Goal: Task Accomplishment & Management: Complete application form

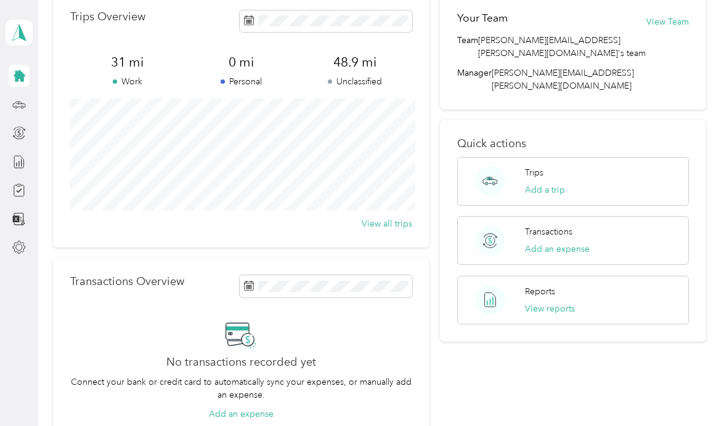
scroll to position [62, 0]
click at [540, 183] on button "Add a trip" at bounding box center [545, 189] width 40 height 13
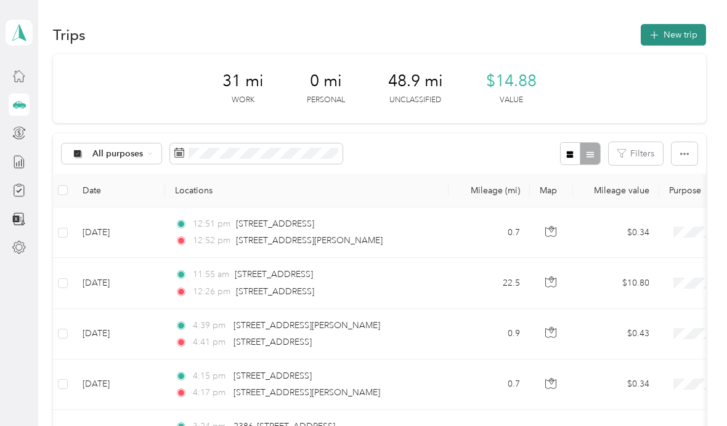
click at [676, 41] on button "New trip" at bounding box center [673, 35] width 65 height 22
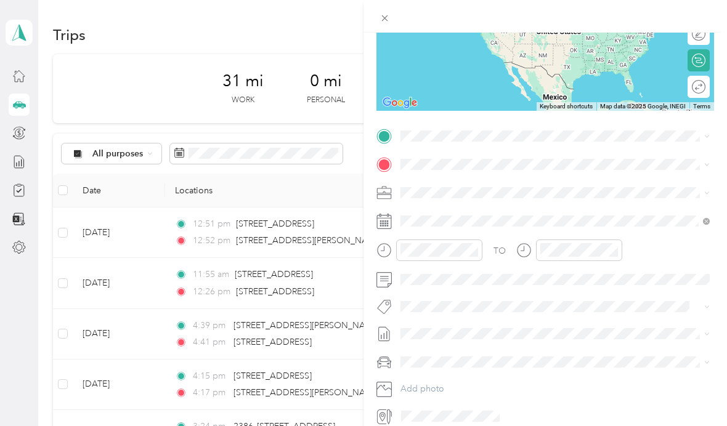
scroll to position [169, 0]
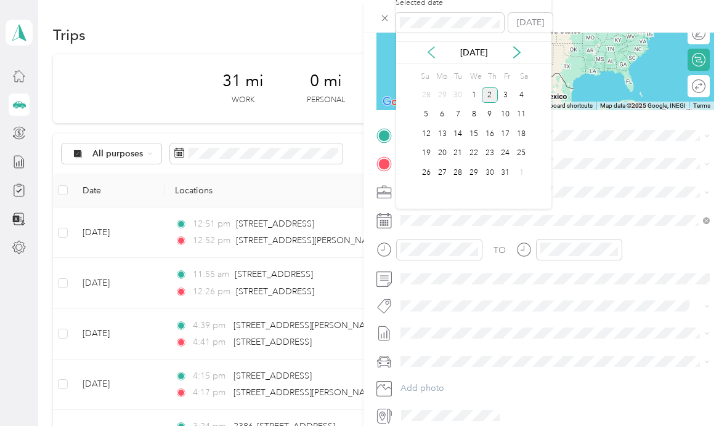
click at [429, 51] on icon at bounding box center [431, 52] width 6 height 11
click at [456, 93] on div "2" at bounding box center [458, 94] width 16 height 15
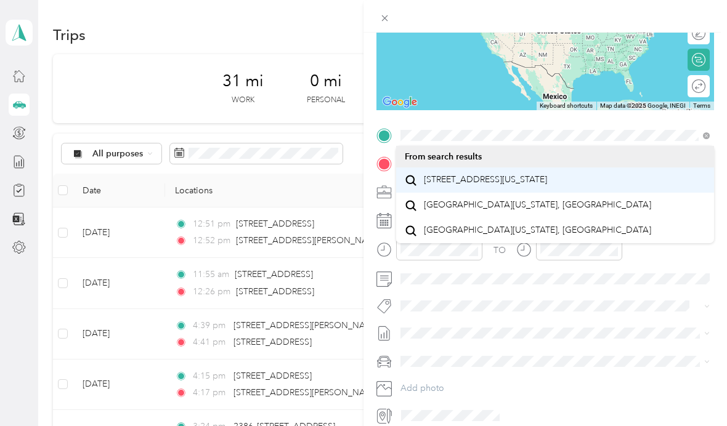
click at [547, 180] on span "[STREET_ADDRESS][US_STATE]" at bounding box center [485, 179] width 123 height 11
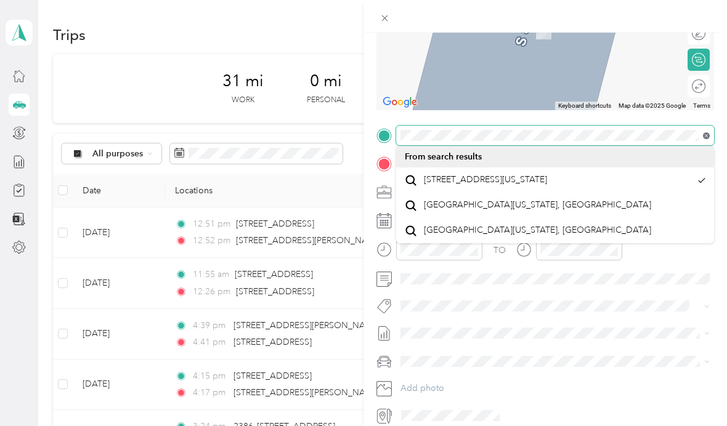
click at [706, 134] on icon at bounding box center [706, 135] width 7 height 7
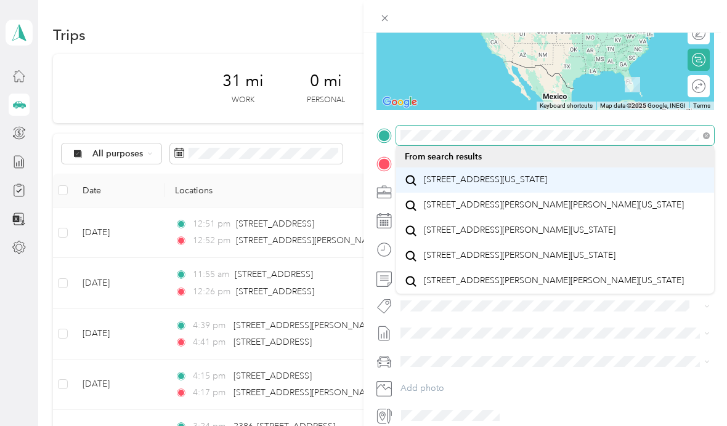
click at [547, 185] on span "[STREET_ADDRESS][US_STATE]" at bounding box center [485, 179] width 123 height 11
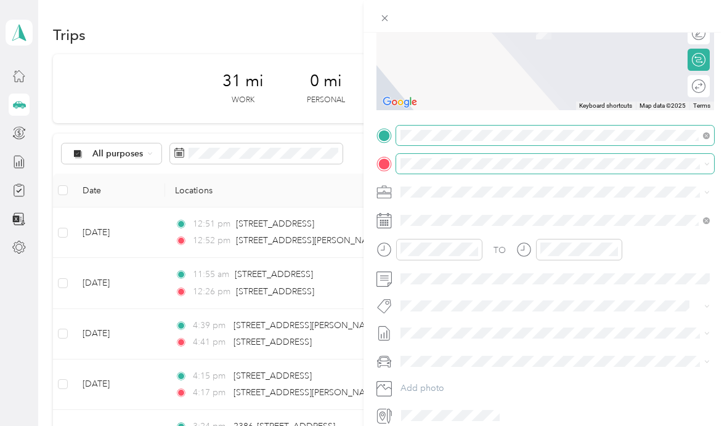
click at [469, 426] on div "New Trip Save This trip cannot be edited because it is either under review, app…" at bounding box center [360, 426] width 721 height 0
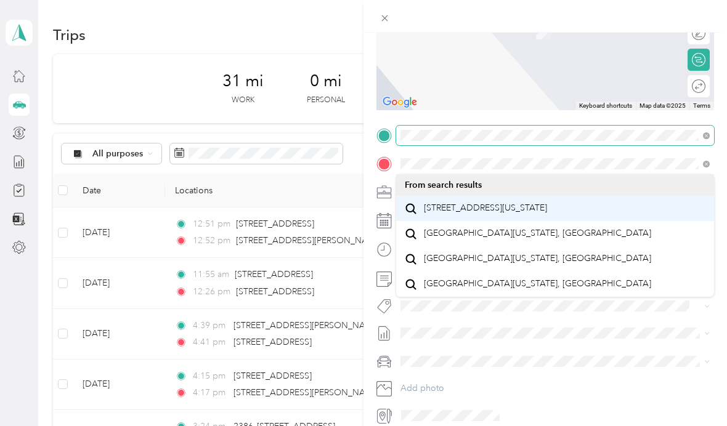
click at [547, 213] on span "[STREET_ADDRESS][US_STATE]" at bounding box center [485, 208] width 123 height 11
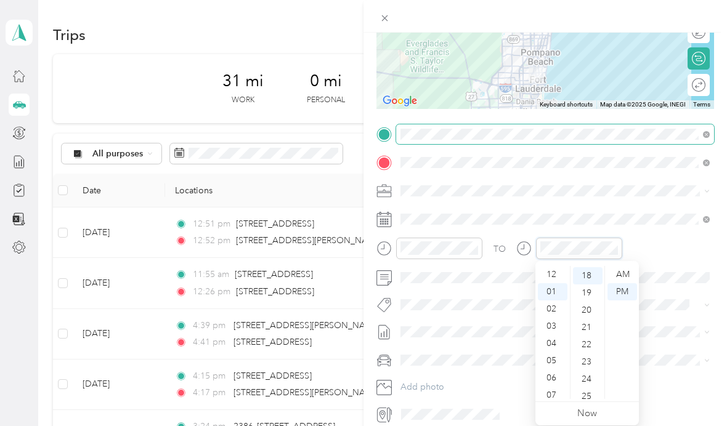
scroll to position [16, 0]
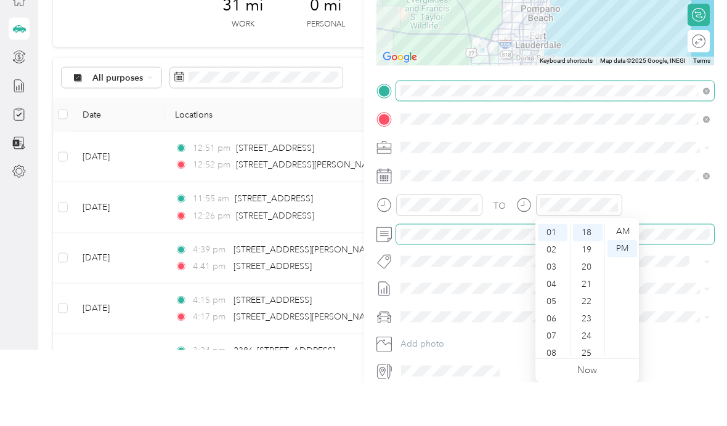
click at [696, 268] on span at bounding box center [555, 278] width 318 height 20
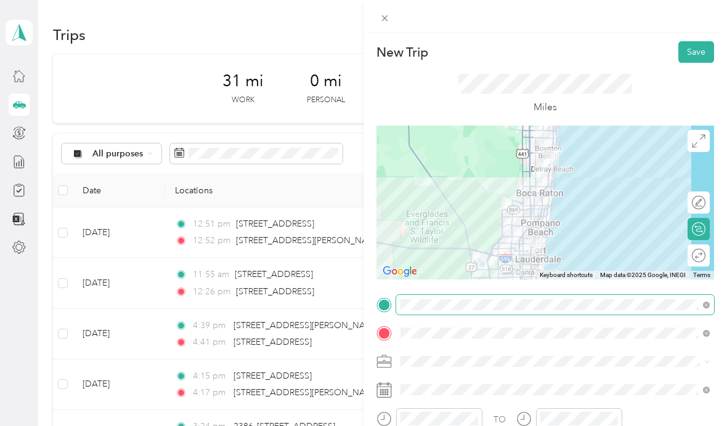
scroll to position [0, 0]
click at [700, 47] on button "Save" at bounding box center [696, 52] width 36 height 22
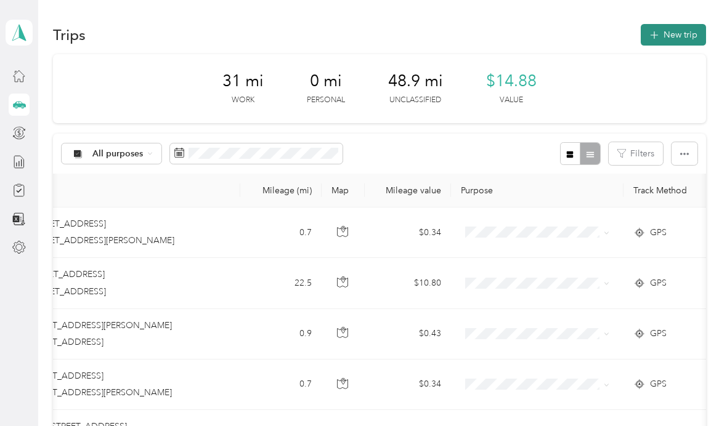
click at [674, 39] on button "New trip" at bounding box center [673, 35] width 65 height 22
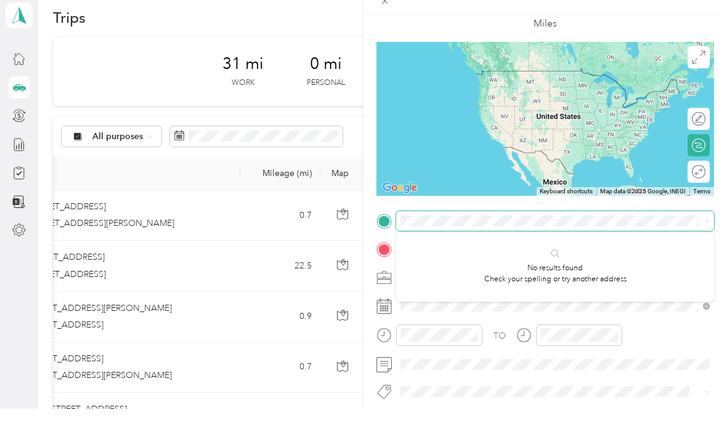
scroll to position [14, 0]
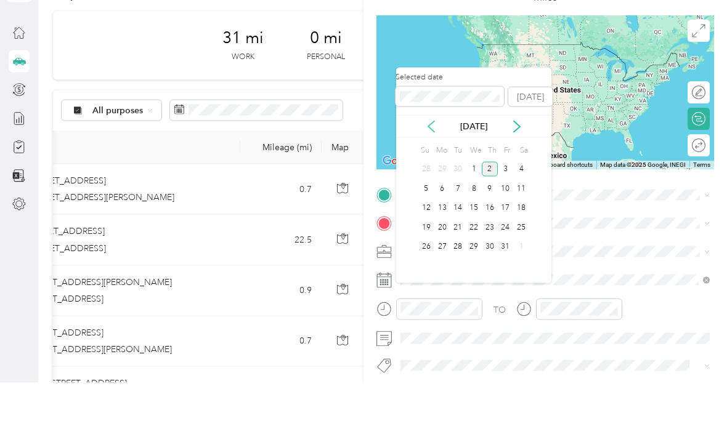
click at [432, 164] on icon at bounding box center [431, 170] width 12 height 12
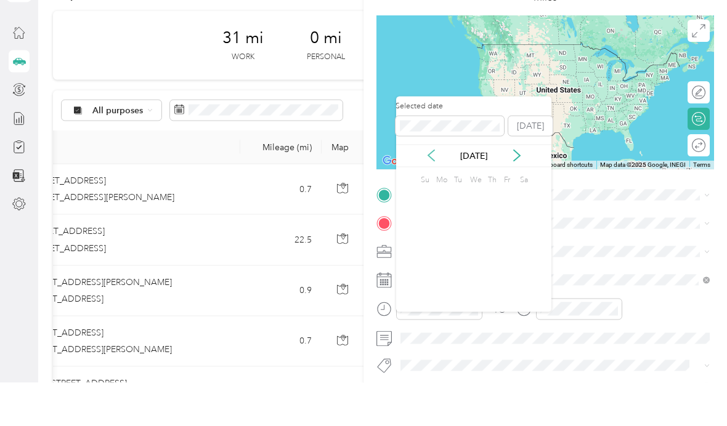
scroll to position [44, 0]
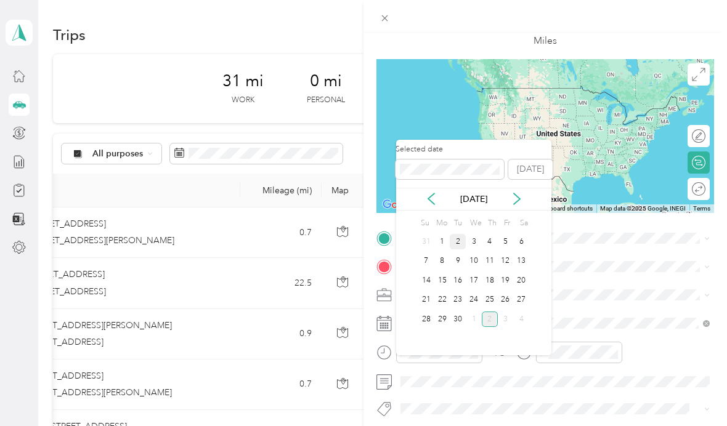
click at [459, 234] on div "2" at bounding box center [458, 241] width 16 height 15
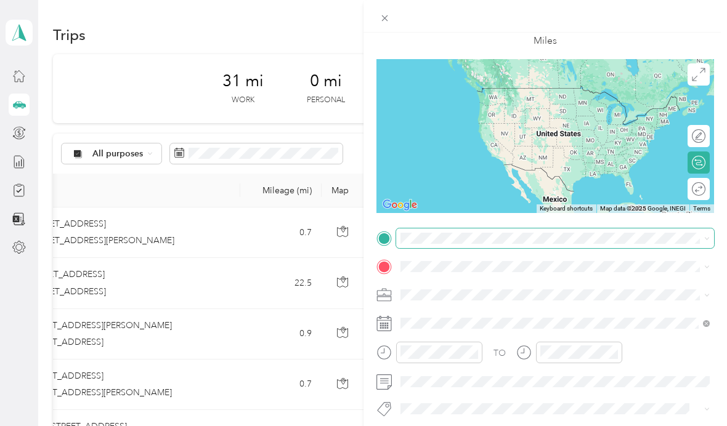
click at [461, 426] on div "New Trip Save This trip cannot be edited because it is either under review, app…" at bounding box center [360, 426] width 721 height 0
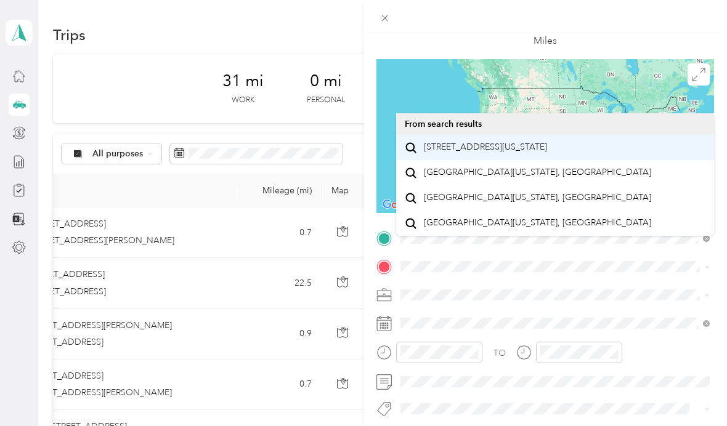
click at [547, 142] on span "[STREET_ADDRESS][US_STATE]" at bounding box center [485, 147] width 123 height 11
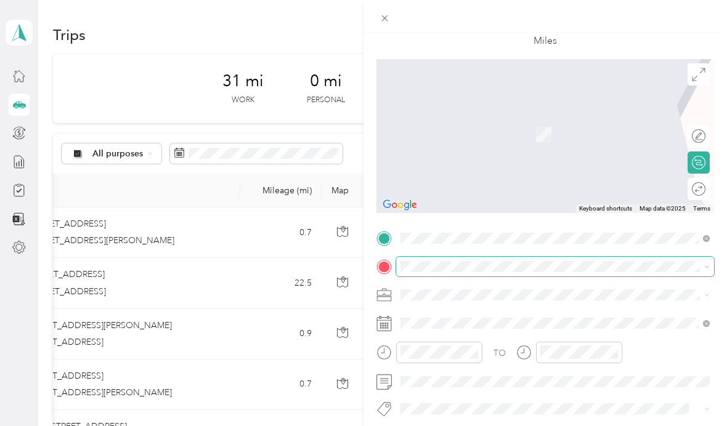
click at [705, 265] on icon at bounding box center [707, 267] width 6 height 6
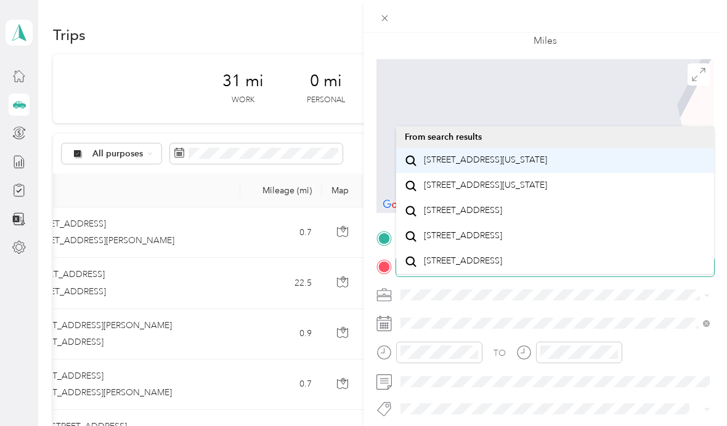
click at [604, 152] on div "[STREET_ADDRESS][US_STATE]" at bounding box center [555, 160] width 301 height 17
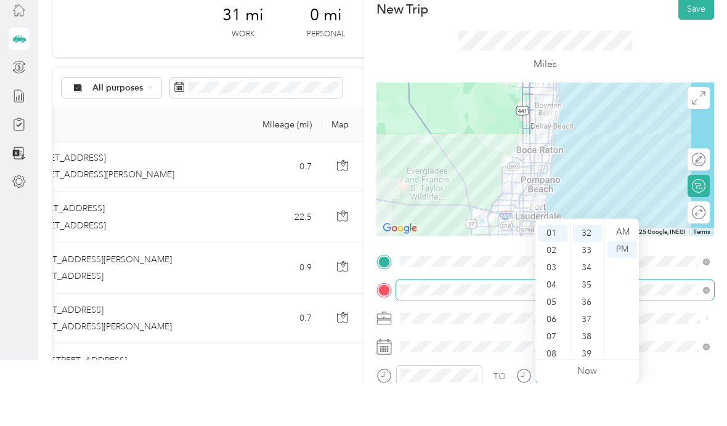
scroll to position [0, 0]
click at [699, 41] on button "Save" at bounding box center [696, 52] width 36 height 22
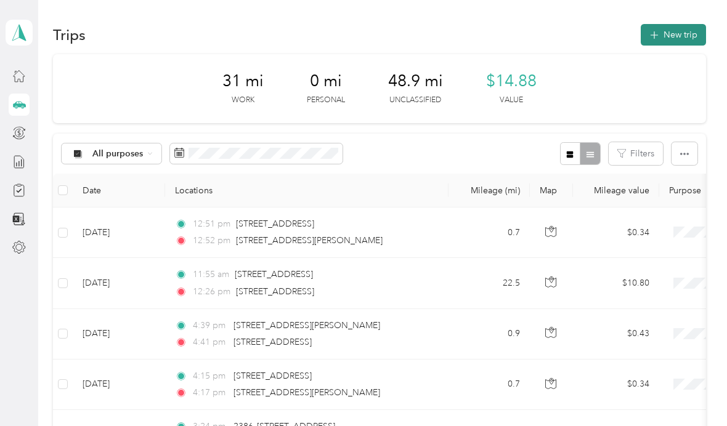
click at [687, 33] on button "New trip" at bounding box center [673, 35] width 65 height 22
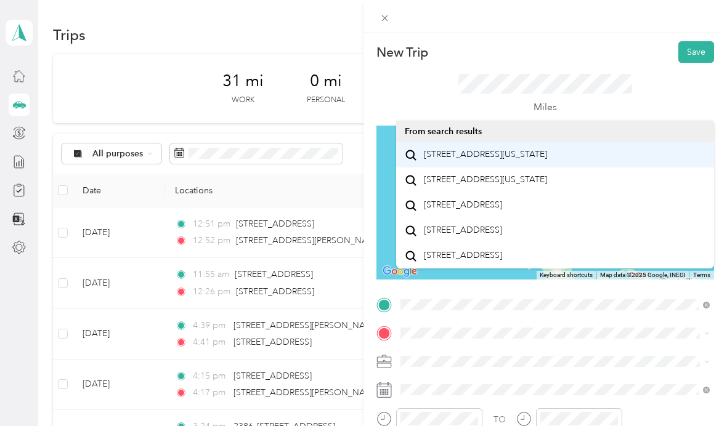
click at [519, 160] on span "[STREET_ADDRESS][US_STATE]" at bounding box center [485, 154] width 123 height 11
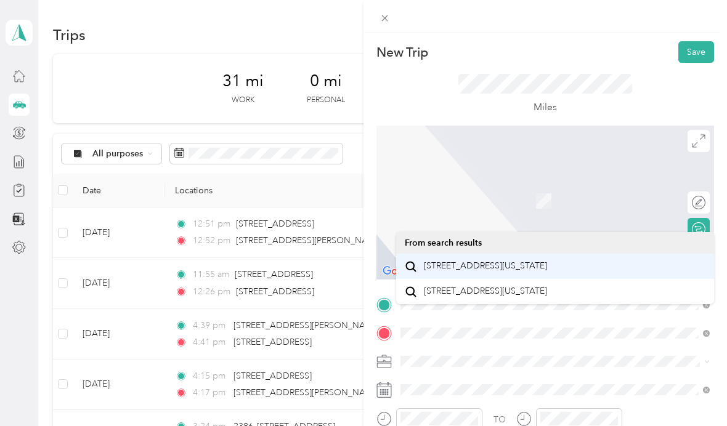
click at [547, 269] on span "[STREET_ADDRESS][US_STATE]" at bounding box center [485, 266] width 123 height 11
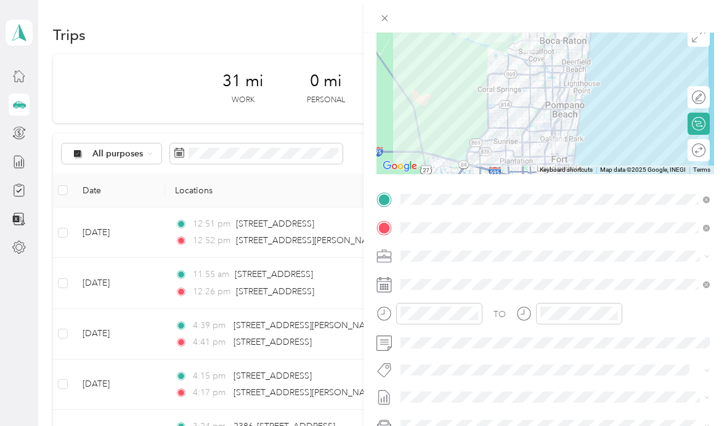
scroll to position [106, 0]
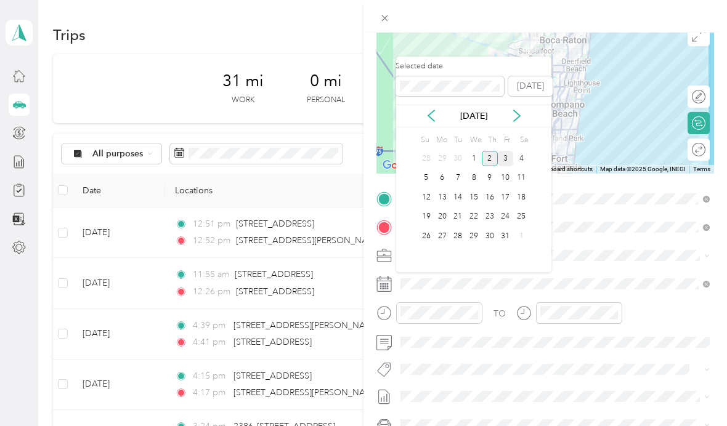
click at [504, 160] on div "3" at bounding box center [506, 158] width 16 height 15
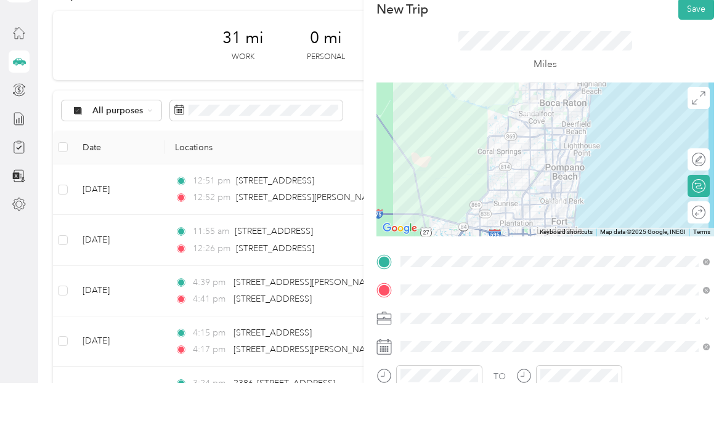
scroll to position [0, 0]
click at [699, 41] on button "Save" at bounding box center [696, 52] width 36 height 22
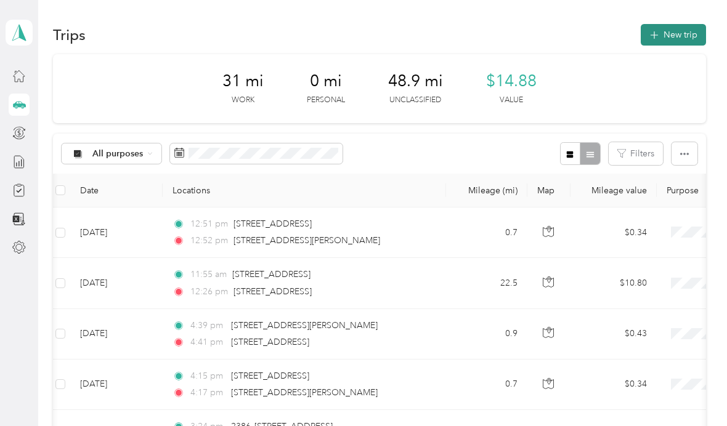
click at [684, 34] on button "New trip" at bounding box center [673, 35] width 65 height 22
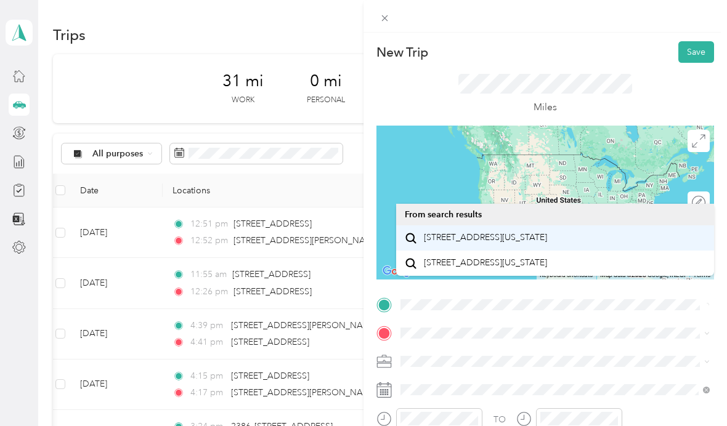
click at [517, 243] on span "[STREET_ADDRESS][US_STATE]" at bounding box center [485, 237] width 123 height 11
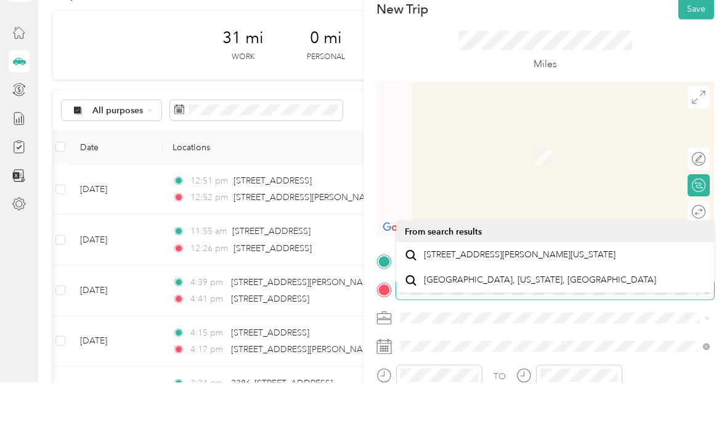
scroll to position [32, 0]
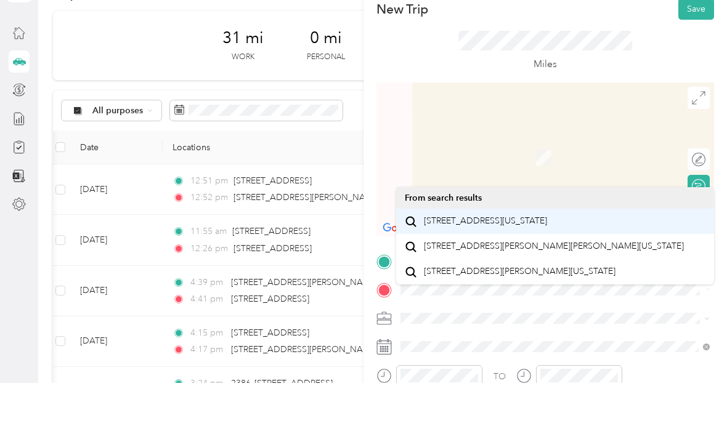
click at [540, 259] on span "[STREET_ADDRESS][US_STATE]" at bounding box center [485, 264] width 123 height 11
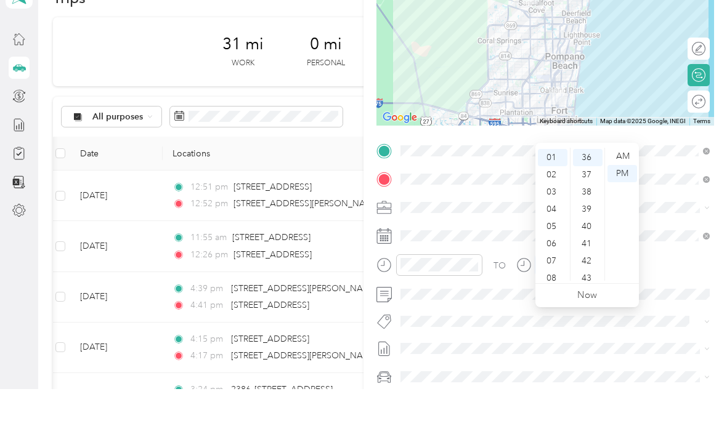
scroll to position [121, 0]
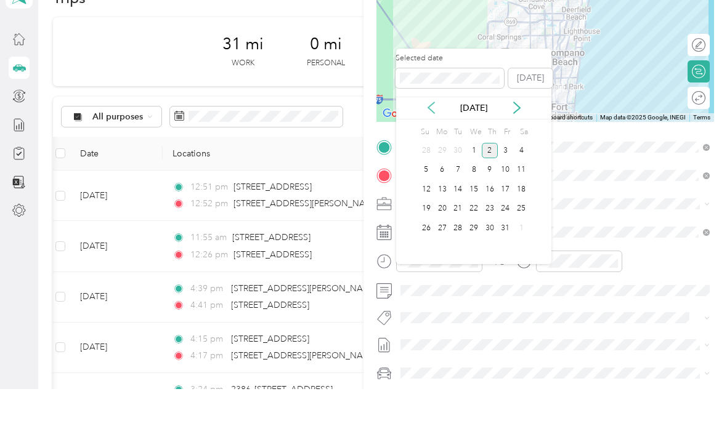
click at [433, 139] on icon at bounding box center [431, 145] width 12 height 12
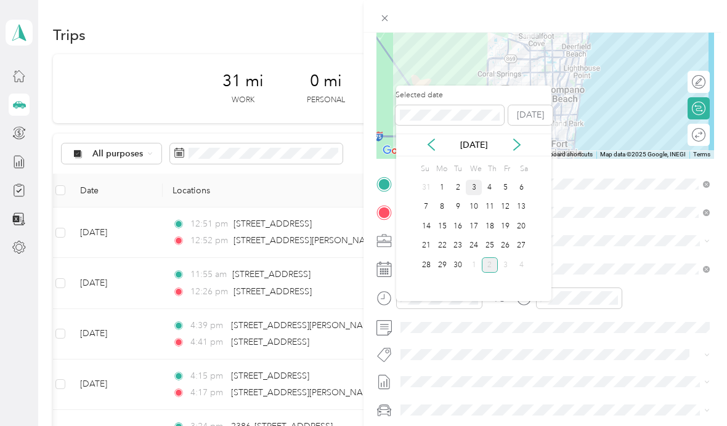
click at [472, 180] on div "3" at bounding box center [474, 187] width 16 height 15
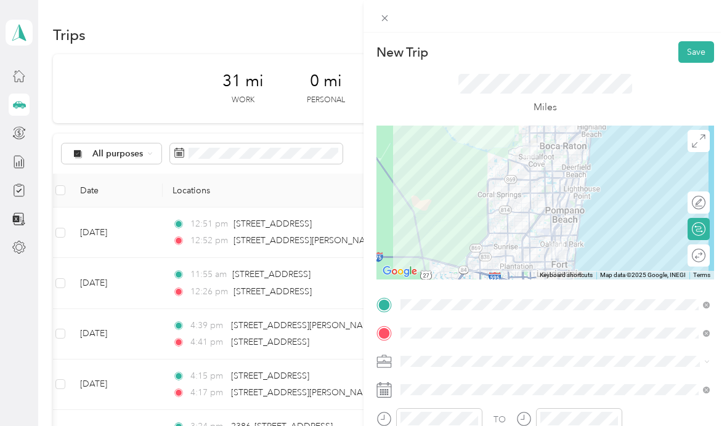
scroll to position [-1, 0]
click at [703, 52] on button "Save" at bounding box center [696, 52] width 36 height 22
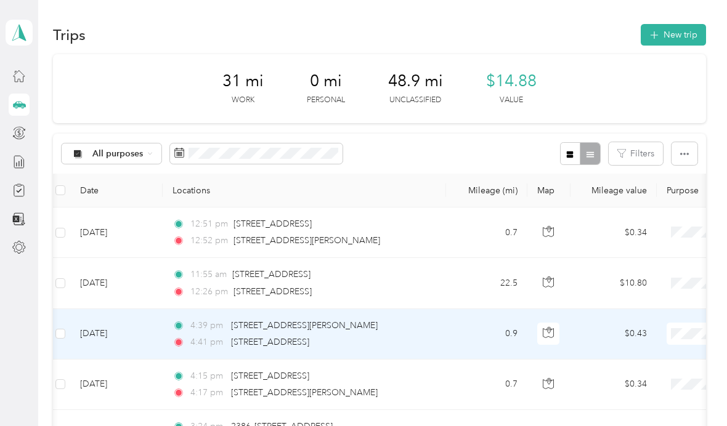
scroll to position [0, 0]
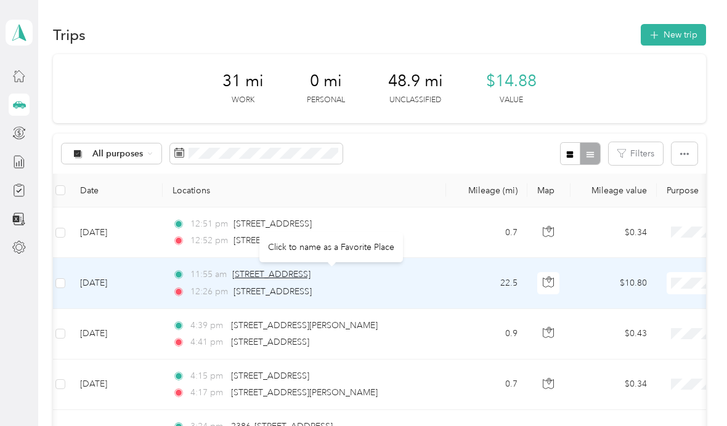
click at [287, 269] on span "[STREET_ADDRESS]" at bounding box center [271, 274] width 78 height 10
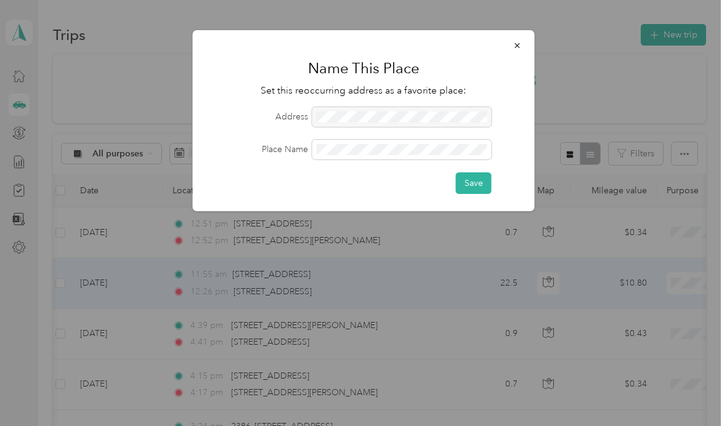
click at [323, 261] on div at bounding box center [363, 213] width 727 height 426
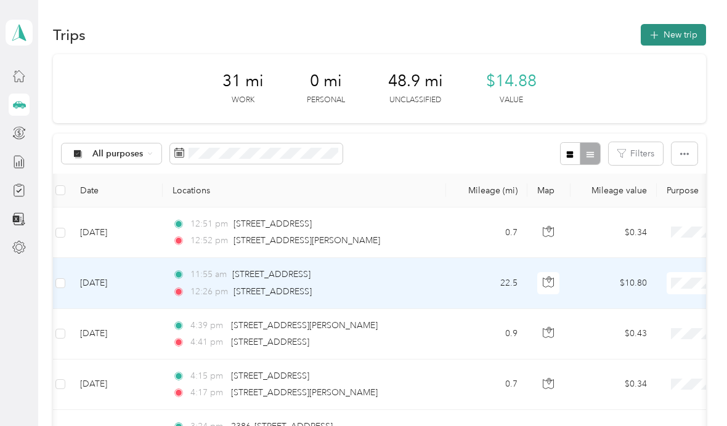
click at [661, 37] on icon "button" at bounding box center [654, 35] width 14 height 14
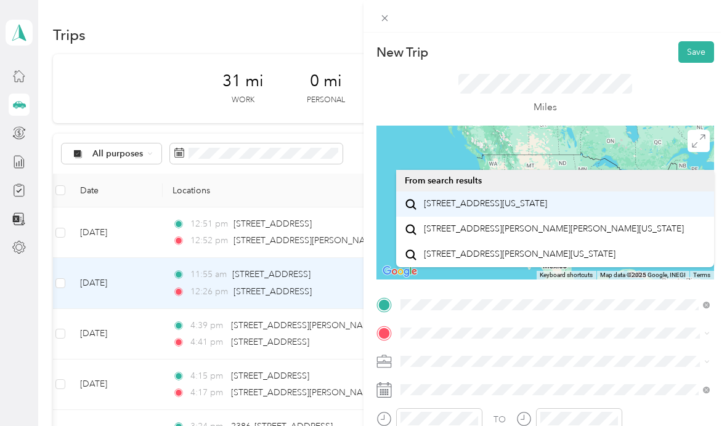
click at [603, 211] on div "[STREET_ADDRESS][US_STATE]" at bounding box center [555, 204] width 301 height 17
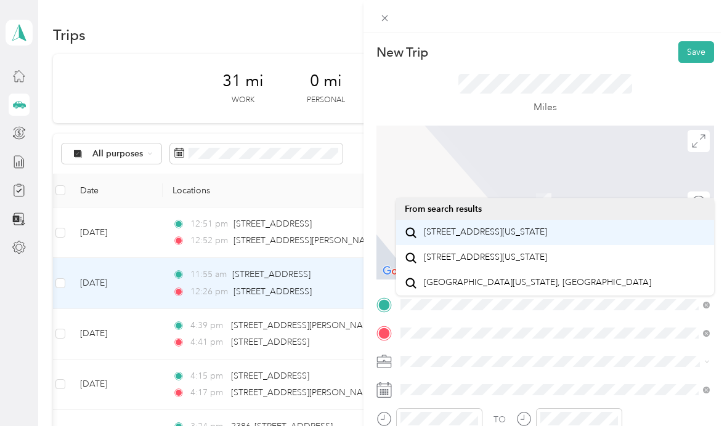
click at [515, 233] on span "[STREET_ADDRESS][US_STATE]" at bounding box center [485, 232] width 123 height 11
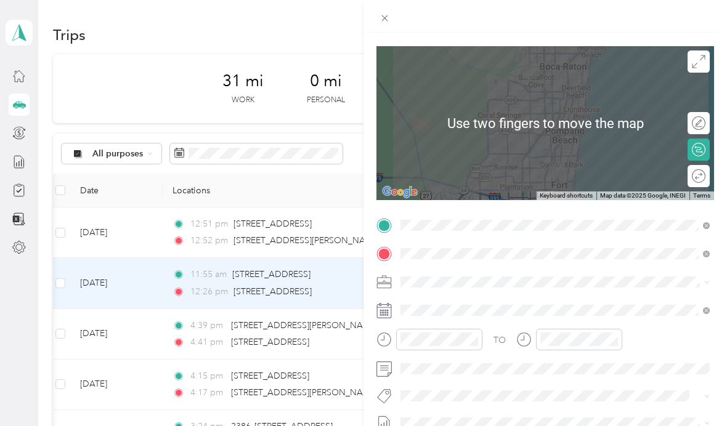
scroll to position [86, 0]
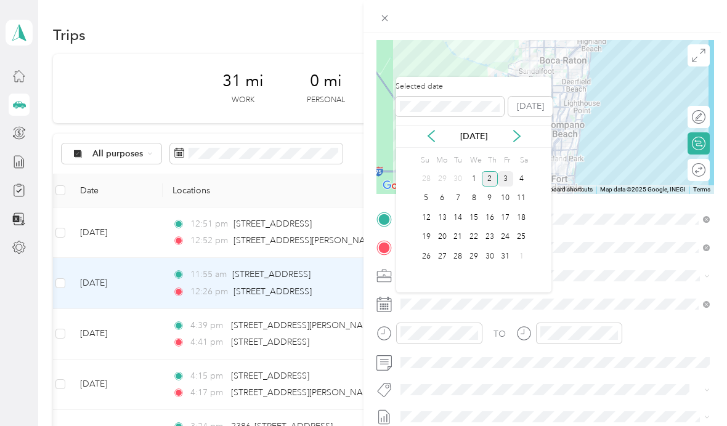
click at [506, 180] on div "3" at bounding box center [506, 178] width 16 height 15
click at [428, 138] on icon at bounding box center [431, 136] width 12 height 12
click at [476, 179] on div "3" at bounding box center [474, 178] width 16 height 15
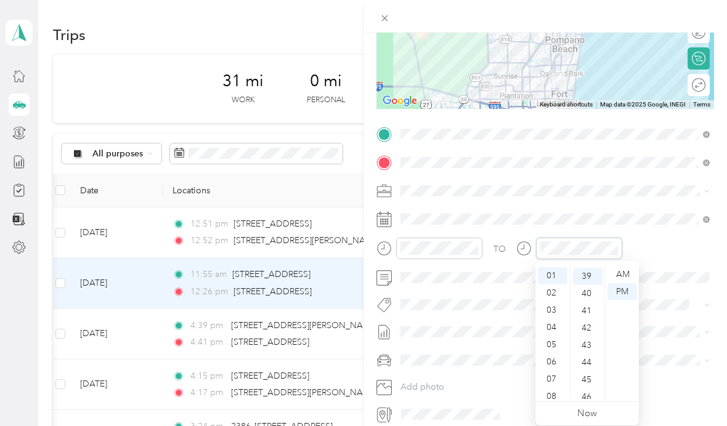
scroll to position [671, 0]
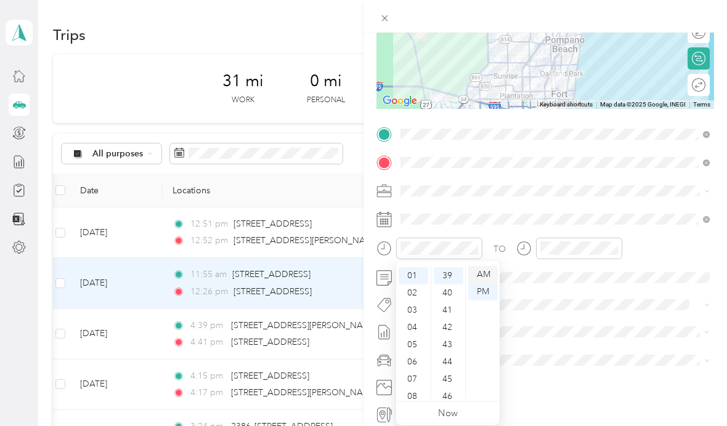
click at [485, 275] on div "AM" at bounding box center [483, 274] width 30 height 17
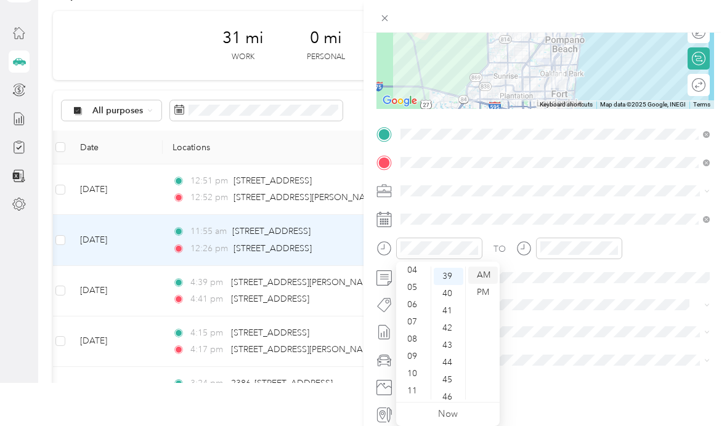
scroll to position [74, 0]
click at [415, 352] on div "09" at bounding box center [414, 356] width 30 height 17
click at [414, 357] on div "09" at bounding box center [414, 356] width 30 height 17
click at [454, 360] on div "44" at bounding box center [449, 362] width 30 height 17
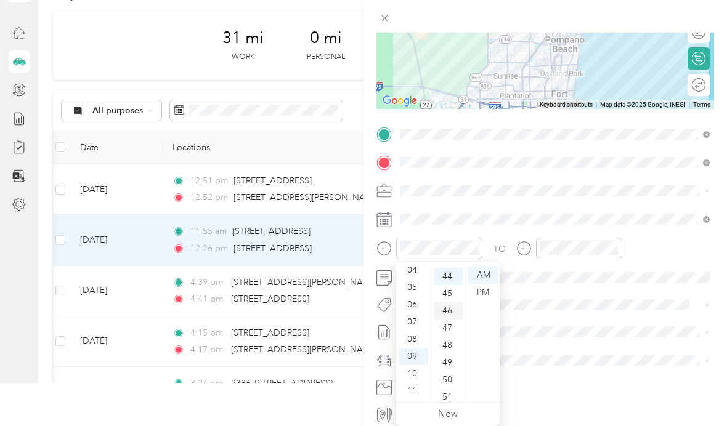
click at [452, 310] on div "46" at bounding box center [449, 310] width 30 height 17
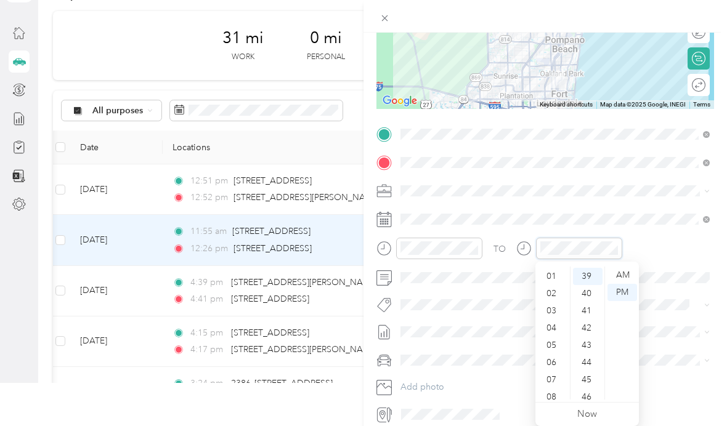
scroll to position [74, 0]
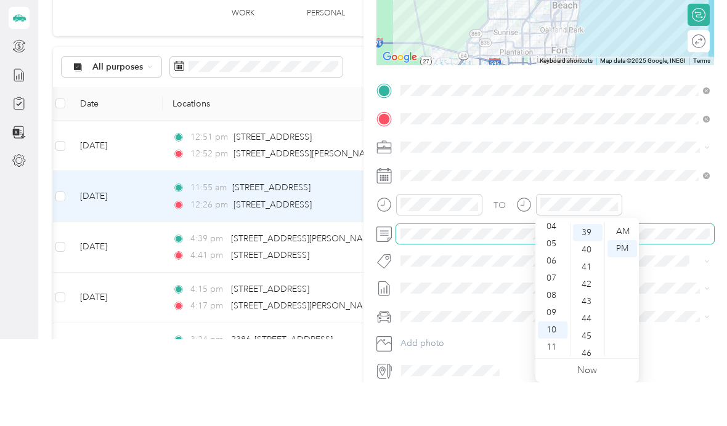
click at [665, 268] on span at bounding box center [555, 278] width 318 height 20
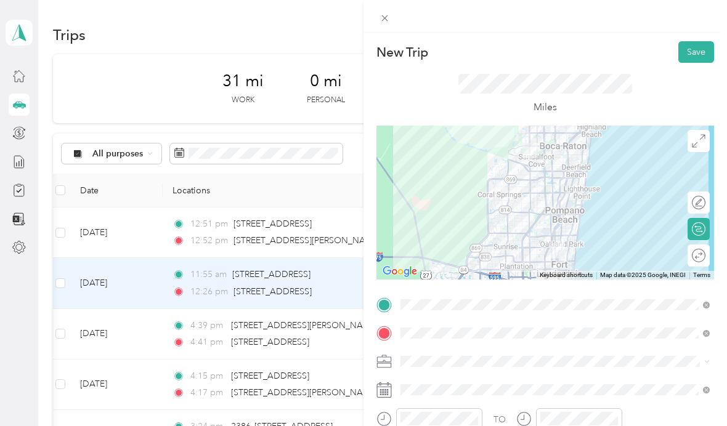
scroll to position [0, 0]
click at [697, 54] on button "Save" at bounding box center [696, 52] width 36 height 22
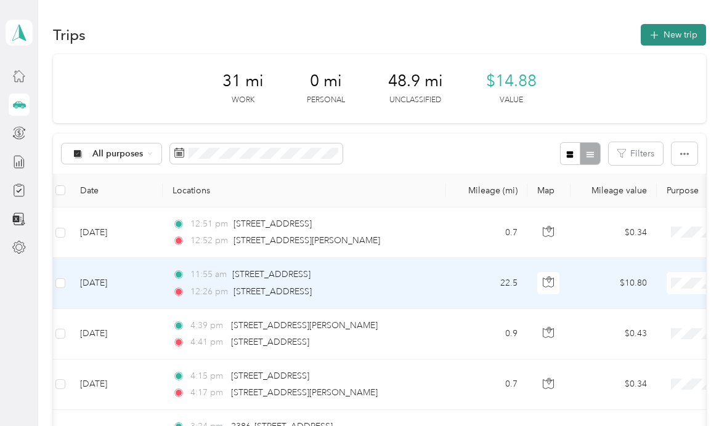
click at [672, 31] on button "New trip" at bounding box center [673, 35] width 65 height 22
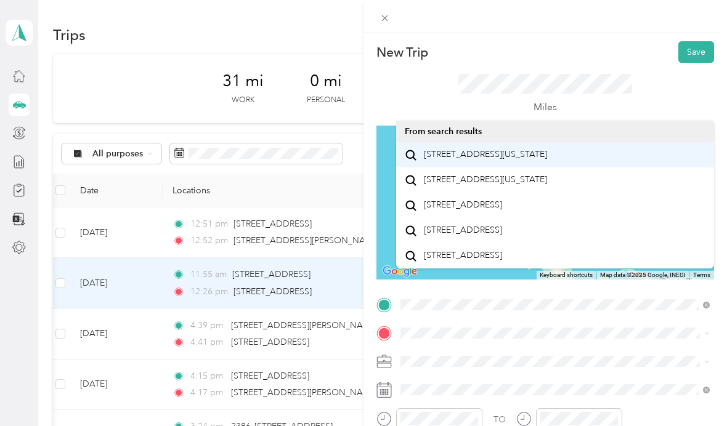
click at [533, 160] on span "[STREET_ADDRESS][US_STATE]" at bounding box center [485, 154] width 123 height 11
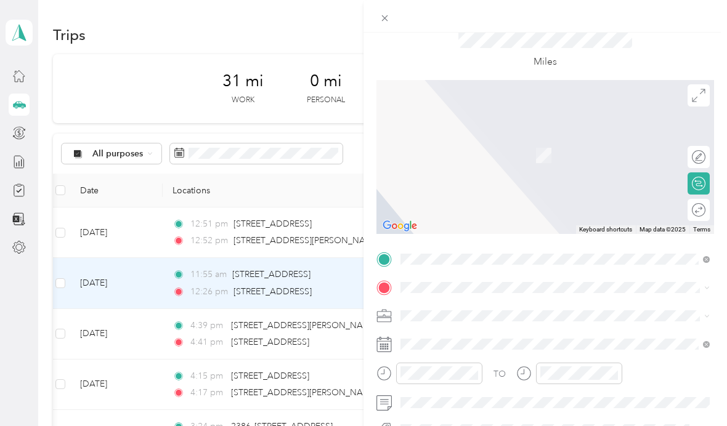
scroll to position [48, 0]
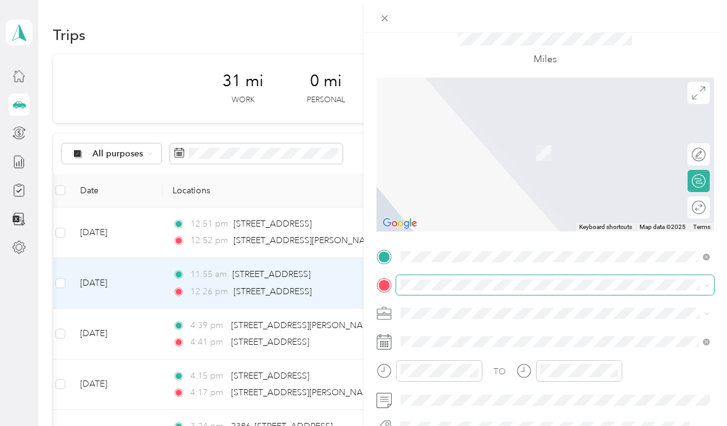
click at [427, 426] on div "New Trip Save This trip cannot be edited because it is either under review, app…" at bounding box center [360, 426] width 721 height 0
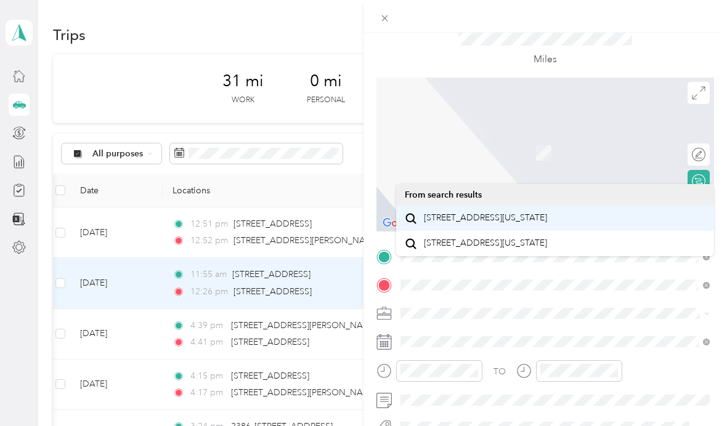
click at [532, 223] on span "[STREET_ADDRESS][US_STATE]" at bounding box center [485, 218] width 123 height 11
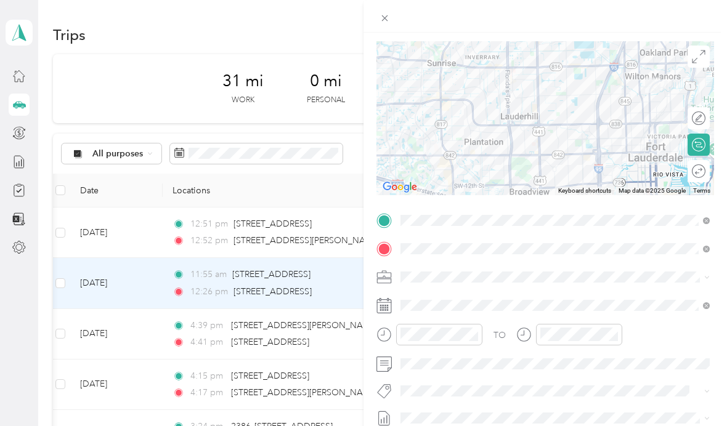
scroll to position [89, 0]
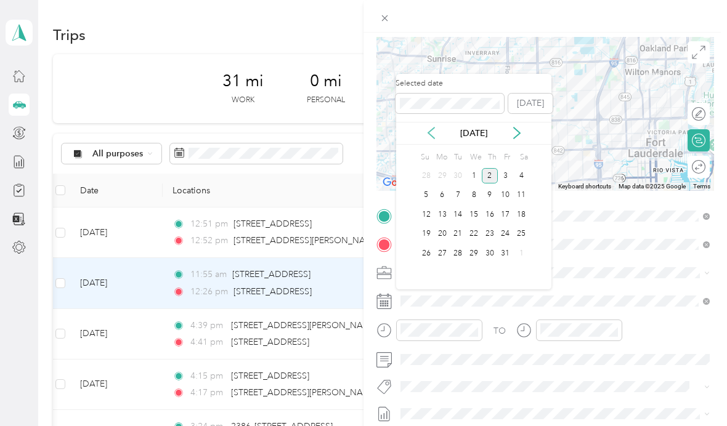
click at [435, 128] on icon at bounding box center [431, 133] width 12 height 12
click at [499, 180] on div "5" at bounding box center [506, 175] width 16 height 15
click at [498, 177] on div "5" at bounding box center [506, 175] width 16 height 15
click at [482, 172] on div "4" at bounding box center [490, 175] width 16 height 15
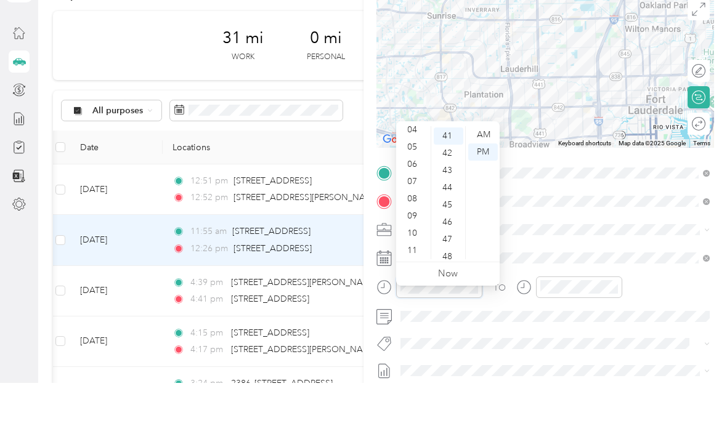
scroll to position [74, 0]
click at [416, 268] on div "10" at bounding box center [414, 276] width 30 height 17
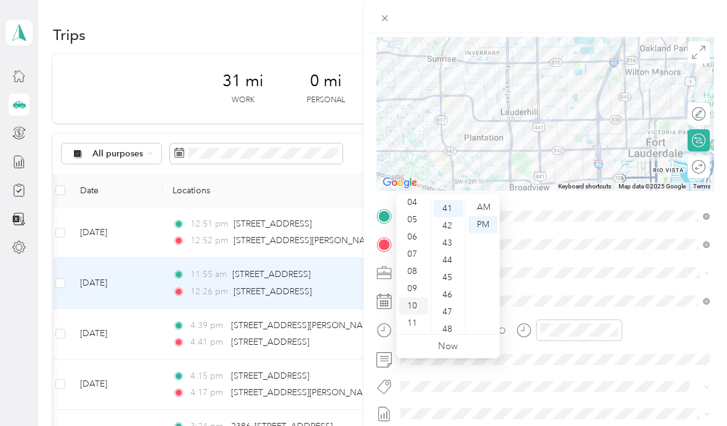
scroll to position [31, 0]
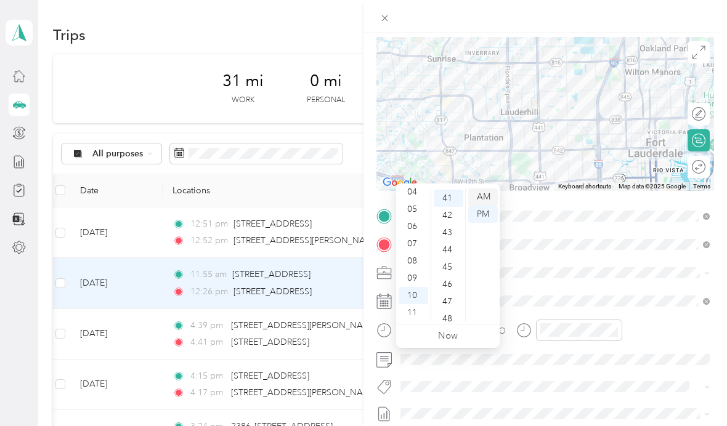
click at [480, 188] on div "AM" at bounding box center [483, 196] width 30 height 17
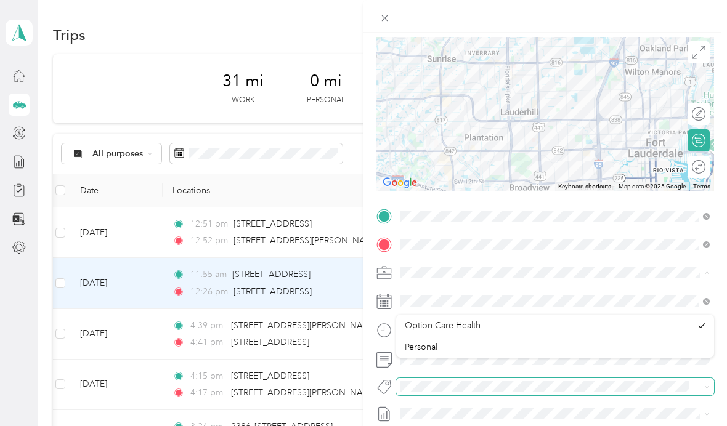
click at [605, 378] on span at bounding box center [555, 387] width 318 height 18
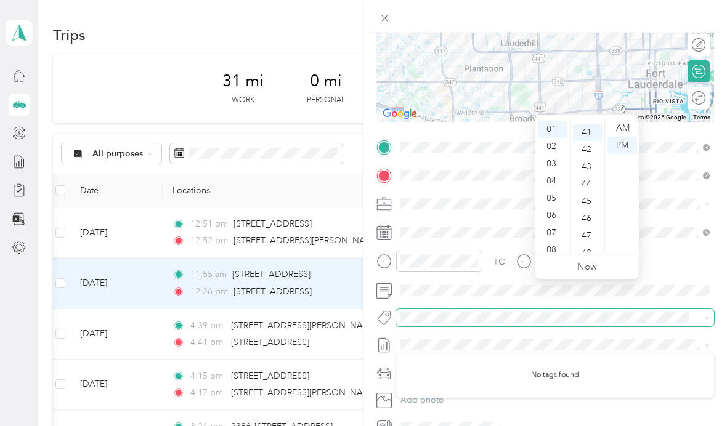
scroll to position [706, 0]
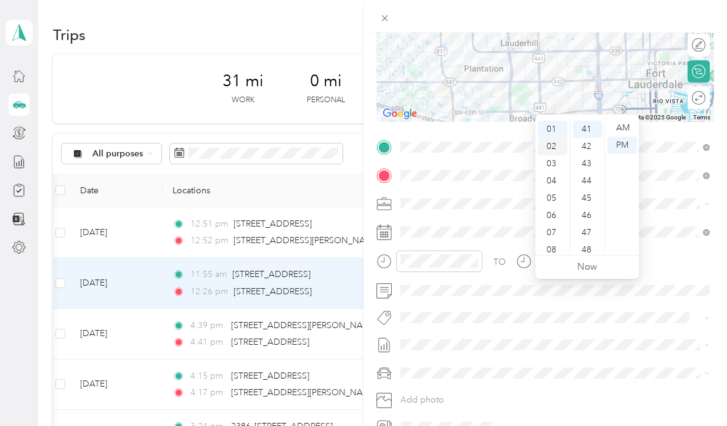
click at [549, 138] on div "02" at bounding box center [553, 146] width 30 height 17
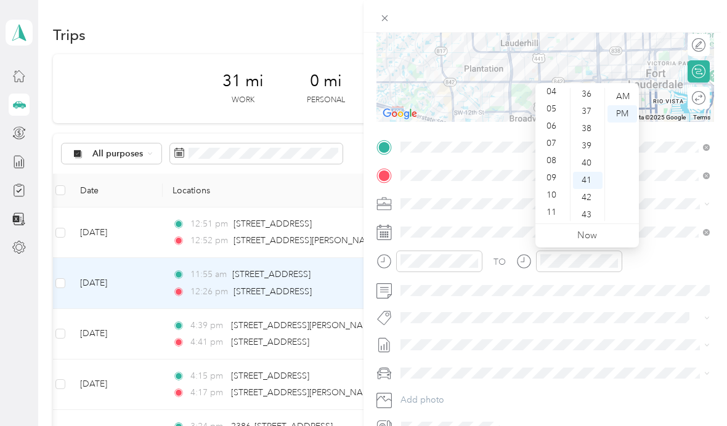
scroll to position [74, 0]
click at [552, 211] on div "11" at bounding box center [553, 212] width 30 height 17
click at [586, 117] on div "09" at bounding box center [588, 123] width 30 height 17
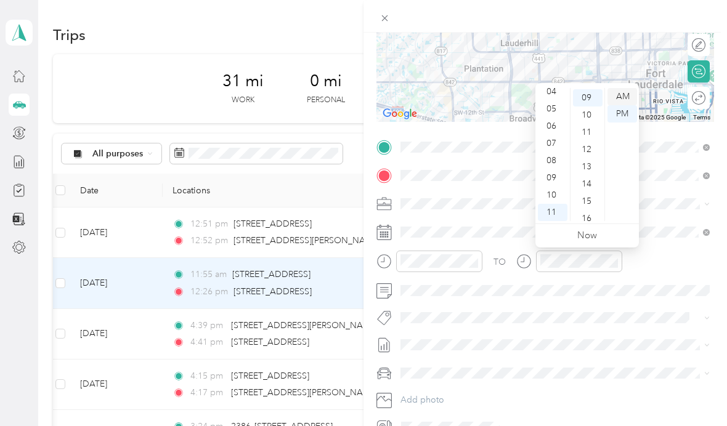
click at [622, 95] on div "AM" at bounding box center [622, 96] width 30 height 17
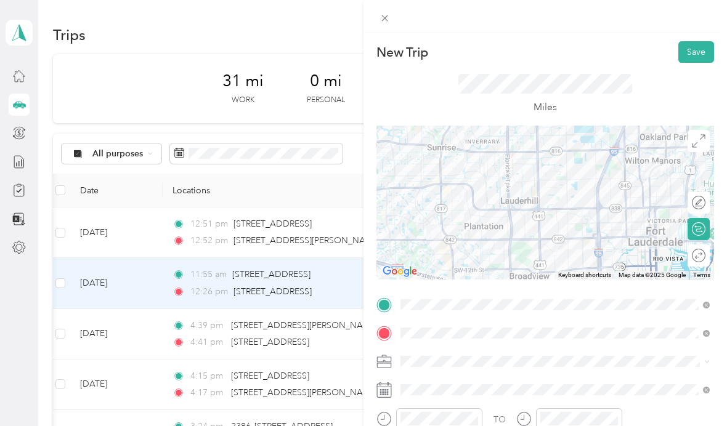
scroll to position [0, 0]
click at [706, 54] on button "Save" at bounding box center [696, 52] width 36 height 22
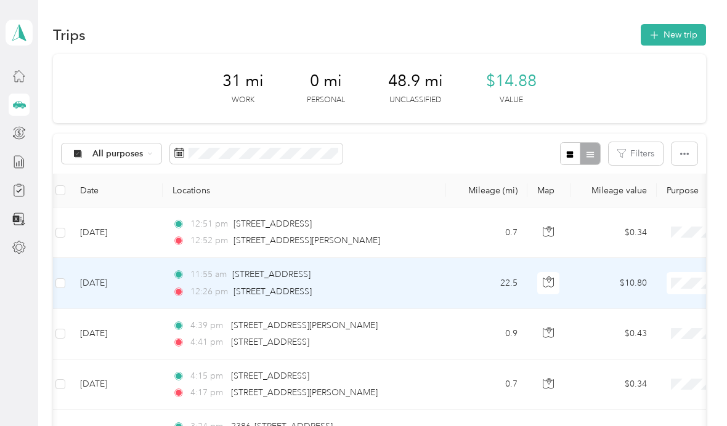
scroll to position [-1, 0]
click at [680, 37] on button "New trip" at bounding box center [673, 35] width 65 height 22
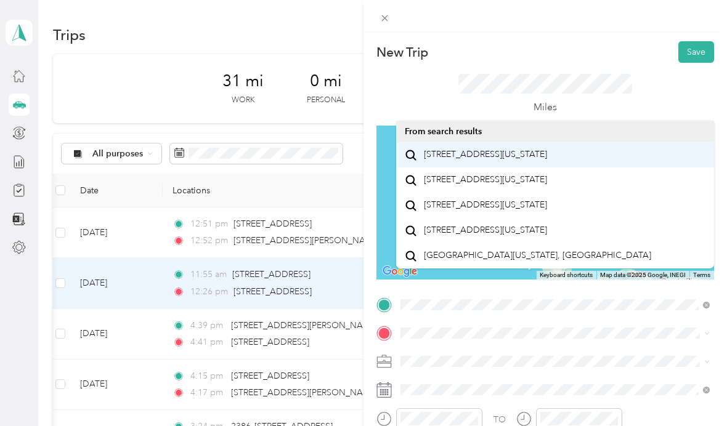
click at [540, 155] on span "[STREET_ADDRESS][US_STATE]" at bounding box center [485, 154] width 123 height 11
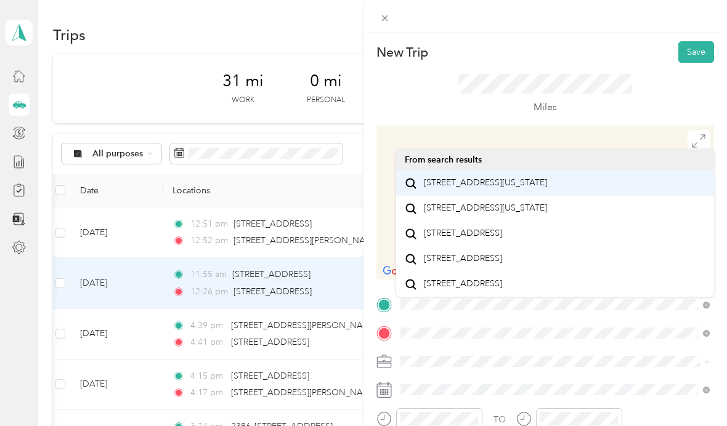
click at [540, 192] on div "[STREET_ADDRESS][US_STATE]" at bounding box center [555, 183] width 301 height 17
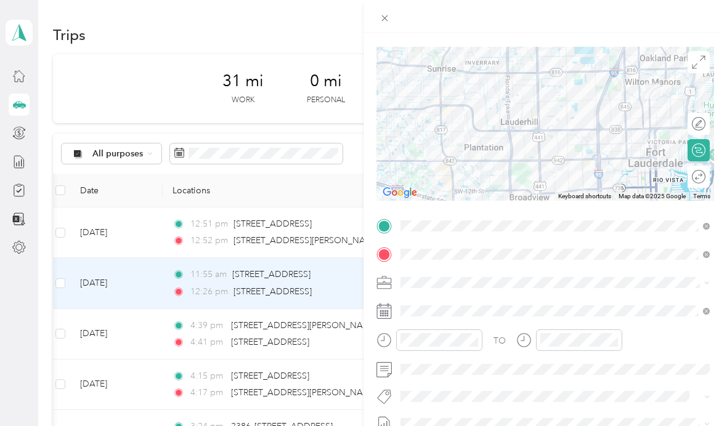
scroll to position [79, 0]
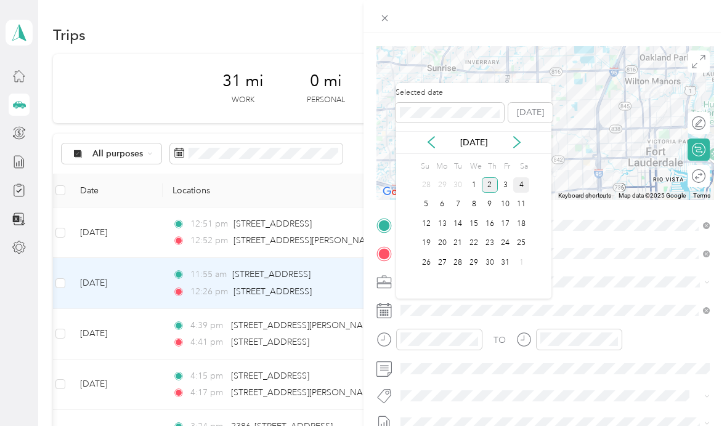
click at [521, 184] on div "4" at bounding box center [521, 184] width 16 height 15
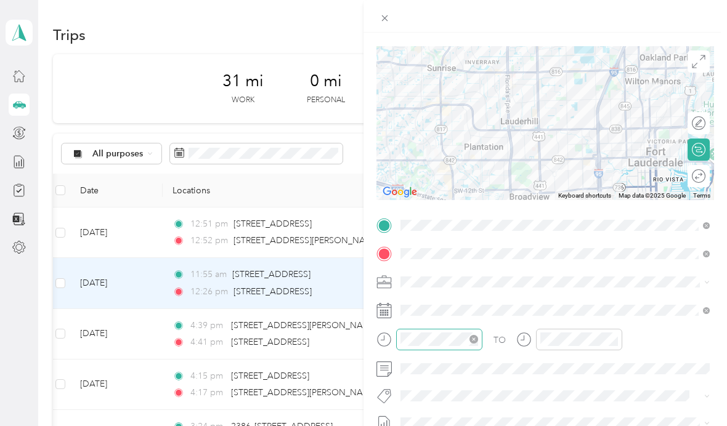
click at [476, 338] on icon "close-circle" at bounding box center [473, 339] width 9 height 9
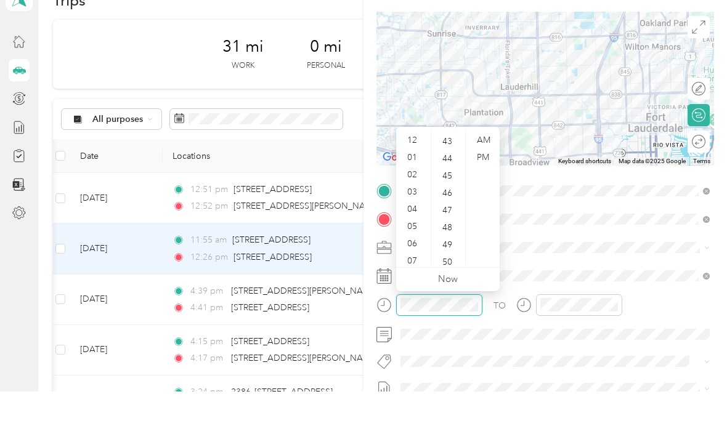
scroll to position [6, 0]
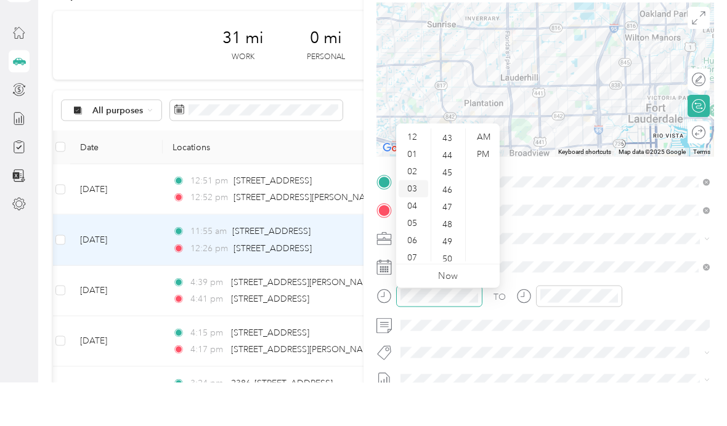
click at [411, 224] on div "03" at bounding box center [414, 232] width 30 height 17
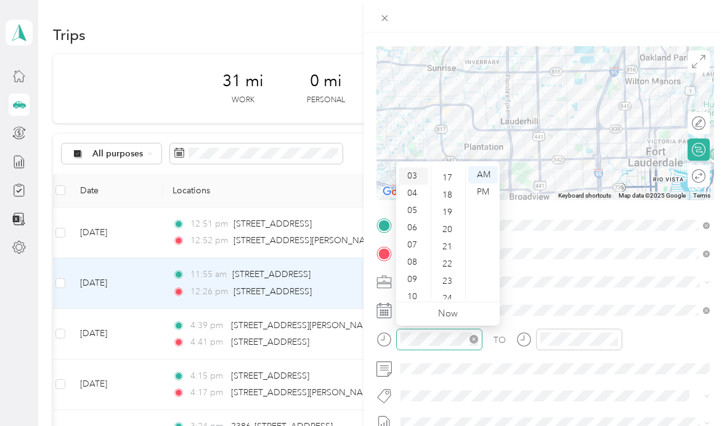
scroll to position [289, 0]
click at [445, 229] on div "20" at bounding box center [449, 230] width 30 height 17
click at [487, 190] on div "PM" at bounding box center [483, 192] width 30 height 17
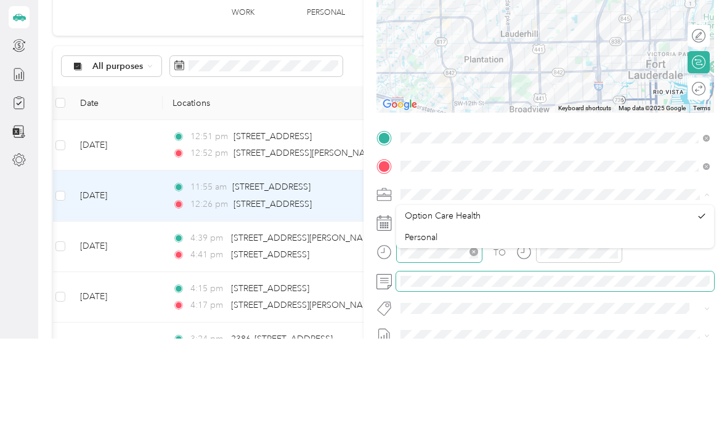
scroll to position [44, 0]
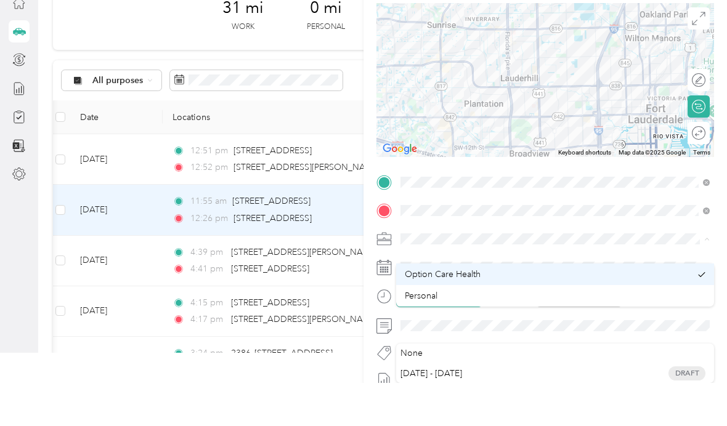
click at [633, 307] on li "Option Care Health" at bounding box center [555, 318] width 318 height 22
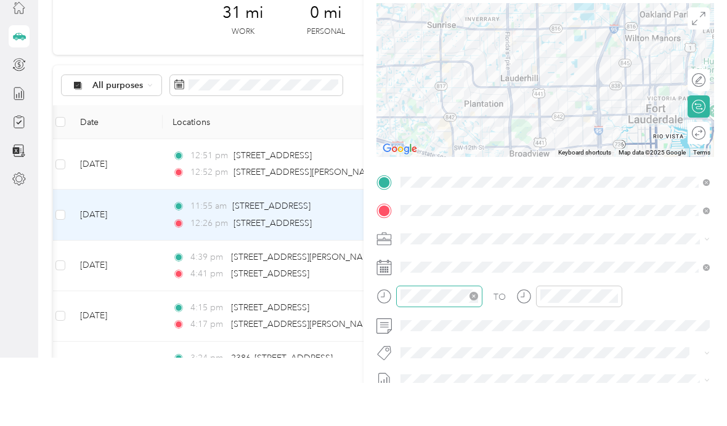
scroll to position [44, 0]
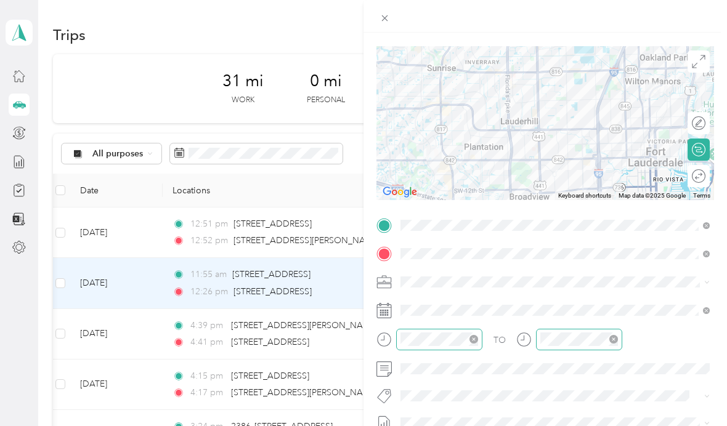
click at [610, 342] on icon "close-circle" at bounding box center [613, 339] width 9 height 9
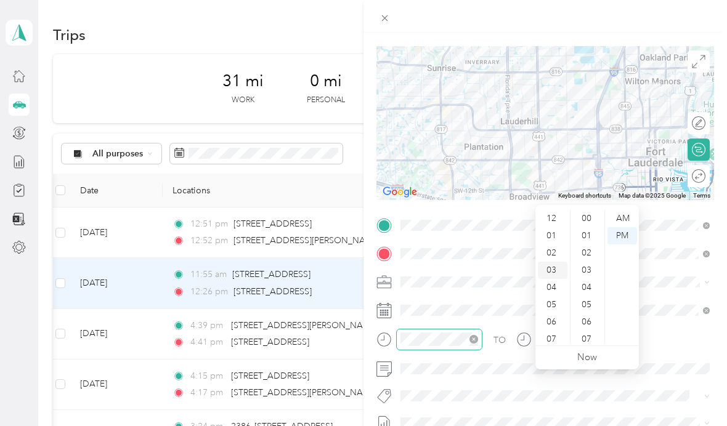
click at [553, 262] on div "03" at bounding box center [553, 270] width 30 height 17
click at [587, 274] on div "56" at bounding box center [588, 282] width 30 height 17
click at [548, 262] on div "03" at bounding box center [553, 270] width 30 height 17
click at [587, 274] on div "56" at bounding box center [588, 282] width 30 height 17
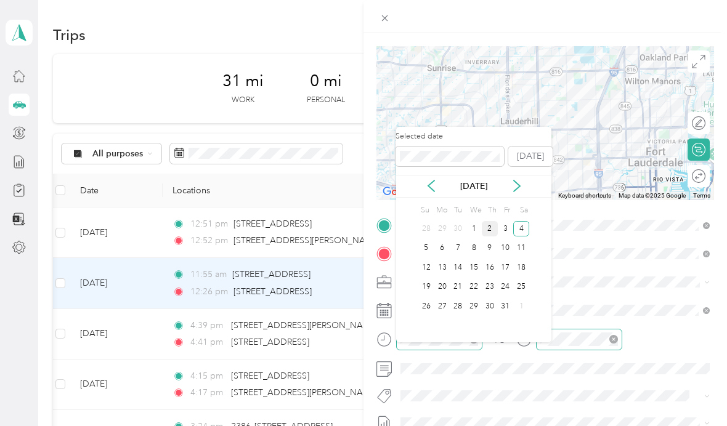
click at [524, 343] on icon at bounding box center [523, 339] width 15 height 15
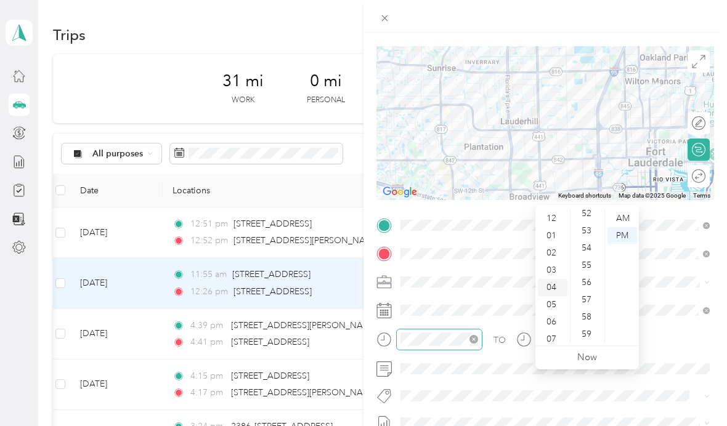
click at [551, 279] on div "04" at bounding box center [553, 287] width 30 height 17
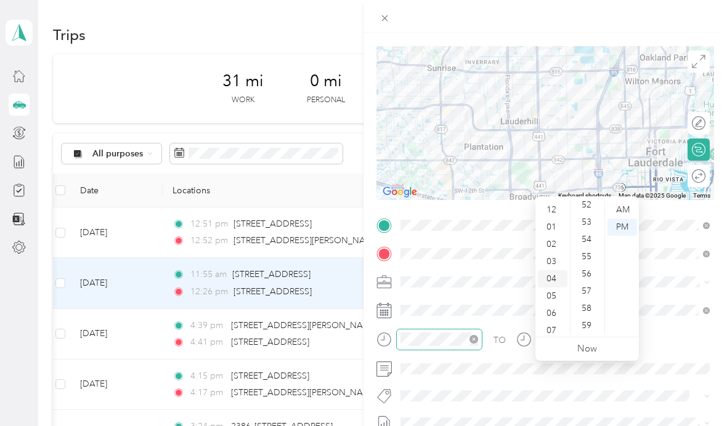
scroll to position [0, 0]
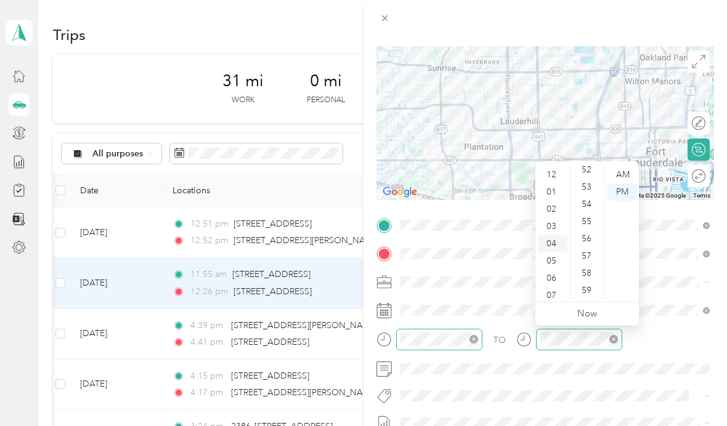
click at [552, 243] on div "04" at bounding box center [553, 243] width 30 height 17
click at [551, 250] on div "04" at bounding box center [553, 243] width 30 height 17
click at [650, 344] on div "TO" at bounding box center [545, 344] width 338 height 30
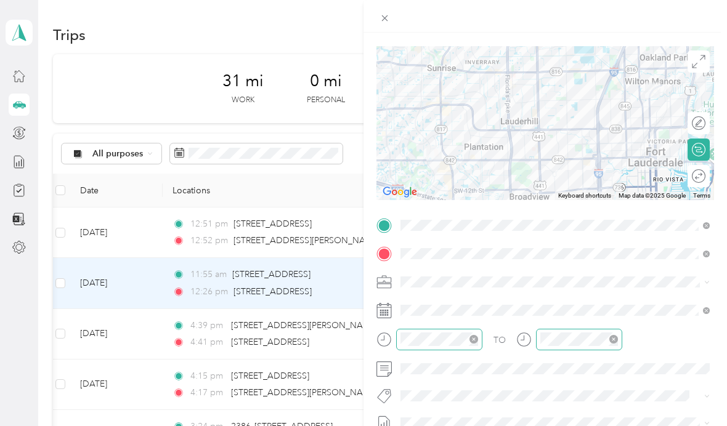
click at [617, 337] on icon "close-circle" at bounding box center [613, 339] width 9 height 9
click at [615, 338] on icon "close-circle" at bounding box center [613, 339] width 9 height 9
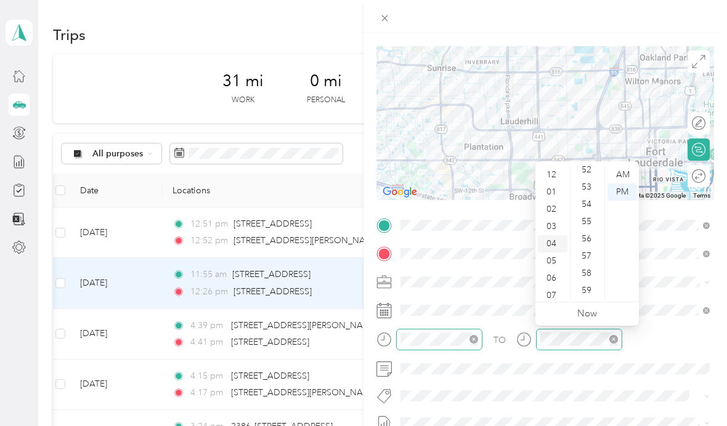
click at [552, 244] on div "04" at bounding box center [553, 243] width 30 height 17
click at [559, 246] on div "04" at bounding box center [553, 243] width 30 height 17
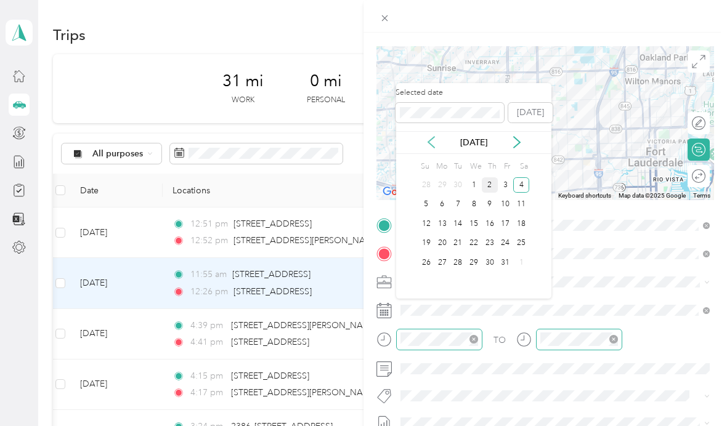
click at [434, 148] on icon at bounding box center [431, 142] width 6 height 11
click at [501, 184] on div "5" at bounding box center [506, 184] width 16 height 15
click at [487, 186] on div "4" at bounding box center [490, 184] width 16 height 15
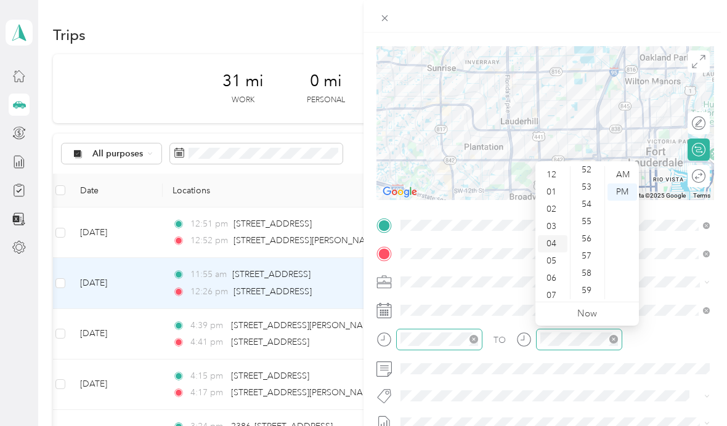
click at [551, 247] on div "04" at bounding box center [553, 243] width 30 height 17
click at [551, 246] on div "04" at bounding box center [553, 243] width 30 height 17
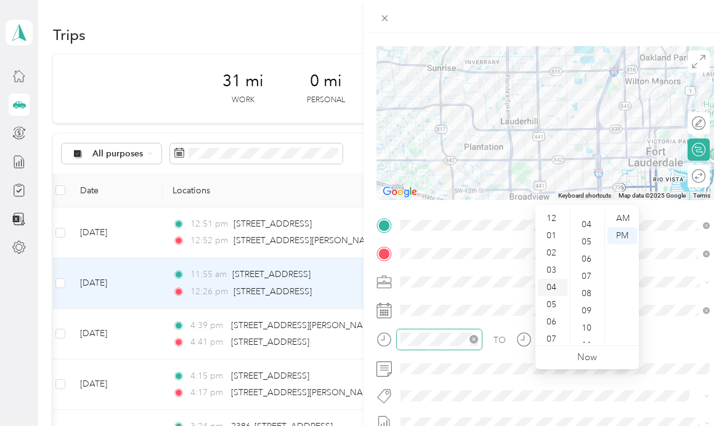
scroll to position [54, 0]
click at [551, 279] on div "04" at bounding box center [553, 287] width 30 height 17
click at [588, 243] on div "05" at bounding box center [588, 251] width 30 height 17
click at [546, 279] on div "04" at bounding box center [553, 287] width 30 height 17
click at [561, 279] on div "04" at bounding box center [553, 287] width 30 height 17
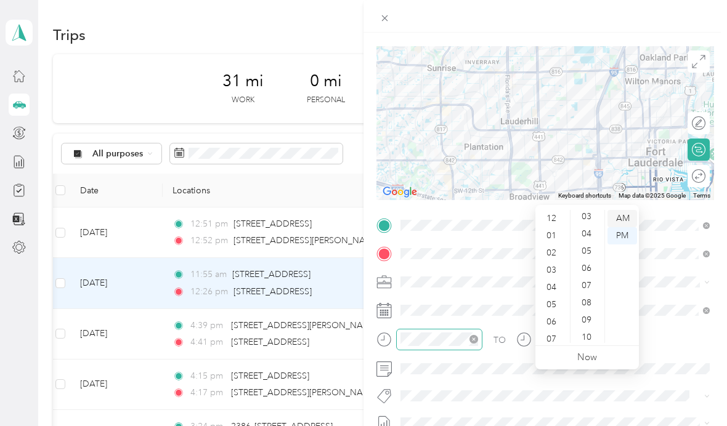
click at [627, 210] on div "AM" at bounding box center [622, 218] width 30 height 17
click at [626, 227] on div "PM" at bounding box center [622, 235] width 30 height 17
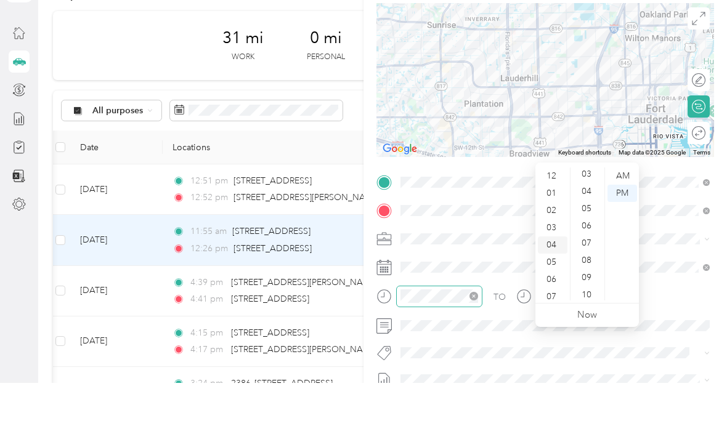
click at [559, 280] on div "04" at bounding box center [553, 288] width 30 height 17
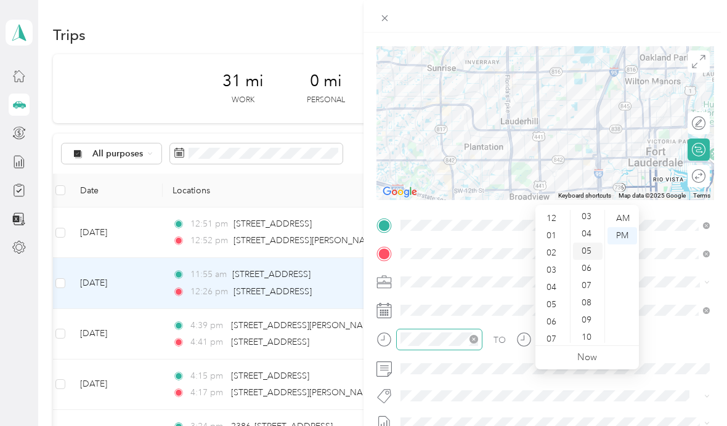
click at [592, 243] on div "05" at bounding box center [588, 251] width 30 height 17
click at [556, 279] on div "04" at bounding box center [553, 287] width 30 height 17
click at [559, 279] on div "04" at bounding box center [553, 287] width 30 height 17
click at [476, 382] on div "TO Add photo" at bounding box center [545, 366] width 338 height 301
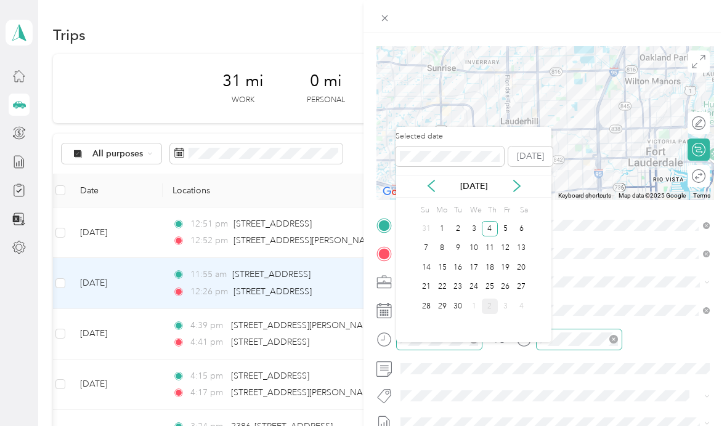
click at [513, 345] on div "TO" at bounding box center [545, 344] width 338 height 30
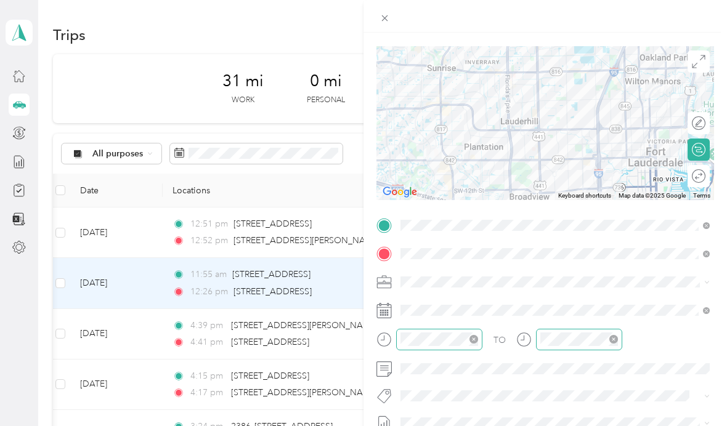
click at [617, 339] on icon "close-circle" at bounding box center [613, 339] width 9 height 9
click at [610, 335] on icon "close-circle" at bounding box center [613, 339] width 9 height 9
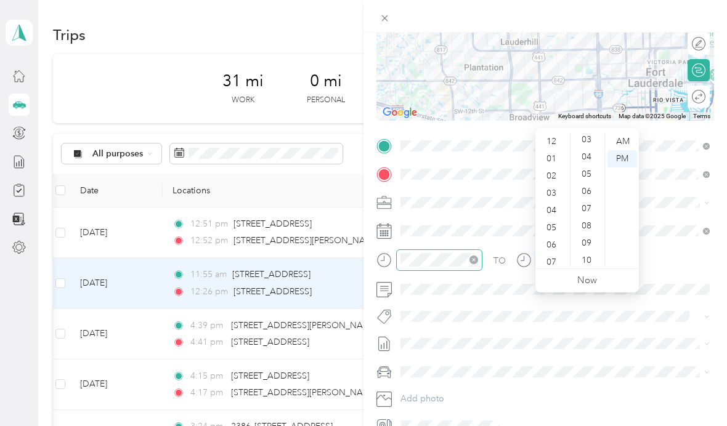
scroll to position [156, 0]
click at [549, 202] on div "04" at bounding box center [553, 210] width 30 height 17
click at [588, 217] on div "08" at bounding box center [588, 225] width 30 height 17
click at [622, 150] on div "PM" at bounding box center [622, 158] width 30 height 17
click at [554, 202] on div "04" at bounding box center [553, 210] width 30 height 17
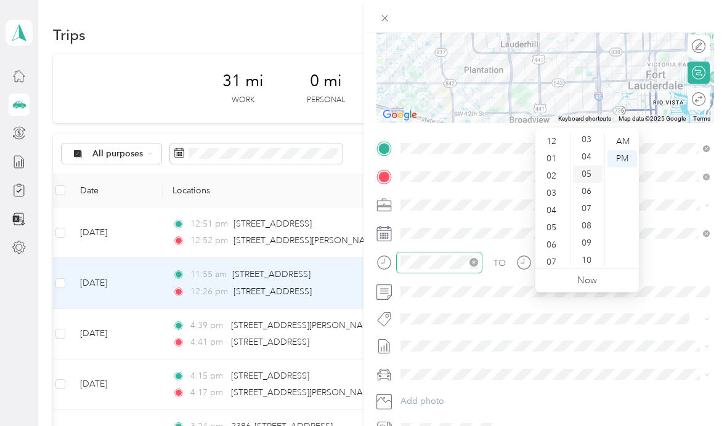
click at [591, 166] on div "05" at bounding box center [588, 174] width 30 height 17
click at [556, 202] on div "04" at bounding box center [553, 210] width 30 height 17
click at [588, 166] on div "05" at bounding box center [588, 174] width 30 height 17
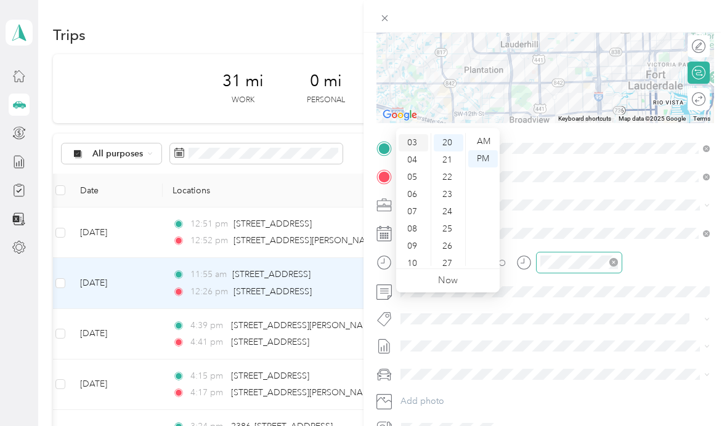
click at [410, 134] on div "03" at bounding box center [414, 142] width 30 height 17
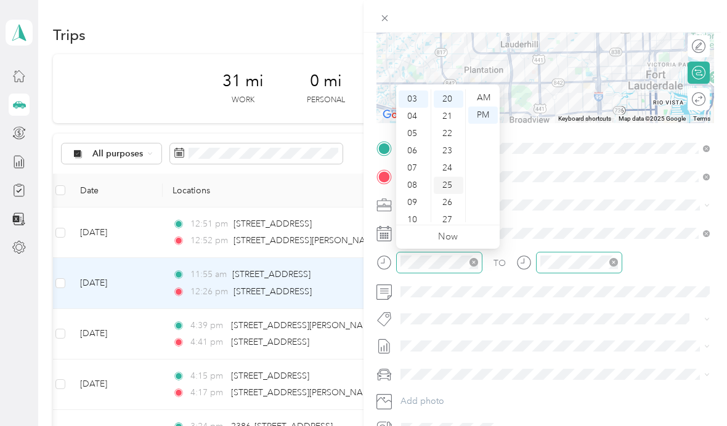
click at [447, 184] on div "25" at bounding box center [449, 185] width 30 height 17
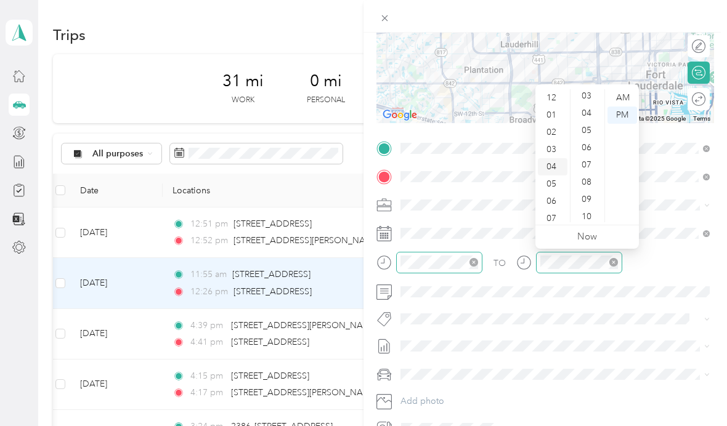
click at [550, 168] on div "04" at bounding box center [553, 166] width 30 height 17
click at [588, 138] on div "05" at bounding box center [588, 130] width 30 height 17
click at [551, 176] on div "05" at bounding box center [553, 184] width 30 height 17
click at [585, 136] on div "05" at bounding box center [588, 130] width 30 height 17
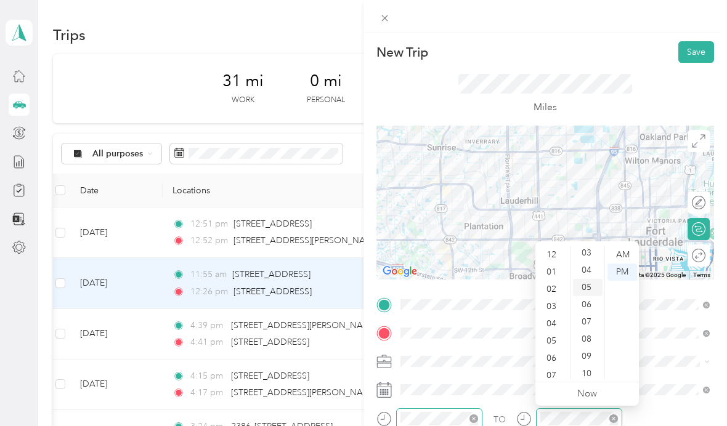
scroll to position [0, 0]
click at [694, 52] on button "Save" at bounding box center [696, 52] width 36 height 22
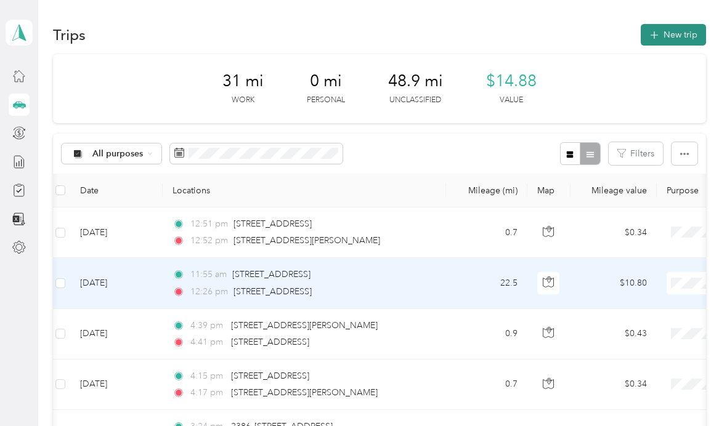
click at [680, 36] on button "New trip" at bounding box center [673, 35] width 65 height 22
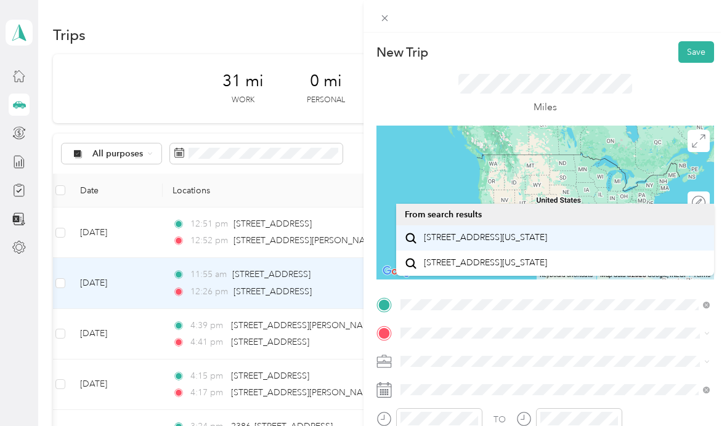
click at [535, 240] on span "[STREET_ADDRESS][US_STATE]" at bounding box center [485, 237] width 123 height 11
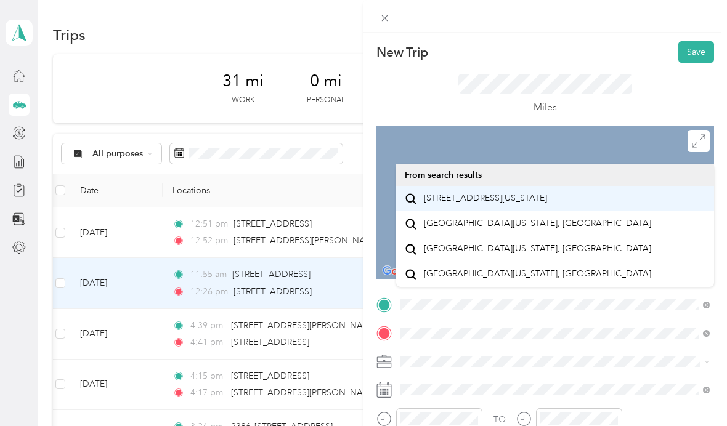
click at [542, 196] on span "[STREET_ADDRESS][US_STATE]" at bounding box center [485, 198] width 123 height 11
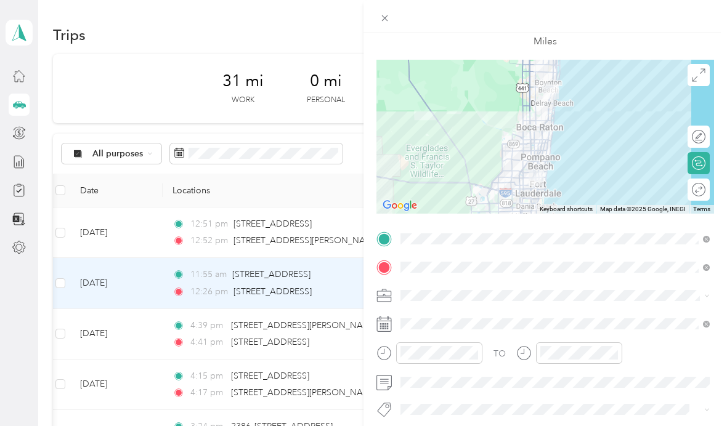
scroll to position [78, 0]
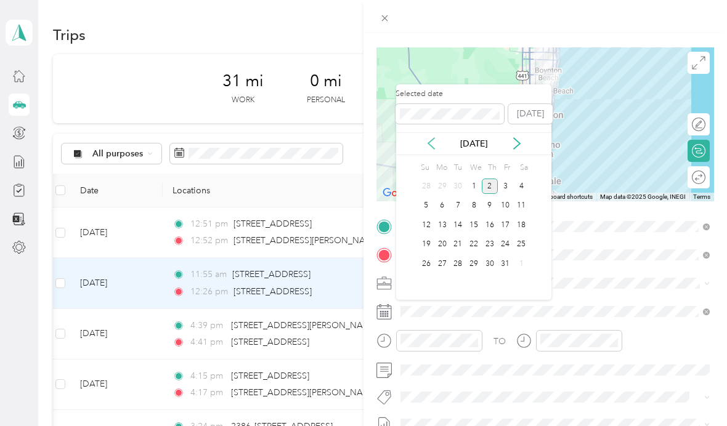
click at [425, 138] on icon at bounding box center [431, 143] width 12 height 12
click at [506, 187] on div "5" at bounding box center [506, 186] width 16 height 15
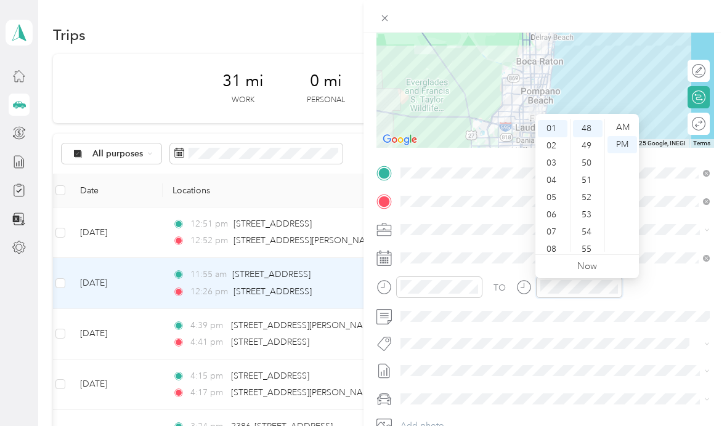
scroll to position [132, 0]
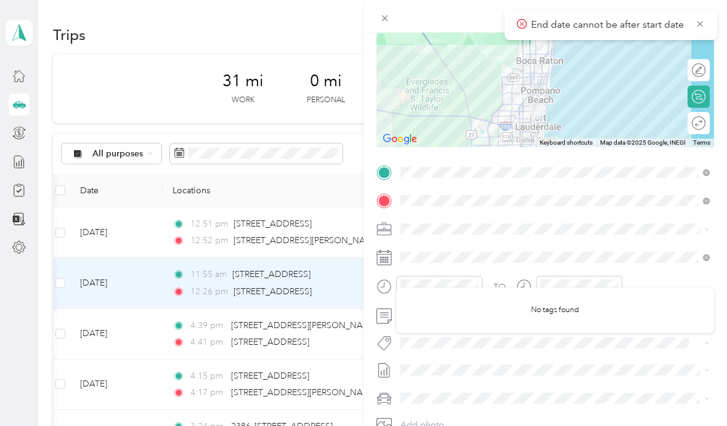
click at [456, 317] on div "No tags found" at bounding box center [555, 311] width 318 height 46
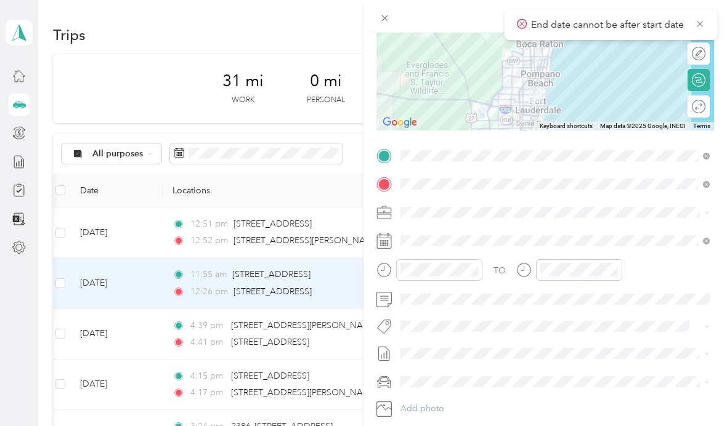
scroll to position [147, 0]
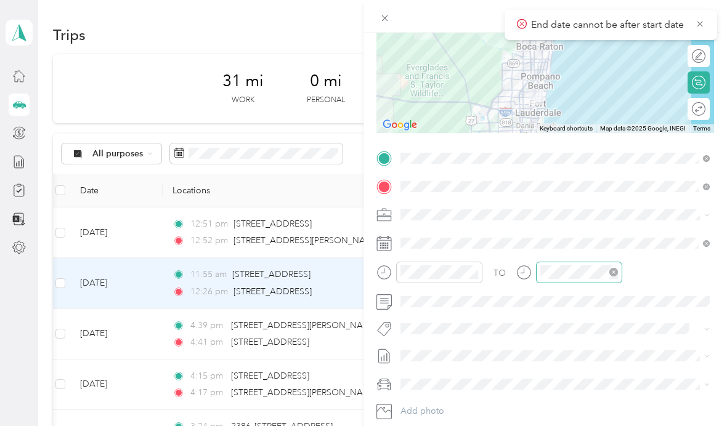
click at [612, 276] on icon "close-circle" at bounding box center [613, 272] width 9 height 9
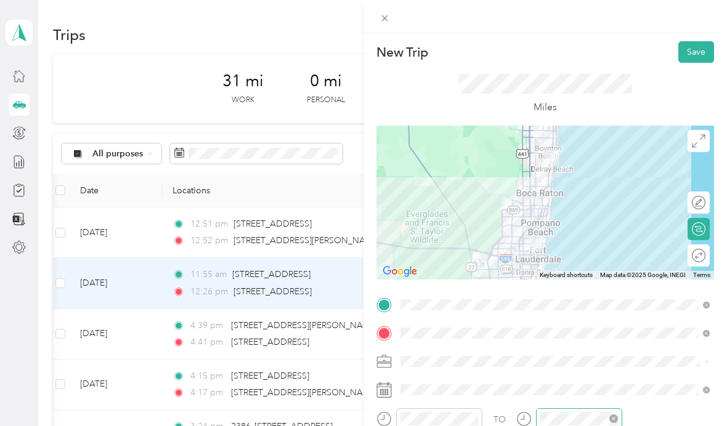
scroll to position [0, 0]
click at [694, 55] on button "Save" at bounding box center [696, 52] width 36 height 22
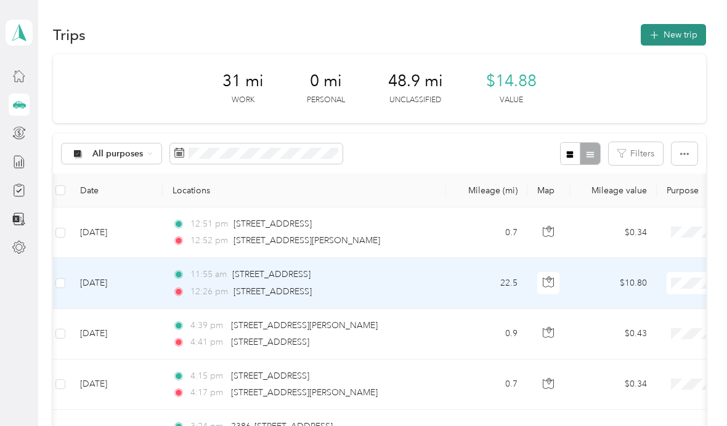
click at [673, 37] on button "New trip" at bounding box center [673, 35] width 65 height 22
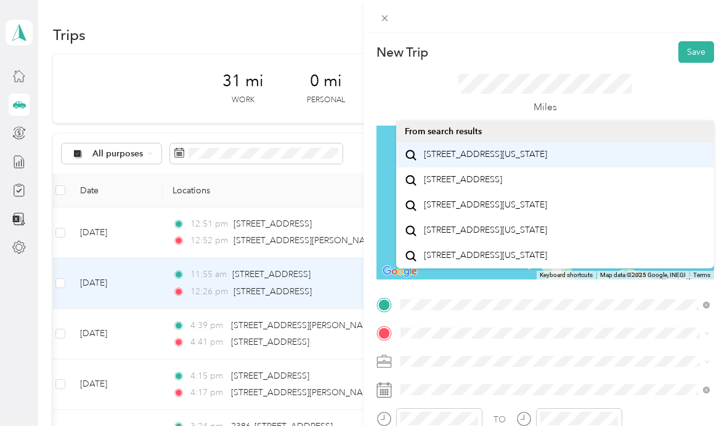
click at [527, 160] on span "[STREET_ADDRESS][US_STATE]" at bounding box center [485, 154] width 123 height 11
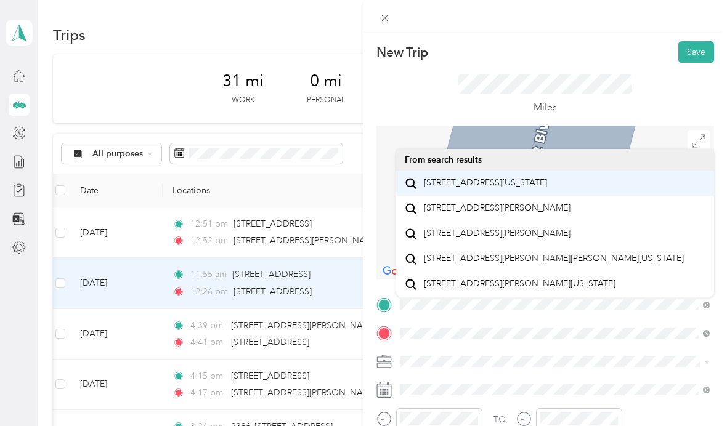
click at [547, 188] on span "[STREET_ADDRESS][US_STATE]" at bounding box center [485, 182] width 123 height 11
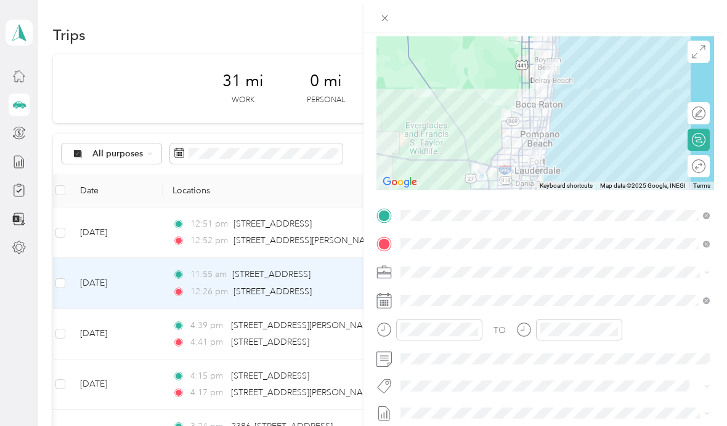
scroll to position [90, 0]
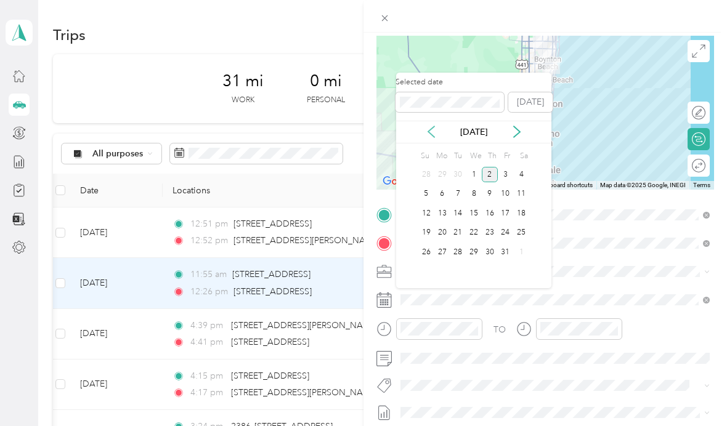
click at [432, 130] on icon at bounding box center [431, 132] width 12 height 12
click at [500, 180] on div "5" at bounding box center [506, 174] width 16 height 15
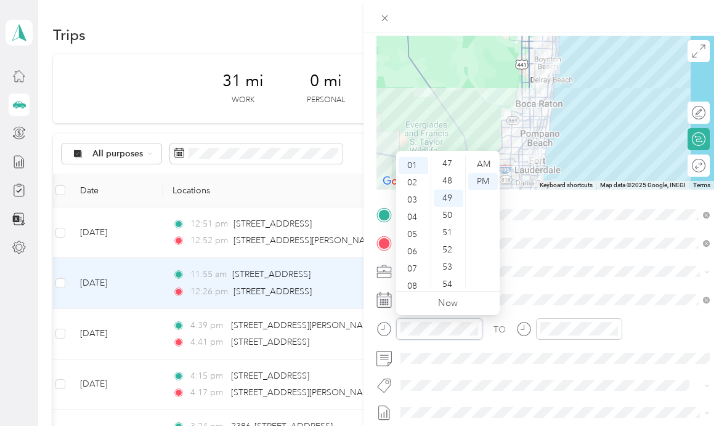
scroll to position [844, 0]
click at [414, 206] on div "03" at bounding box center [414, 200] width 30 height 17
click at [448, 190] on div "50" at bounding box center [449, 182] width 30 height 17
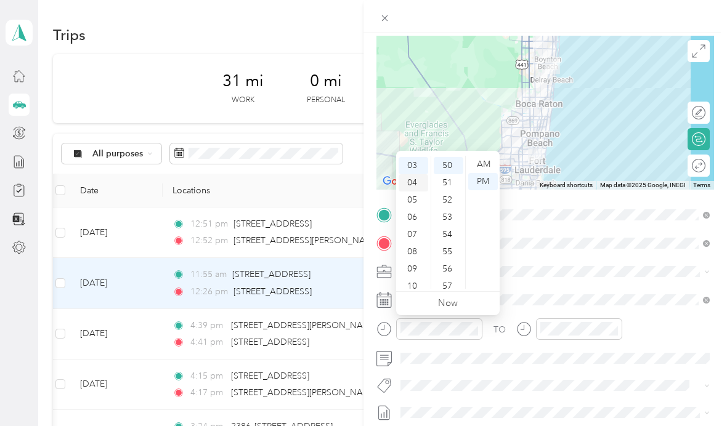
click at [411, 190] on div "04" at bounding box center [414, 182] width 30 height 17
click at [411, 218] on div "03" at bounding box center [414, 216] width 30 height 17
click at [413, 182] on div "04" at bounding box center [414, 182] width 30 height 17
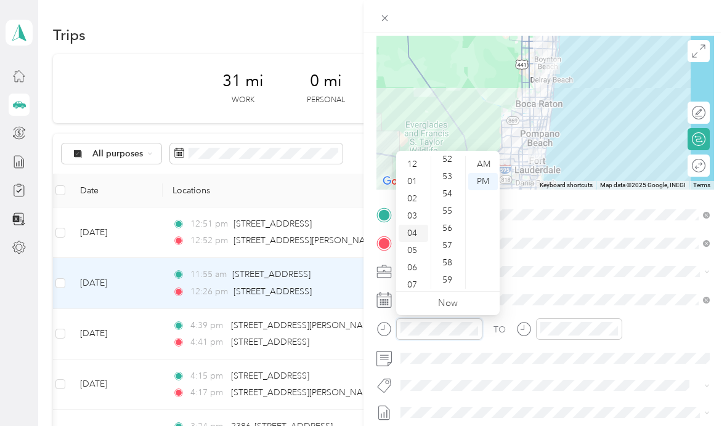
scroll to position [0, 0]
click at [412, 212] on div "03" at bounding box center [414, 216] width 30 height 17
click at [453, 250] on div "40" at bounding box center [449, 248] width 30 height 17
click at [486, 184] on div "PM" at bounding box center [483, 181] width 30 height 17
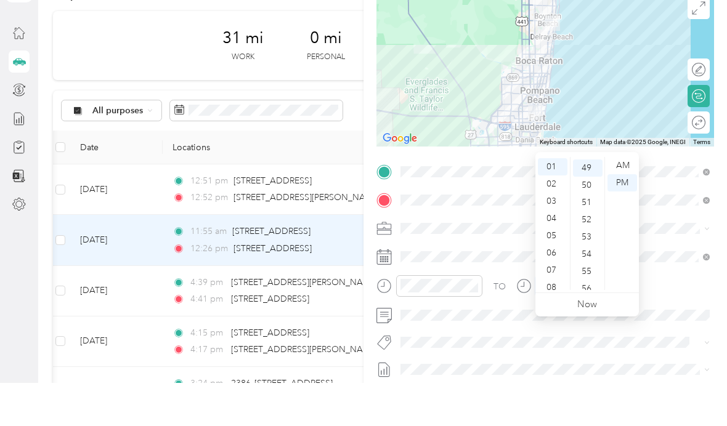
scroll to position [844, 0]
click at [550, 253] on div "04" at bounding box center [553, 261] width 30 height 17
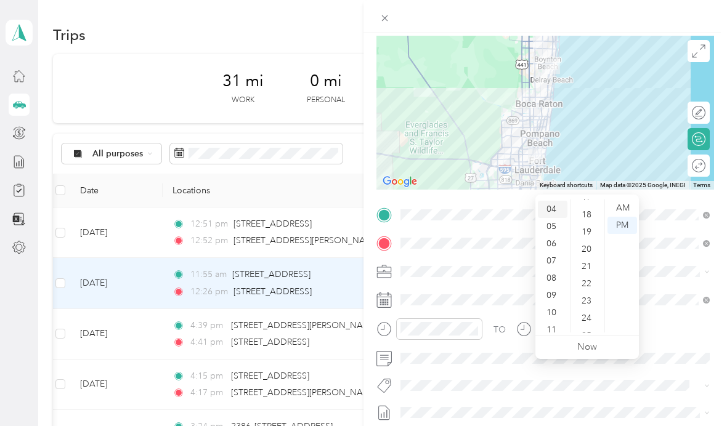
scroll to position [302, 0]
click at [586, 242] on div "20" at bounding box center [588, 250] width 30 height 17
click at [622, 217] on div "PM" at bounding box center [622, 225] width 30 height 17
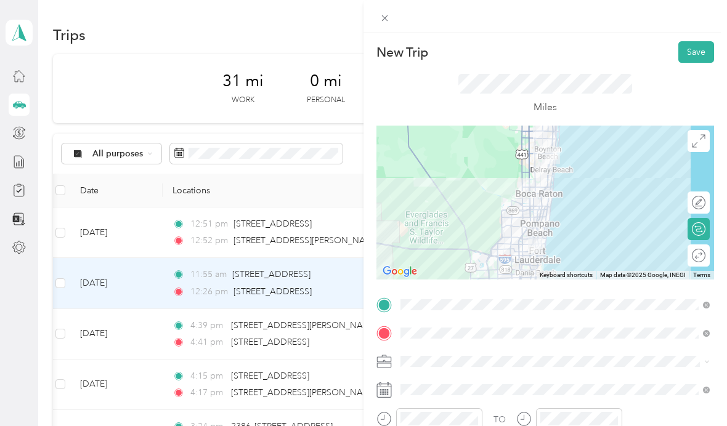
scroll to position [0, 0]
click at [693, 49] on button "Save" at bounding box center [696, 52] width 36 height 22
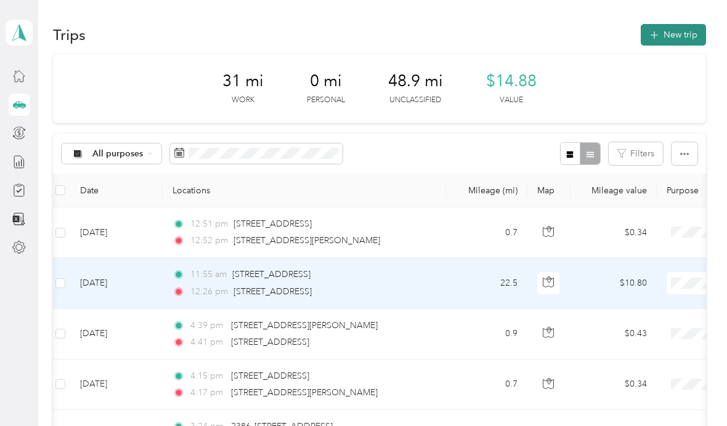
click at [681, 30] on button "New trip" at bounding box center [673, 35] width 65 height 22
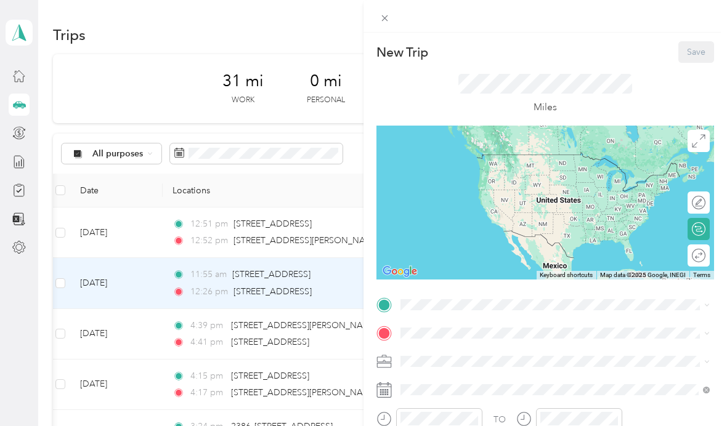
click at [404, 54] on p "New Trip" at bounding box center [402, 52] width 52 height 17
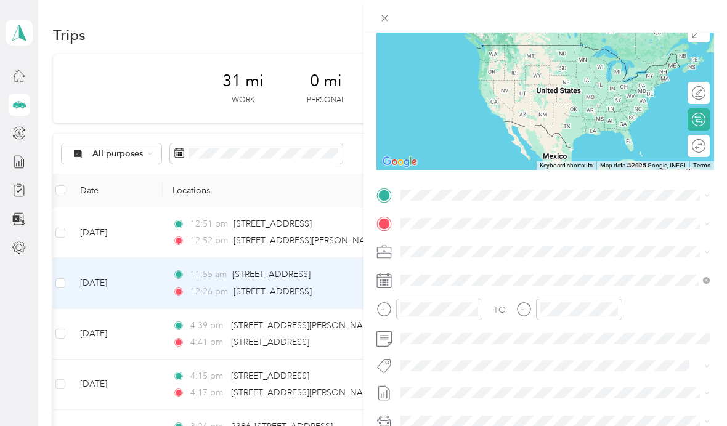
scroll to position [114, 0]
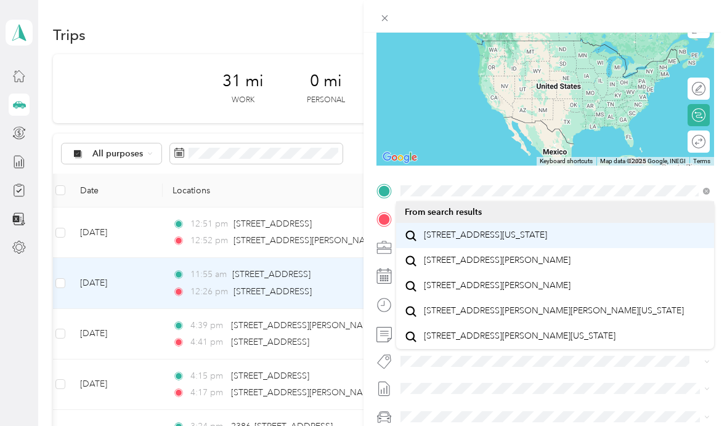
click at [547, 239] on span "[STREET_ADDRESS][US_STATE]" at bounding box center [485, 235] width 123 height 11
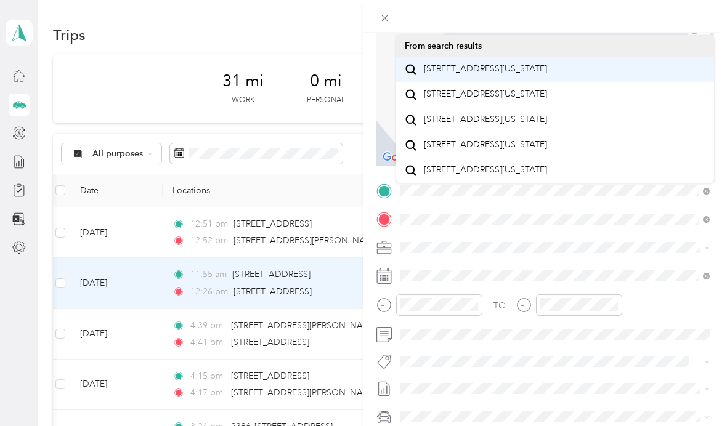
click at [547, 75] on span "[STREET_ADDRESS][US_STATE]" at bounding box center [485, 68] width 123 height 11
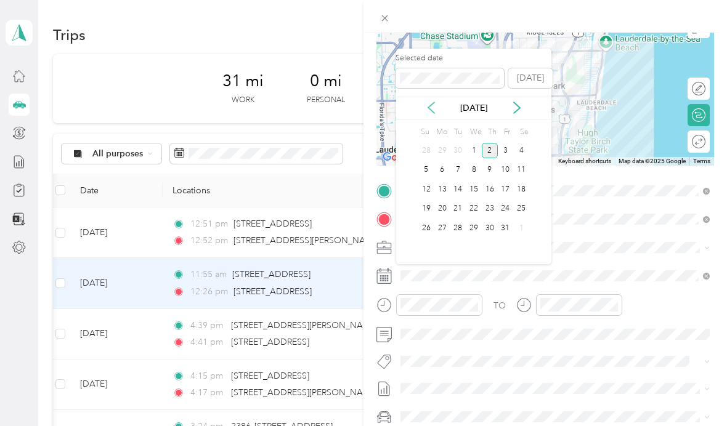
click at [431, 112] on icon at bounding box center [431, 108] width 12 height 12
click at [437, 173] on div "8" at bounding box center [442, 170] width 16 height 15
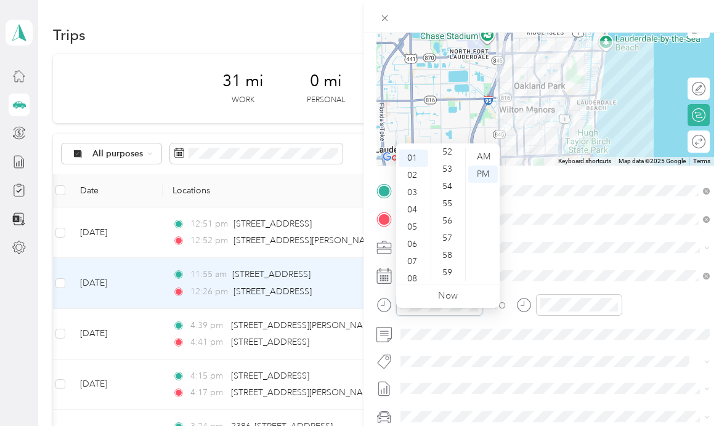
scroll to position [0, 0]
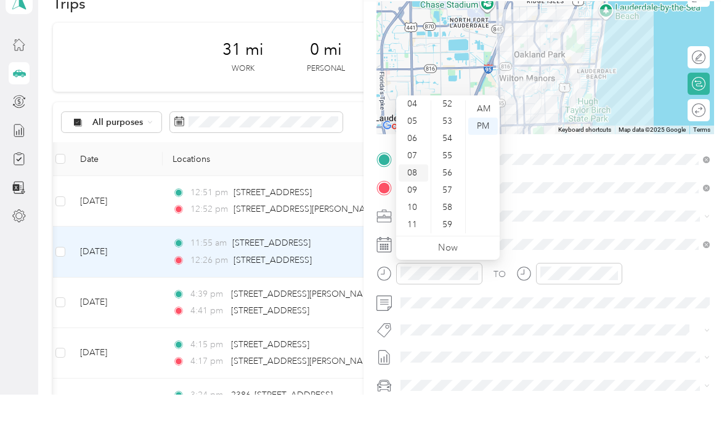
click at [427, 196] on div "08" at bounding box center [414, 204] width 30 height 17
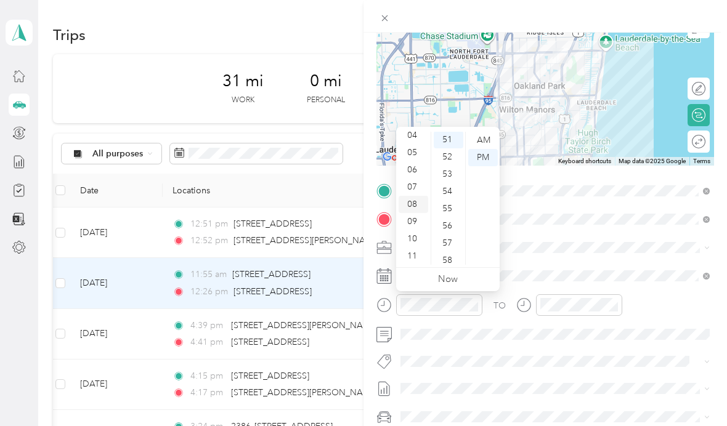
scroll to position [880, 0]
click at [416, 213] on div "09" at bounding box center [414, 221] width 30 height 17
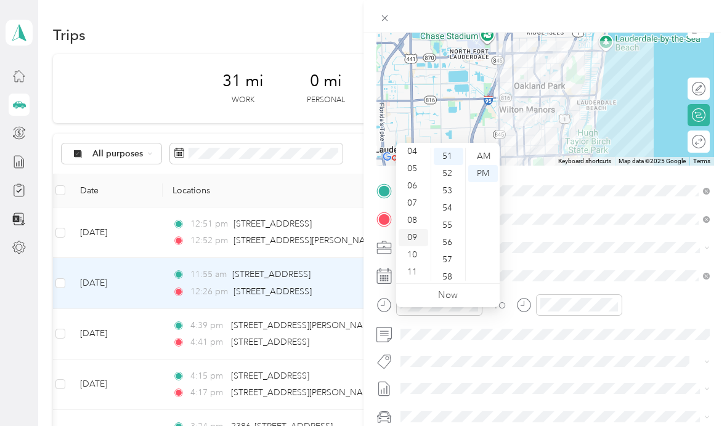
scroll to position [6, 0]
click at [456, 169] on div "35" at bounding box center [449, 172] width 30 height 17
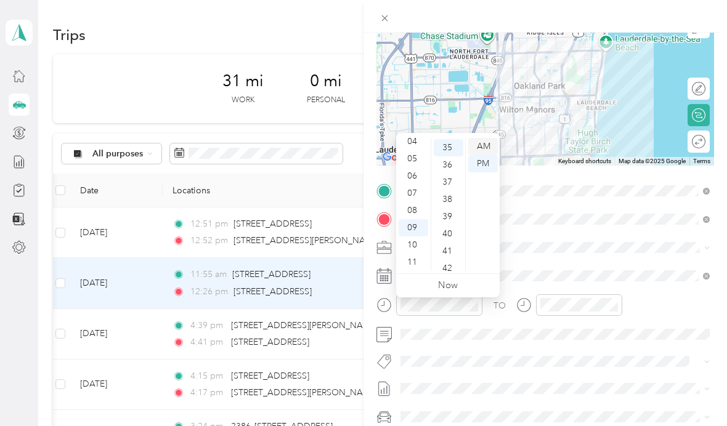
click at [490, 138] on div "AM" at bounding box center [483, 146] width 30 height 17
click at [481, 145] on div "AM" at bounding box center [483, 146] width 30 height 17
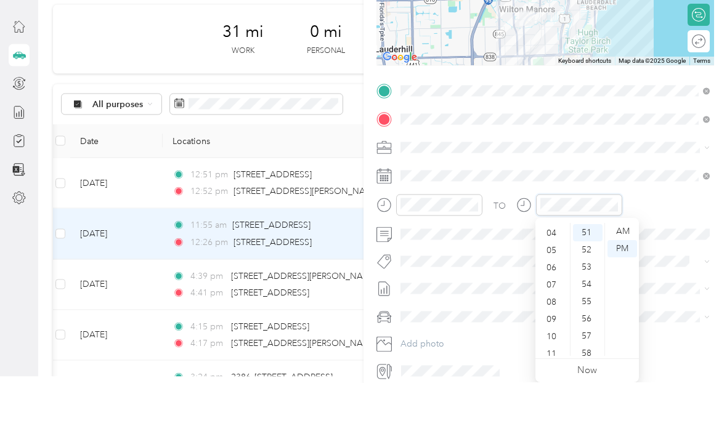
scroll to position [68, 0]
click at [554, 371] on div "10" at bounding box center [553, 379] width 30 height 17
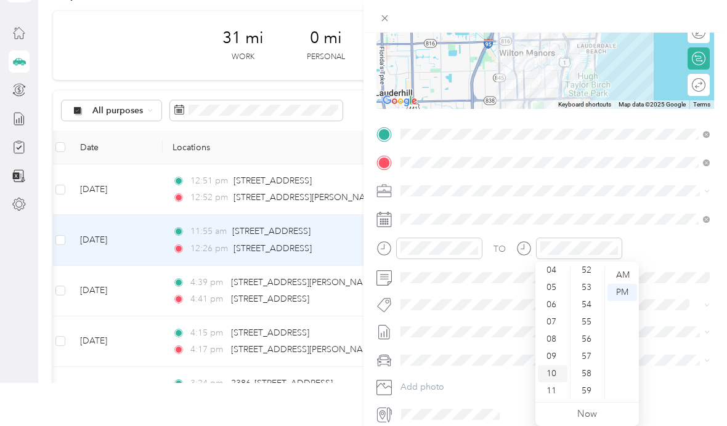
scroll to position [0, 0]
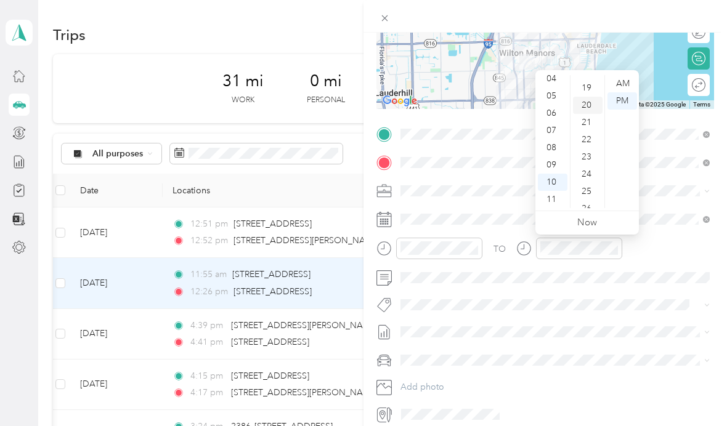
click at [589, 110] on div "20" at bounding box center [588, 105] width 30 height 17
click at [591, 161] on div "15" at bounding box center [588, 161] width 30 height 17
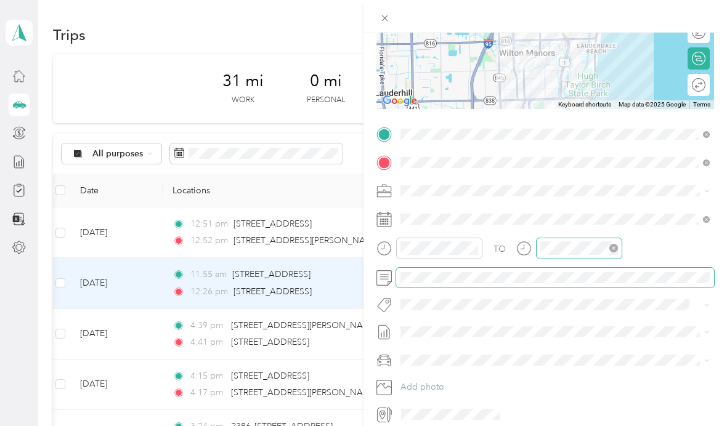
click at [611, 251] on icon "close-circle" at bounding box center [613, 248] width 9 height 9
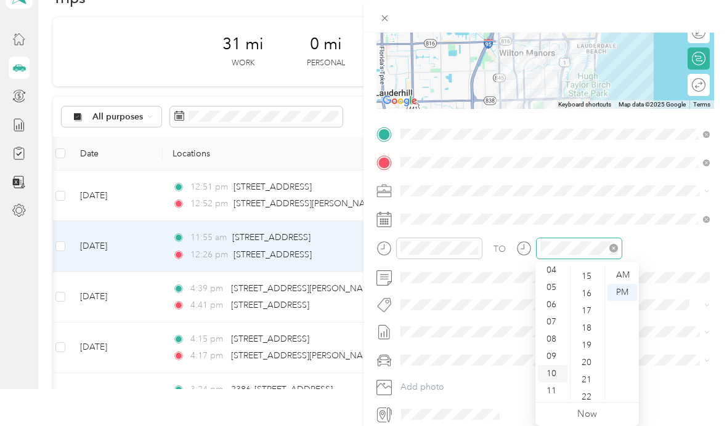
click at [556, 373] on div "10" at bounding box center [553, 373] width 30 height 17
click at [586, 276] on div "15" at bounding box center [588, 276] width 30 height 17
click at [586, 278] on div "15" at bounding box center [588, 276] width 30 height 17
click at [620, 277] on div "AM" at bounding box center [622, 275] width 30 height 17
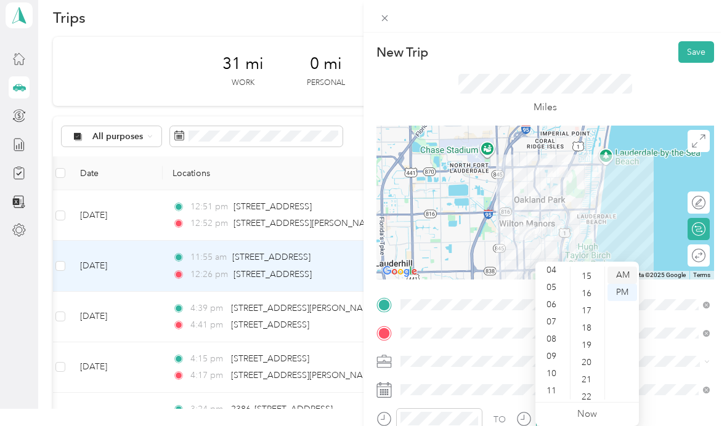
scroll to position [0, 0]
click at [695, 61] on button "Save" at bounding box center [696, 52] width 36 height 22
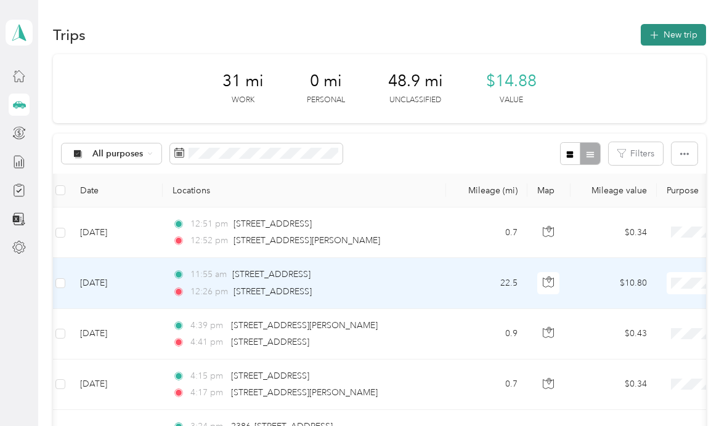
click at [676, 42] on button "New trip" at bounding box center [673, 35] width 65 height 22
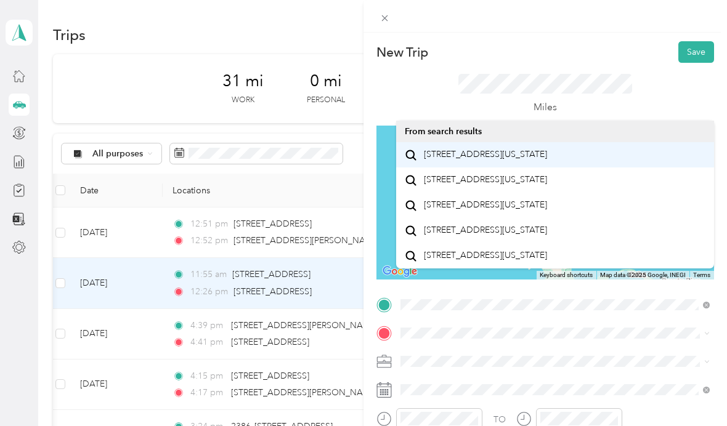
click at [547, 149] on span "[STREET_ADDRESS][US_STATE]" at bounding box center [485, 154] width 123 height 11
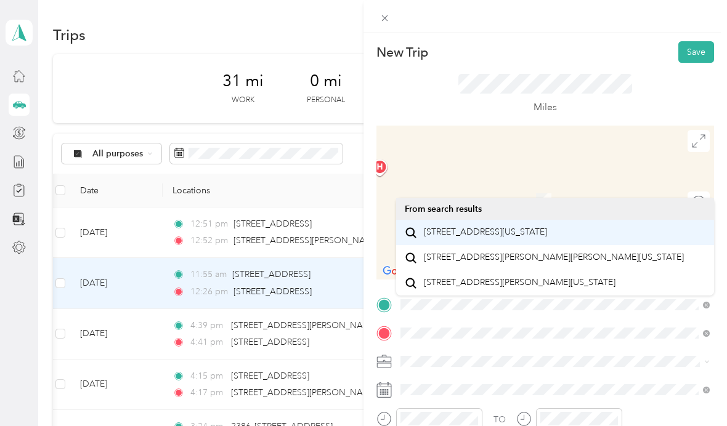
click at [516, 230] on span "[STREET_ADDRESS][US_STATE]" at bounding box center [485, 232] width 123 height 11
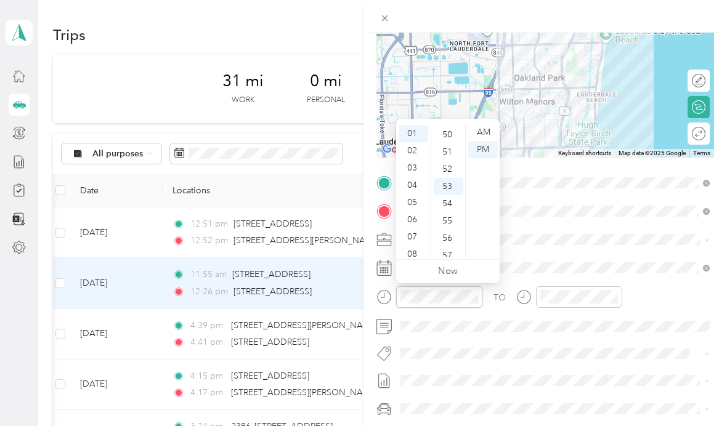
scroll to position [902, 0]
click at [413, 160] on div "03" at bounding box center [414, 168] width 30 height 17
click at [412, 164] on div "02" at bounding box center [414, 166] width 30 height 17
click at [410, 156] on div "01" at bounding box center [414, 149] width 30 height 17
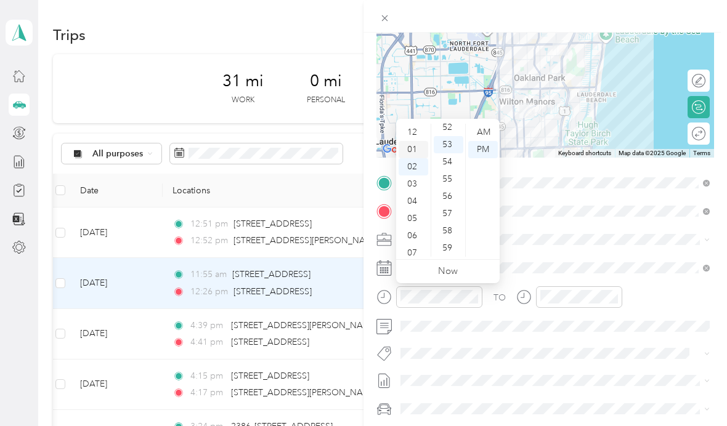
scroll to position [16, 0]
click at [415, 152] on div "02" at bounding box center [414, 150] width 30 height 17
click at [479, 156] on div "PM" at bounding box center [483, 149] width 30 height 17
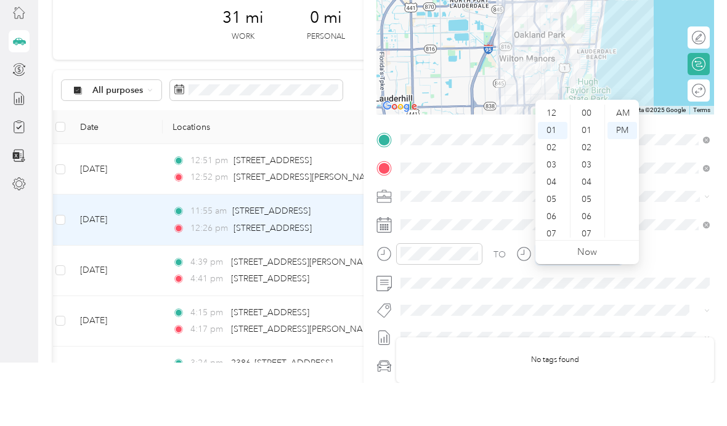
scroll to position [902, 0]
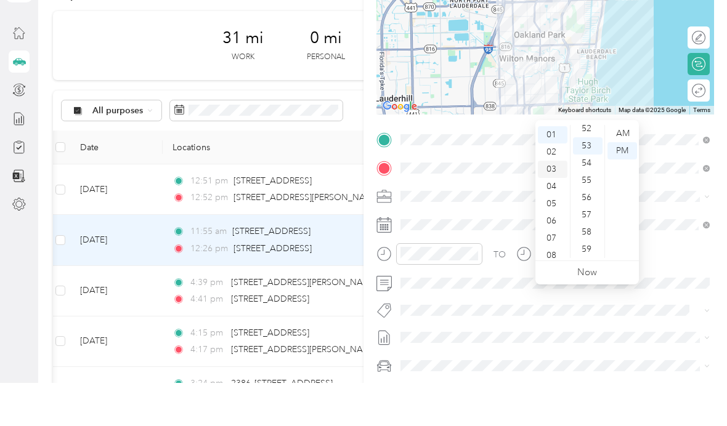
click at [553, 204] on div "03" at bounding box center [553, 212] width 30 height 17
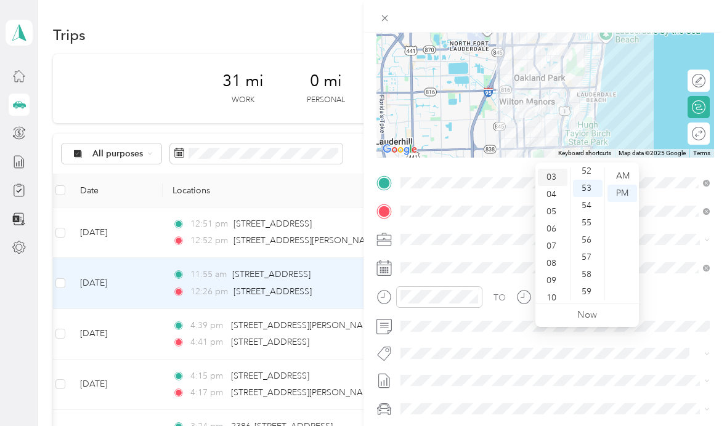
scroll to position [0, 0]
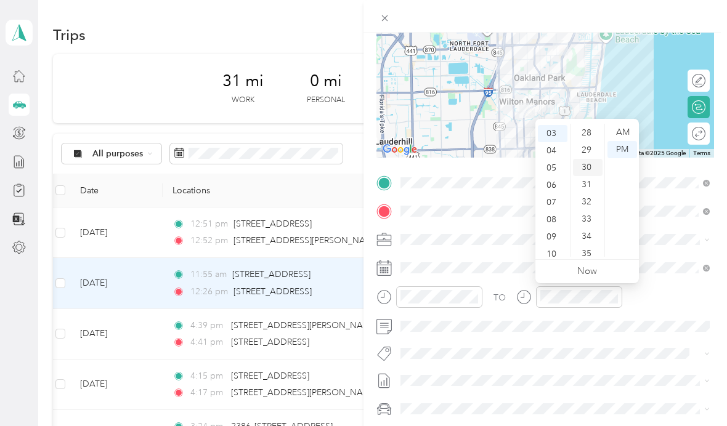
click at [586, 171] on div "30" at bounding box center [588, 167] width 30 height 17
click at [587, 426] on div "New Trip Save This trip cannot be edited because it is either under review, app…" at bounding box center [360, 426] width 721 height 0
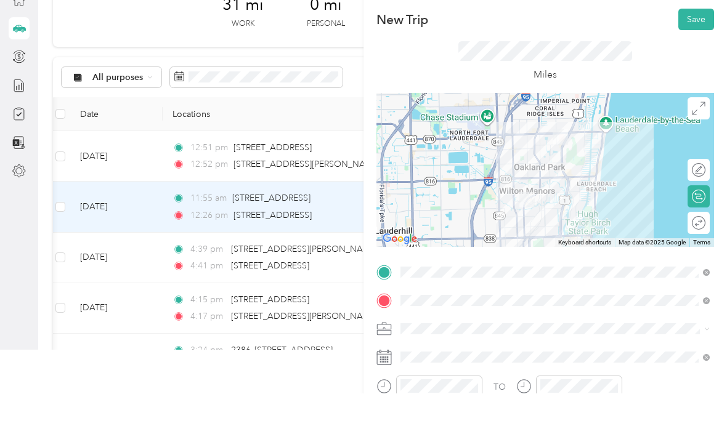
scroll to position [0, 0]
click at [697, 41] on button "Save" at bounding box center [696, 52] width 36 height 22
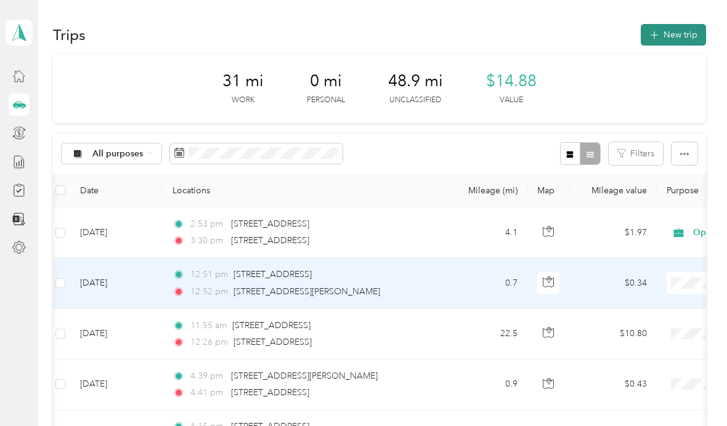
click at [678, 39] on button "New trip" at bounding box center [673, 35] width 65 height 22
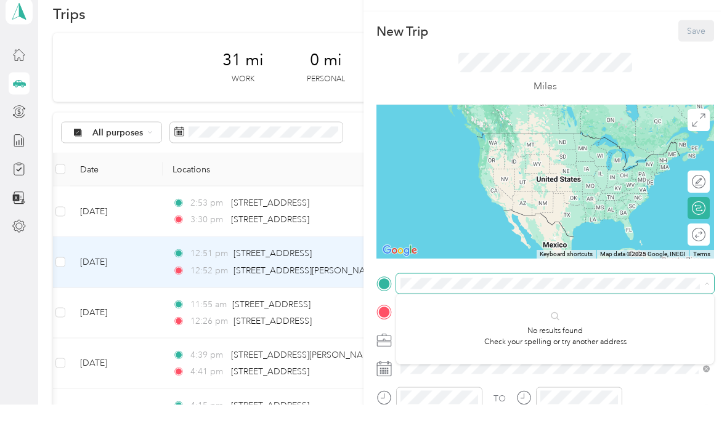
scroll to position [44, 0]
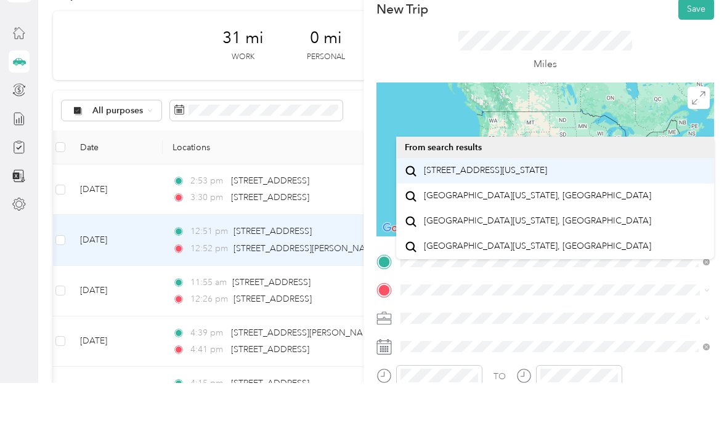
click at [547, 208] on span "[STREET_ADDRESS][US_STATE]" at bounding box center [485, 213] width 123 height 11
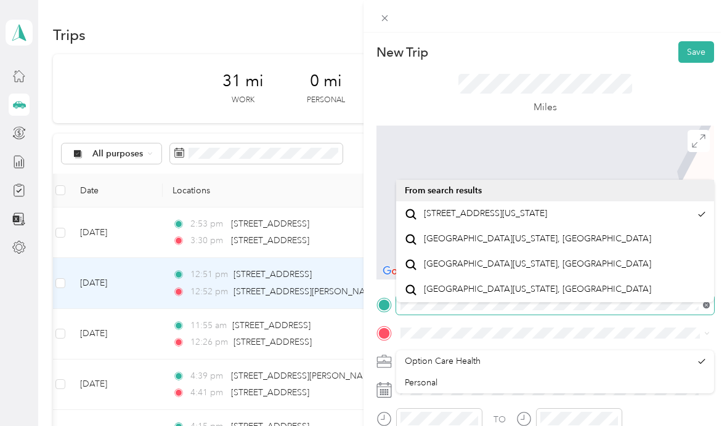
click at [706, 302] on icon at bounding box center [706, 305] width 7 height 7
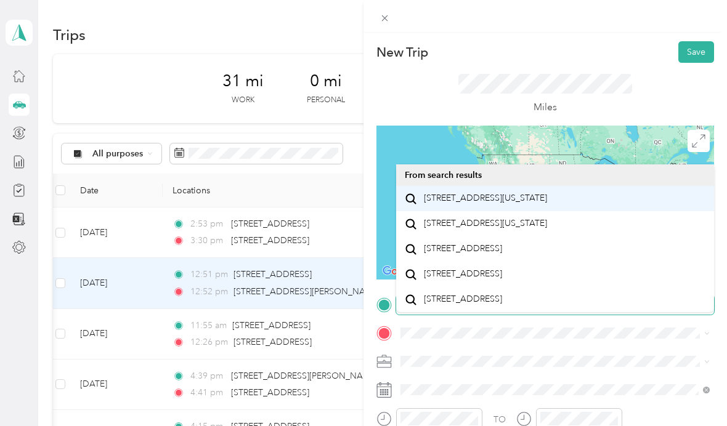
click at [529, 193] on span "[STREET_ADDRESS][US_STATE]" at bounding box center [485, 198] width 123 height 11
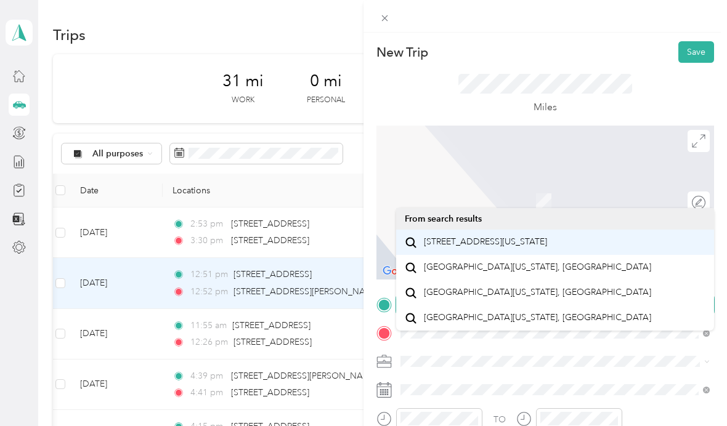
click at [547, 237] on span "[STREET_ADDRESS][US_STATE]" at bounding box center [485, 242] width 123 height 11
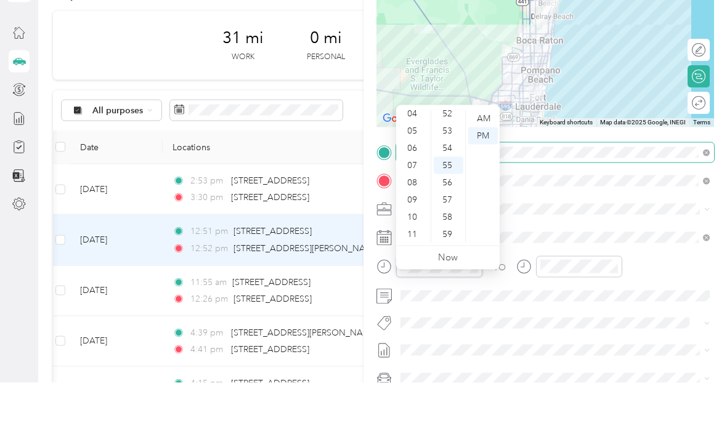
scroll to position [74, 0]
click at [414, 235] on div "09" at bounding box center [414, 243] width 30 height 17
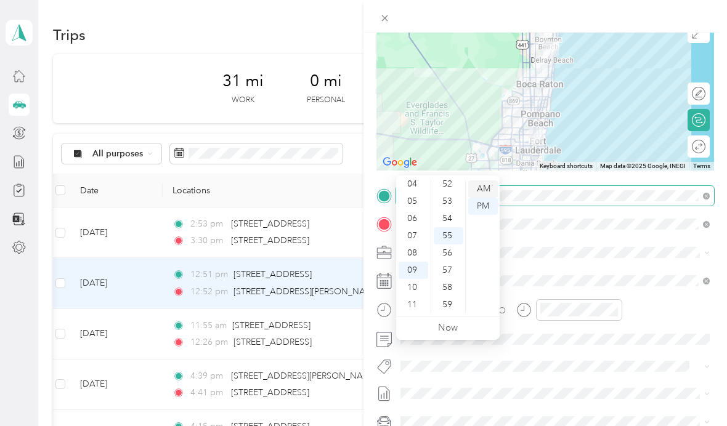
click at [480, 180] on div "AM" at bounding box center [483, 188] width 30 height 17
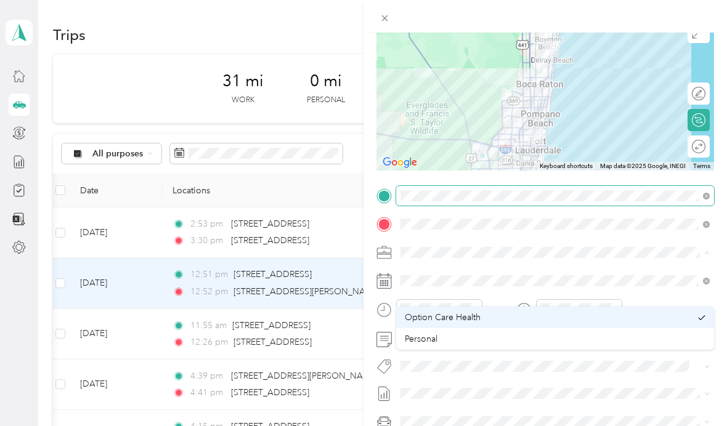
click at [580, 311] on div "Option Care Health" at bounding box center [548, 317] width 286 height 13
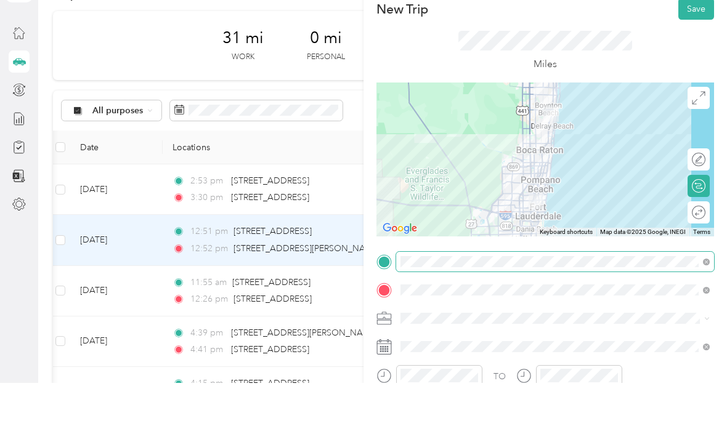
scroll to position [0, 0]
click at [694, 41] on button "Save" at bounding box center [696, 52] width 36 height 22
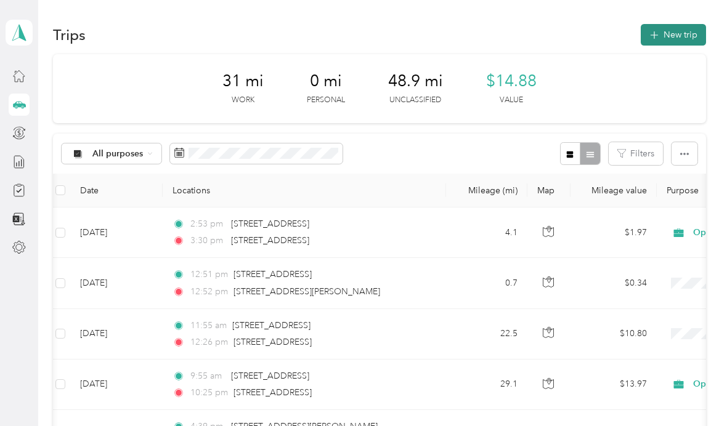
click at [688, 34] on button "New trip" at bounding box center [673, 35] width 65 height 22
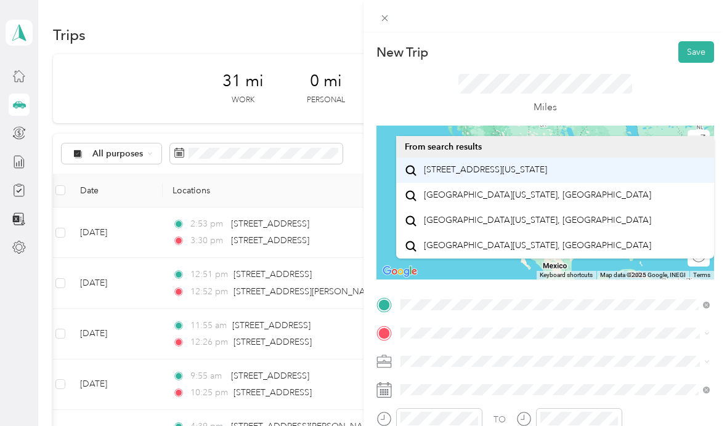
click at [547, 176] on span "[STREET_ADDRESS][US_STATE]" at bounding box center [485, 169] width 123 height 11
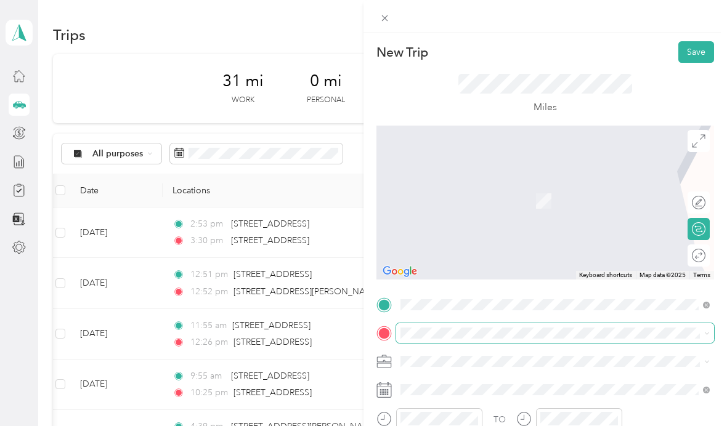
click at [496, 426] on div "New Trip Save This trip cannot be edited because it is either under review, app…" at bounding box center [360, 426] width 721 height 0
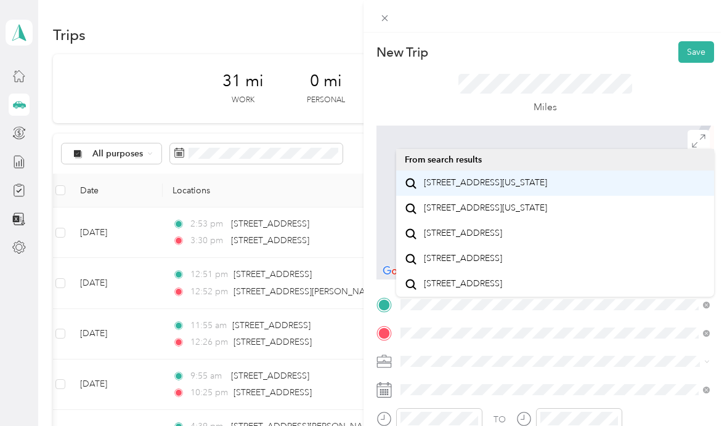
click at [528, 188] on span "[STREET_ADDRESS][US_STATE]" at bounding box center [485, 182] width 123 height 11
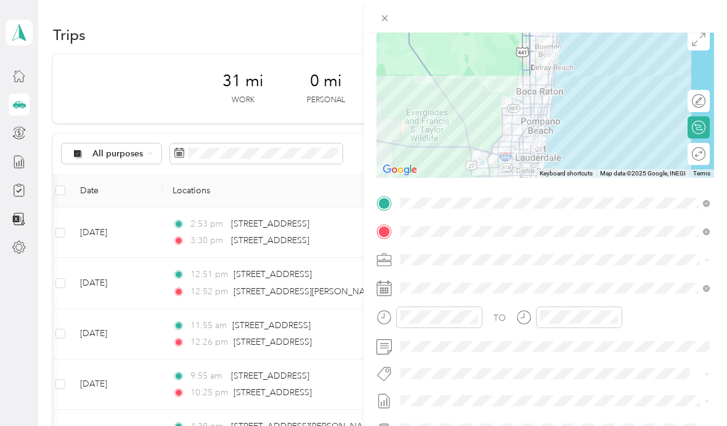
scroll to position [107, 0]
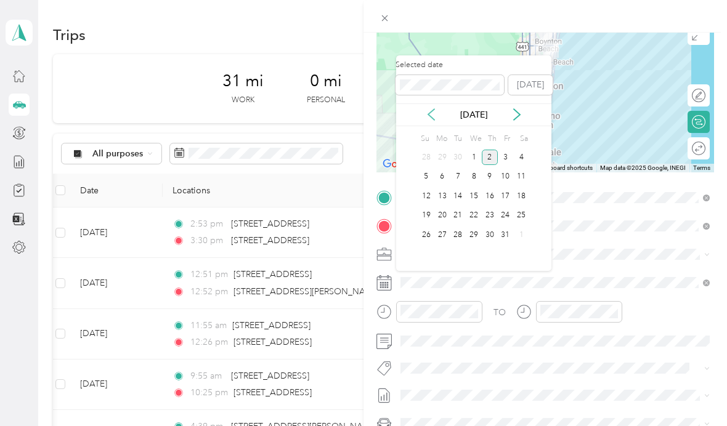
click at [429, 116] on icon at bounding box center [431, 114] width 6 height 11
click at [463, 179] on div "9" at bounding box center [458, 176] width 16 height 15
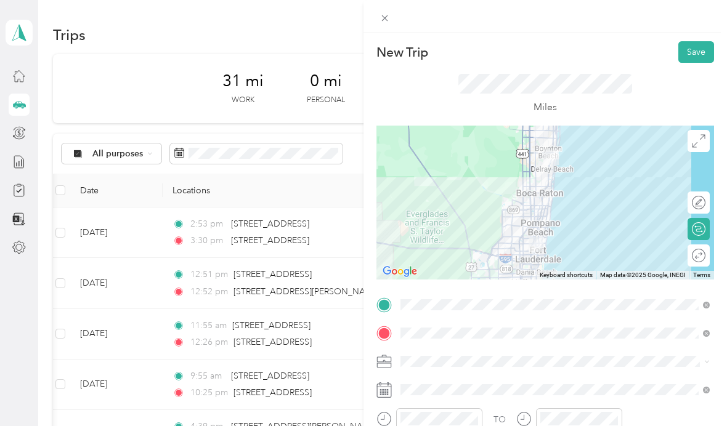
scroll to position [0, 0]
click at [693, 52] on button "Save" at bounding box center [696, 52] width 36 height 22
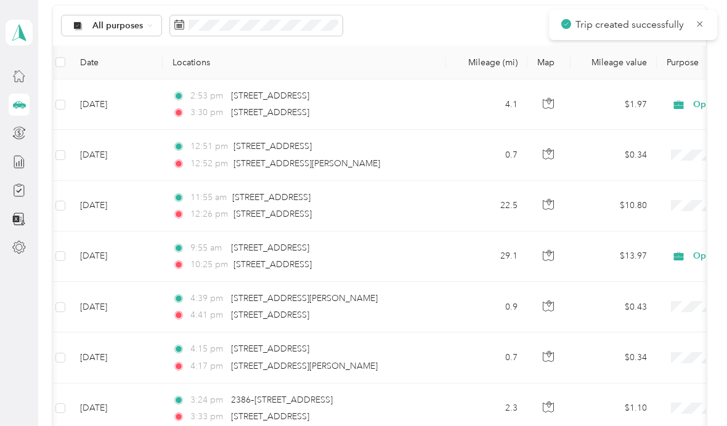
scroll to position [129, 0]
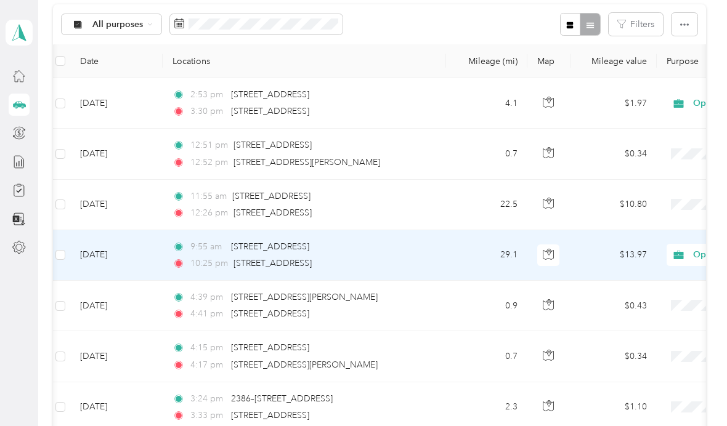
click at [116, 259] on td "[DATE]" at bounding box center [116, 255] width 92 height 51
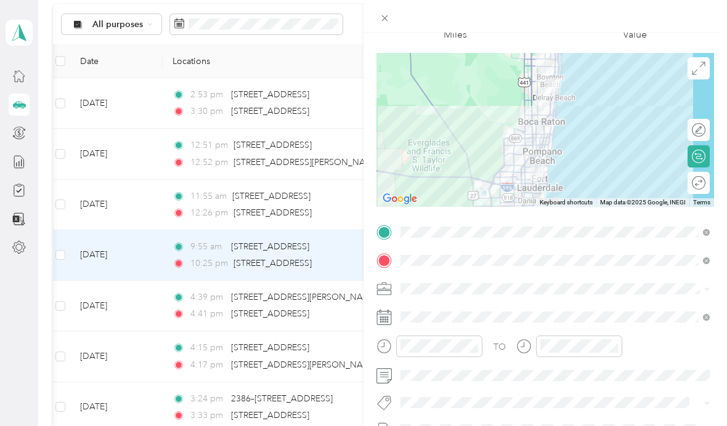
scroll to position [78, 0]
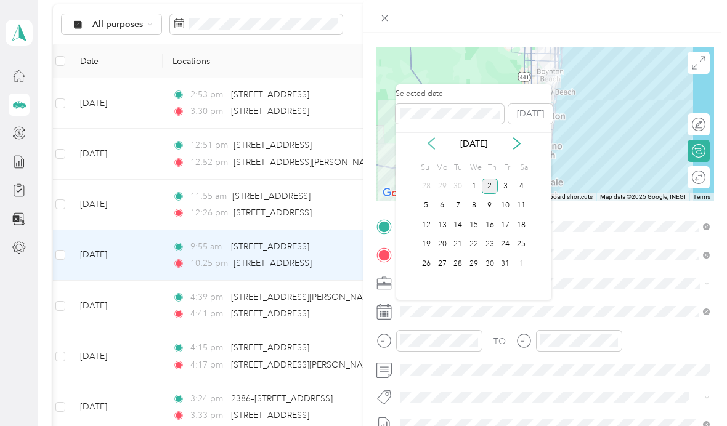
click at [426, 139] on icon at bounding box center [431, 143] width 12 height 12
click at [456, 204] on div "9" at bounding box center [458, 205] width 16 height 15
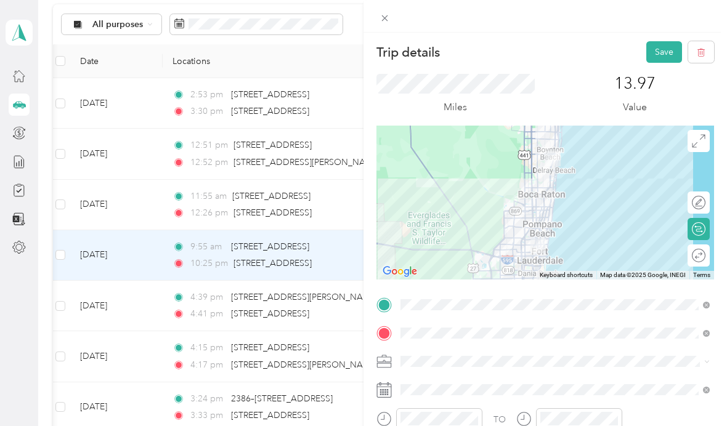
scroll to position [0, 0]
click at [668, 47] on button "Save" at bounding box center [664, 52] width 36 height 22
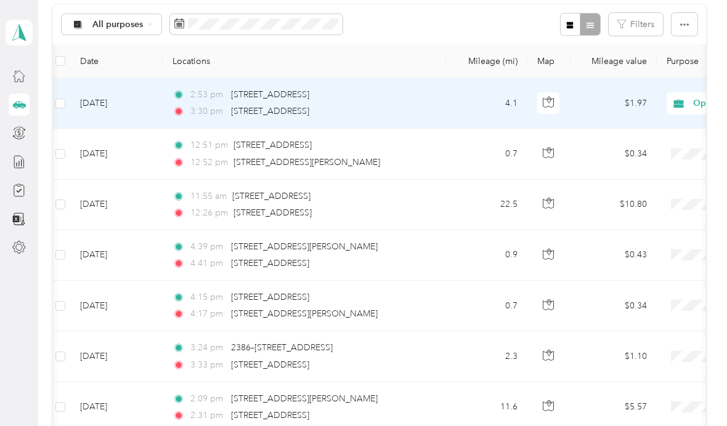
click at [129, 98] on td "[DATE]" at bounding box center [116, 103] width 92 height 51
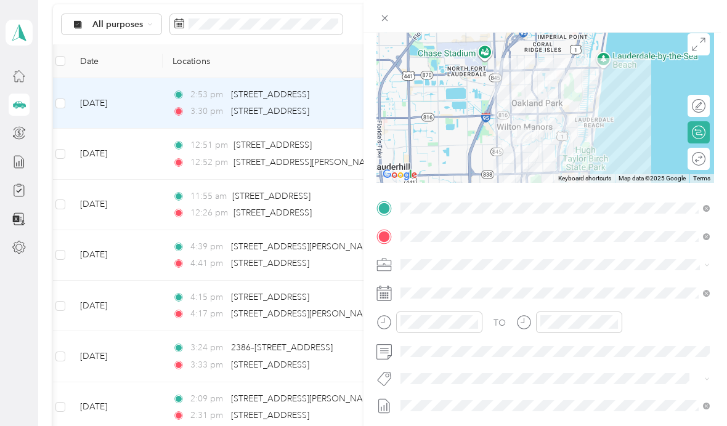
scroll to position [102, 0]
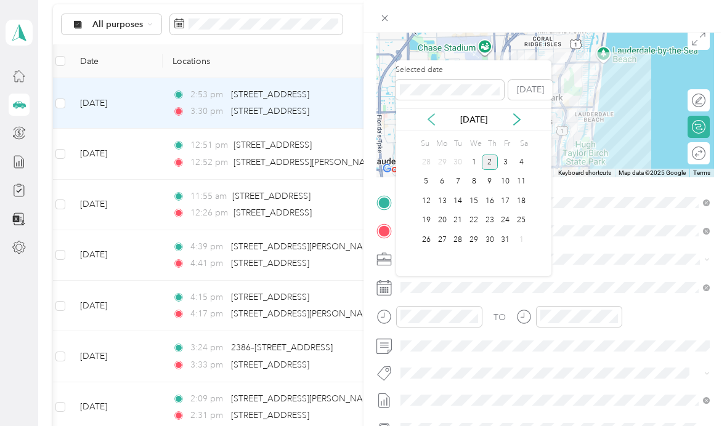
click at [431, 120] on icon at bounding box center [431, 119] width 12 height 12
click at [439, 177] on div "8" at bounding box center [442, 181] width 16 height 15
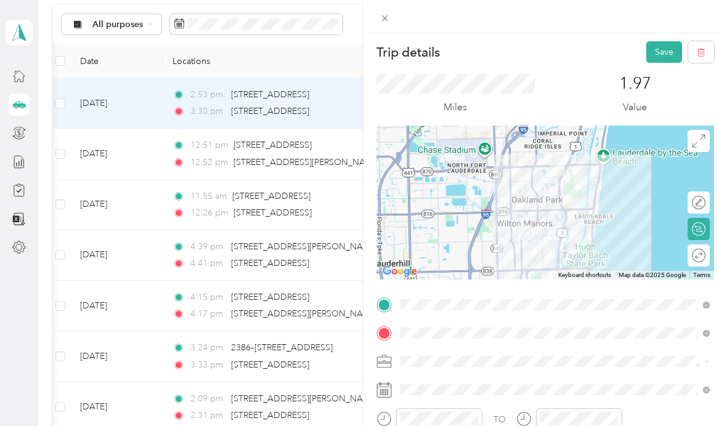
scroll to position [0, 0]
click at [663, 51] on button "Save" at bounding box center [664, 52] width 36 height 22
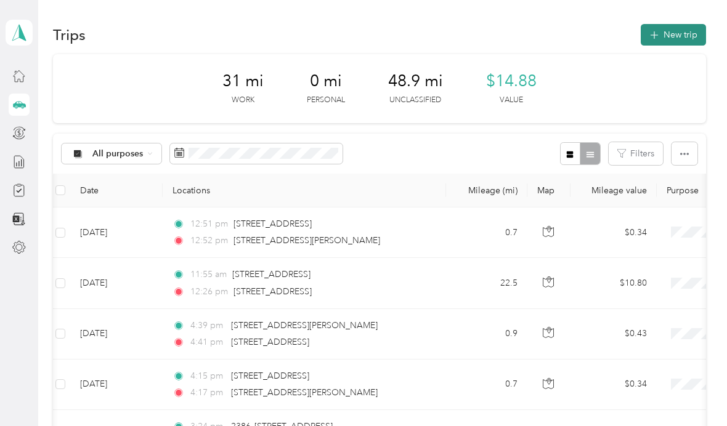
click at [686, 41] on button "New trip" at bounding box center [673, 35] width 65 height 22
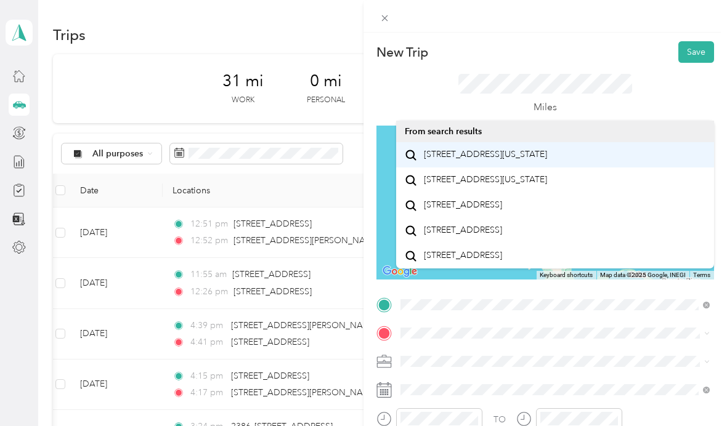
click at [518, 163] on div "[STREET_ADDRESS][US_STATE]" at bounding box center [555, 155] width 301 height 17
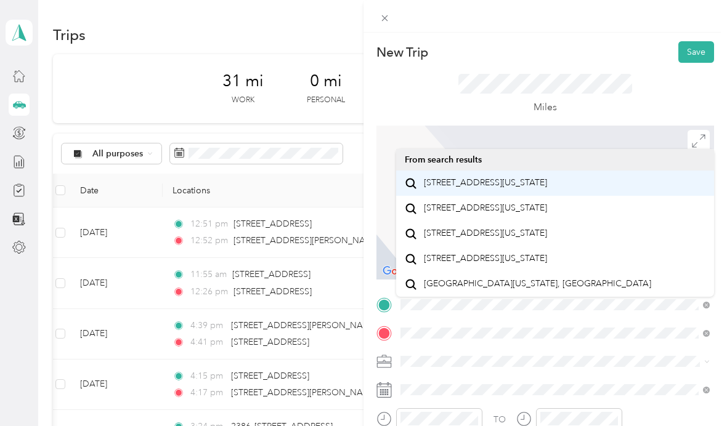
click at [541, 188] on span "[STREET_ADDRESS][US_STATE]" at bounding box center [485, 182] width 123 height 11
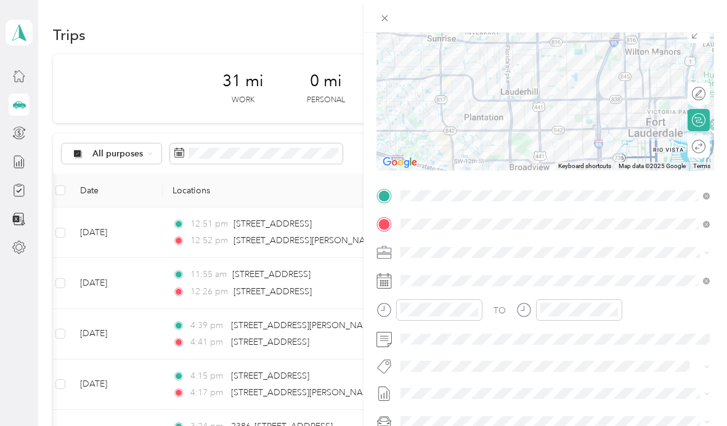
scroll to position [114, 0]
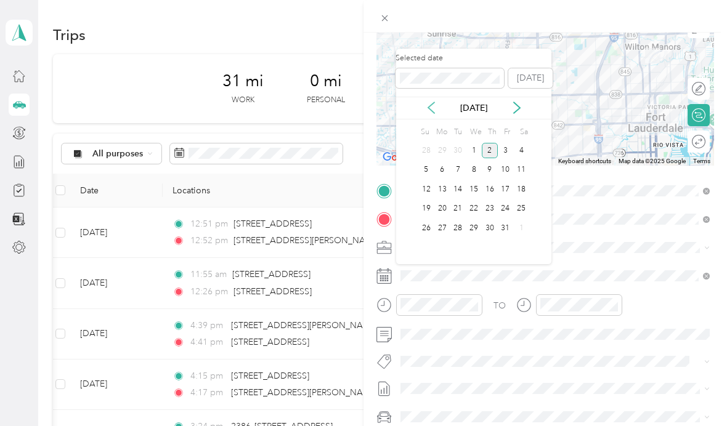
click at [429, 107] on icon at bounding box center [431, 107] width 6 height 11
click at [476, 173] on div "10" at bounding box center [474, 170] width 16 height 15
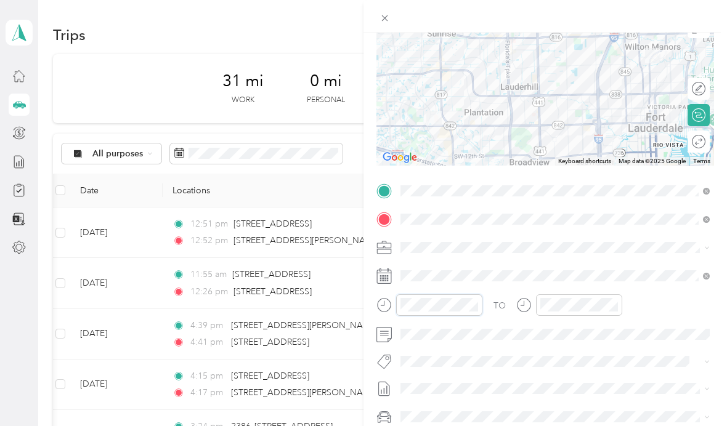
scroll to position [33, 0]
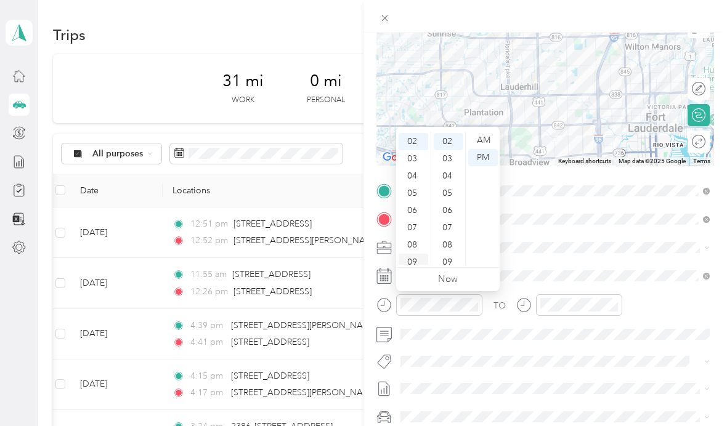
click at [418, 262] on div "09" at bounding box center [414, 262] width 30 height 17
click at [484, 135] on div "AM" at bounding box center [483, 140] width 30 height 17
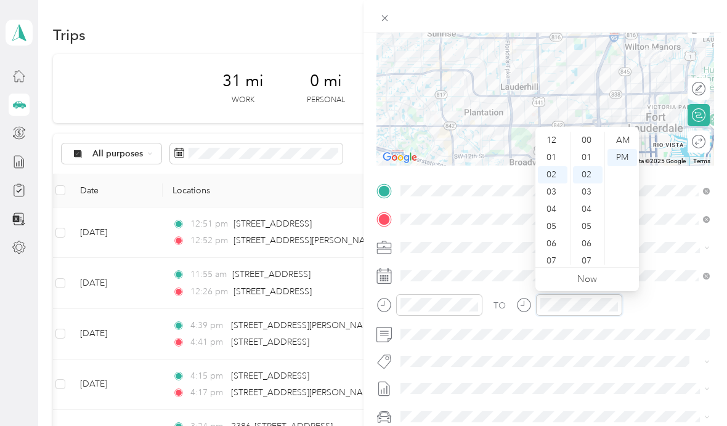
scroll to position [33, 0]
click at [553, 264] on div "09" at bounding box center [553, 262] width 30 height 17
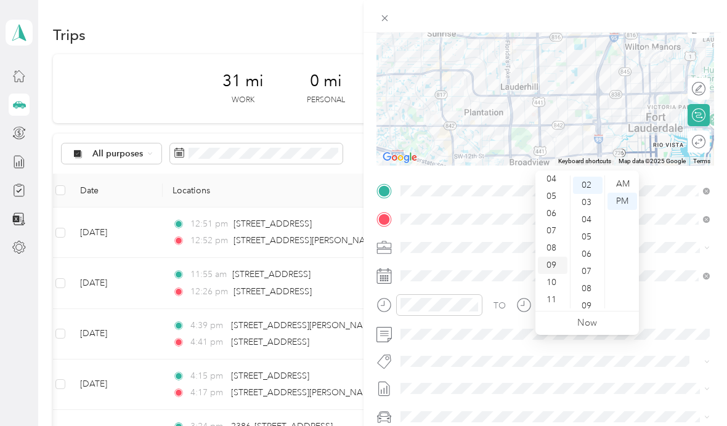
scroll to position [44, 0]
click at [588, 243] on div "33" at bounding box center [588, 251] width 30 height 17
click at [620, 176] on div "AM" at bounding box center [622, 184] width 30 height 17
click at [679, 319] on div "TO" at bounding box center [545, 309] width 338 height 30
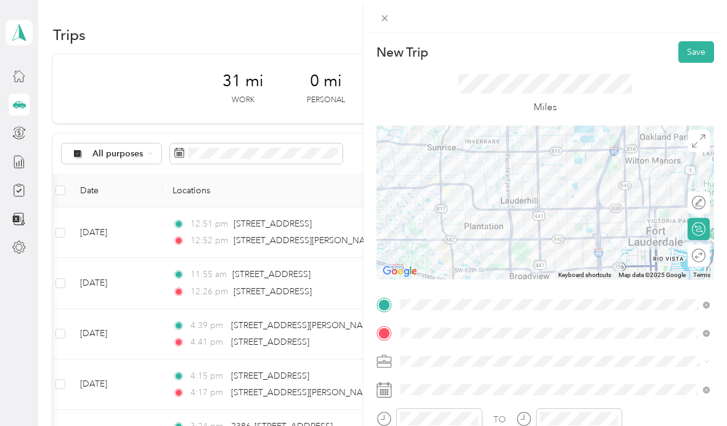
scroll to position [0, 0]
click at [690, 54] on button "Save" at bounding box center [696, 52] width 36 height 22
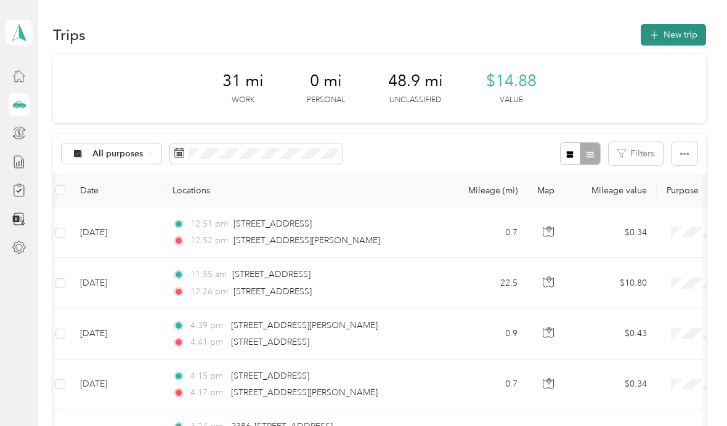
click at [686, 39] on button "New trip" at bounding box center [673, 35] width 65 height 22
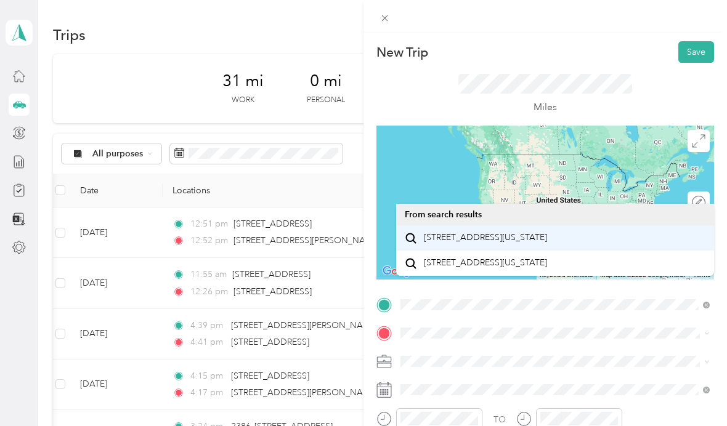
click at [528, 243] on span "[STREET_ADDRESS][US_STATE]" at bounding box center [485, 237] width 123 height 11
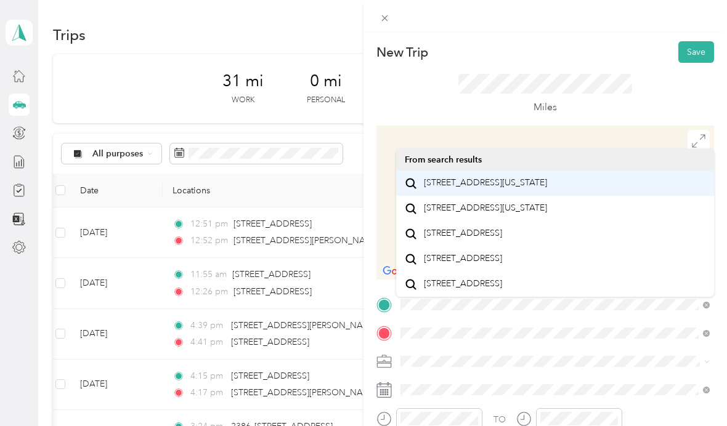
click at [537, 192] on div "[STREET_ADDRESS][US_STATE]" at bounding box center [555, 183] width 301 height 17
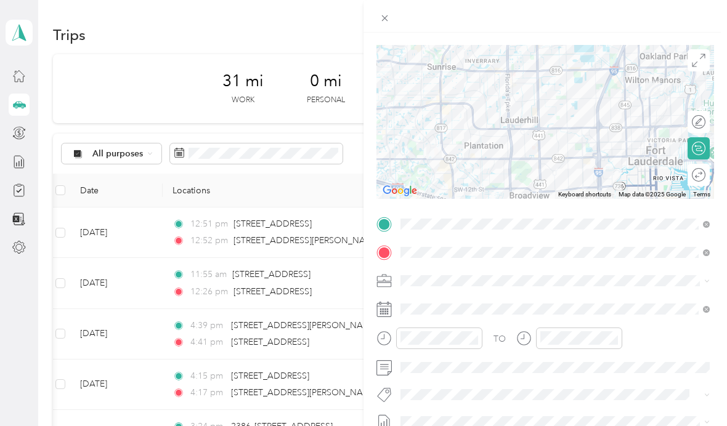
scroll to position [84, 0]
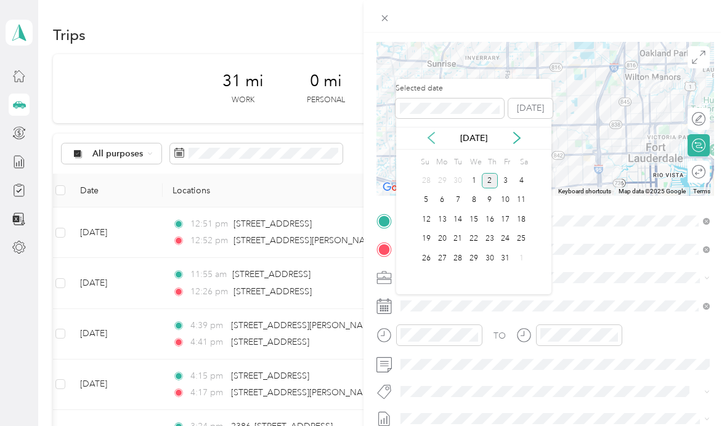
click at [426, 134] on icon at bounding box center [431, 138] width 12 height 12
click at [477, 201] on div "10" at bounding box center [474, 200] width 16 height 15
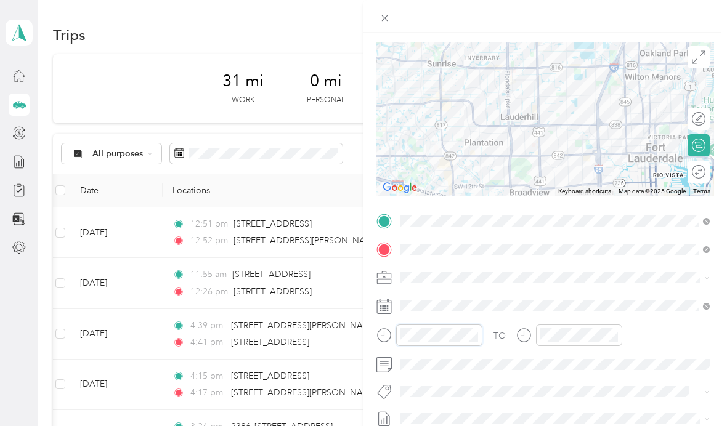
scroll to position [68, 0]
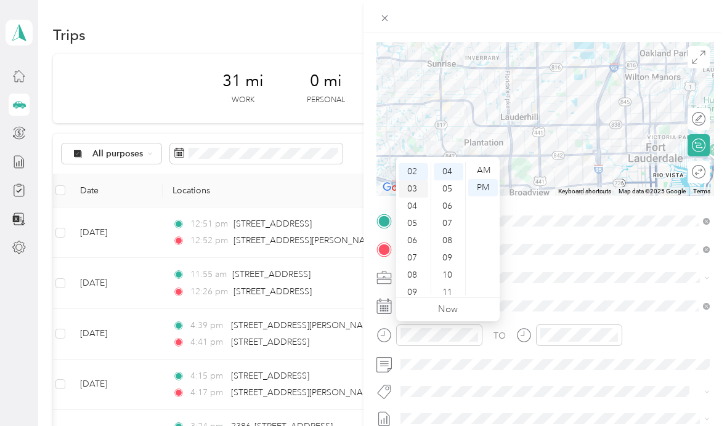
click at [418, 193] on div "03" at bounding box center [414, 188] width 30 height 17
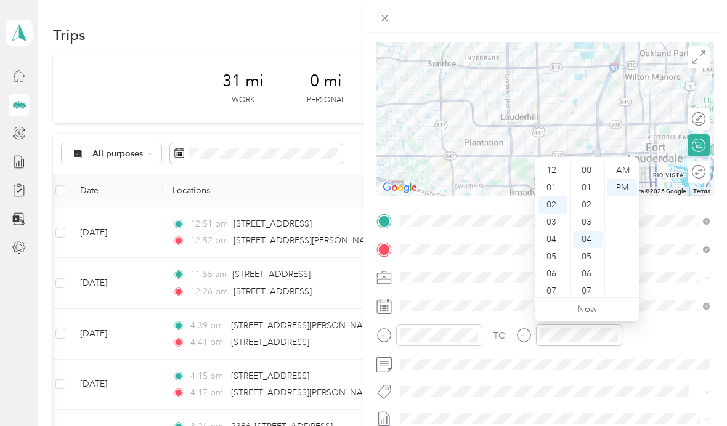
scroll to position [33, 0]
click at [551, 195] on div "03" at bounding box center [553, 188] width 30 height 17
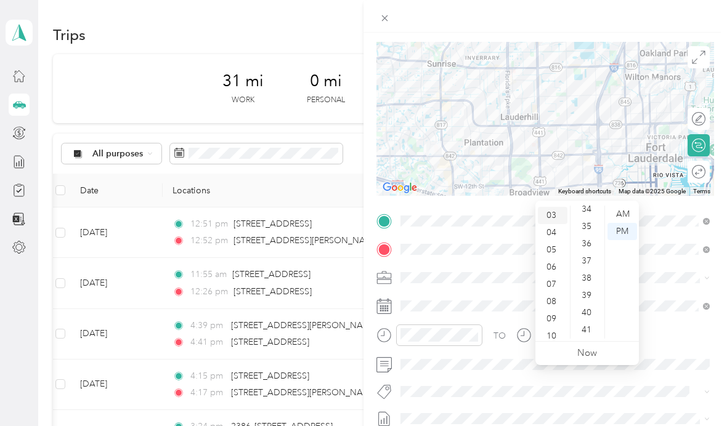
scroll to position [599, 0]
click at [591, 314] on div "41" at bounding box center [588, 322] width 30 height 17
click at [663, 329] on div "TO" at bounding box center [545, 340] width 338 height 30
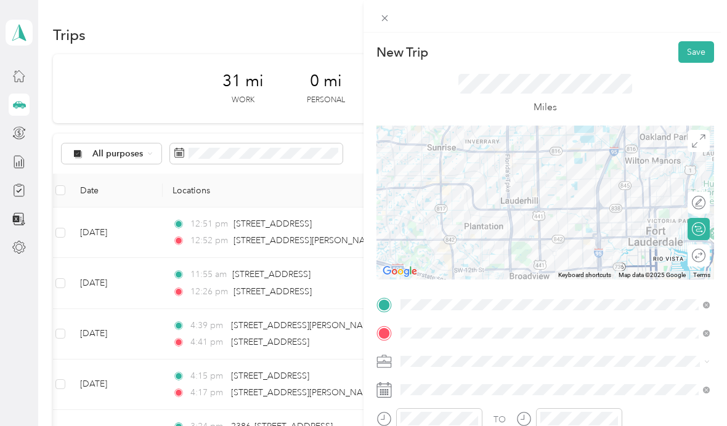
scroll to position [0, 0]
click at [699, 55] on button "Save" at bounding box center [696, 52] width 36 height 22
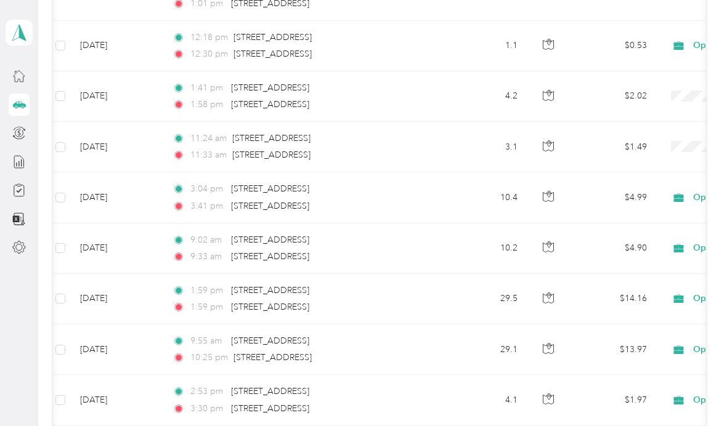
click at [480, 325] on td "29.1" at bounding box center [486, 350] width 81 height 51
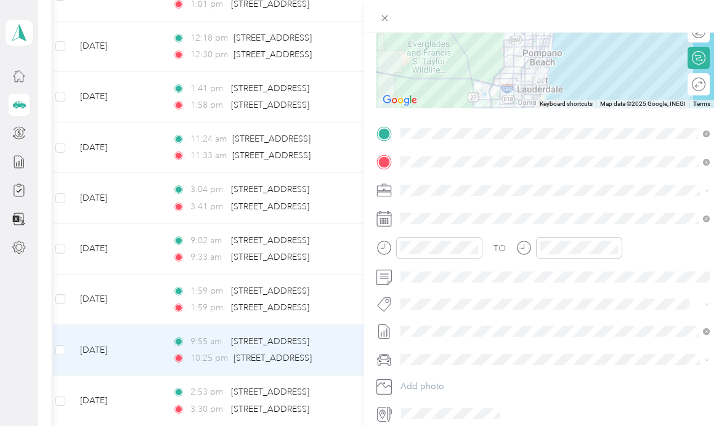
scroll to position [171, 0]
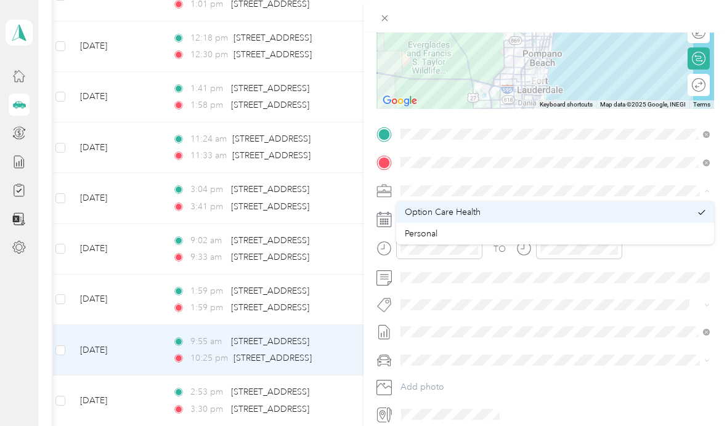
click at [597, 213] on div "Option Care Health" at bounding box center [548, 212] width 286 height 13
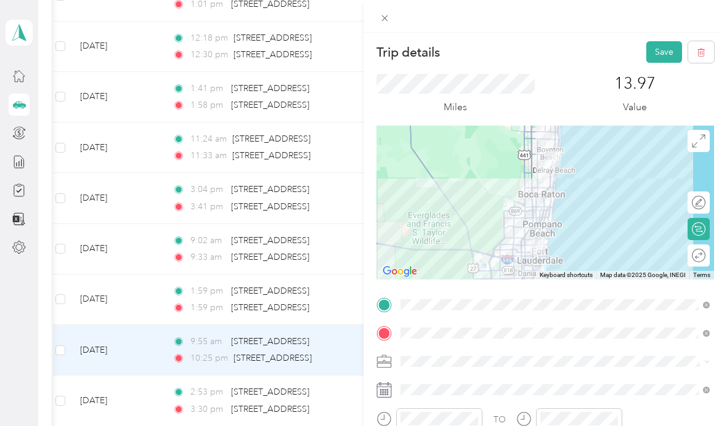
scroll to position [0, 0]
click at [663, 57] on button "Save" at bounding box center [664, 52] width 36 height 22
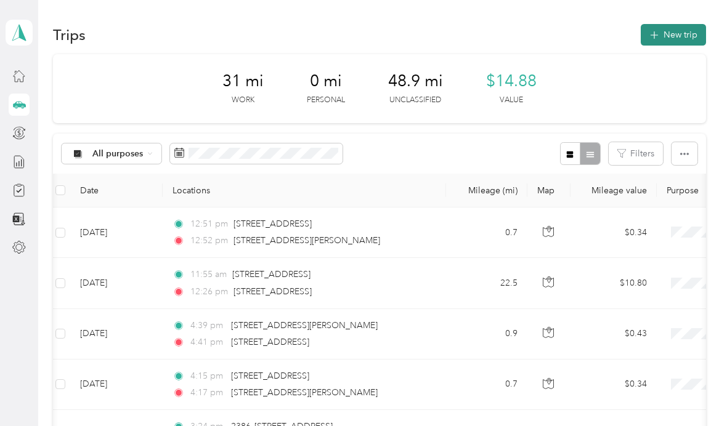
click at [691, 36] on button "New trip" at bounding box center [673, 35] width 65 height 22
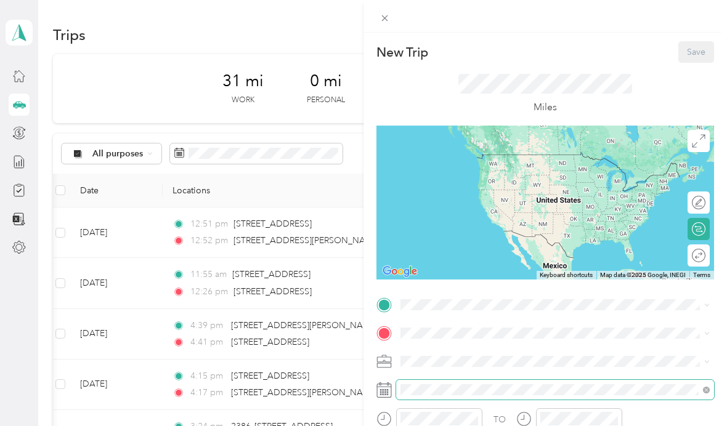
scroll to position [44, 0]
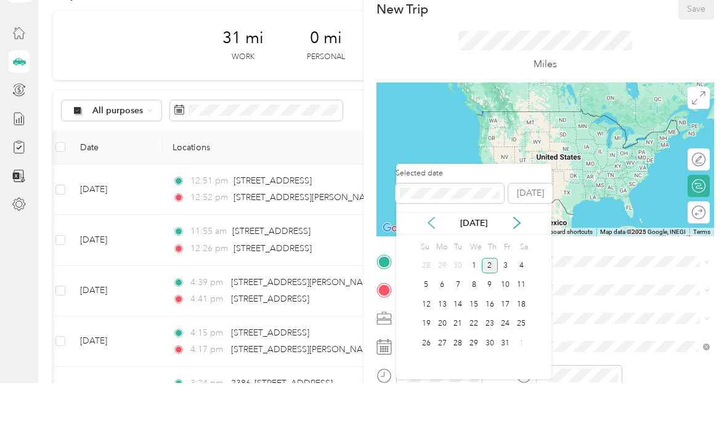
click at [434, 260] on icon at bounding box center [431, 266] width 12 height 12
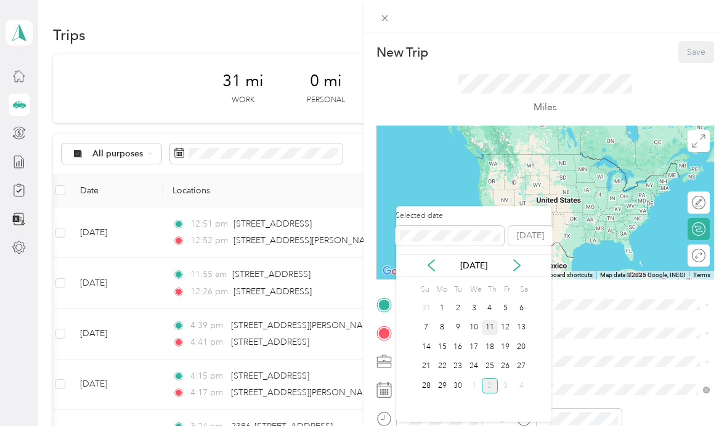
click at [492, 320] on div "11" at bounding box center [490, 327] width 16 height 15
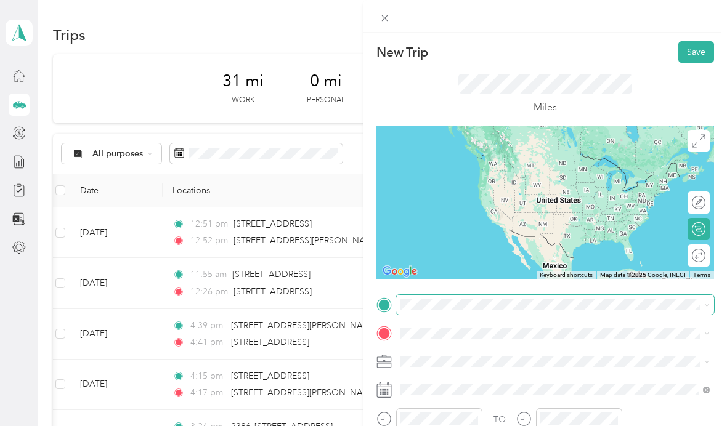
click at [477, 426] on div "New Trip Save This trip cannot be edited because it is either under review, app…" at bounding box center [360, 426] width 721 height 0
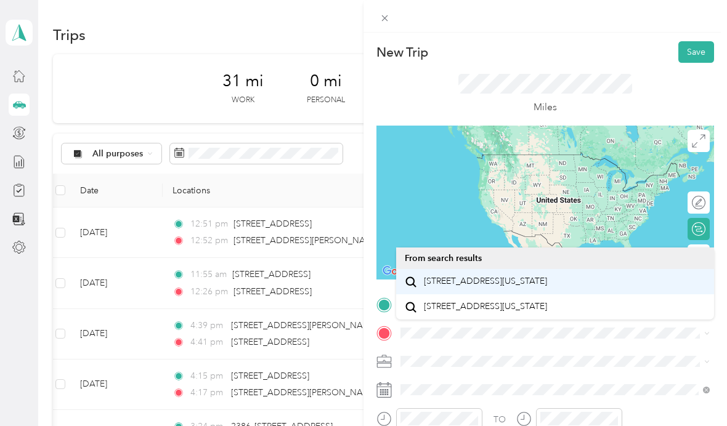
click at [547, 276] on span "[STREET_ADDRESS][US_STATE]" at bounding box center [485, 281] width 123 height 11
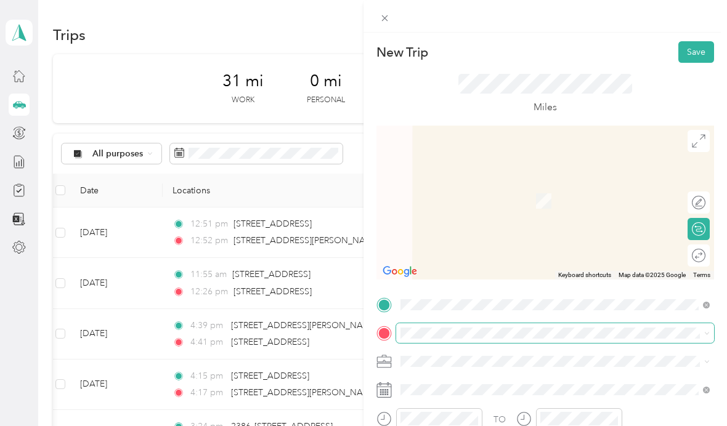
click at [482, 426] on div "New Trip Save This trip cannot be edited because it is either under review, app…" at bounding box center [360, 426] width 721 height 0
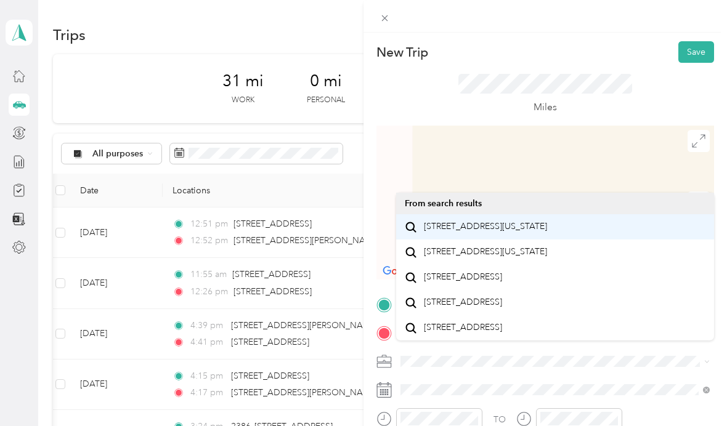
click at [524, 221] on span "[STREET_ADDRESS][US_STATE]" at bounding box center [485, 226] width 123 height 11
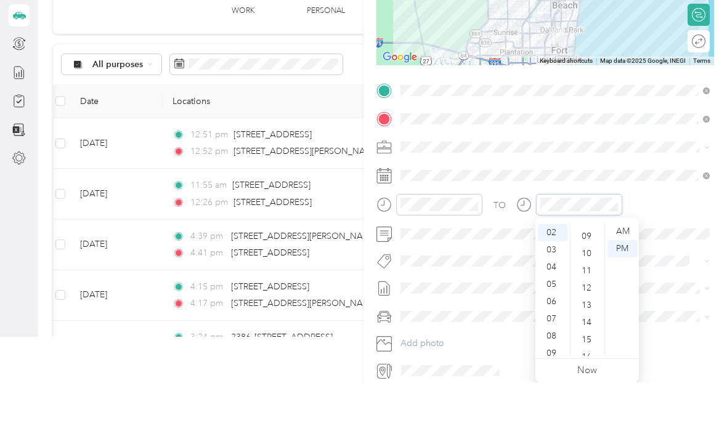
scroll to position [46, 0]
click at [588, 357] on div "43" at bounding box center [588, 365] width 30 height 17
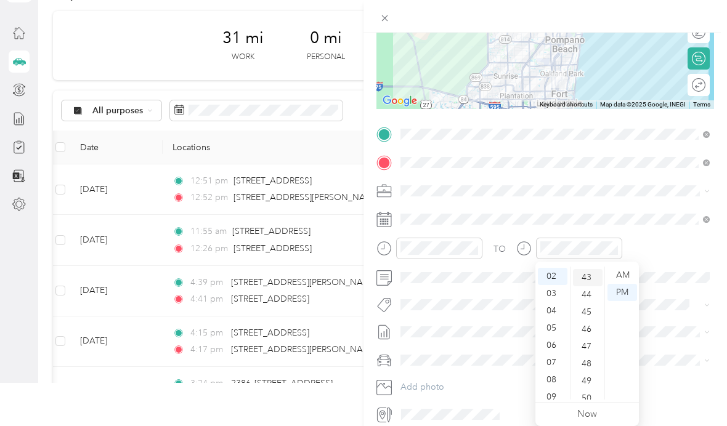
scroll to position [740, 0]
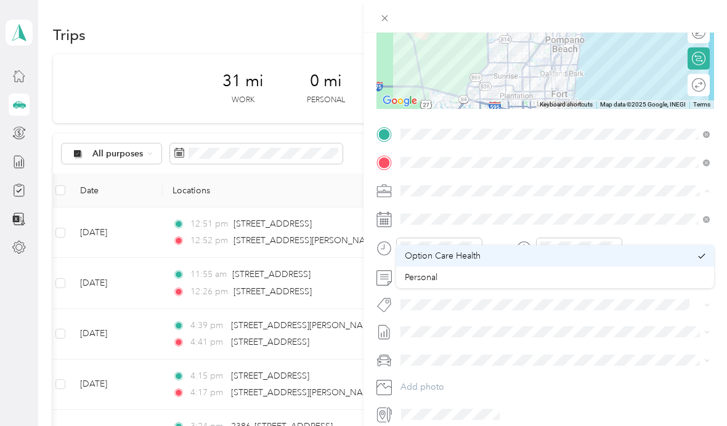
click at [603, 249] on div "Option Care Health" at bounding box center [548, 255] width 286 height 13
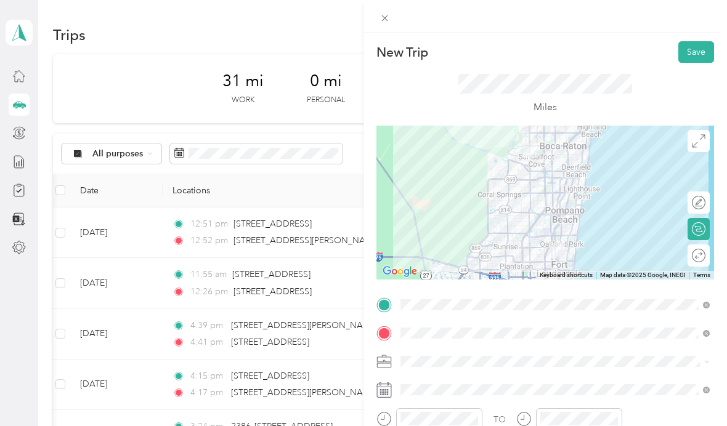
scroll to position [0, 0]
click at [695, 53] on button "Save" at bounding box center [696, 52] width 36 height 22
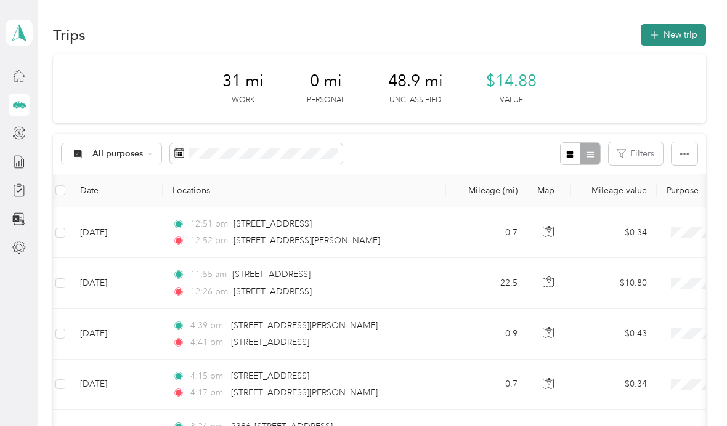
click at [681, 36] on button "New trip" at bounding box center [673, 35] width 65 height 22
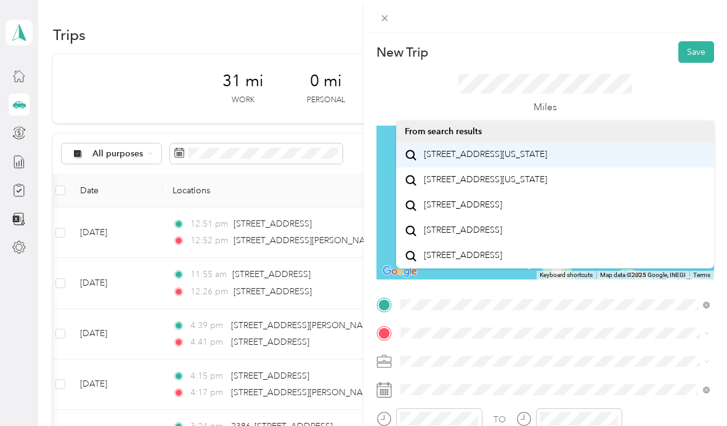
click at [537, 156] on span "[STREET_ADDRESS][US_STATE]" at bounding box center [485, 154] width 123 height 11
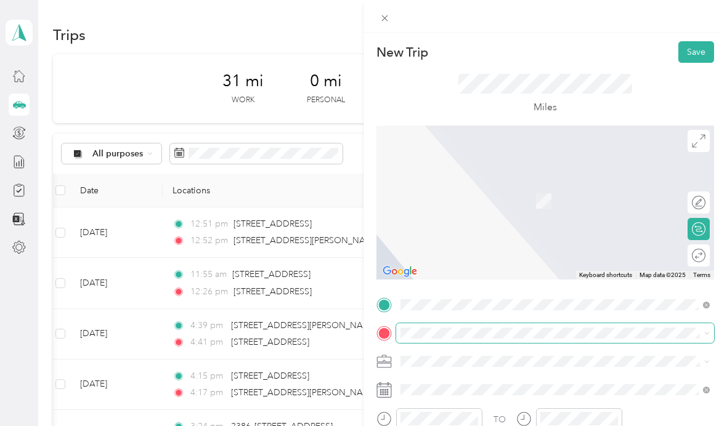
click at [478, 426] on div "New Trip Save This trip cannot be edited because it is either under review, app…" at bounding box center [360, 426] width 721 height 0
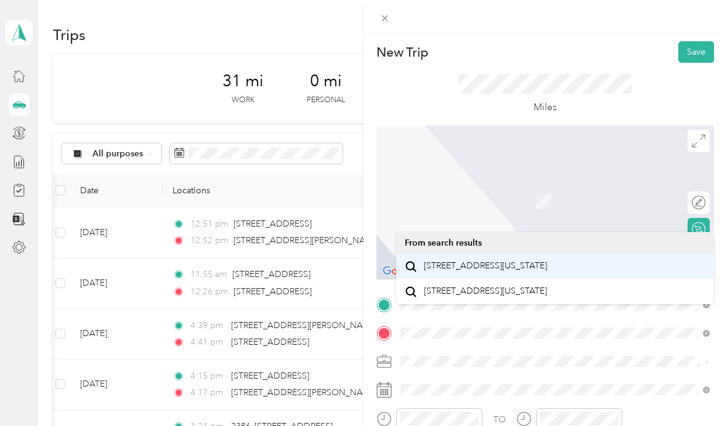
click at [545, 272] on span "[STREET_ADDRESS][US_STATE]" at bounding box center [485, 266] width 123 height 11
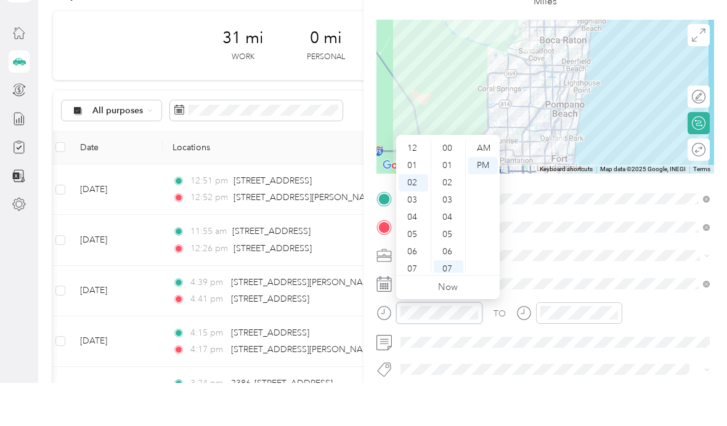
scroll to position [119, 0]
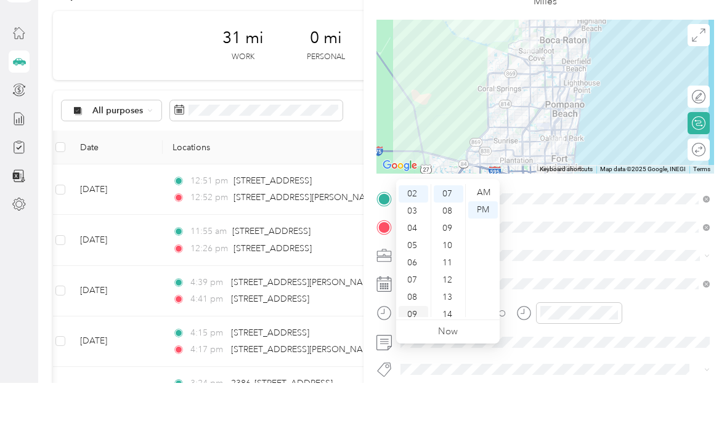
click at [416, 349] on div "09" at bounding box center [414, 357] width 30 height 17
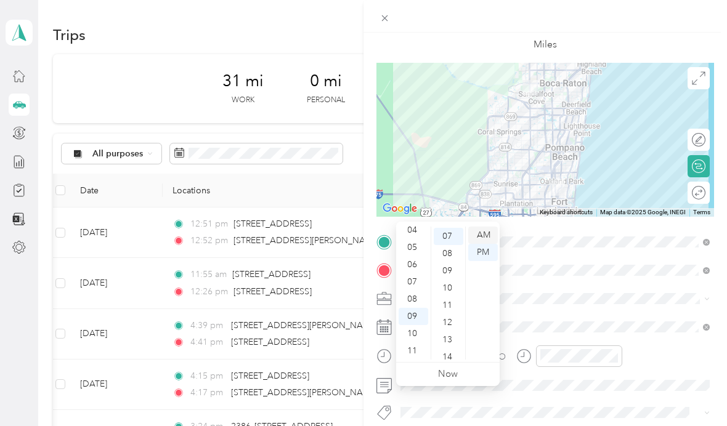
click at [488, 227] on div "AM" at bounding box center [483, 235] width 30 height 17
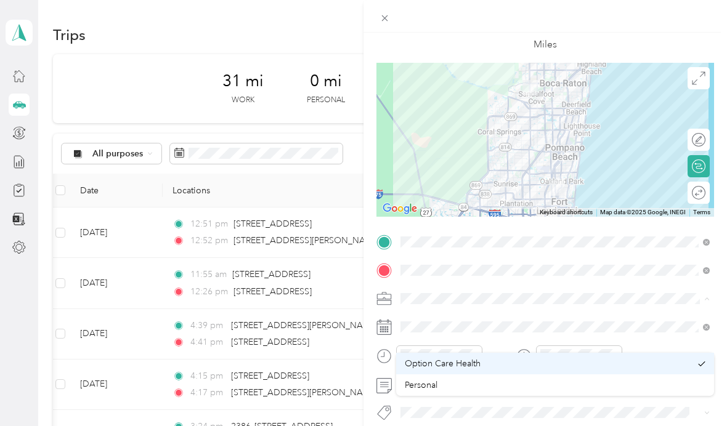
click at [583, 357] on div "Option Care Health" at bounding box center [548, 363] width 286 height 13
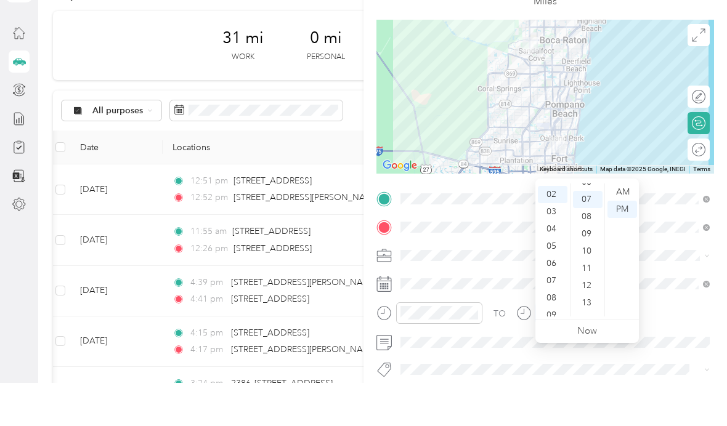
scroll to position [119, 0]
click at [555, 349] on div "09" at bounding box center [553, 357] width 30 height 17
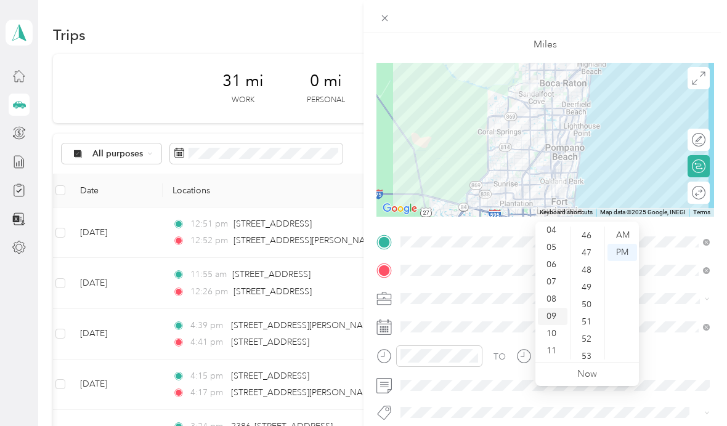
scroll to position [793, 0]
click at [588, 330] on div "52" at bounding box center [588, 338] width 30 height 17
click at [622, 227] on div "AM" at bounding box center [622, 235] width 30 height 17
click at [665, 289] on span at bounding box center [555, 299] width 318 height 20
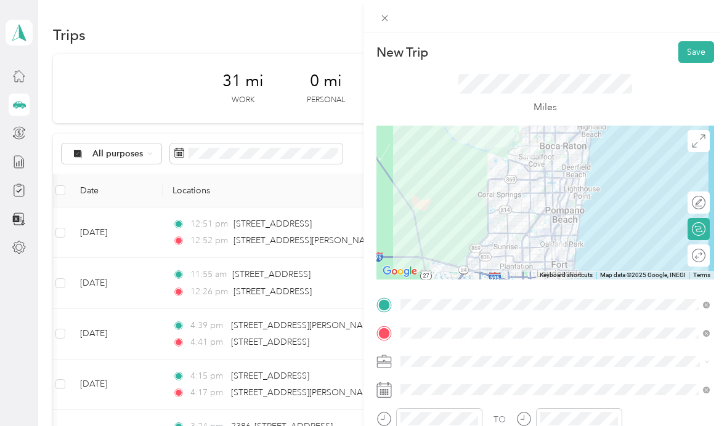
scroll to position [0, 0]
click at [699, 55] on button "Save" at bounding box center [696, 52] width 36 height 22
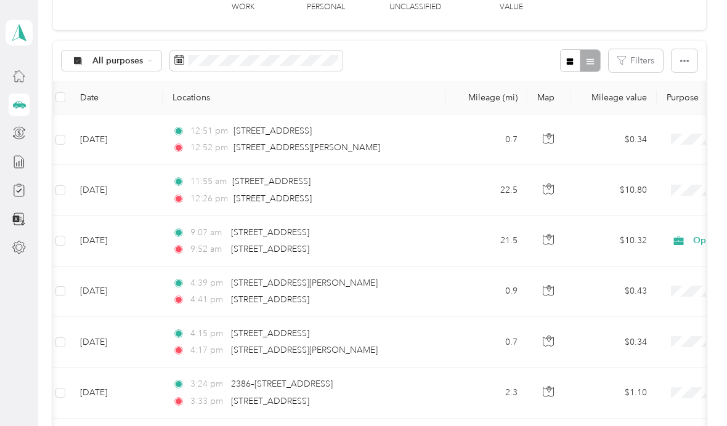
scroll to position [93, 0]
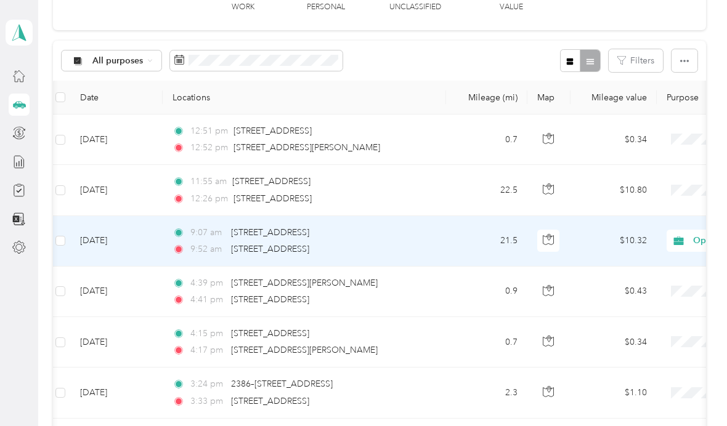
click at [358, 243] on div "9:52 am [STREET_ADDRESS]" at bounding box center [301, 250] width 259 height 14
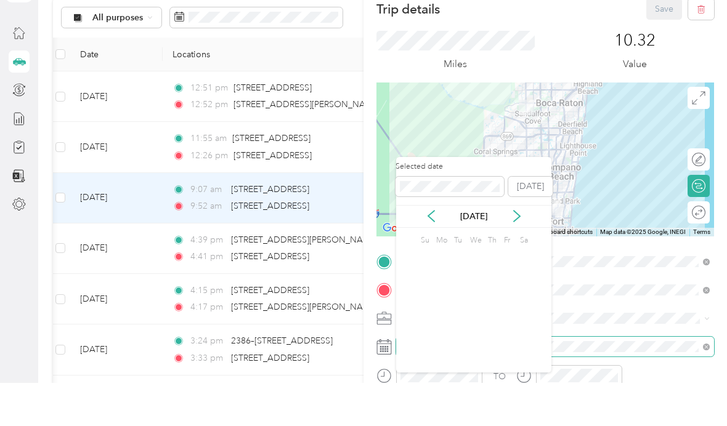
scroll to position [44, 0]
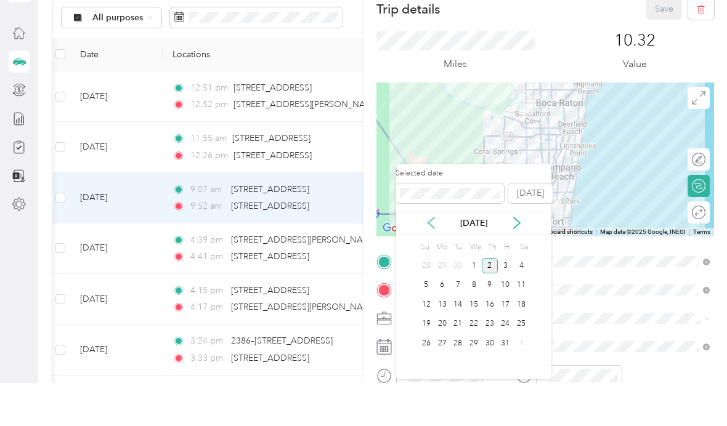
click at [434, 260] on icon at bounding box center [431, 266] width 12 height 12
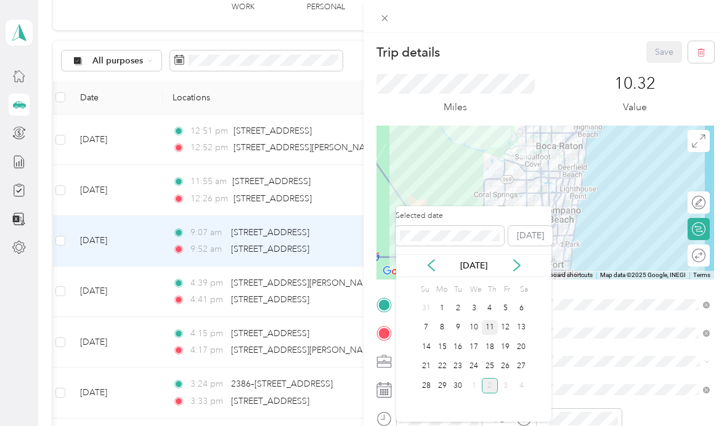
click at [495, 320] on div "11" at bounding box center [490, 327] width 16 height 15
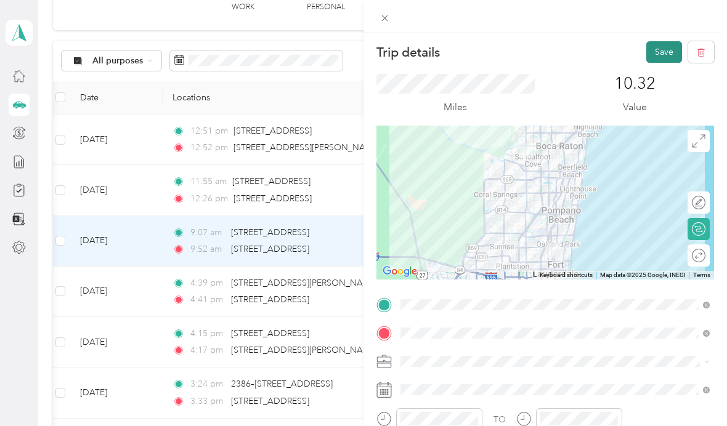
click at [663, 54] on button "Save" at bounding box center [664, 52] width 36 height 22
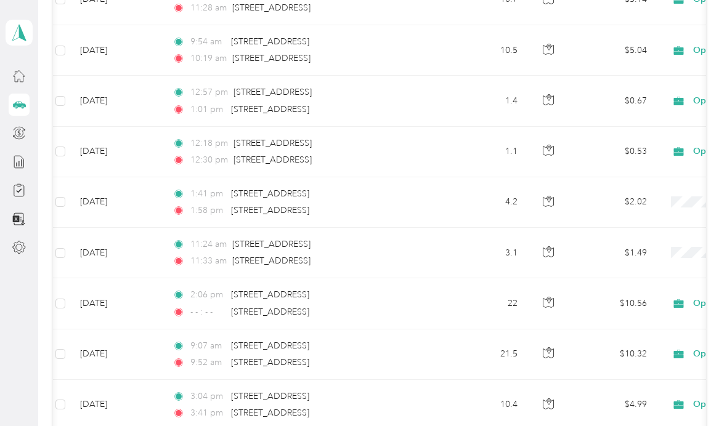
scroll to position [589, 0]
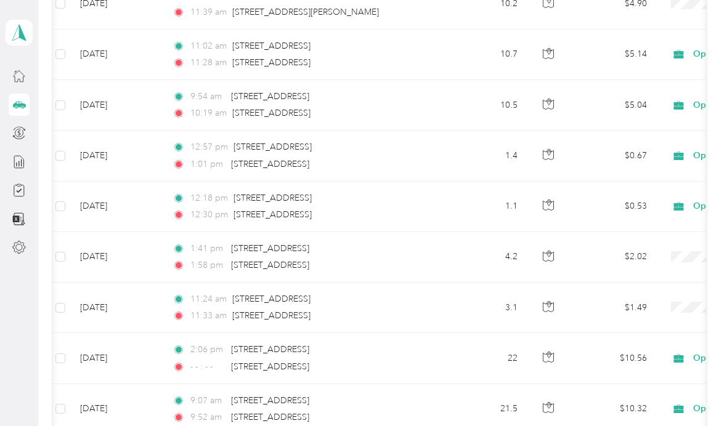
click at [586, 285] on td "$1.49" at bounding box center [613, 308] width 86 height 51
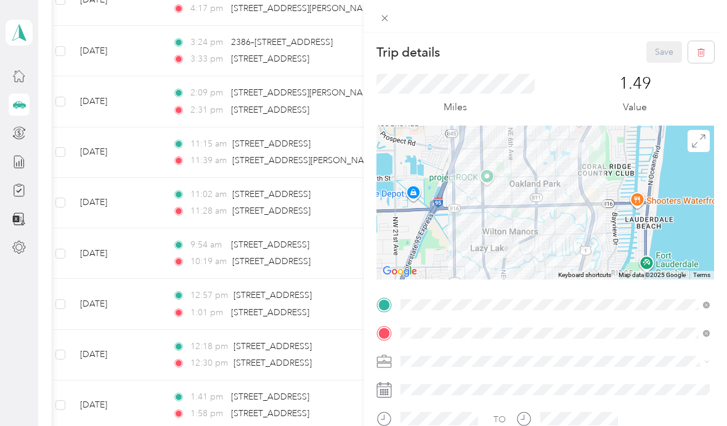
scroll to position [383, 0]
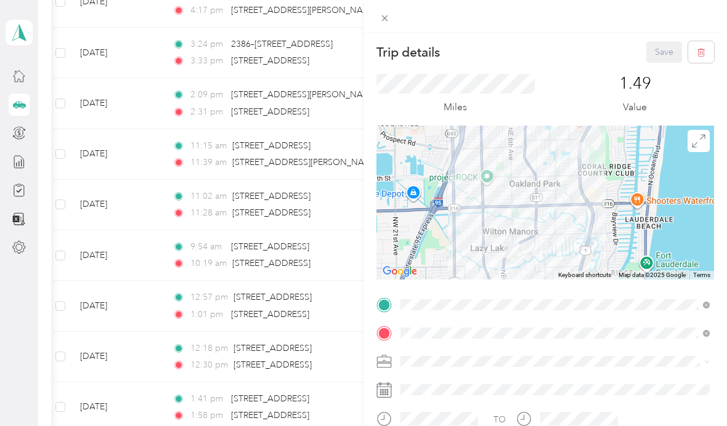
click at [384, 6] on div at bounding box center [544, 16] width 363 height 33
click at [381, 18] on icon at bounding box center [384, 18] width 10 height 10
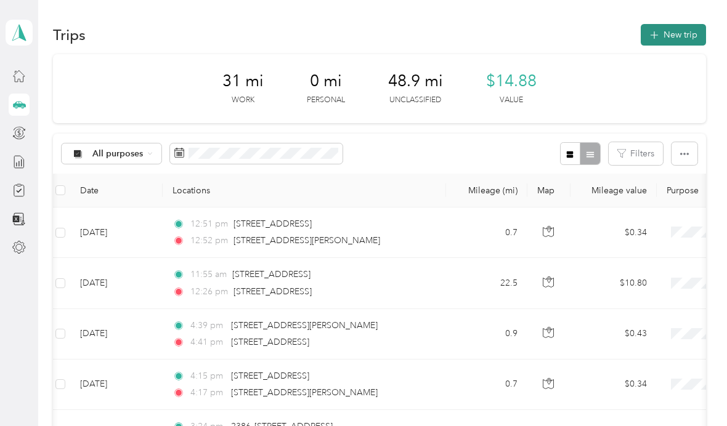
click at [689, 33] on button "New trip" at bounding box center [673, 35] width 65 height 22
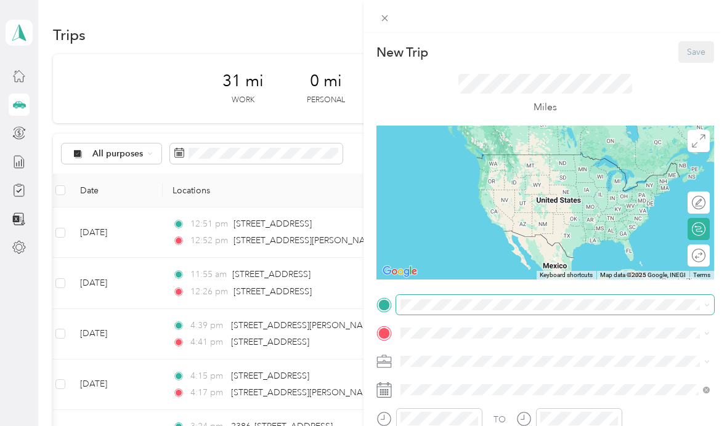
click at [432, 426] on div "New Trip Save This trip cannot be edited because it is either under review, app…" at bounding box center [360, 426] width 721 height 0
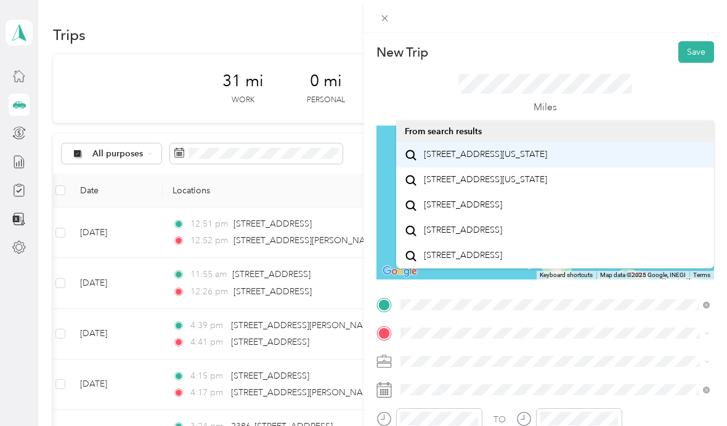
click at [522, 158] on span "[STREET_ADDRESS][US_STATE]" at bounding box center [485, 154] width 123 height 11
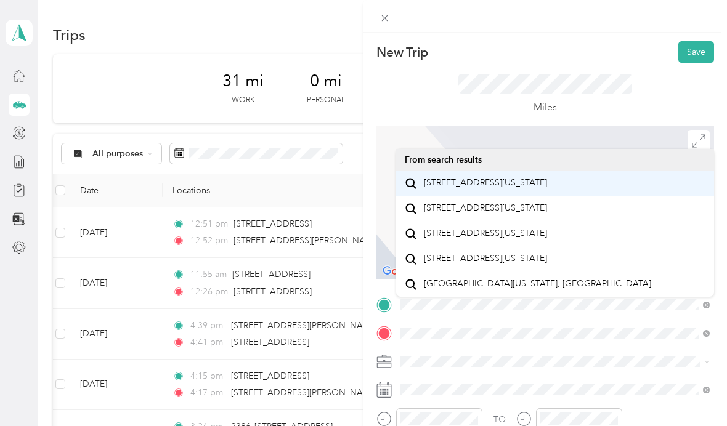
click at [547, 188] on span "[STREET_ADDRESS][US_STATE]" at bounding box center [485, 182] width 123 height 11
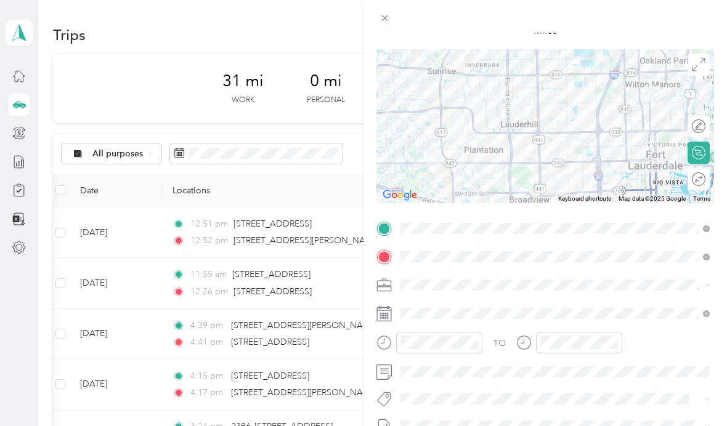
scroll to position [81, 0]
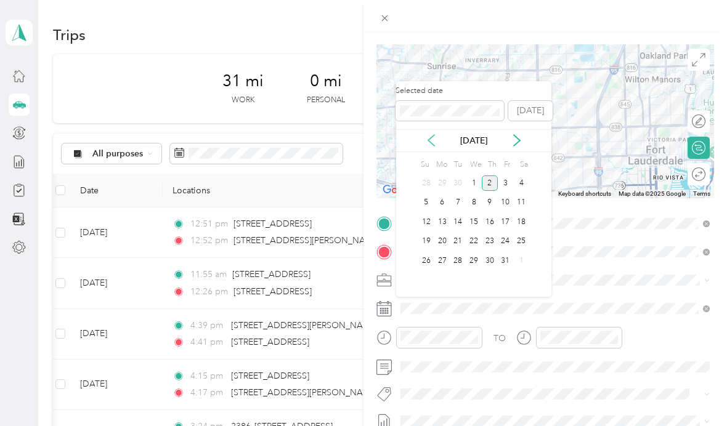
click at [428, 140] on icon at bounding box center [431, 140] width 6 height 11
click at [507, 205] on div "12" at bounding box center [506, 202] width 16 height 15
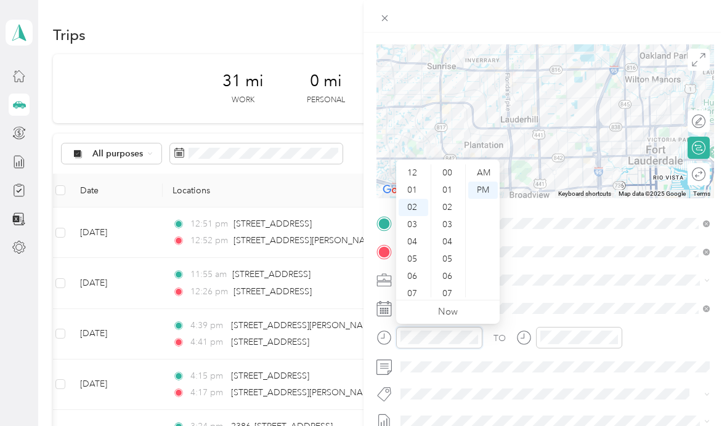
scroll to position [171, 0]
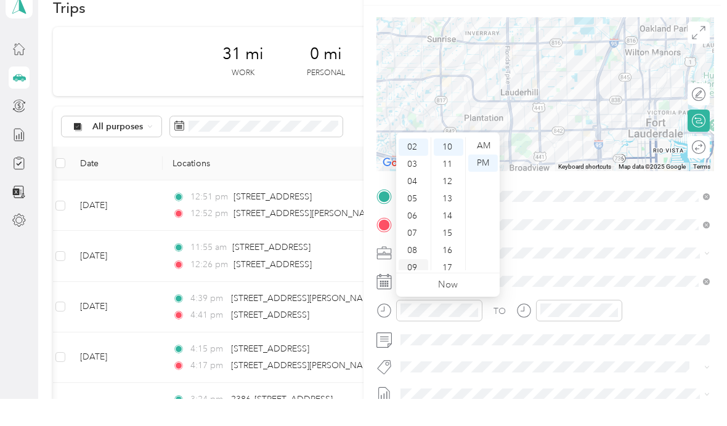
click at [415, 286] on div "09" at bounding box center [414, 294] width 30 height 17
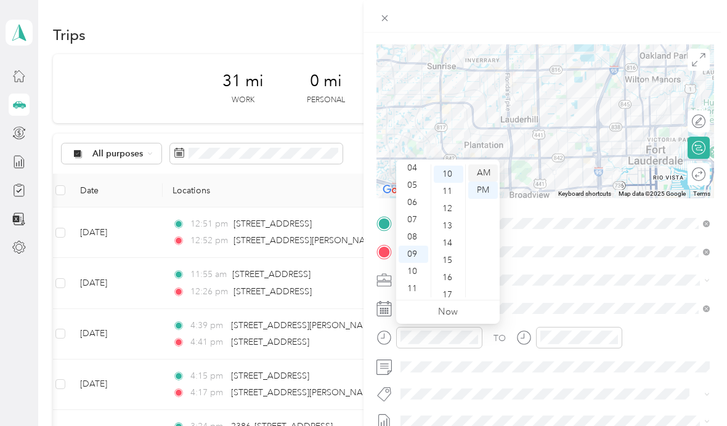
click at [487, 164] on div "AM" at bounding box center [483, 172] width 30 height 17
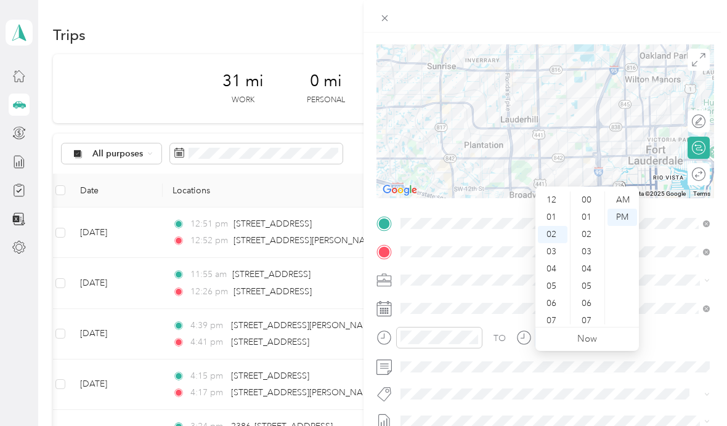
scroll to position [171, 0]
click at [556, 314] on div "09" at bounding box center [553, 322] width 30 height 17
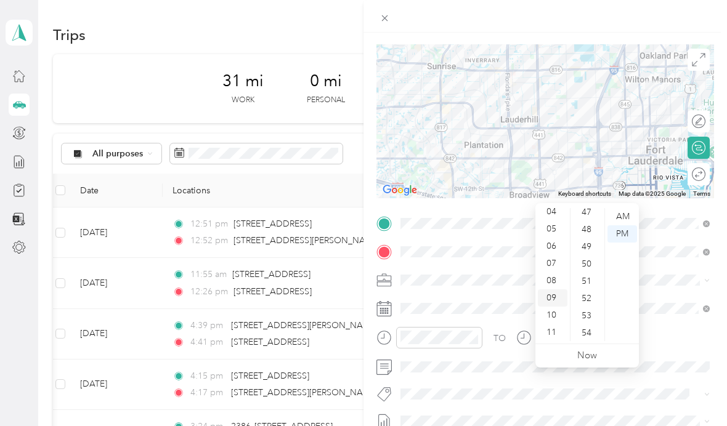
scroll to position [816, 0]
click at [589, 272] on div "51" at bounding box center [588, 280] width 30 height 17
click at [630, 208] on div "AM" at bounding box center [622, 216] width 30 height 17
click at [669, 328] on div "TO" at bounding box center [545, 342] width 338 height 30
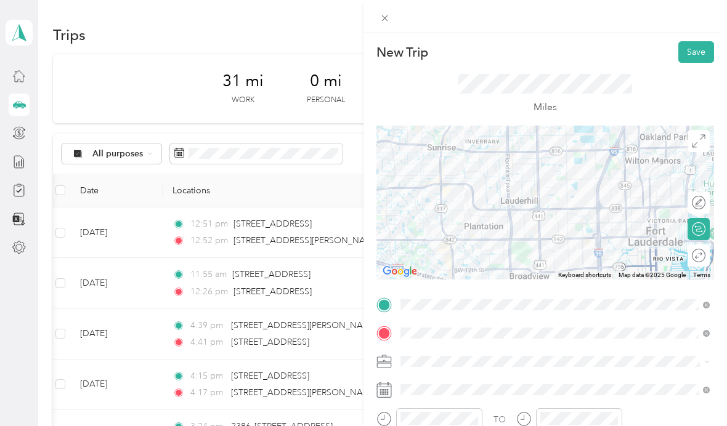
scroll to position [0, 0]
click at [696, 55] on button "Save" at bounding box center [696, 52] width 36 height 22
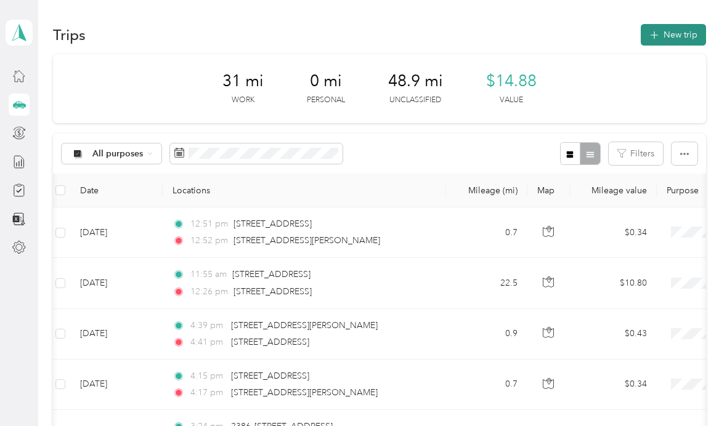
click at [688, 38] on button "New trip" at bounding box center [673, 35] width 65 height 22
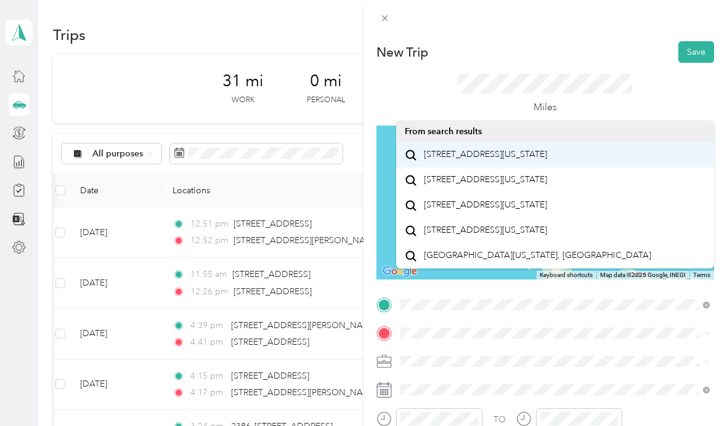
click at [547, 160] on span "[STREET_ADDRESS][US_STATE]" at bounding box center [485, 154] width 123 height 11
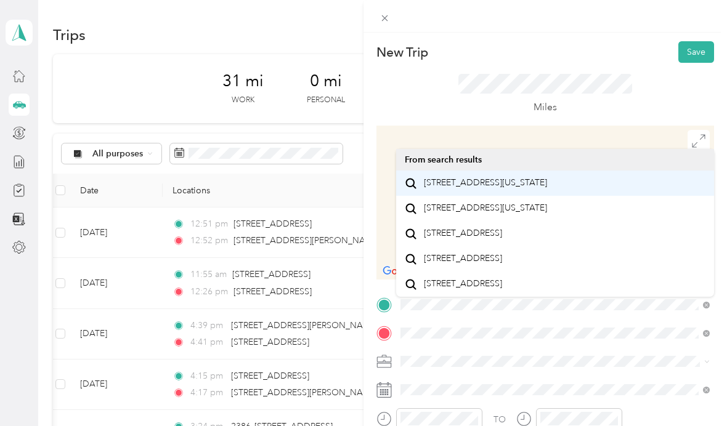
click at [520, 184] on span "[STREET_ADDRESS][US_STATE]" at bounding box center [485, 182] width 123 height 11
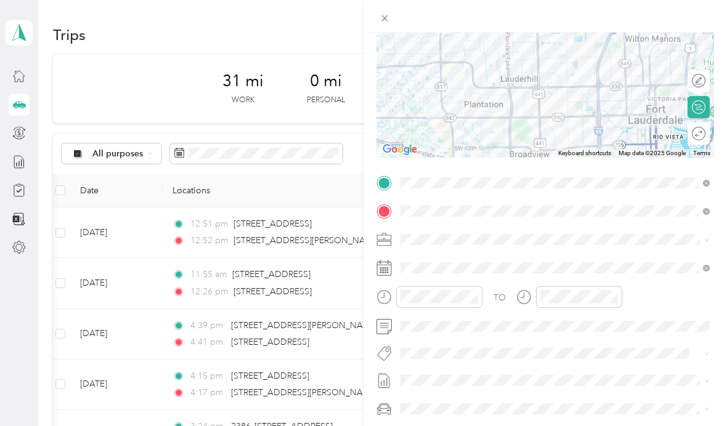
scroll to position [121, 0]
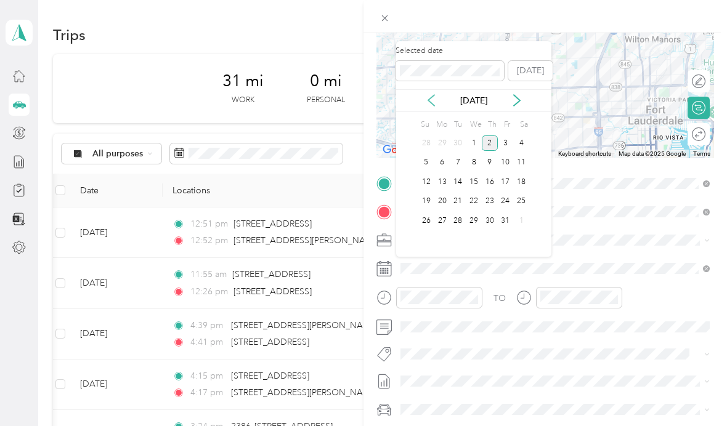
click at [430, 103] on icon at bounding box center [431, 100] width 12 height 12
click at [501, 166] on div "12" at bounding box center [506, 162] width 16 height 15
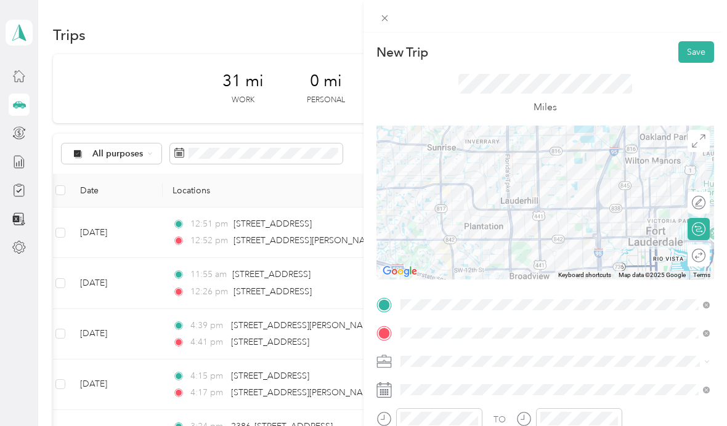
scroll to position [0, 0]
click at [697, 55] on button "Save" at bounding box center [696, 52] width 36 height 22
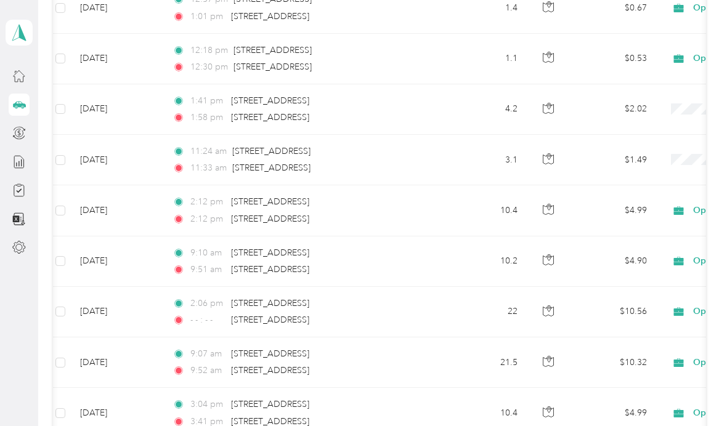
scroll to position [681, 0]
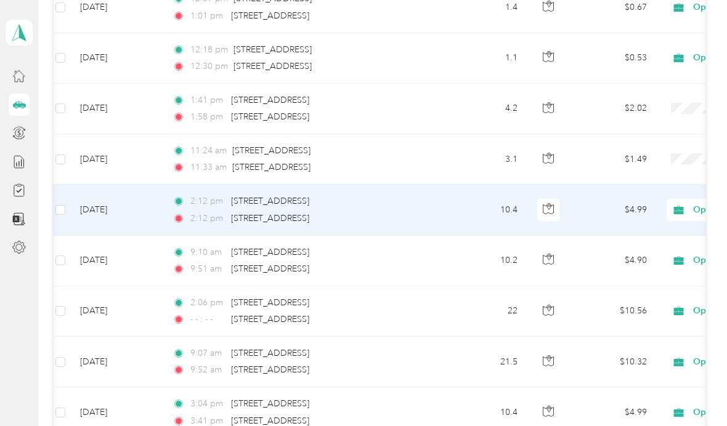
click at [424, 219] on div "2:12 pm [STREET_ADDRESS]" at bounding box center [301, 219] width 259 height 14
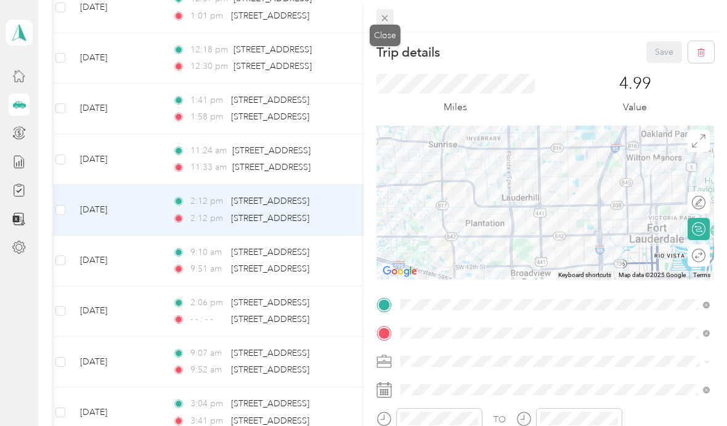
click at [381, 22] on icon at bounding box center [384, 18] width 10 height 10
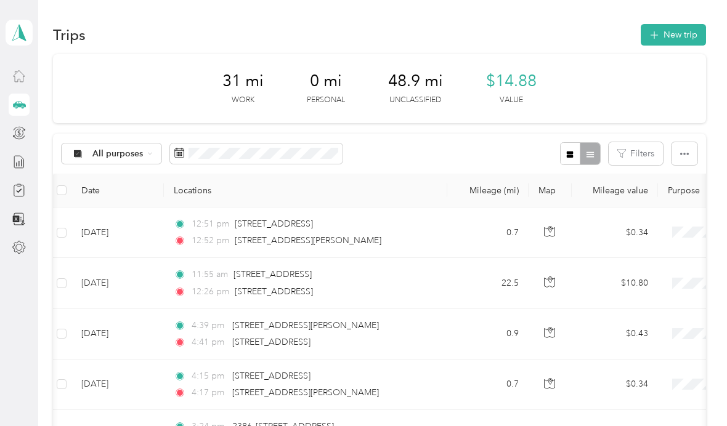
click at [28, 71] on div at bounding box center [19, 76] width 21 height 22
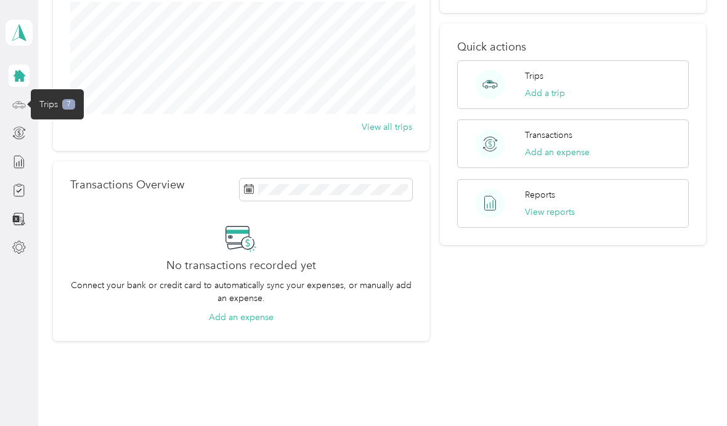
scroll to position [156, 0]
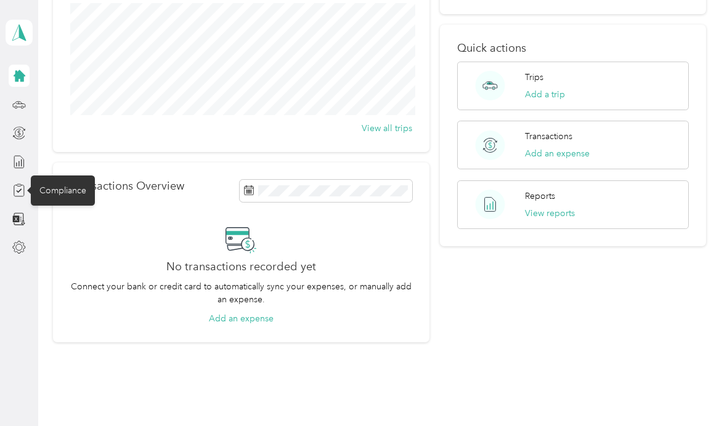
click at [68, 190] on div "Compliance" at bounding box center [63, 191] width 64 height 30
click at [25, 194] on icon at bounding box center [19, 191] width 14 height 14
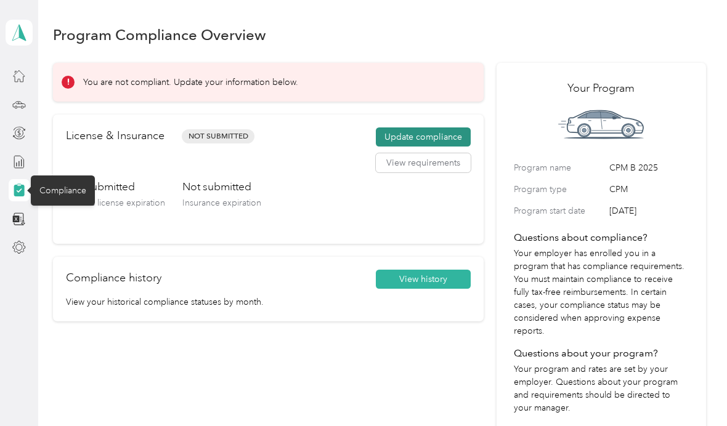
click at [451, 142] on button "Update compliance" at bounding box center [423, 138] width 95 height 20
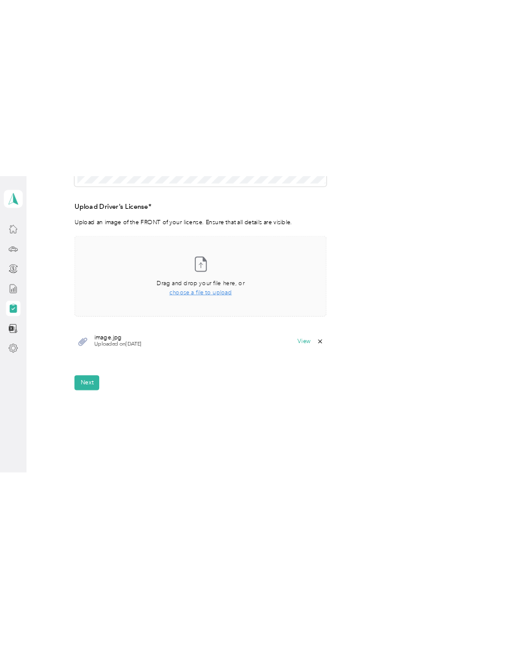
scroll to position [323, 0]
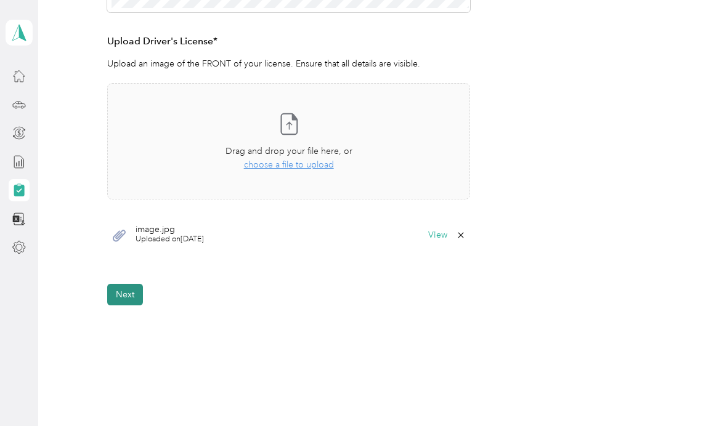
click at [133, 294] on button "Next" at bounding box center [125, 295] width 36 height 22
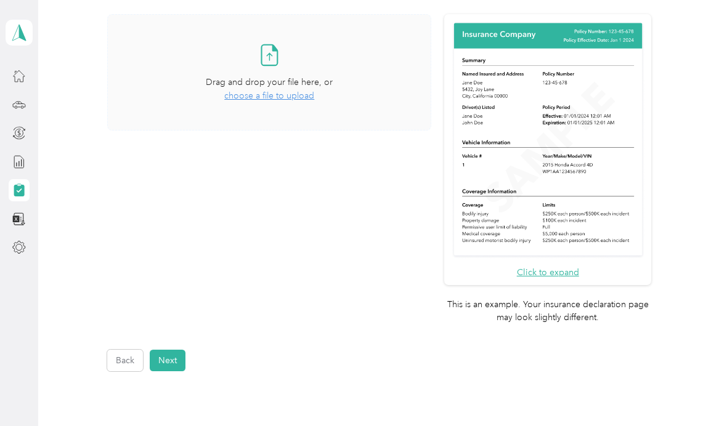
click at [294, 97] on span "choose a file to upload" at bounding box center [269, 96] width 90 height 10
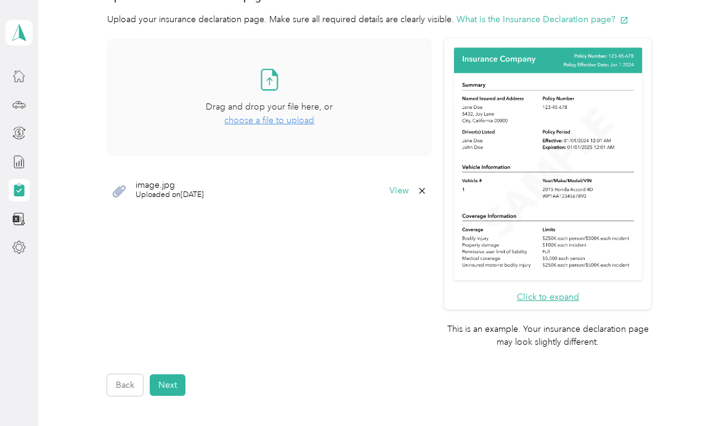
scroll to position [306, 0]
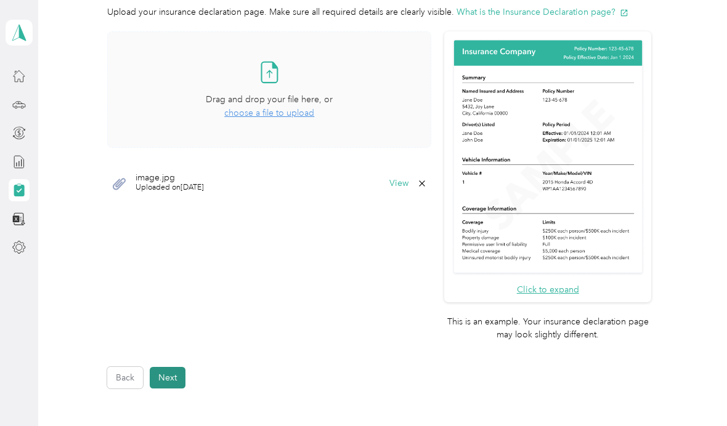
click at [176, 367] on button "Next" at bounding box center [168, 378] width 36 height 22
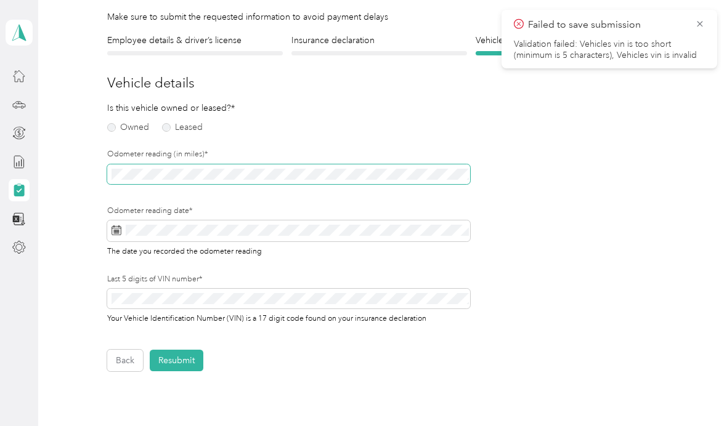
scroll to position [86, 0]
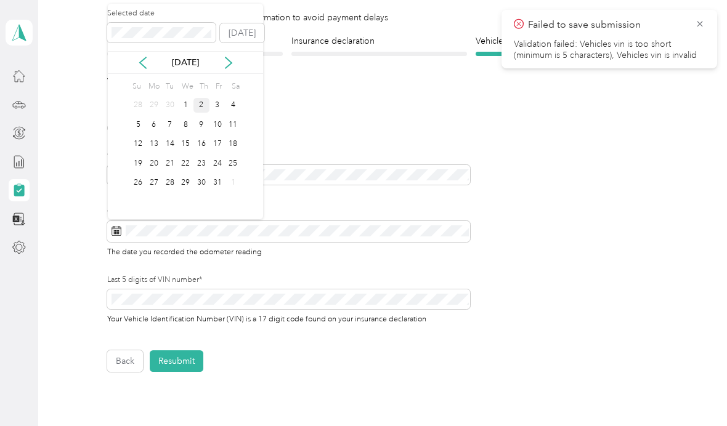
click at [206, 109] on div "2" at bounding box center [201, 105] width 16 height 15
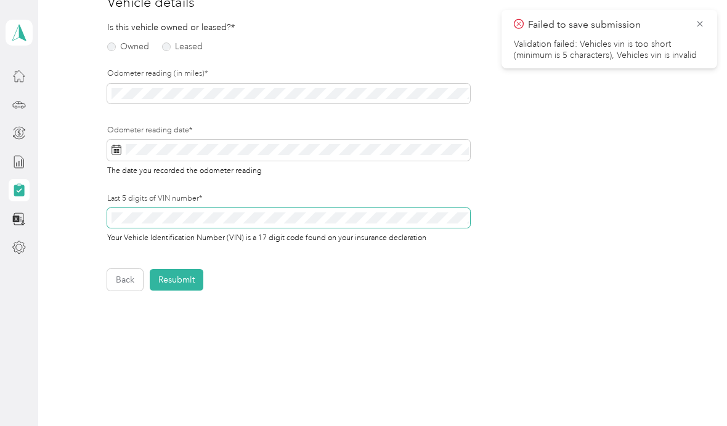
scroll to position [165, 0]
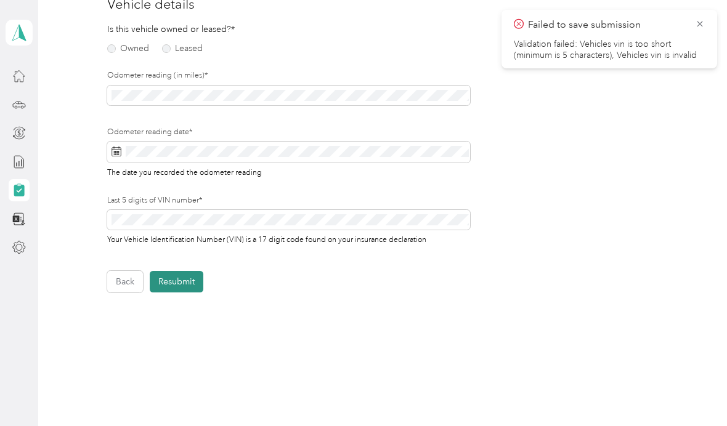
click at [191, 288] on button "Resubmit" at bounding box center [177, 282] width 54 height 22
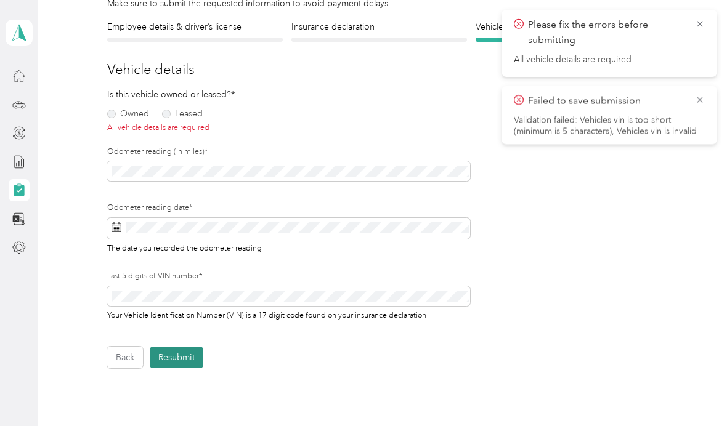
scroll to position [99, 0]
click at [116, 116] on label "Owned" at bounding box center [128, 114] width 42 height 9
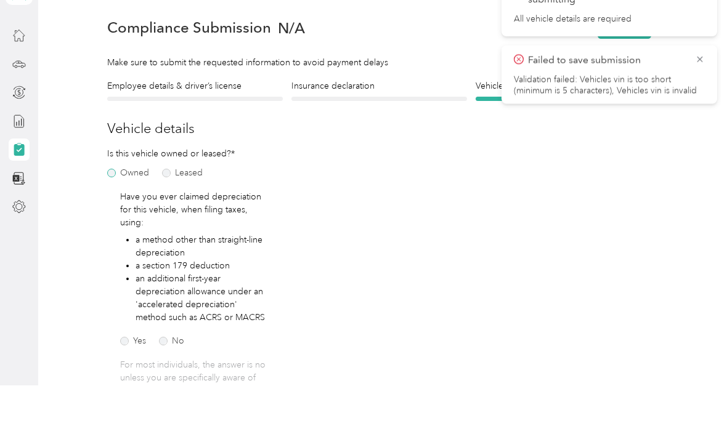
scroll to position [0, 0]
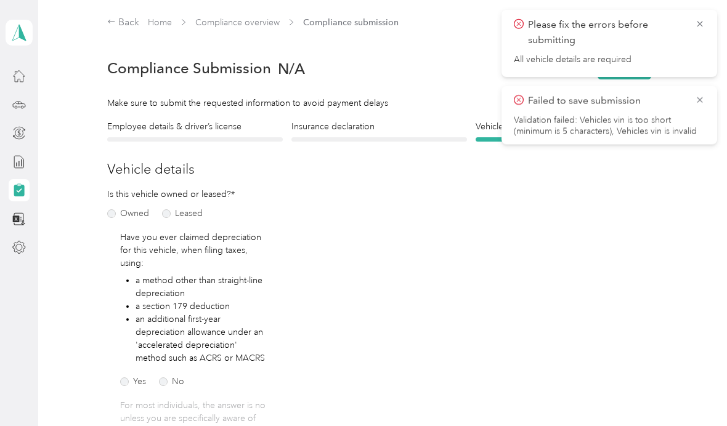
click at [695, 31] on span "Please fix the errors before submitting" at bounding box center [609, 32] width 191 height 30
click at [695, 23] on icon at bounding box center [700, 23] width 10 height 11
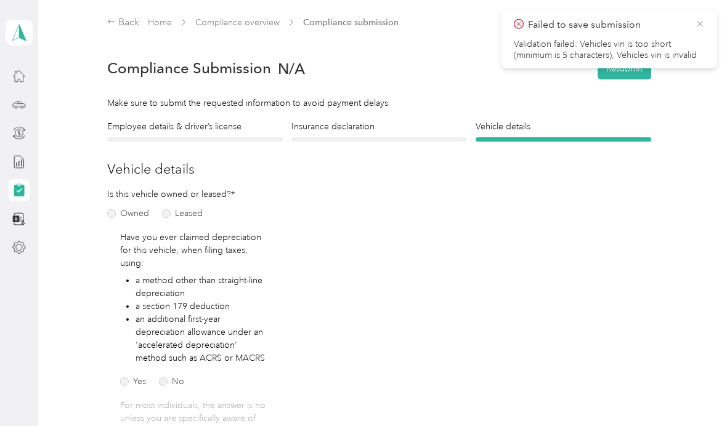
click at [700, 20] on icon at bounding box center [700, 23] width 10 height 11
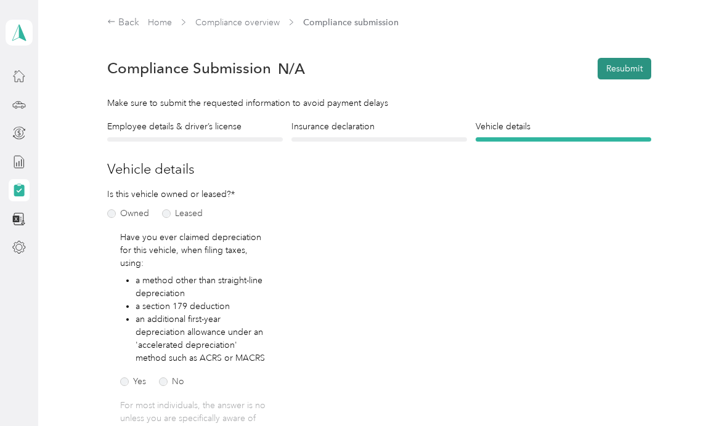
click at [639, 70] on button "Resubmit" at bounding box center [624, 69] width 54 height 22
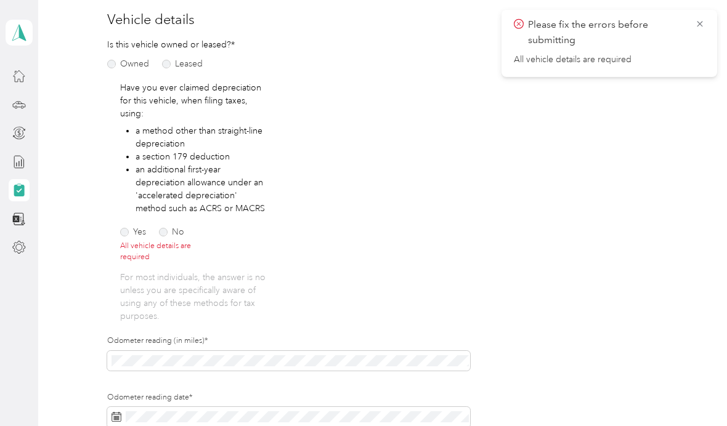
scroll to position [148, 0]
click at [168, 232] on label "No" at bounding box center [171, 234] width 25 height 9
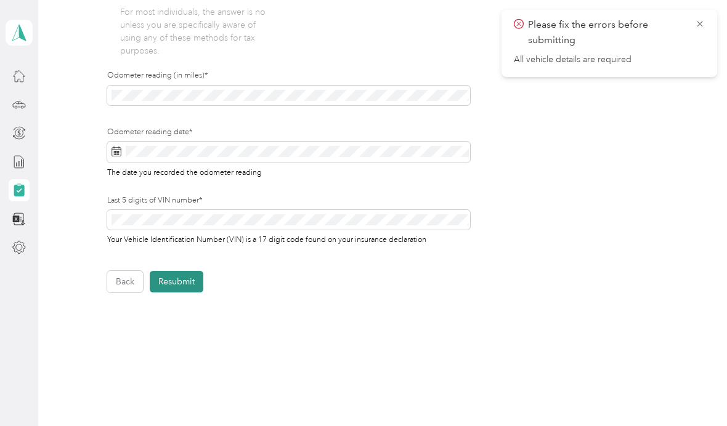
click at [185, 278] on button "Resubmit" at bounding box center [177, 282] width 54 height 22
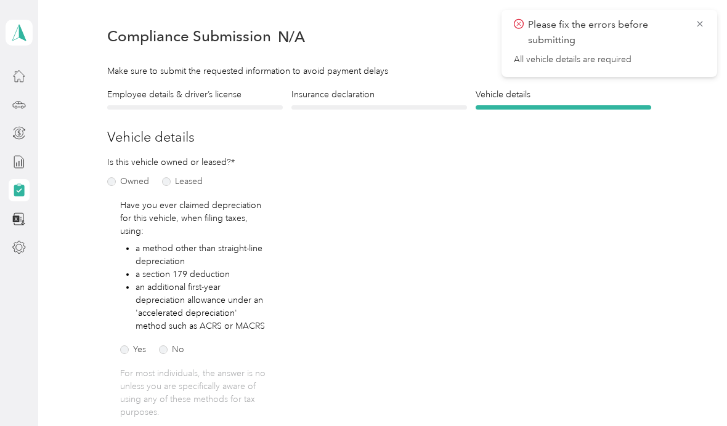
scroll to position [15, 0]
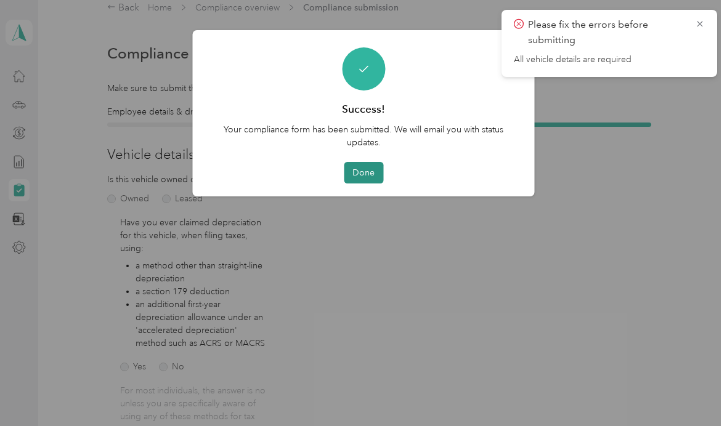
click at [365, 180] on button "Done" at bounding box center [363, 173] width 39 height 22
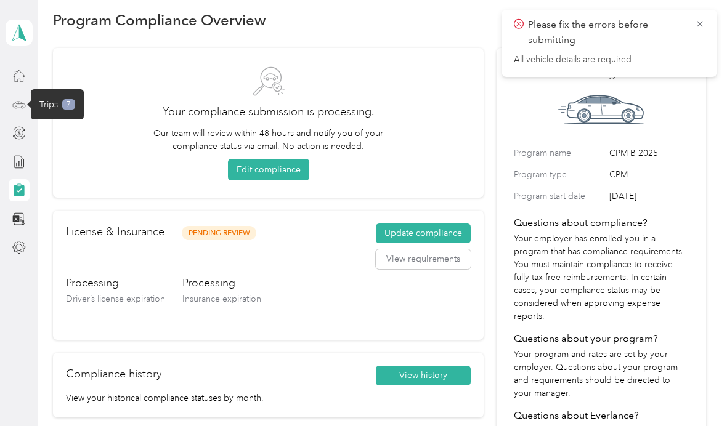
click at [23, 107] on icon at bounding box center [19, 105] width 14 height 14
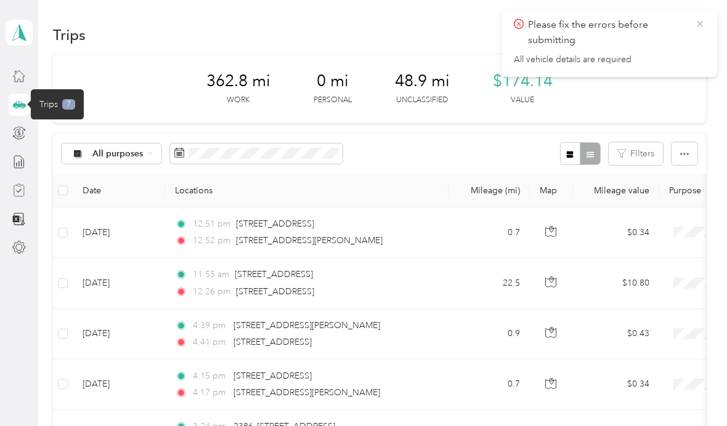
click at [700, 23] on icon at bounding box center [700, 23] width 10 height 11
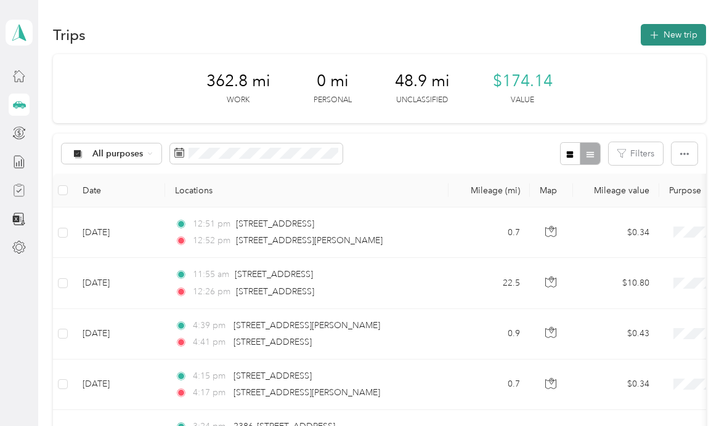
click at [685, 37] on button "New trip" at bounding box center [673, 35] width 65 height 22
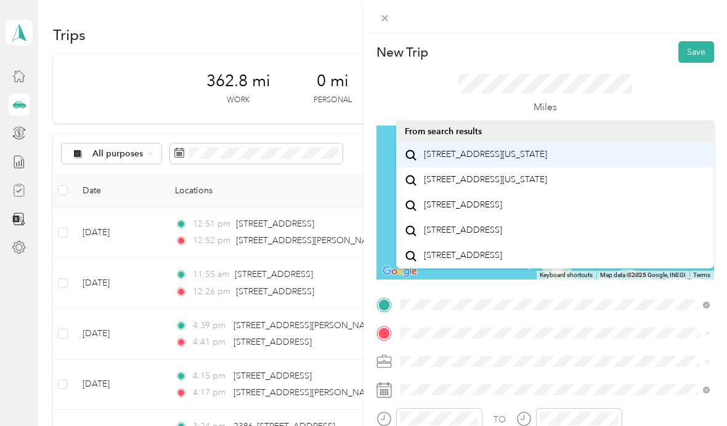
click at [525, 153] on span "[STREET_ADDRESS][US_STATE]" at bounding box center [485, 154] width 123 height 11
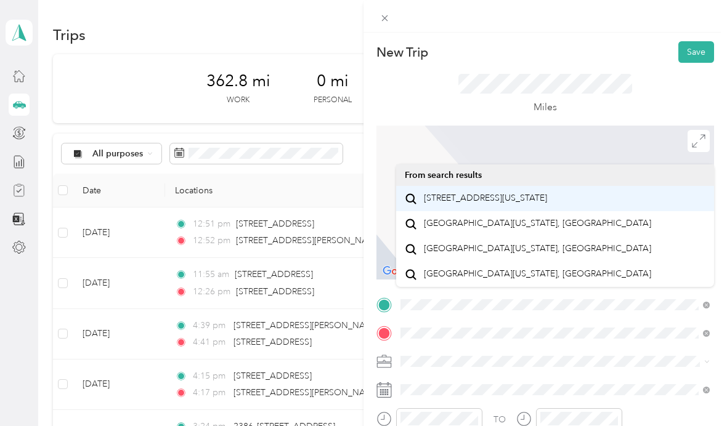
click at [547, 204] on span "[STREET_ADDRESS][US_STATE]" at bounding box center [485, 198] width 123 height 11
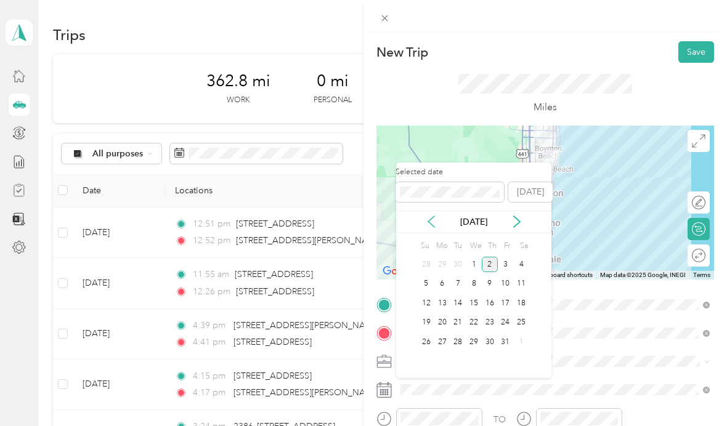
click at [429, 219] on icon at bounding box center [431, 222] width 12 height 12
click at [428, 224] on icon at bounding box center [431, 222] width 12 height 12
click at [512, 225] on icon at bounding box center [517, 222] width 12 height 12
click at [445, 304] on div "15" at bounding box center [442, 303] width 16 height 15
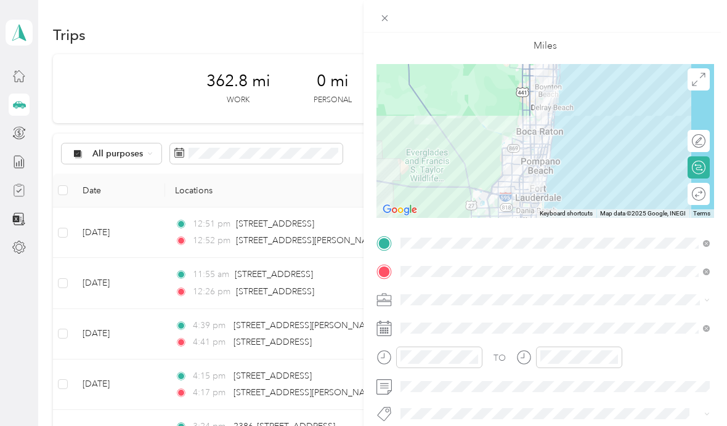
scroll to position [66, 0]
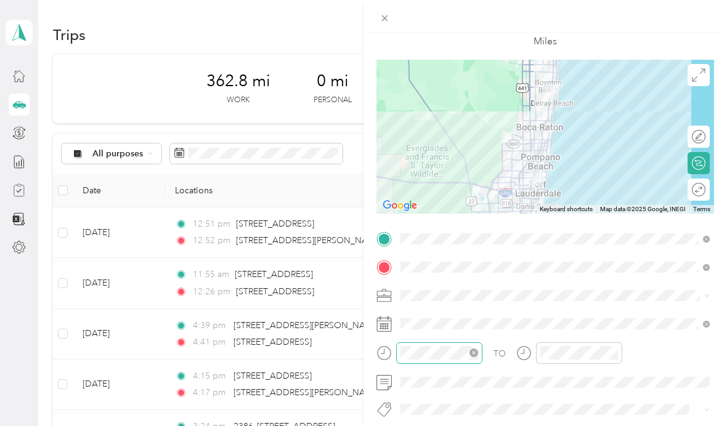
click at [476, 354] on icon "close-circle" at bounding box center [473, 353] width 9 height 9
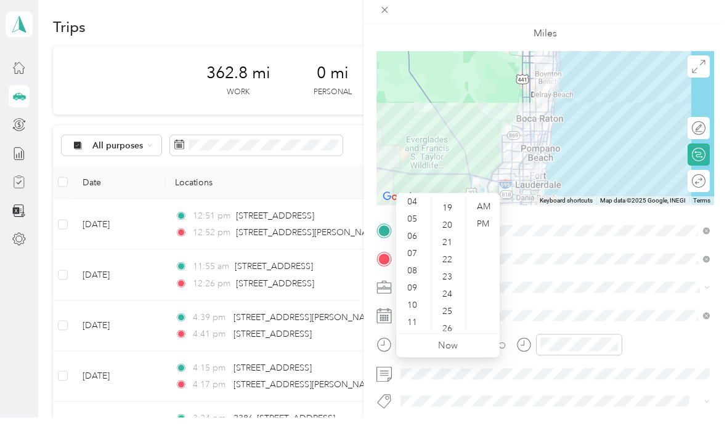
scroll to position [74, 0]
click at [416, 288] on div "09" at bounding box center [414, 296] width 30 height 17
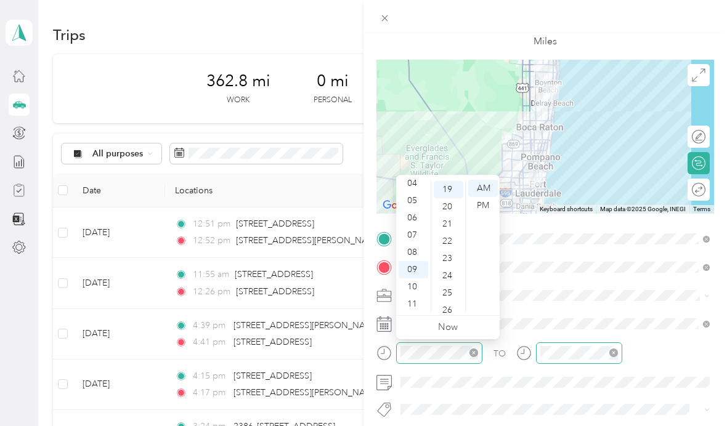
click at [617, 349] on icon "close-circle" at bounding box center [613, 353] width 9 height 9
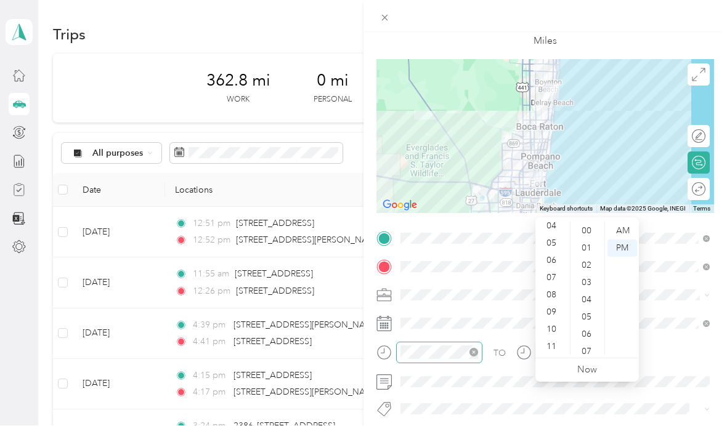
scroll to position [74, 0]
click at [553, 304] on div "09" at bounding box center [553, 312] width 30 height 17
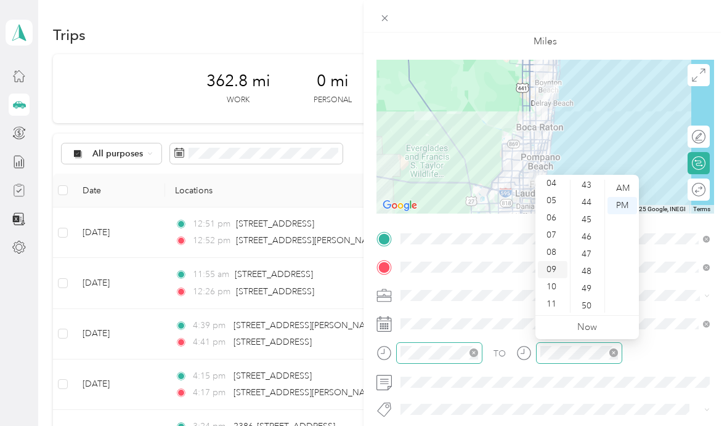
scroll to position [746, 0]
click at [588, 288] on div "49" at bounding box center [588, 287] width 30 height 17
click at [625, 186] on div "AM" at bounding box center [622, 188] width 30 height 17
click at [553, 268] on div "09" at bounding box center [553, 269] width 30 height 17
click at [587, 255] on div "47" at bounding box center [588, 253] width 30 height 17
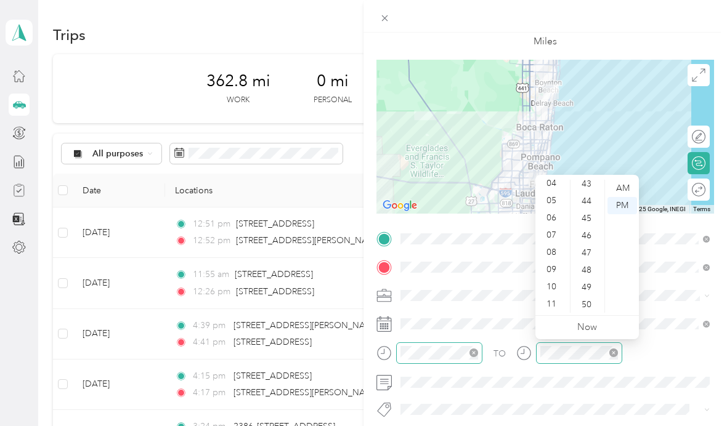
click at [654, 366] on div "TO" at bounding box center [545, 357] width 338 height 30
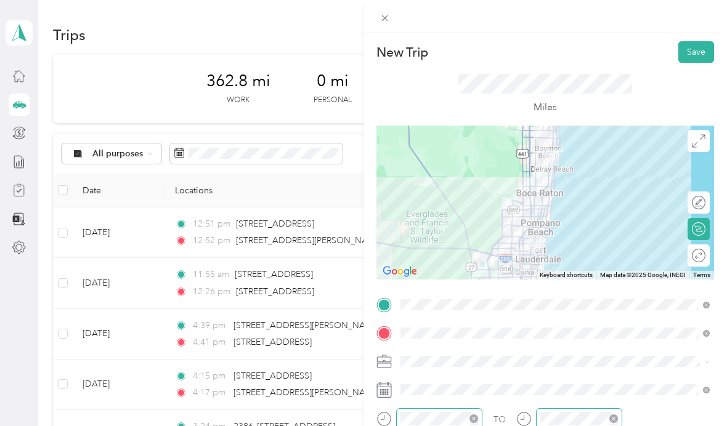
scroll to position [0, 0]
click at [697, 54] on button "Save" at bounding box center [696, 52] width 36 height 22
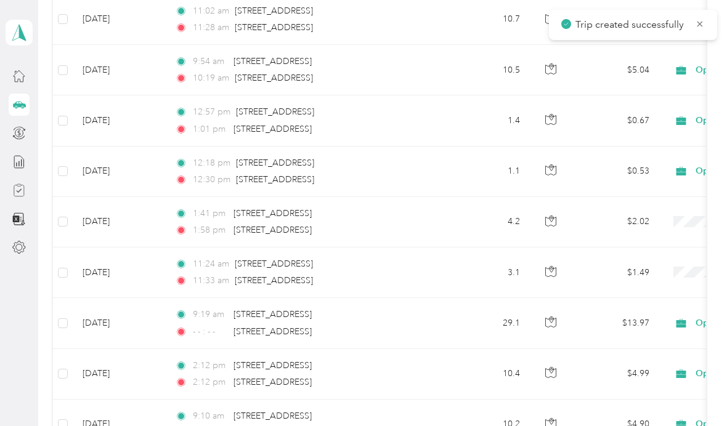
click at [441, 302] on td "9:19 am [STREET_ADDRESS] - - : - - [STREET_ADDRESS]" at bounding box center [306, 323] width 283 height 51
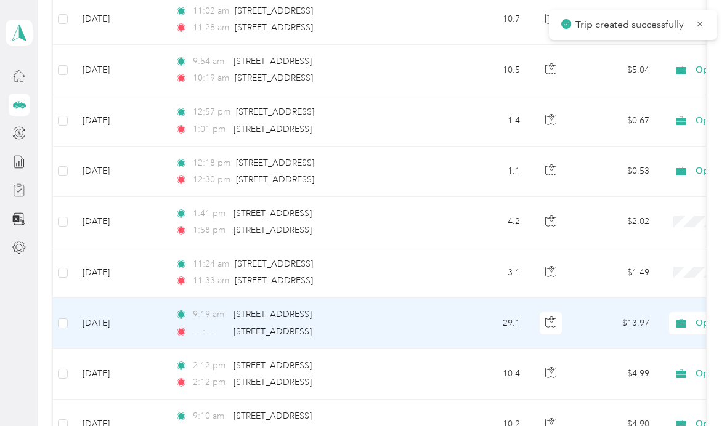
scroll to position [568, 0]
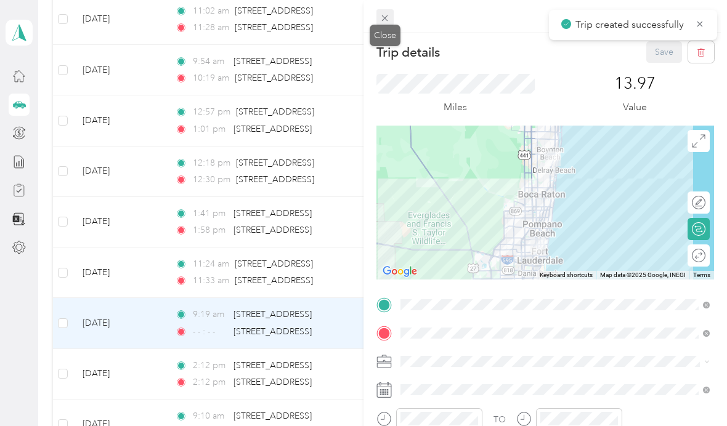
click at [383, 18] on icon at bounding box center [384, 18] width 10 height 10
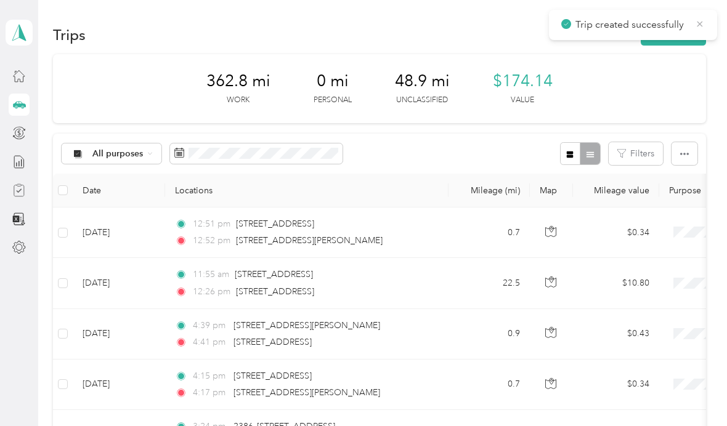
click at [697, 25] on icon at bounding box center [700, 23] width 10 height 11
click at [691, 37] on button "New trip" at bounding box center [673, 35] width 65 height 22
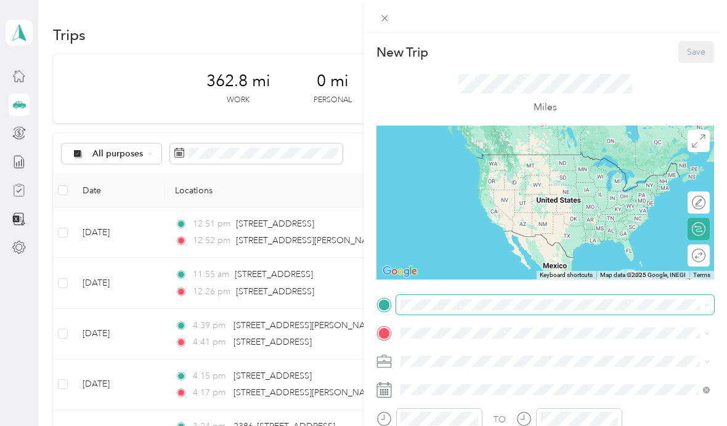
click at [442, 426] on div "New Trip Save This trip cannot be edited because it is either under review, app…" at bounding box center [360, 426] width 721 height 0
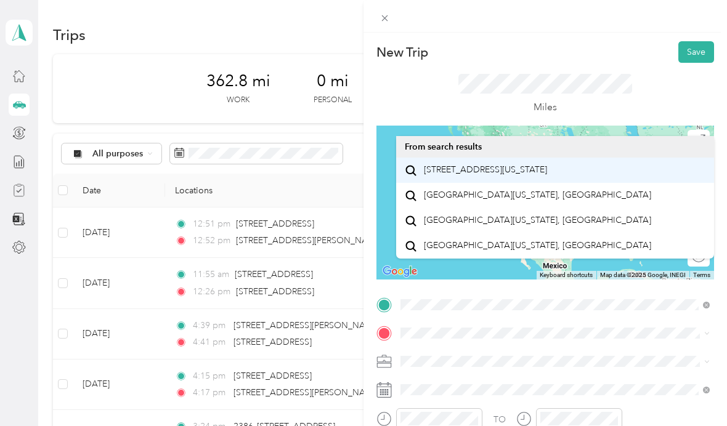
click at [537, 176] on span "[STREET_ADDRESS][US_STATE]" at bounding box center [485, 169] width 123 height 11
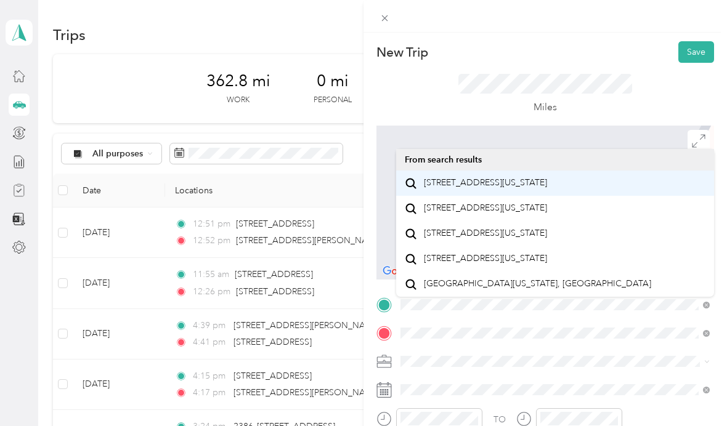
click at [533, 188] on span "[STREET_ADDRESS][US_STATE]" at bounding box center [485, 182] width 123 height 11
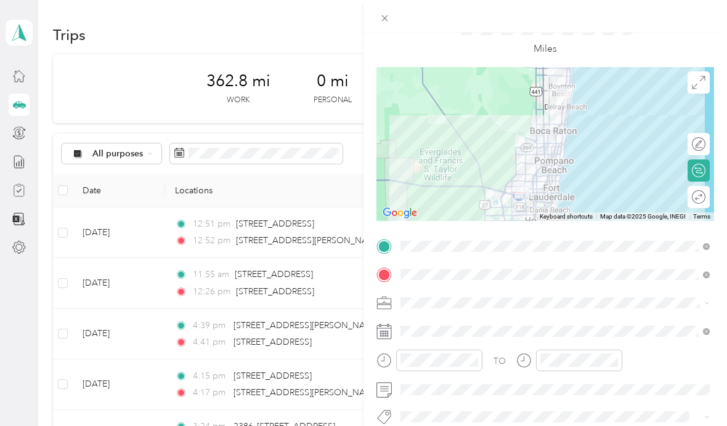
scroll to position [65, 0]
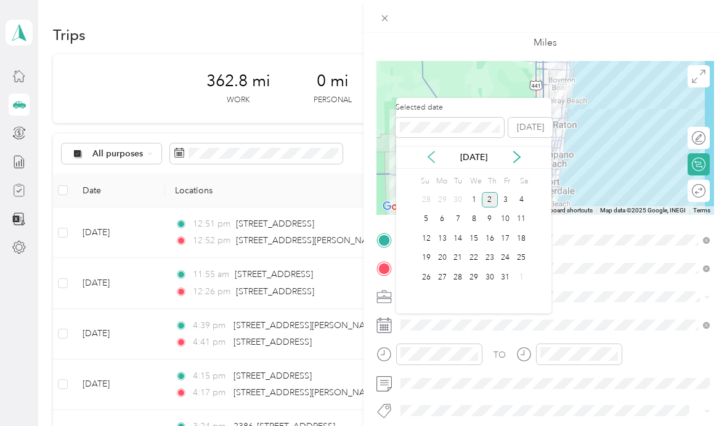
click at [427, 157] on icon at bounding box center [431, 157] width 12 height 12
click at [445, 241] on div "15" at bounding box center [442, 238] width 16 height 15
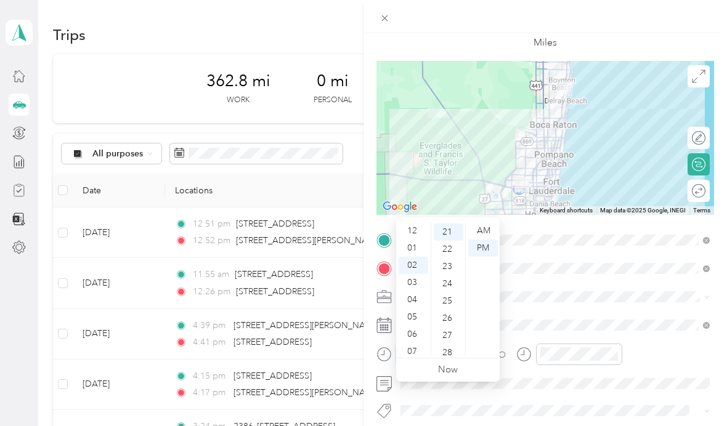
scroll to position [0, 0]
click at [411, 240] on div "01" at bounding box center [414, 248] width 30 height 17
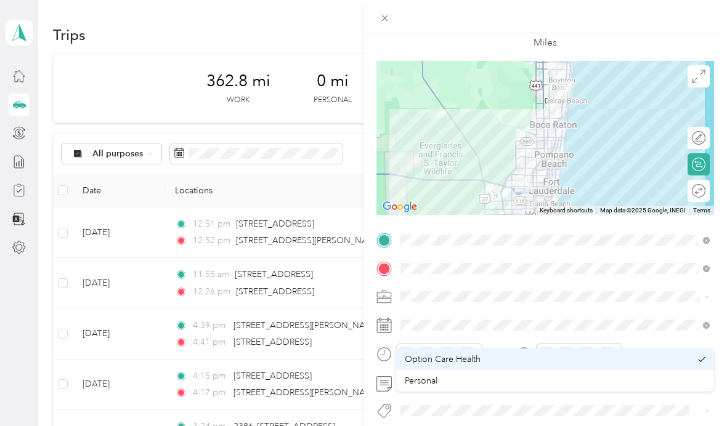
click at [572, 353] on div "Option Care Health" at bounding box center [548, 359] width 286 height 13
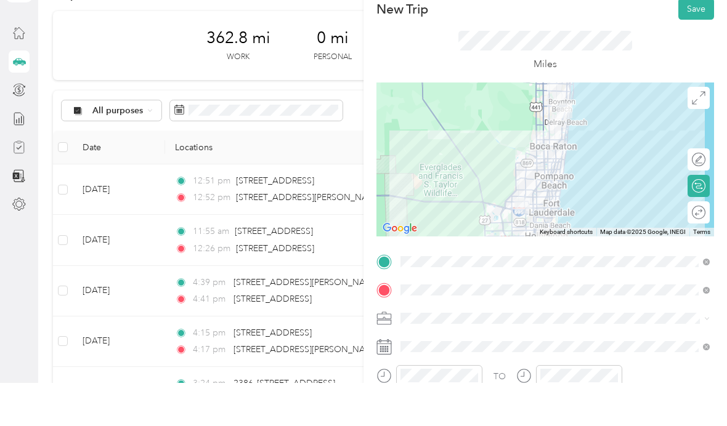
scroll to position [0, 0]
click at [695, 41] on button "Save" at bounding box center [696, 52] width 36 height 22
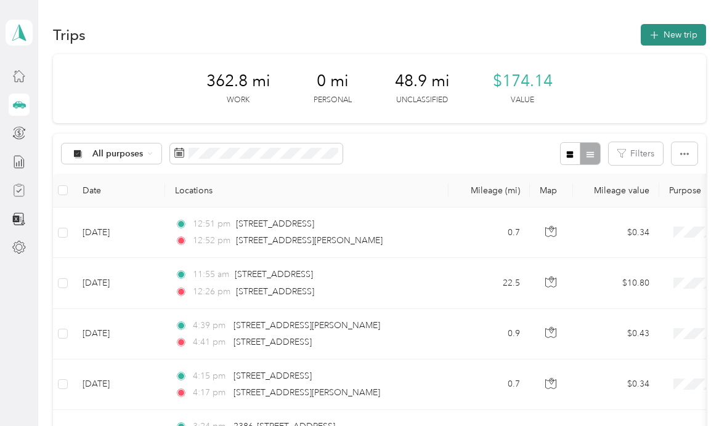
click at [691, 33] on button "New trip" at bounding box center [673, 35] width 65 height 22
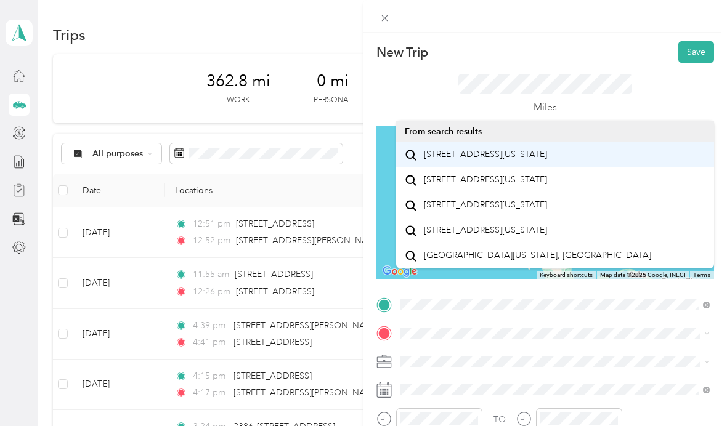
click at [530, 160] on span "[STREET_ADDRESS][US_STATE]" at bounding box center [485, 154] width 123 height 11
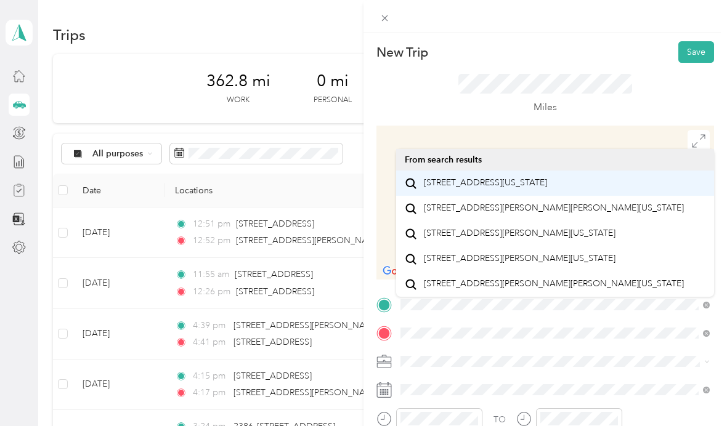
click at [526, 188] on span "[STREET_ADDRESS][US_STATE]" at bounding box center [485, 182] width 123 height 11
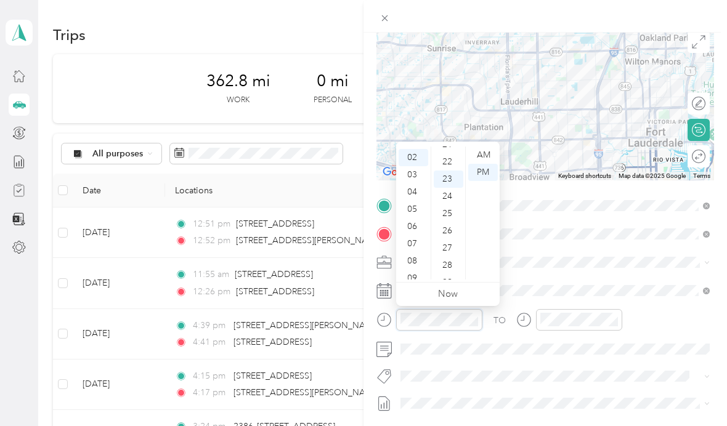
scroll to position [395, 0]
click at [412, 193] on div "04" at bounding box center [414, 190] width 30 height 17
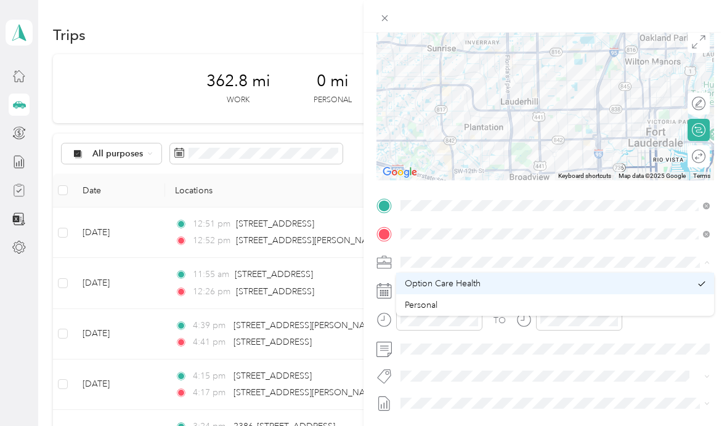
click at [513, 285] on div "Option Care Health" at bounding box center [548, 283] width 286 height 13
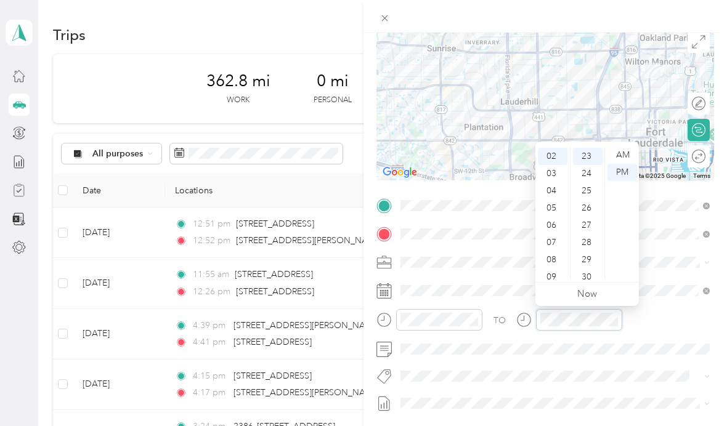
scroll to position [395, 0]
click at [551, 206] on div "05" at bounding box center [553, 208] width 30 height 17
click at [585, 189] on div "09" at bounding box center [588, 187] width 30 height 17
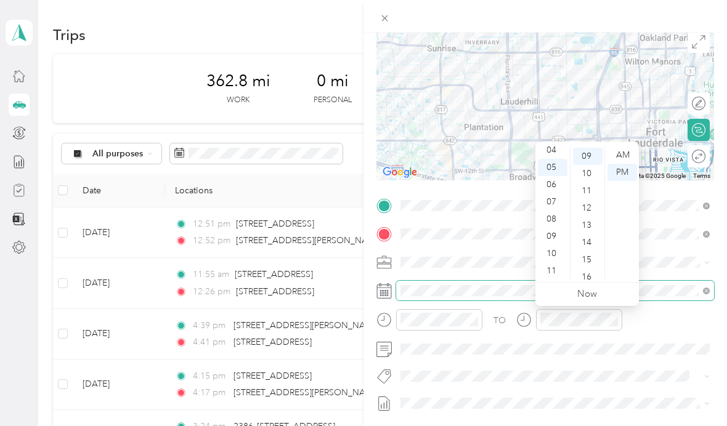
click at [687, 281] on span at bounding box center [555, 291] width 318 height 20
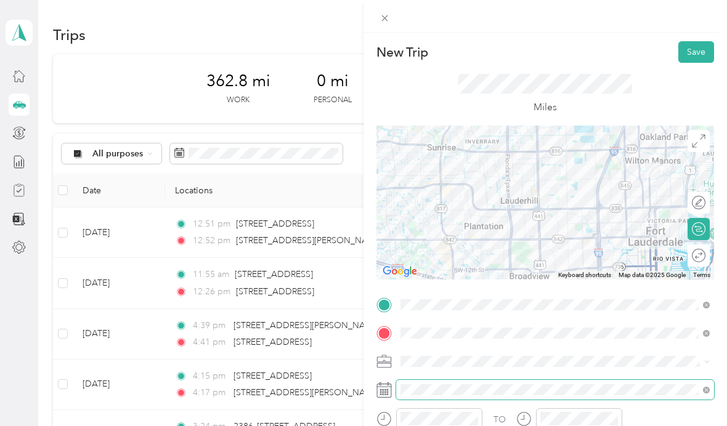
scroll to position [0, 0]
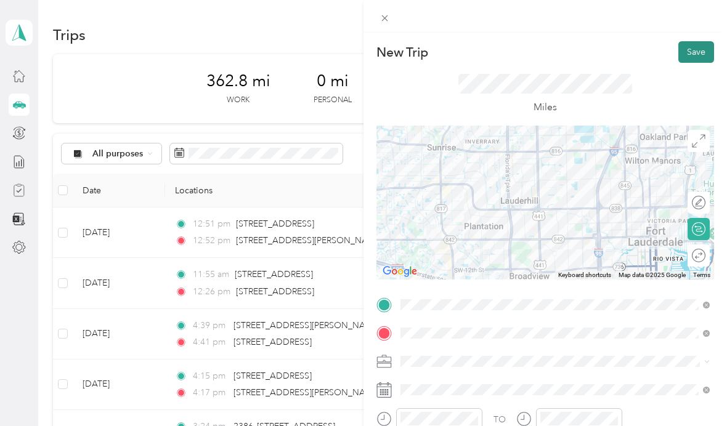
click at [694, 53] on button "Save" at bounding box center [696, 52] width 36 height 22
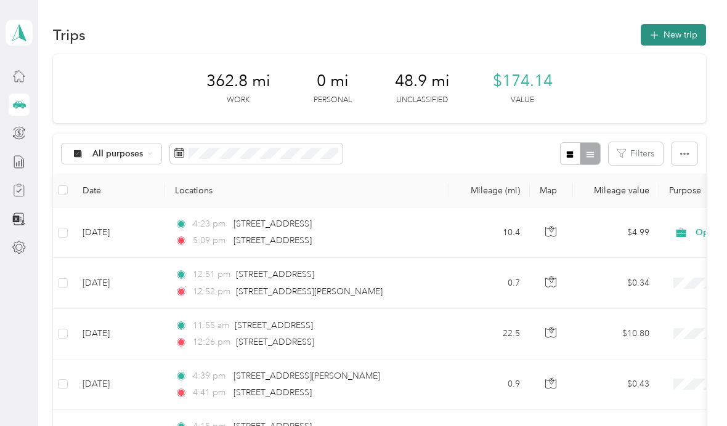
click at [678, 44] on button "New trip" at bounding box center [673, 35] width 65 height 22
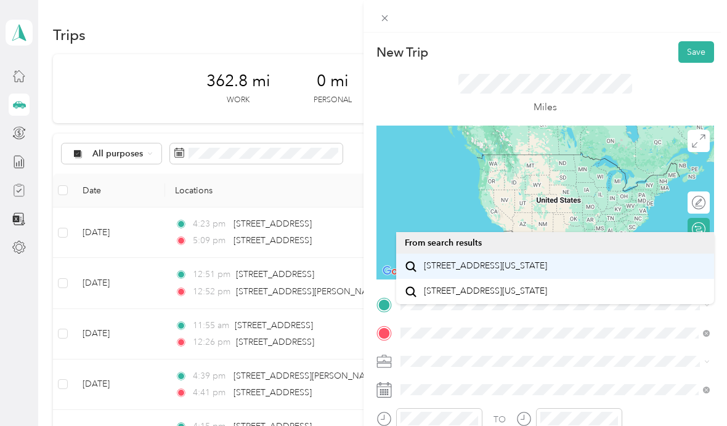
click at [547, 272] on span "[STREET_ADDRESS][US_STATE]" at bounding box center [485, 266] width 123 height 11
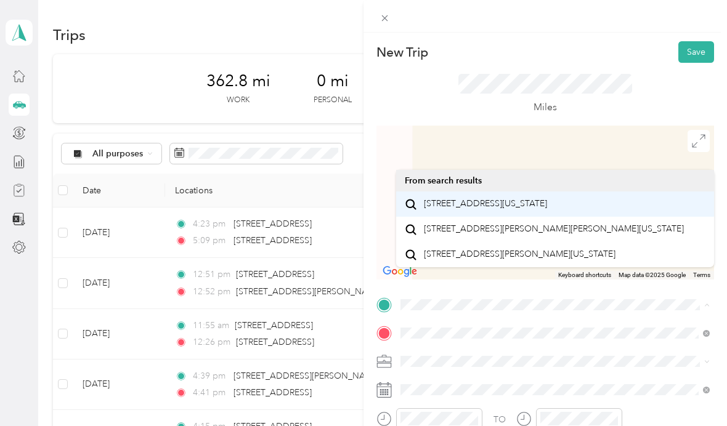
click at [547, 209] on span "[STREET_ADDRESS][US_STATE]" at bounding box center [485, 203] width 123 height 11
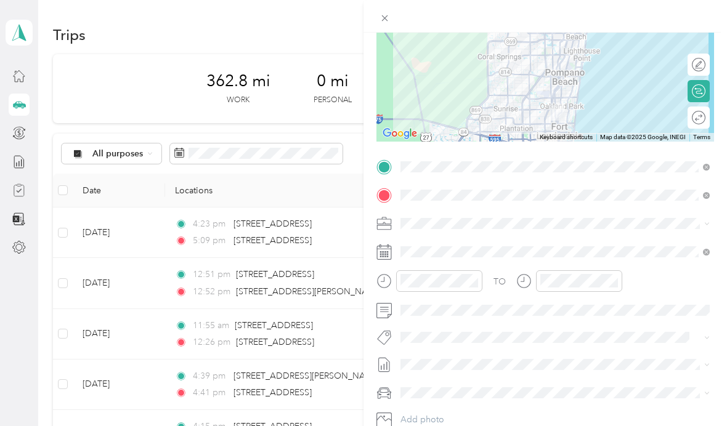
scroll to position [139, 0]
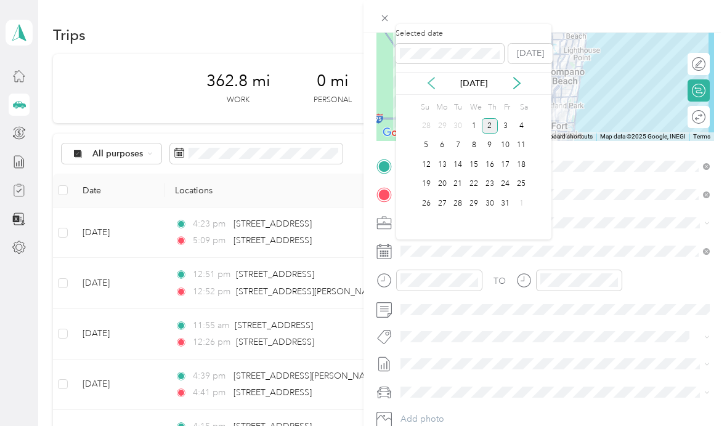
click at [435, 83] on icon at bounding box center [431, 83] width 12 height 12
click at [462, 168] on div "16" at bounding box center [458, 164] width 16 height 15
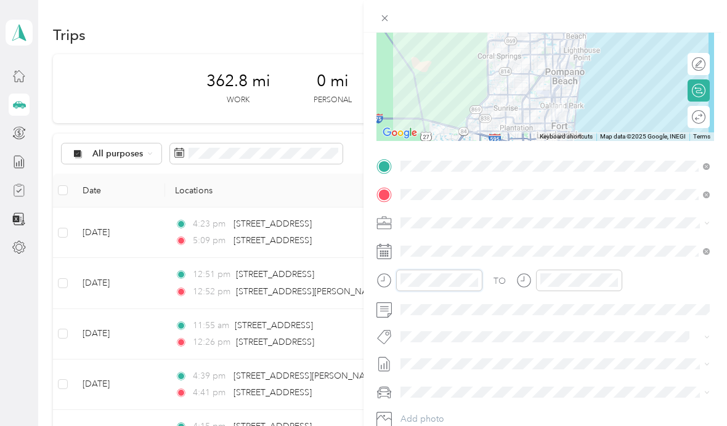
scroll to position [413, 0]
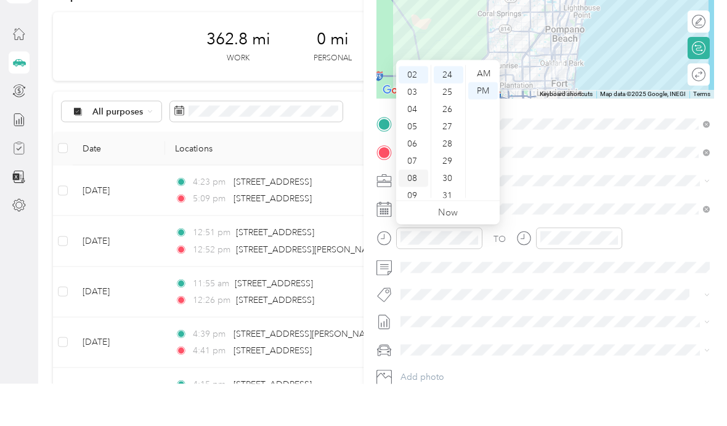
click at [416, 212] on div "08" at bounding box center [414, 220] width 30 height 17
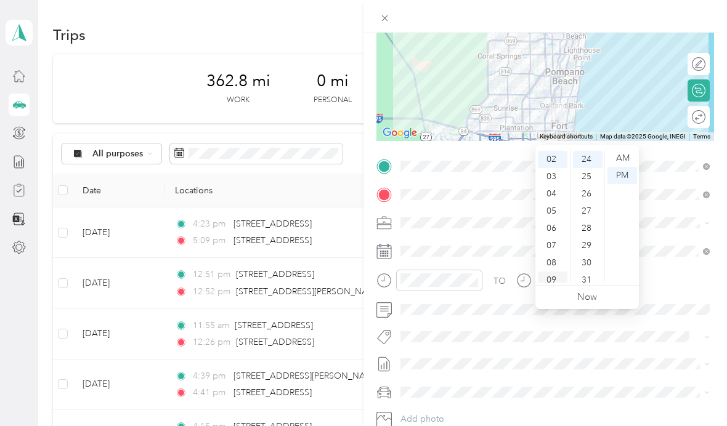
click at [551, 272] on div "09" at bounding box center [553, 280] width 30 height 17
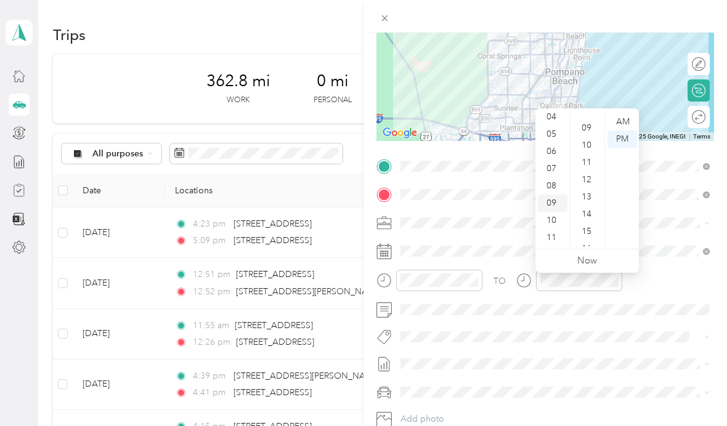
scroll to position [145, 0]
click at [587, 147] on div "10" at bounding box center [588, 148] width 30 height 17
click at [620, 118] on div "AM" at bounding box center [622, 121] width 30 height 17
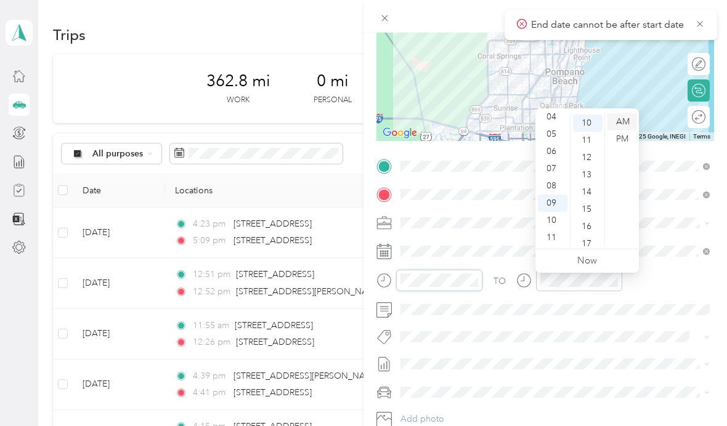
scroll to position [6, 0]
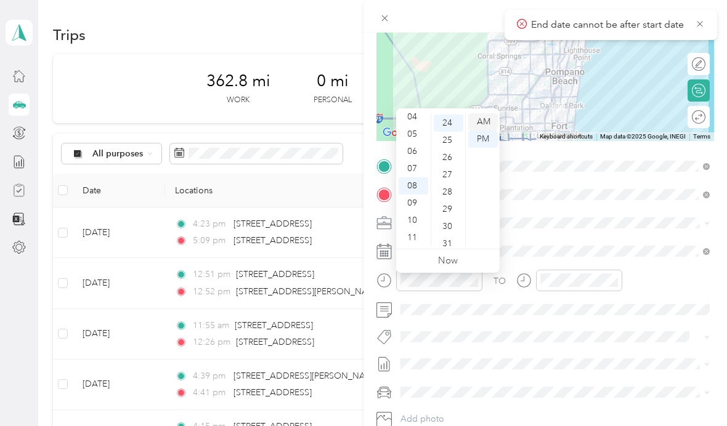
click at [484, 113] on div "AM" at bounding box center [483, 121] width 30 height 17
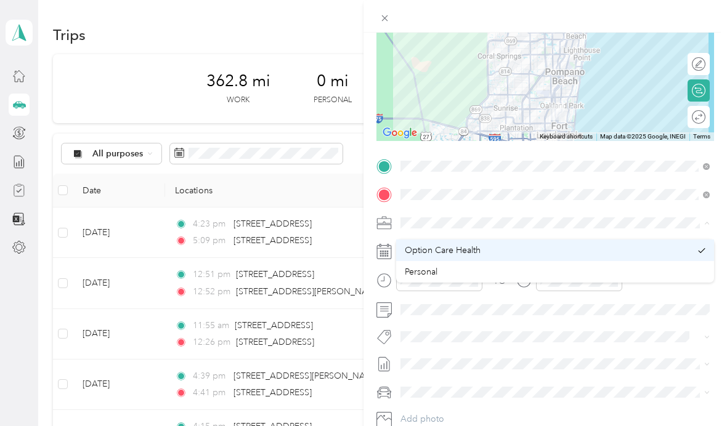
click at [559, 245] on div "Option Care Health" at bounding box center [548, 250] width 286 height 13
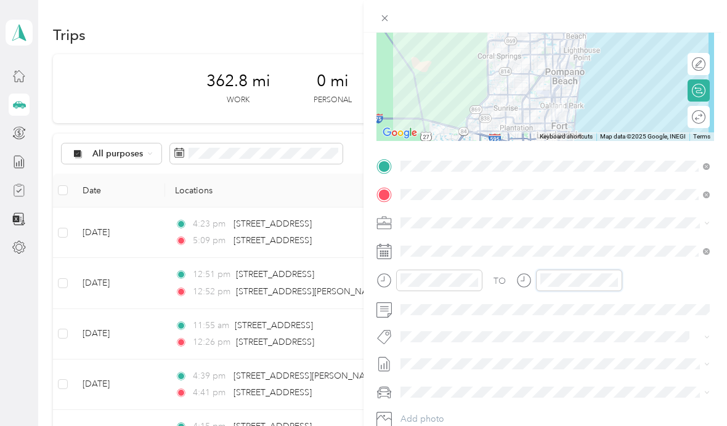
scroll to position [6, 0]
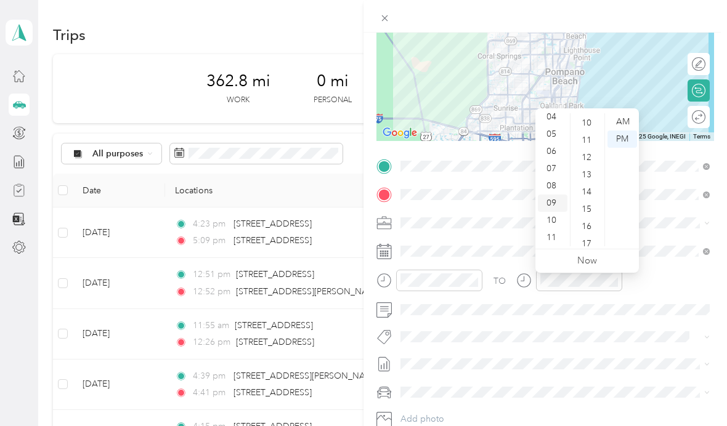
click at [552, 197] on div "09" at bounding box center [553, 203] width 30 height 17
click at [585, 115] on div "10" at bounding box center [588, 123] width 30 height 17
click at [626, 114] on div "AM" at bounding box center [622, 121] width 30 height 17
click at [623, 115] on div "AM" at bounding box center [622, 121] width 30 height 17
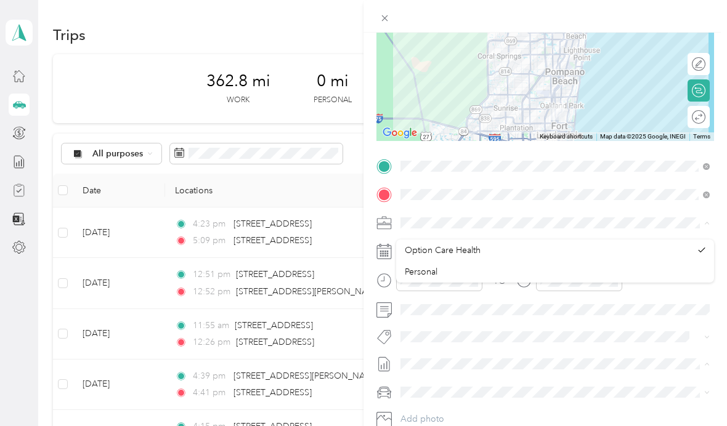
scroll to position [44, 0]
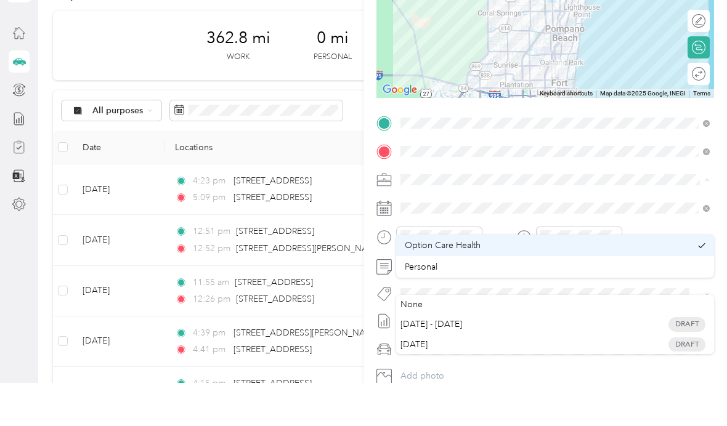
click at [538, 282] on div "Option Care Health" at bounding box center [548, 288] width 286 height 13
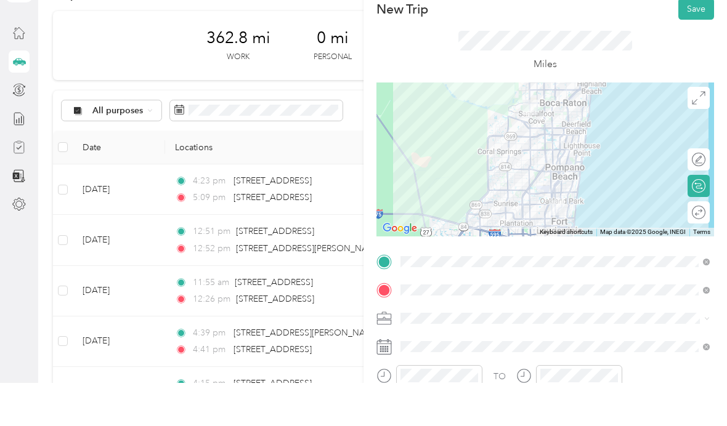
scroll to position [0, 0]
click at [696, 41] on button "Save" at bounding box center [696, 52] width 36 height 22
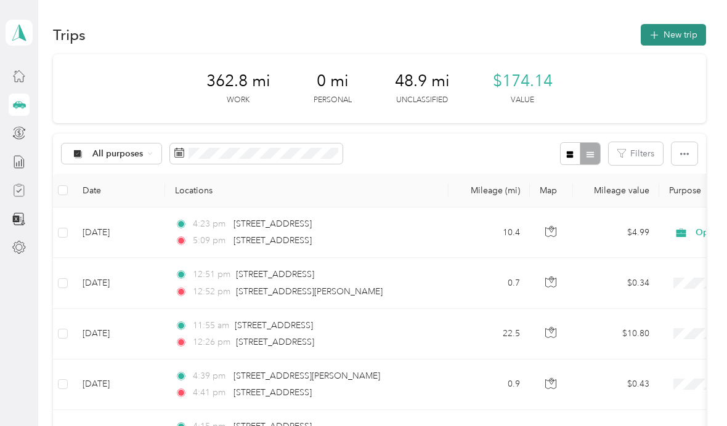
click at [688, 34] on button "New trip" at bounding box center [673, 35] width 65 height 22
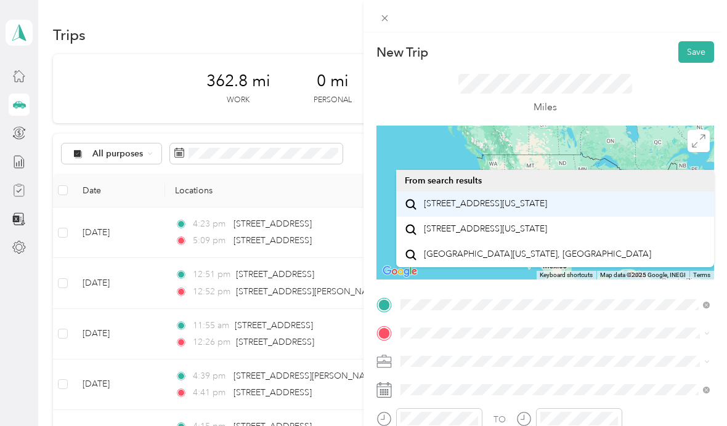
click at [512, 205] on span "[STREET_ADDRESS][US_STATE]" at bounding box center [485, 203] width 123 height 11
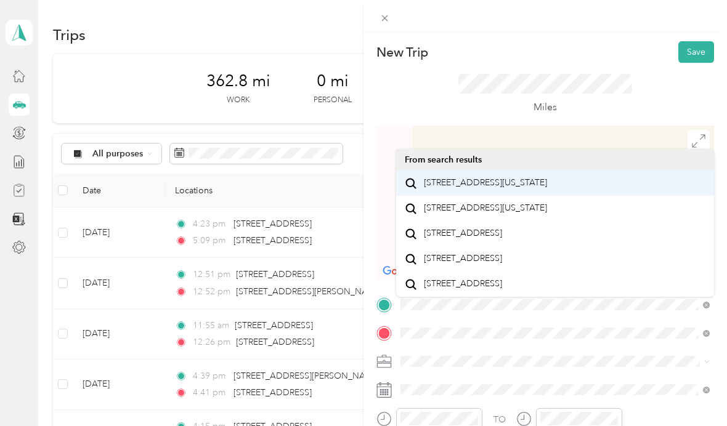
click at [541, 181] on span "[STREET_ADDRESS][US_STATE]" at bounding box center [485, 182] width 123 height 11
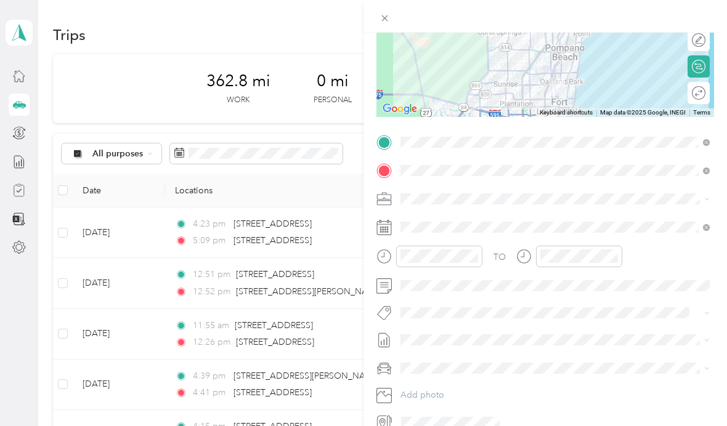
scroll to position [163, 0]
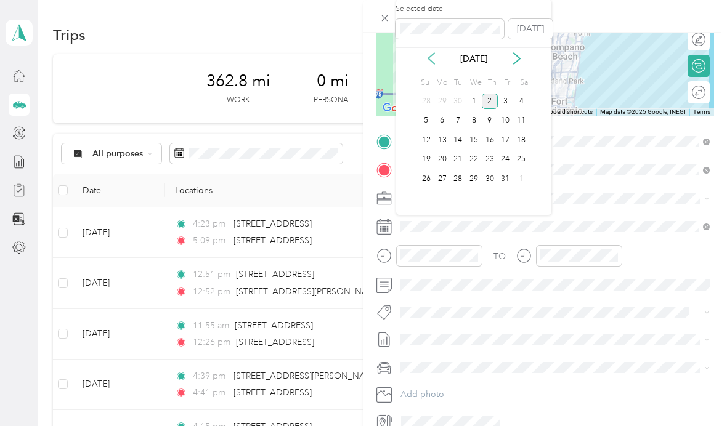
click at [431, 57] on icon at bounding box center [431, 58] width 12 height 12
click at [458, 142] on div "16" at bounding box center [458, 139] width 16 height 15
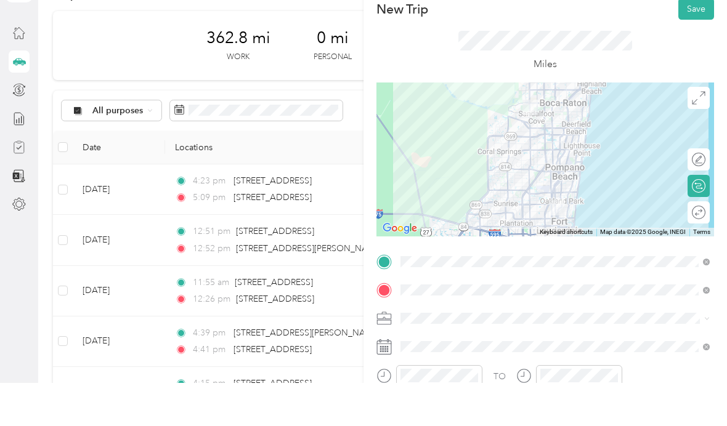
scroll to position [0, 0]
click at [695, 41] on button "Save" at bounding box center [696, 52] width 36 height 22
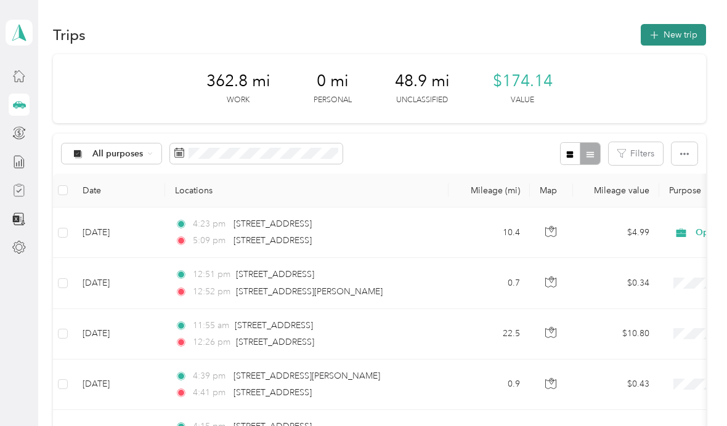
click at [683, 38] on button "New trip" at bounding box center [673, 35] width 65 height 22
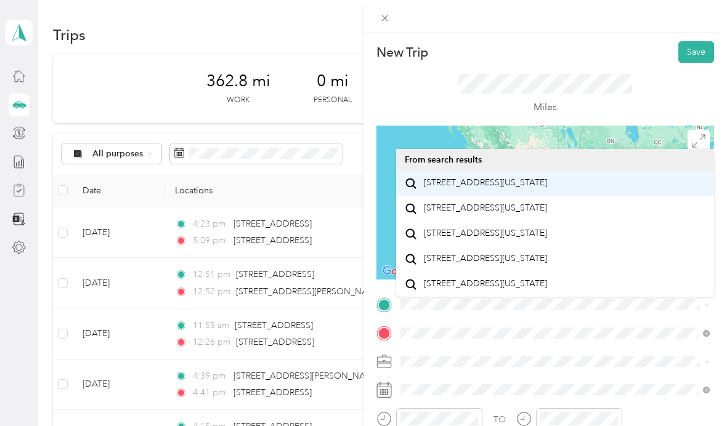
click at [547, 188] on span "[STREET_ADDRESS][US_STATE]" at bounding box center [485, 182] width 123 height 11
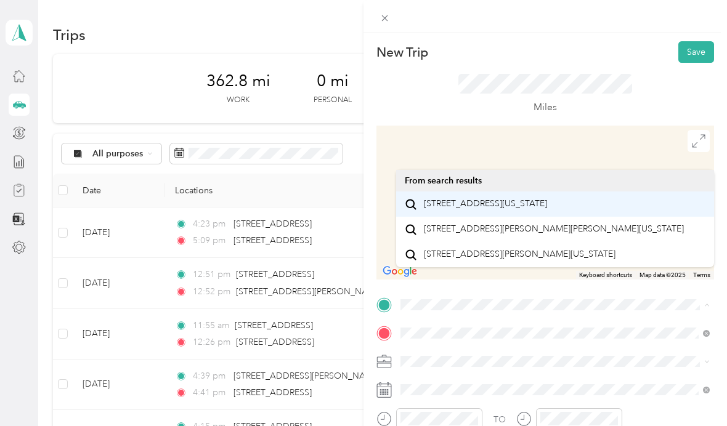
click at [518, 209] on span "[STREET_ADDRESS][US_STATE]" at bounding box center [485, 203] width 123 height 11
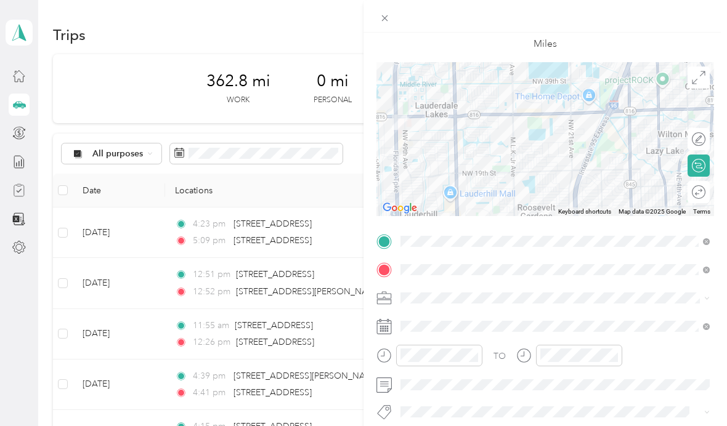
scroll to position [72, 0]
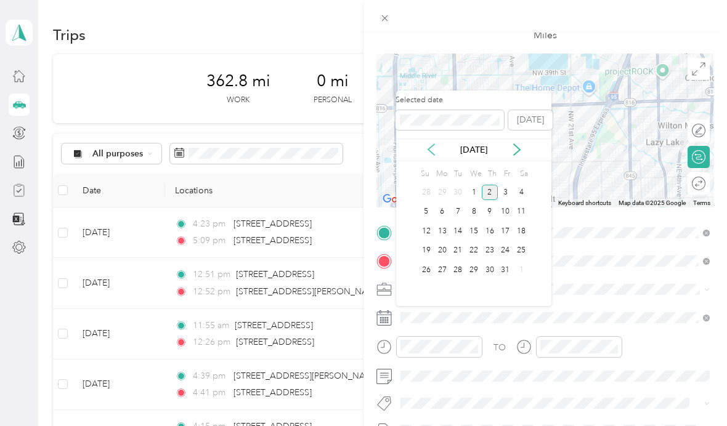
click at [429, 147] on icon at bounding box center [431, 150] width 12 height 12
click at [474, 229] on div "17" at bounding box center [474, 231] width 16 height 15
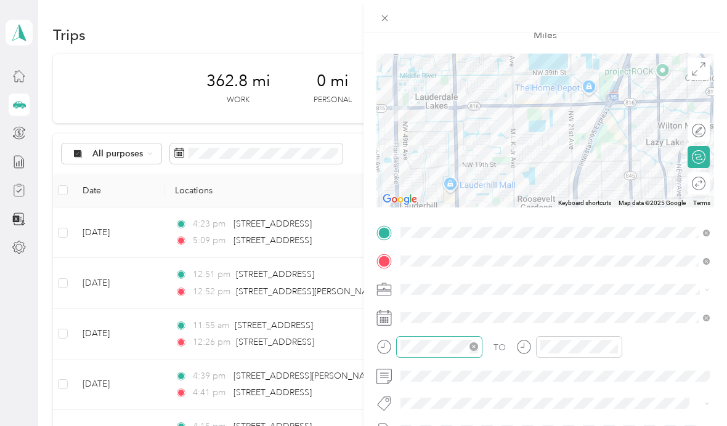
click at [476, 345] on icon "close-circle" at bounding box center [473, 346] width 9 height 9
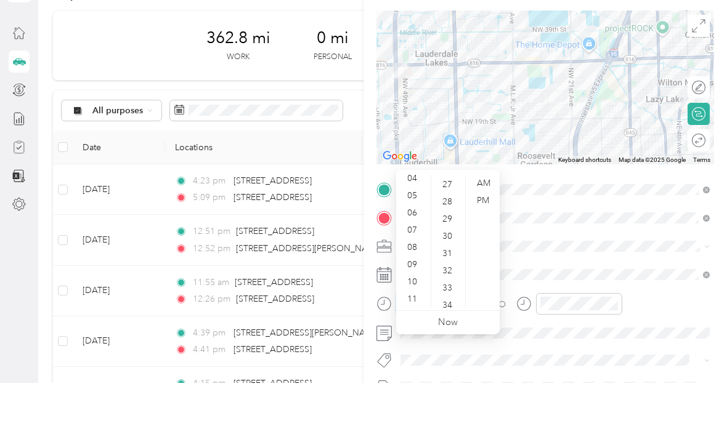
scroll to position [74, 0]
click at [416, 299] on div "09" at bounding box center [414, 307] width 30 height 17
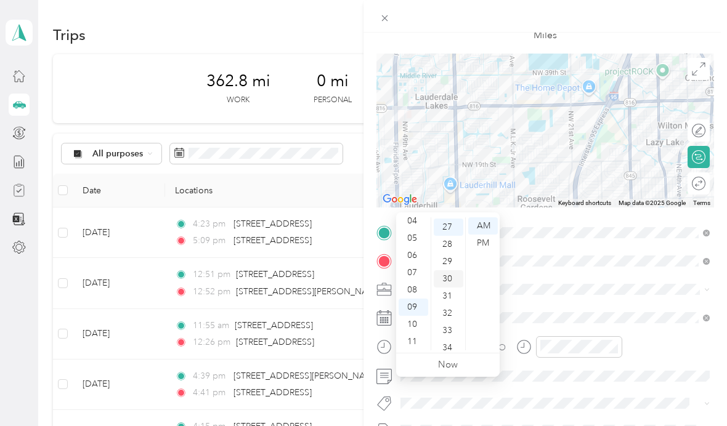
click at [447, 270] on div "30" at bounding box center [449, 278] width 30 height 17
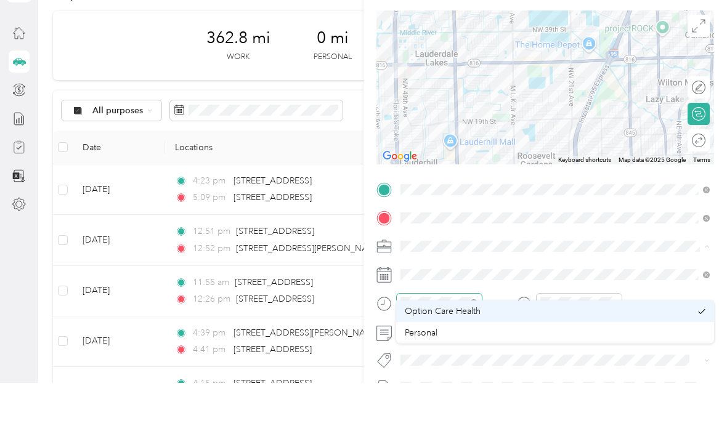
click at [524, 348] on div "Option Care Health" at bounding box center [548, 354] width 286 height 13
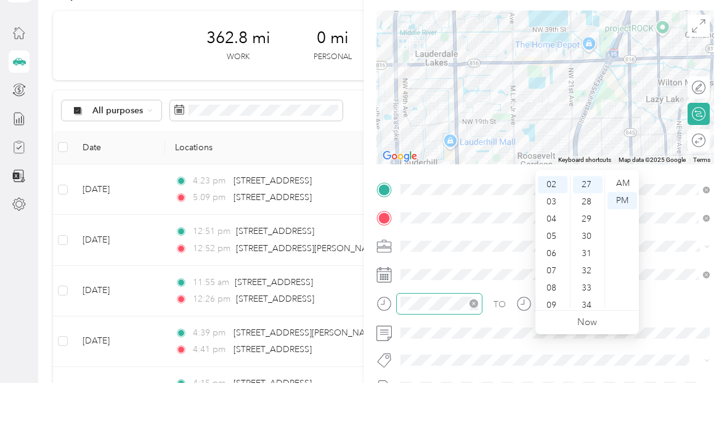
scroll to position [464, 0]
click at [549, 340] on div "09" at bounding box center [553, 348] width 30 height 17
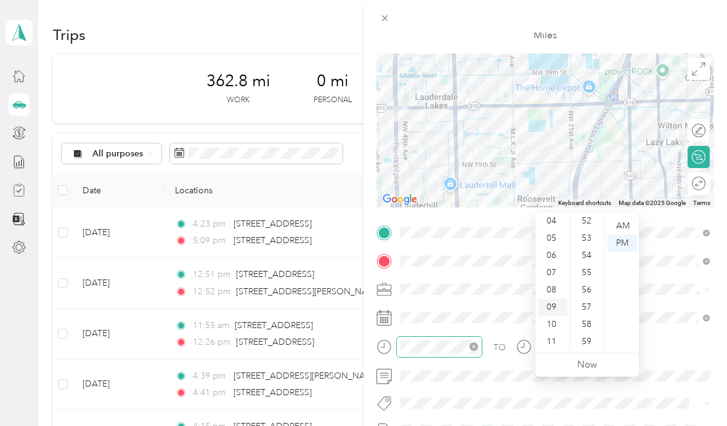
scroll to position [902, 0]
click at [589, 333] on div "59" at bounding box center [588, 341] width 30 height 17
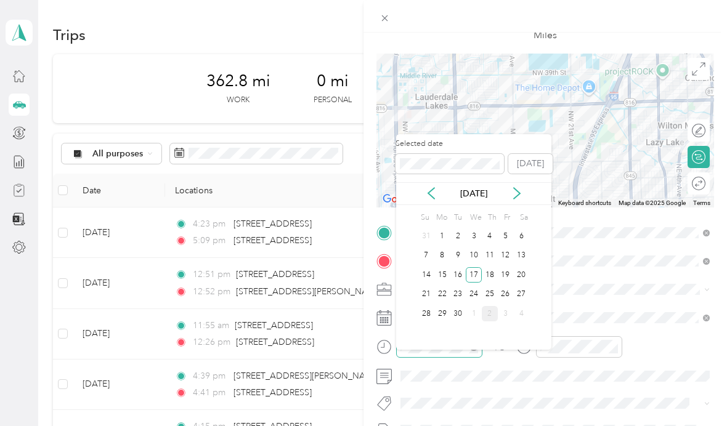
click at [643, 360] on div "TO" at bounding box center [545, 351] width 338 height 30
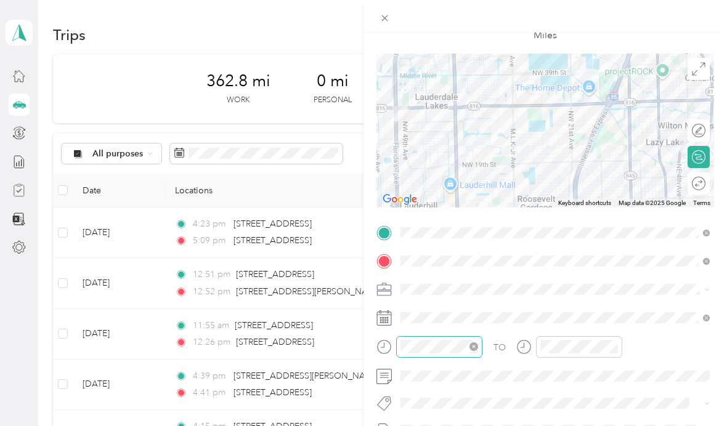
click at [643, 360] on div "TO" at bounding box center [545, 351] width 338 height 30
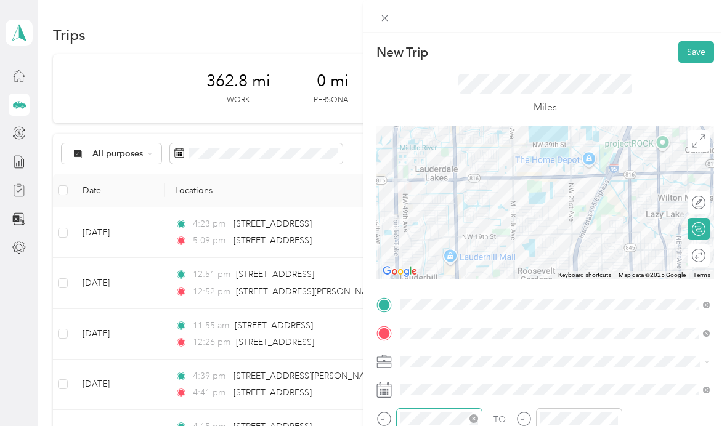
scroll to position [0, 0]
click at [696, 54] on button "Save" at bounding box center [696, 52] width 36 height 22
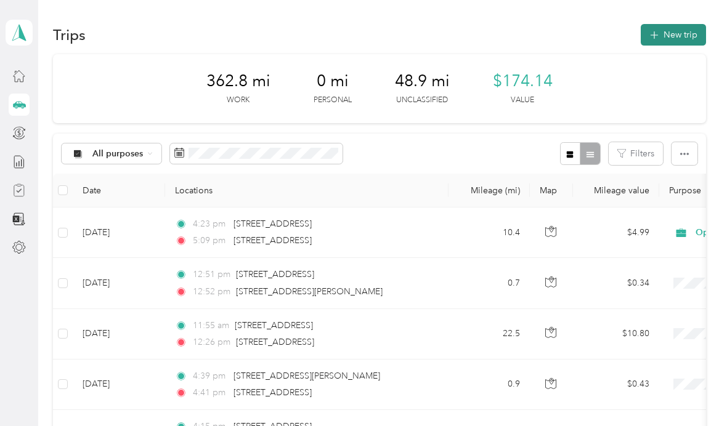
click at [689, 39] on button "New trip" at bounding box center [673, 35] width 65 height 22
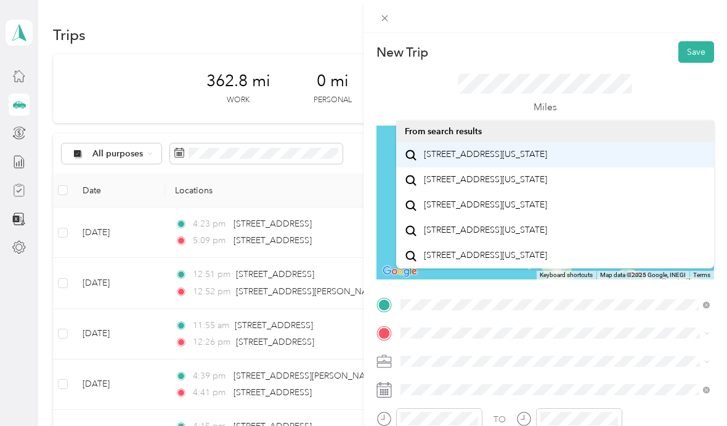
click at [547, 160] on span "[STREET_ADDRESS][US_STATE]" at bounding box center [485, 154] width 123 height 11
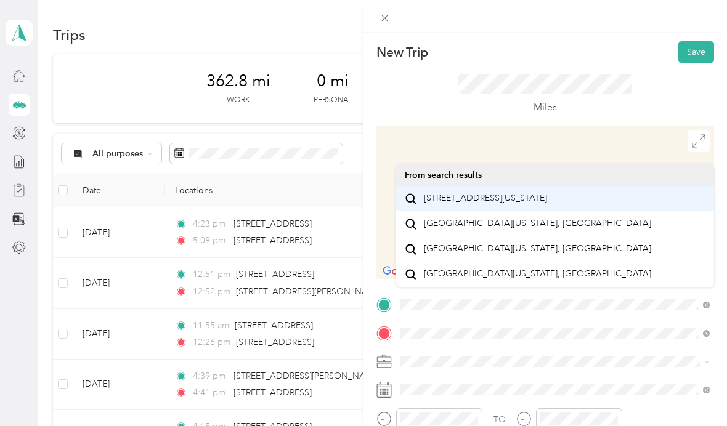
click at [547, 204] on span "[STREET_ADDRESS][US_STATE]" at bounding box center [485, 198] width 123 height 11
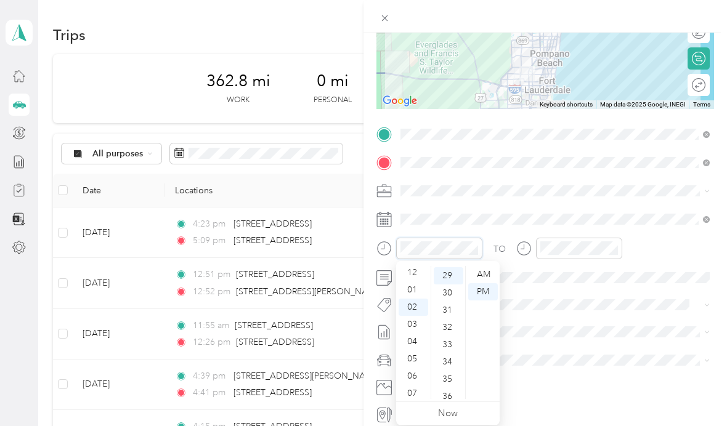
scroll to position [3, 0]
click at [412, 289] on div "01" at bounding box center [414, 288] width 30 height 17
click at [614, 247] on icon "close-circle" at bounding box center [613, 248] width 9 height 9
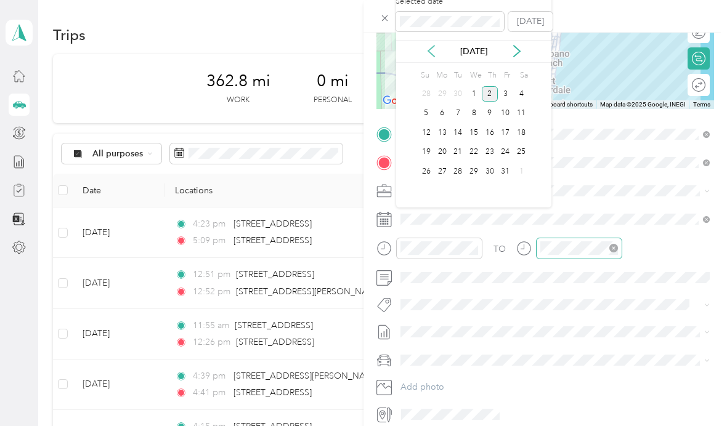
click at [429, 48] on icon at bounding box center [431, 51] width 12 height 12
click at [477, 135] on div "17" at bounding box center [474, 132] width 16 height 15
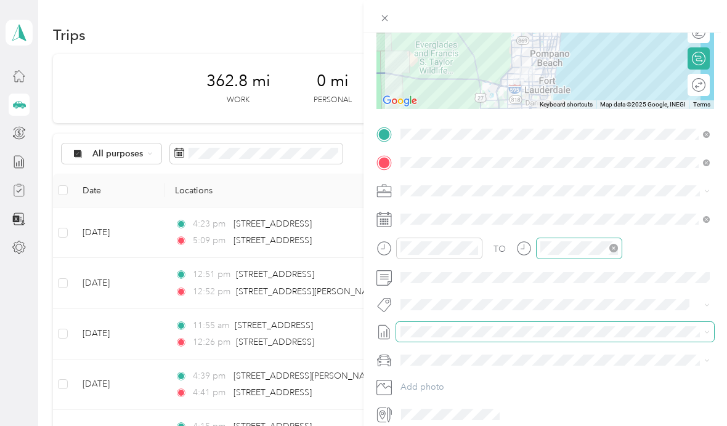
click at [565, 323] on span at bounding box center [555, 332] width 318 height 20
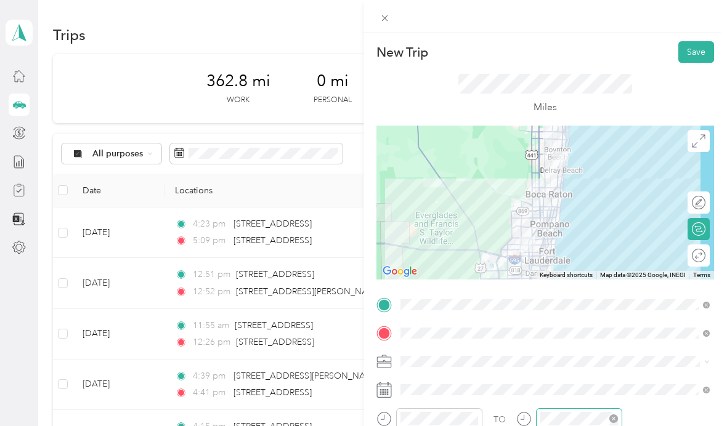
scroll to position [0, 0]
click at [697, 50] on button "Save" at bounding box center [696, 52] width 36 height 22
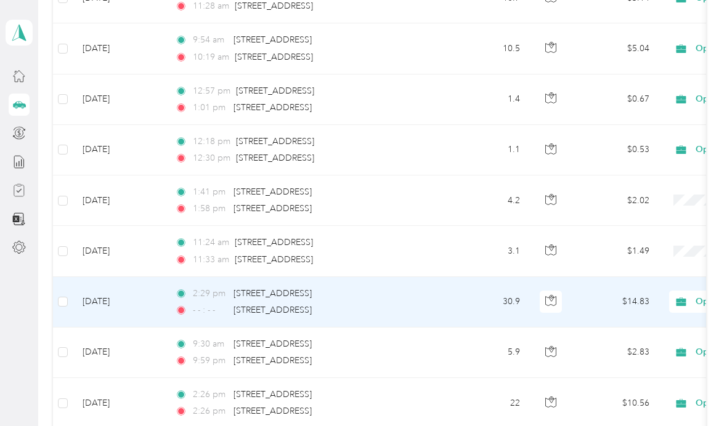
scroll to position [641, 0]
click at [509, 308] on td "30.9" at bounding box center [488, 302] width 81 height 51
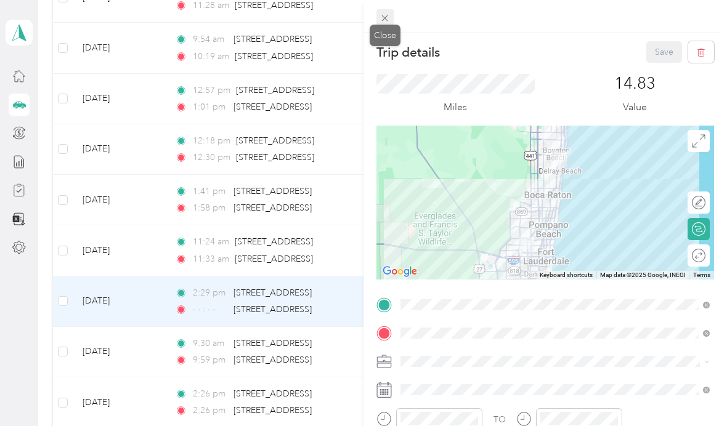
click at [381, 18] on icon at bounding box center [384, 18] width 10 height 10
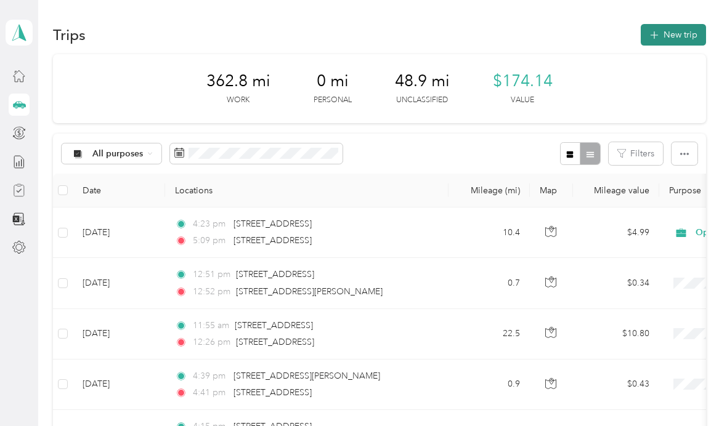
click at [690, 41] on button "New trip" at bounding box center [673, 35] width 65 height 22
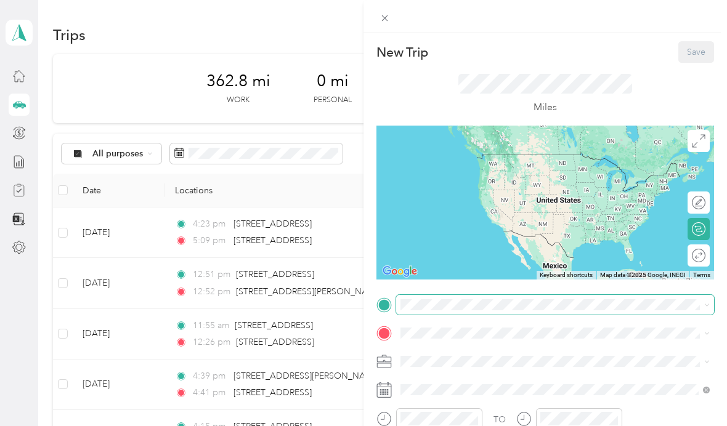
click at [443, 426] on div "New Trip Save This trip cannot be edited because it is either under review, app…" at bounding box center [360, 426] width 721 height 0
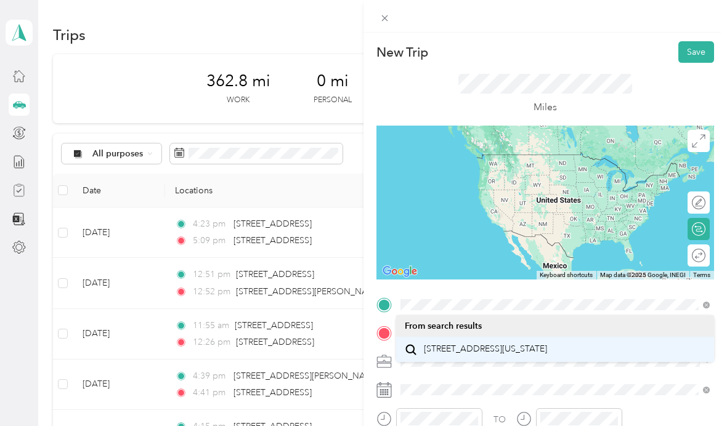
click at [547, 355] on span "[STREET_ADDRESS][US_STATE]" at bounding box center [485, 349] width 123 height 11
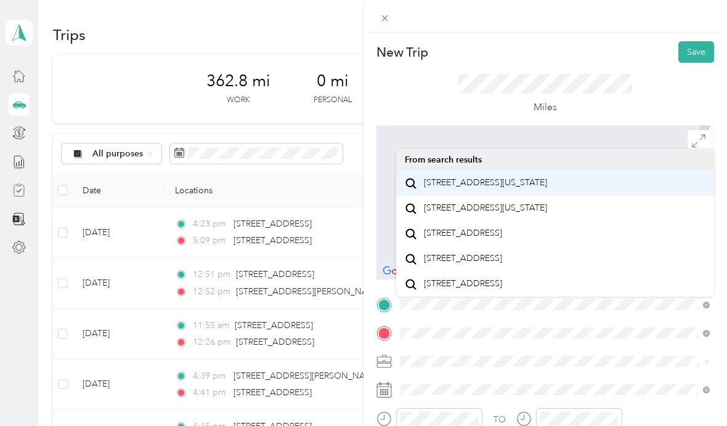
click at [519, 188] on span "[STREET_ADDRESS][US_STATE]" at bounding box center [485, 182] width 123 height 11
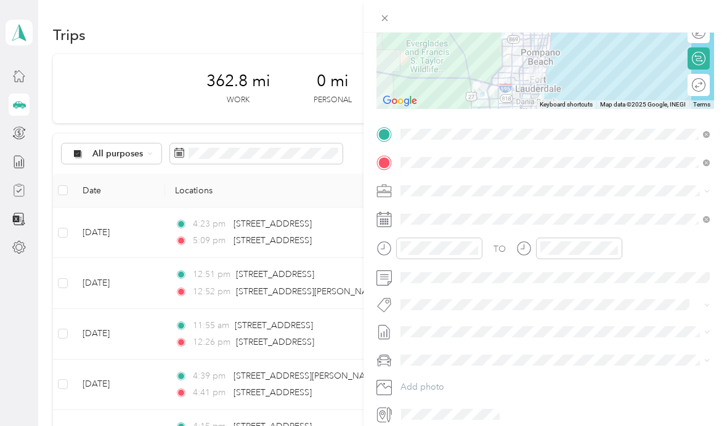
scroll to position [171, 0]
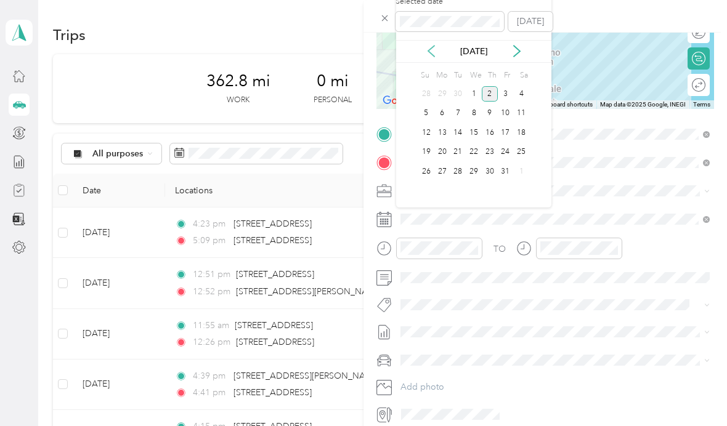
click at [427, 48] on icon at bounding box center [431, 51] width 12 height 12
click at [474, 136] on div "17" at bounding box center [474, 132] width 16 height 15
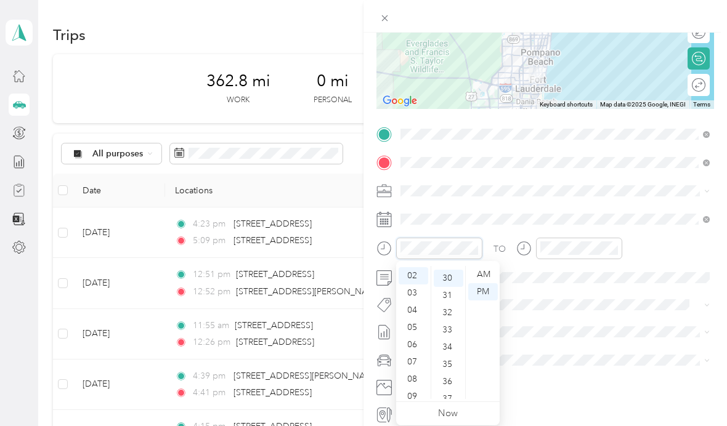
scroll to position [516, 0]
click at [413, 328] on div "05" at bounding box center [414, 327] width 30 height 17
click at [415, 269] on div "04" at bounding box center [414, 269] width 30 height 17
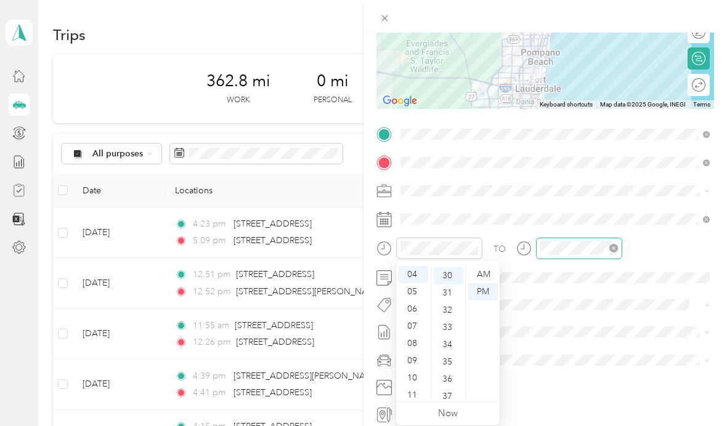
click at [613, 249] on icon "close-circle" at bounding box center [613, 248] width 9 height 9
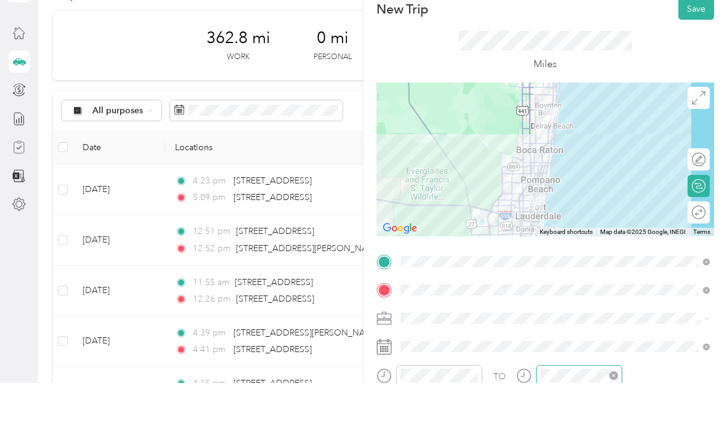
scroll to position [0, 0]
click at [697, 41] on button "Save" at bounding box center [696, 52] width 36 height 22
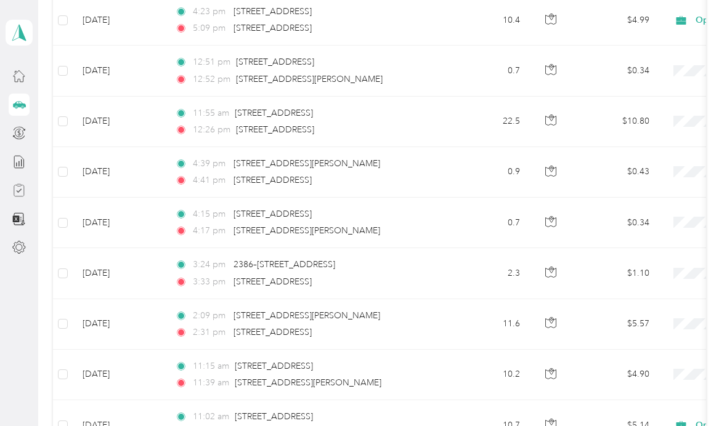
click at [636, 350] on td "$4.90" at bounding box center [616, 375] width 86 height 51
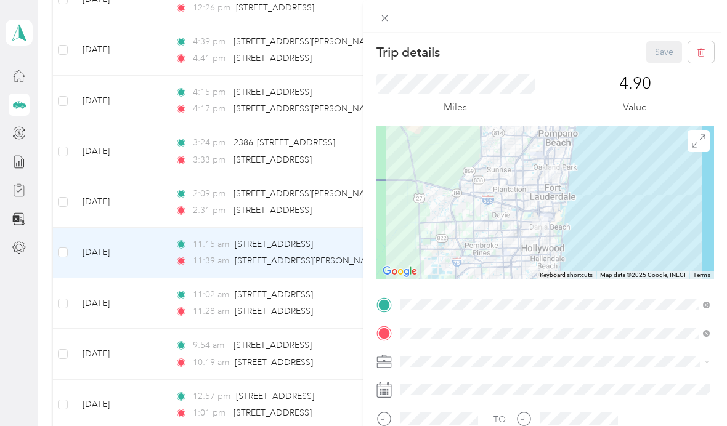
scroll to position [44, 0]
click at [386, 20] on icon at bounding box center [384, 18] width 10 height 10
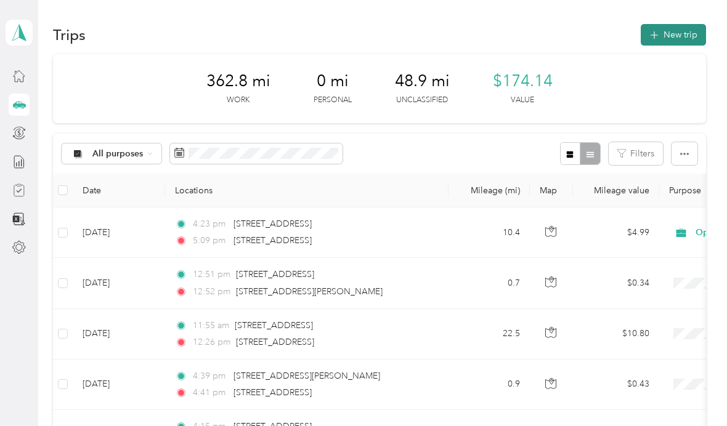
click at [693, 36] on button "New trip" at bounding box center [673, 35] width 65 height 22
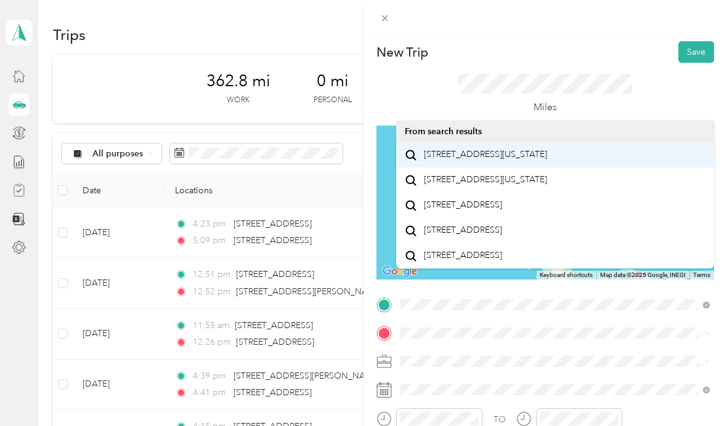
click at [520, 160] on span "[STREET_ADDRESS][US_STATE]" at bounding box center [485, 154] width 123 height 11
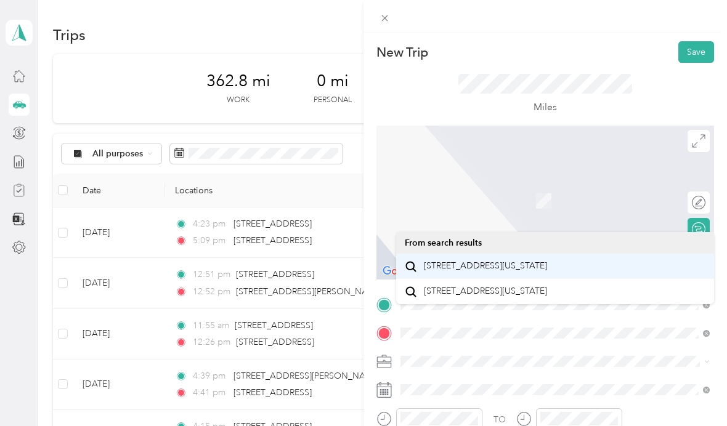
click at [538, 267] on span "[STREET_ADDRESS][US_STATE]" at bounding box center [485, 266] width 123 height 11
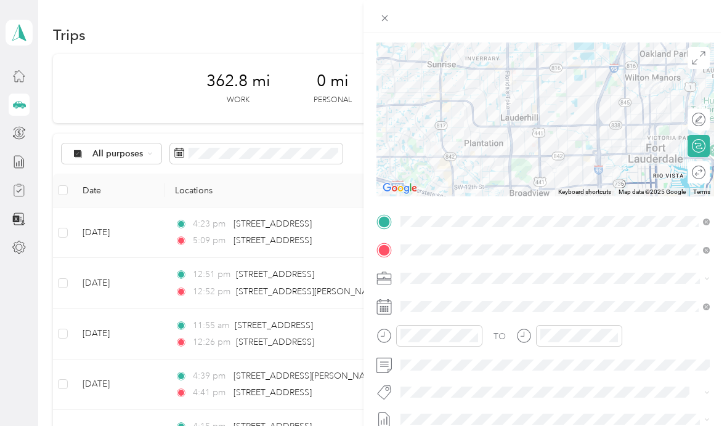
scroll to position [84, 0]
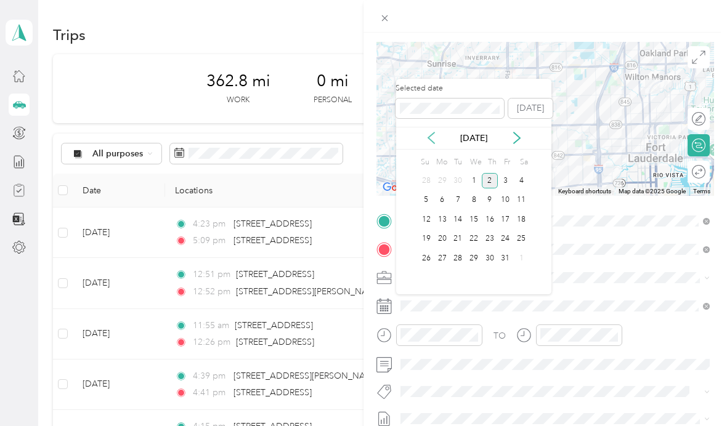
click at [434, 142] on icon at bounding box center [431, 138] width 12 height 12
click at [492, 225] on div "18" at bounding box center [490, 219] width 16 height 15
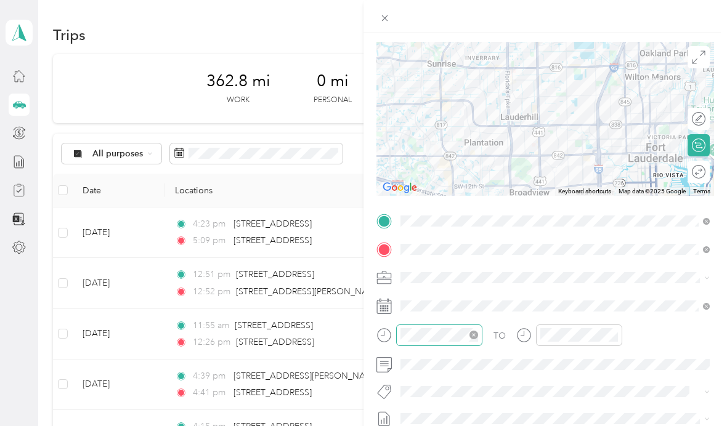
click at [477, 333] on icon "close-circle" at bounding box center [473, 335] width 9 height 9
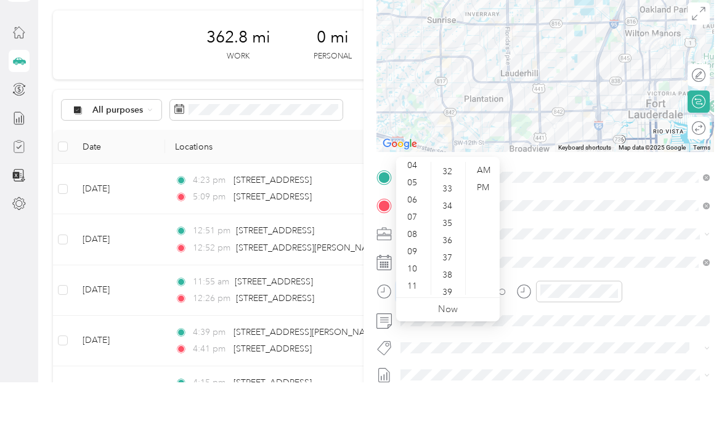
scroll to position [74, 0]
click at [415, 287] on div "09" at bounding box center [414, 295] width 30 height 17
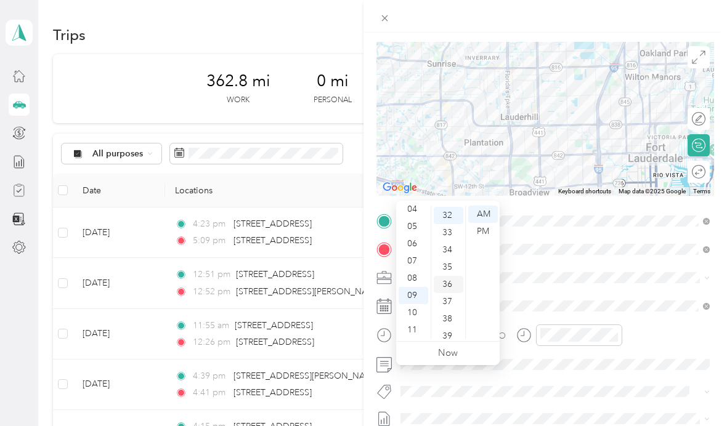
click at [447, 276] on div "36" at bounding box center [449, 284] width 30 height 17
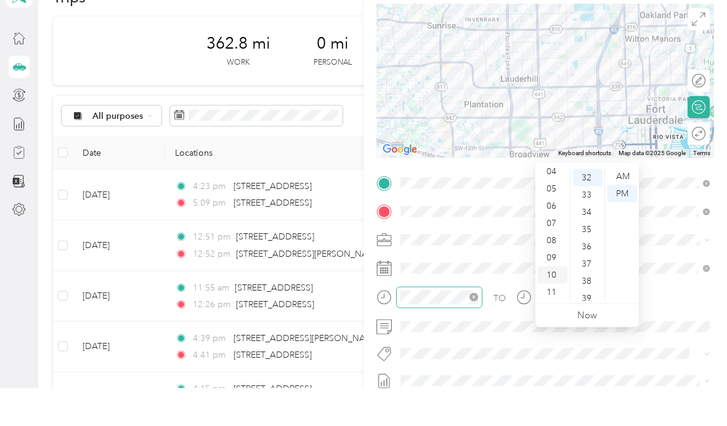
click at [552, 304] on div "10" at bounding box center [553, 312] width 30 height 17
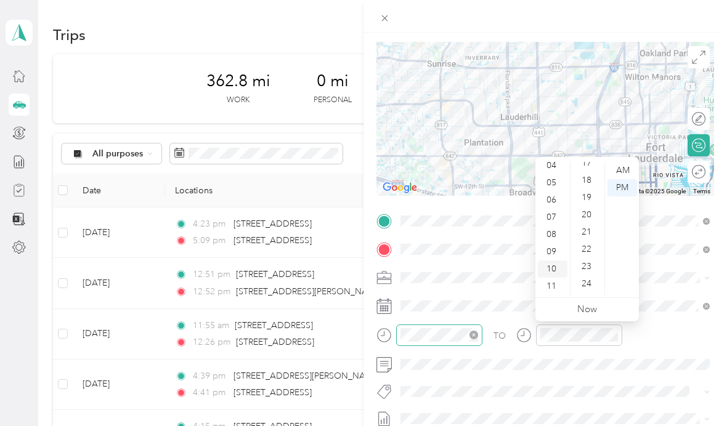
scroll to position [298, 0]
click at [623, 171] on div "AM" at bounding box center [622, 170] width 30 height 17
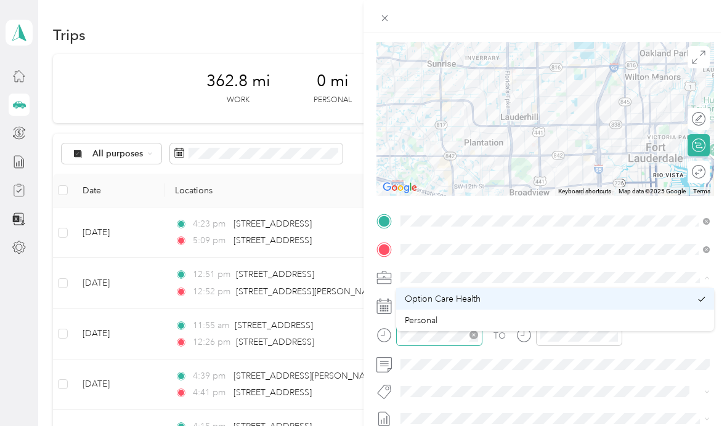
click at [553, 302] on div "Option Care Health" at bounding box center [548, 299] width 286 height 13
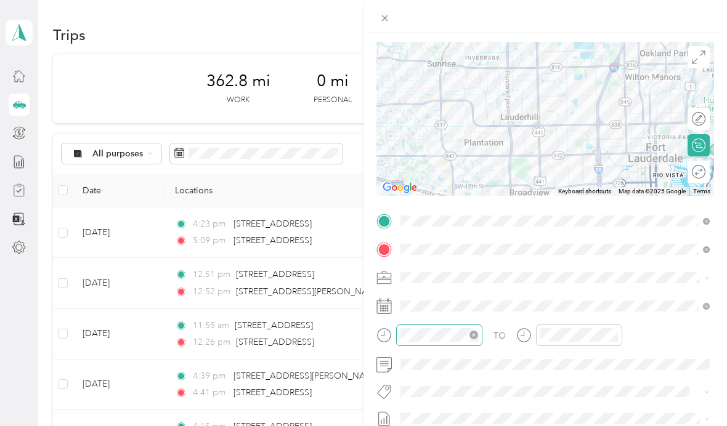
click at [639, 378] on div "TO Add photo" at bounding box center [545, 361] width 338 height 301
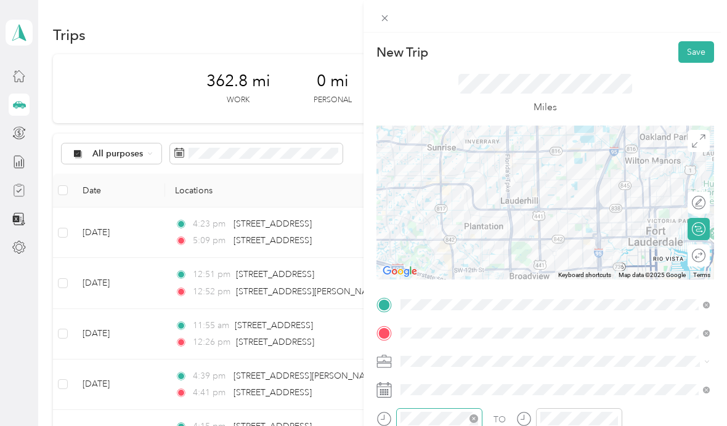
scroll to position [0, 0]
click at [697, 50] on button "Save" at bounding box center [696, 52] width 36 height 22
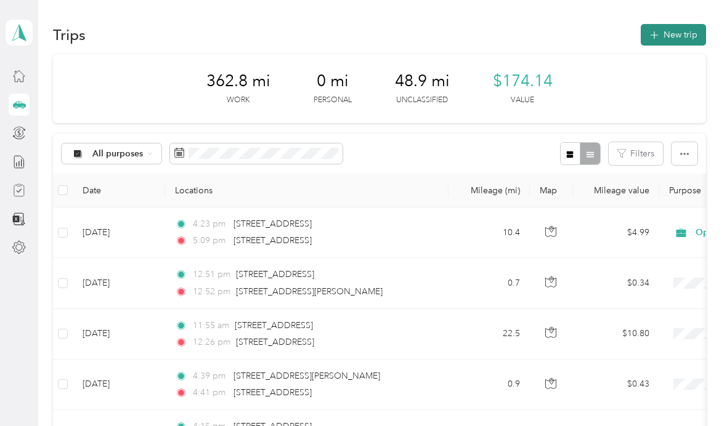
click at [682, 43] on button "New trip" at bounding box center [673, 35] width 65 height 22
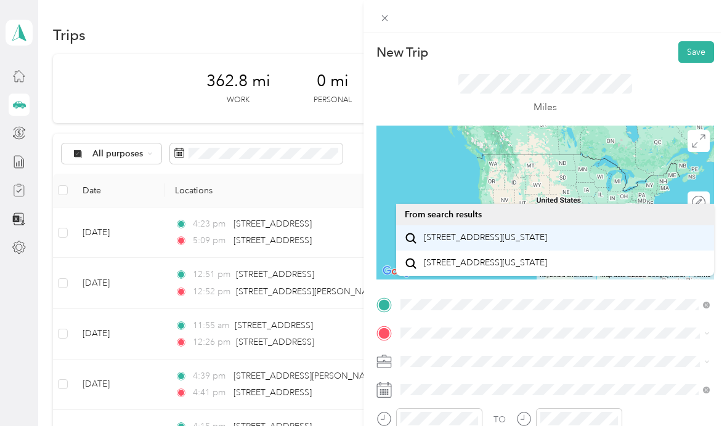
click at [530, 241] on span "[STREET_ADDRESS][US_STATE]" at bounding box center [485, 237] width 123 height 11
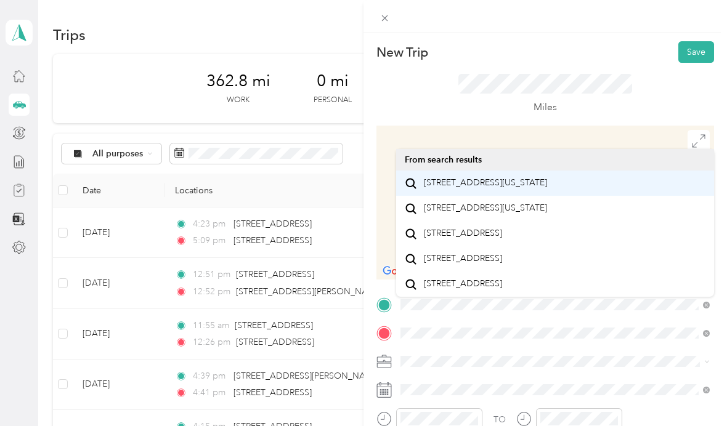
click at [539, 188] on span "[STREET_ADDRESS][US_STATE]" at bounding box center [485, 182] width 123 height 11
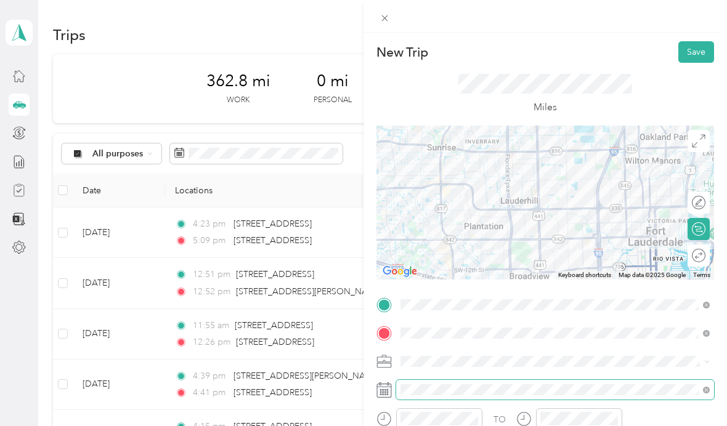
scroll to position [44, 0]
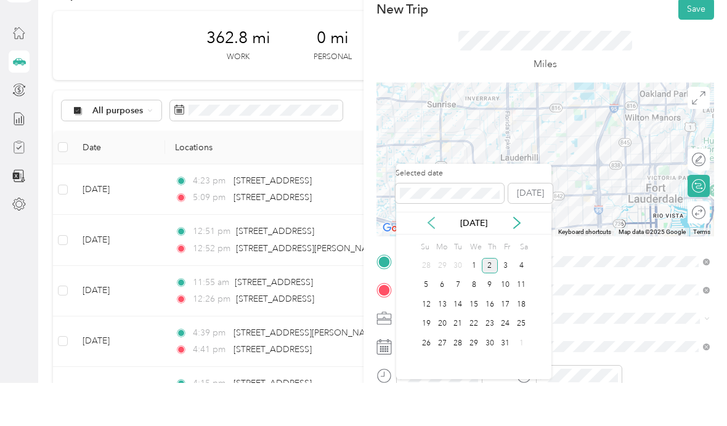
click at [427, 260] on icon at bounding box center [431, 266] width 12 height 12
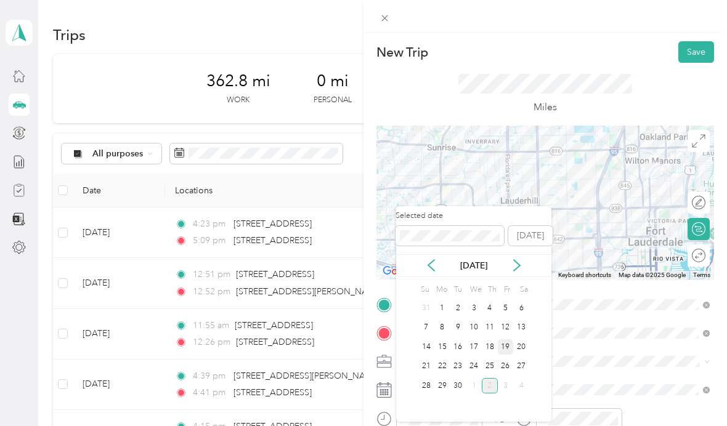
click at [498, 339] on div "19" at bounding box center [506, 346] width 16 height 15
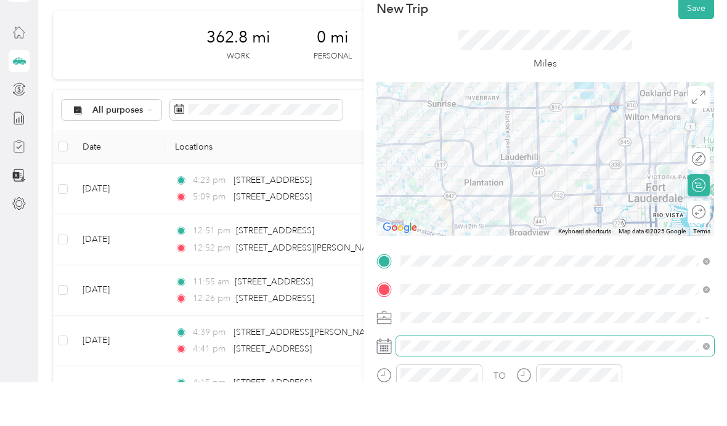
scroll to position [44, 0]
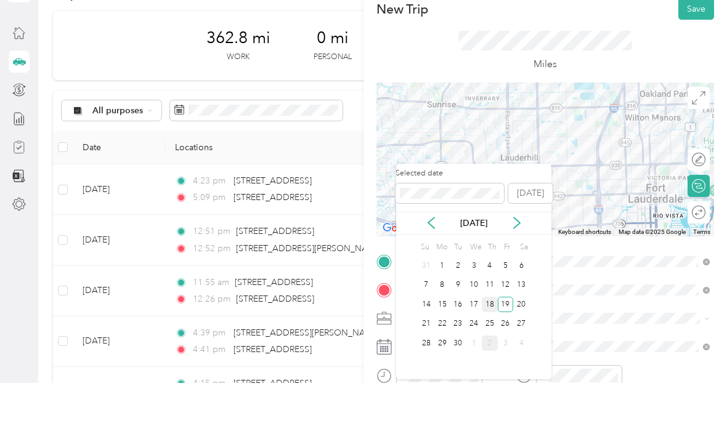
click at [488, 340] on div "18" at bounding box center [490, 347] width 16 height 15
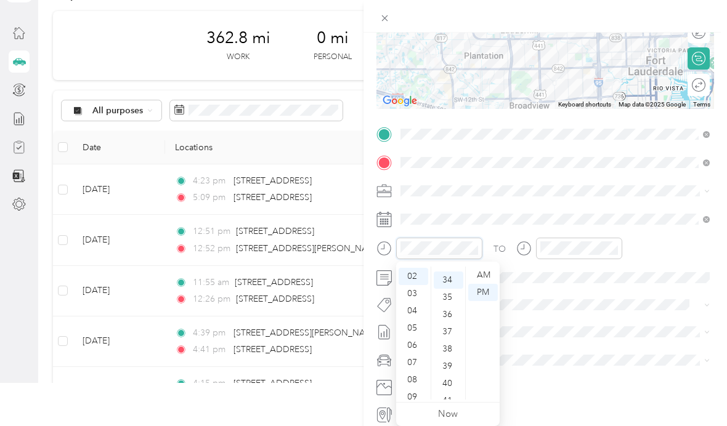
scroll to position [585, 0]
click at [417, 309] on div "04" at bounding box center [414, 310] width 30 height 17
click at [614, 246] on icon "close-circle" at bounding box center [613, 248] width 9 height 9
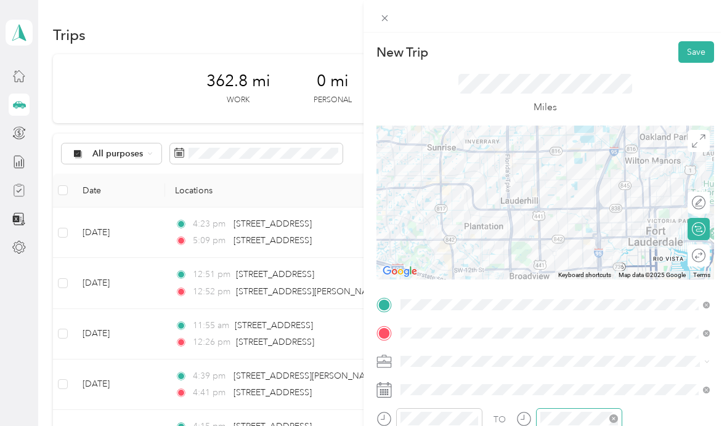
scroll to position [0, 0]
click at [697, 53] on button "Save" at bounding box center [696, 52] width 36 height 22
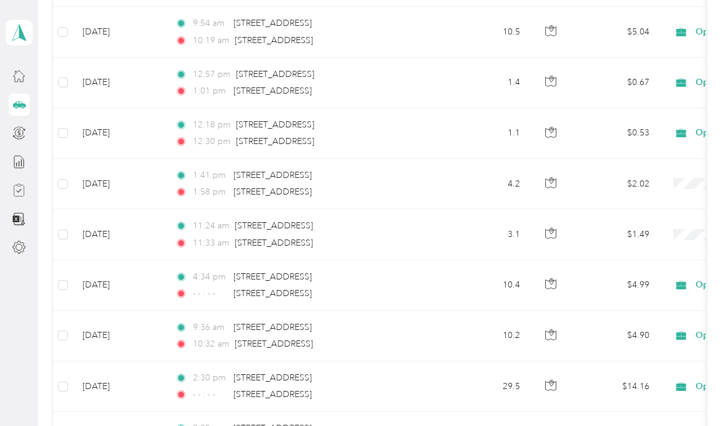
scroll to position [658, 0]
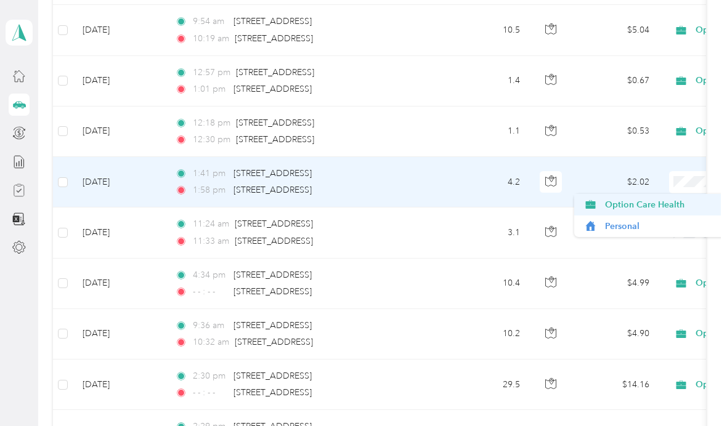
click at [665, 198] on span "Option Care Health" at bounding box center [662, 204] width 114 height 13
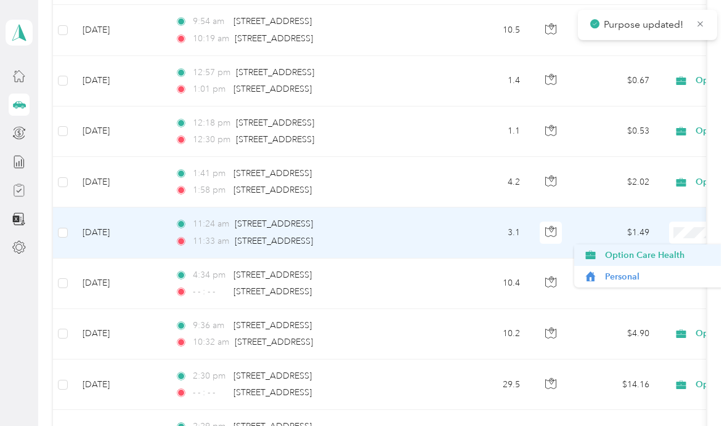
click at [667, 249] on span "Option Care Health" at bounding box center [662, 255] width 114 height 13
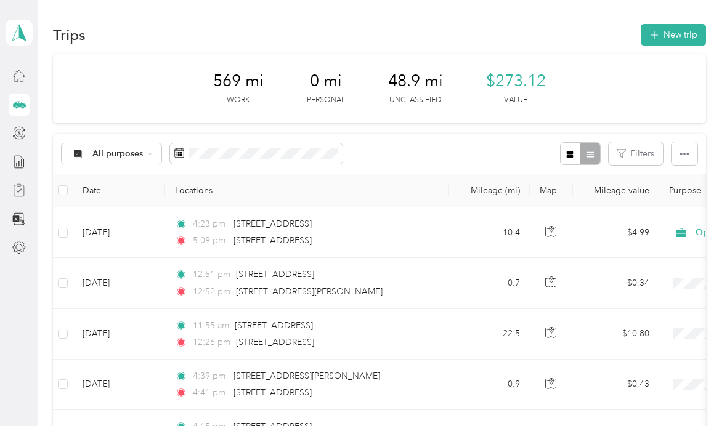
scroll to position [0, 0]
click at [692, 34] on button "New trip" at bounding box center [673, 35] width 65 height 22
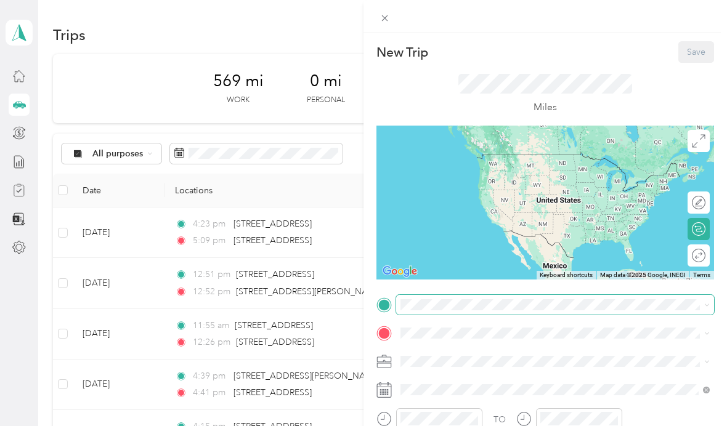
click at [466, 426] on div "New Trip Save This trip cannot be edited because it is either under review, app…" at bounding box center [360, 426] width 721 height 0
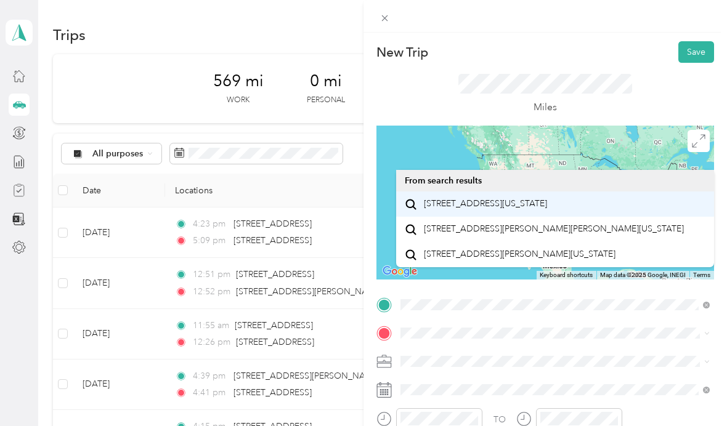
click at [527, 204] on span "[STREET_ADDRESS][US_STATE]" at bounding box center [485, 203] width 123 height 11
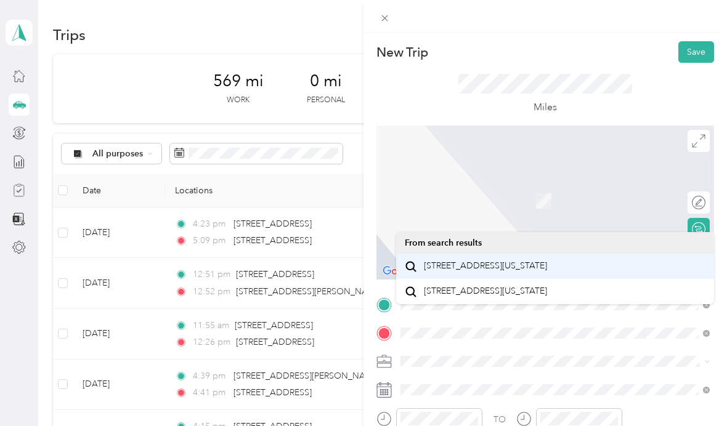
click at [547, 271] on span "[STREET_ADDRESS][US_STATE]" at bounding box center [485, 266] width 123 height 11
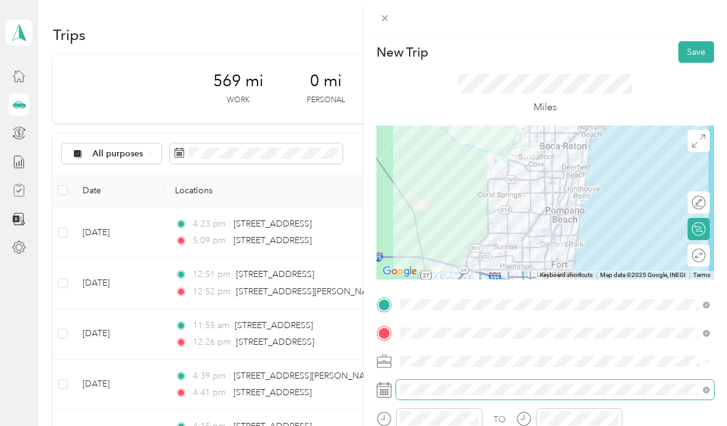
scroll to position [44, 0]
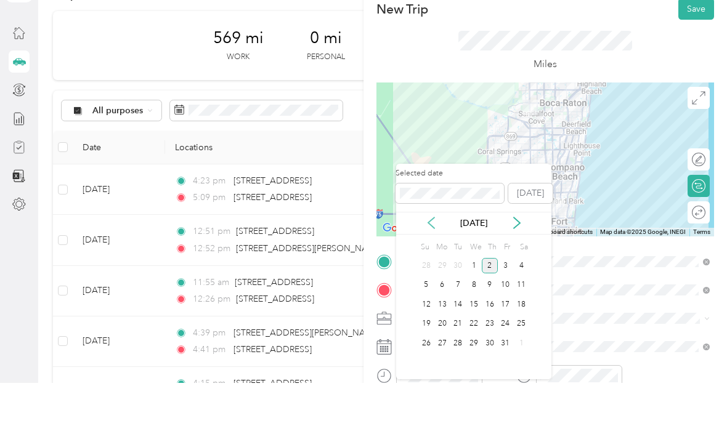
click at [428, 261] on icon at bounding box center [431, 266] width 6 height 11
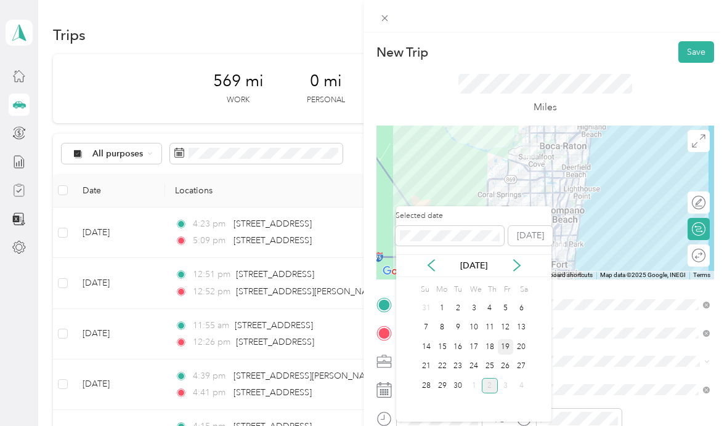
click at [508, 339] on div "19" at bounding box center [506, 346] width 16 height 15
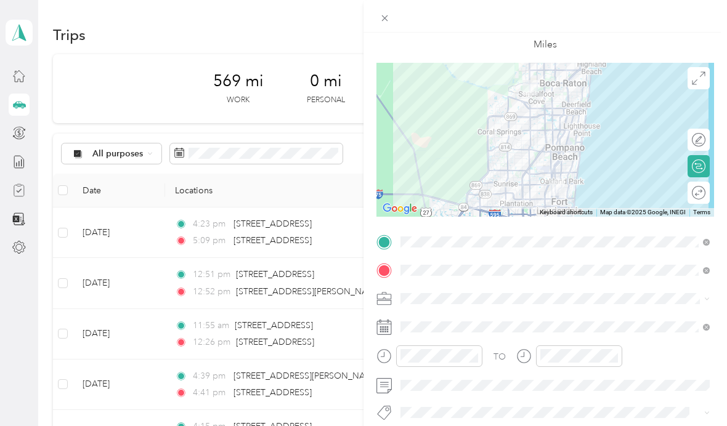
scroll to position [97, 0]
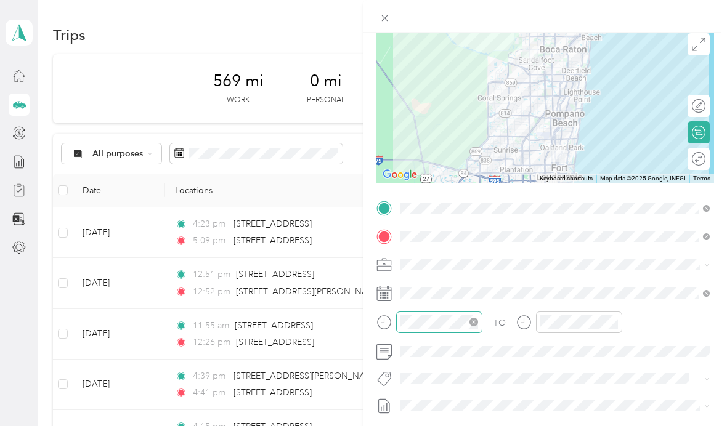
click at [474, 323] on icon "close-circle" at bounding box center [473, 322] width 9 height 9
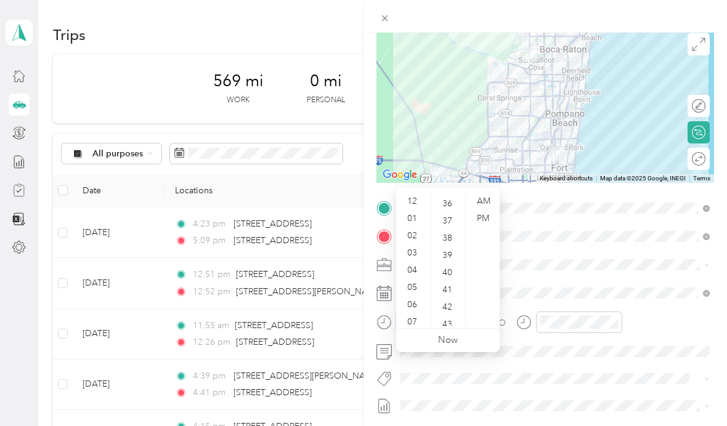
scroll to position [620, 0]
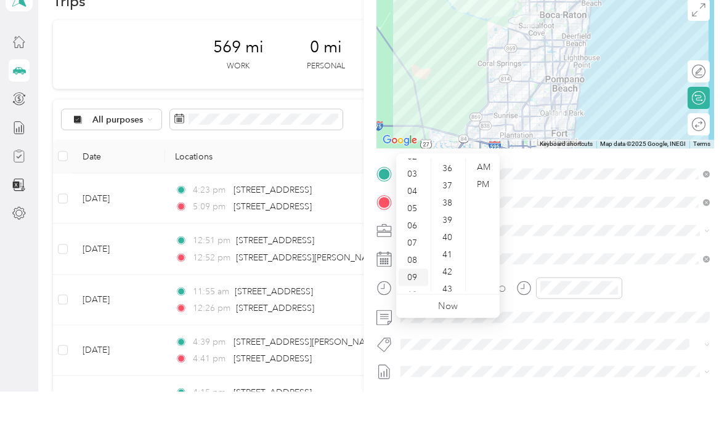
click at [416, 303] on div "09" at bounding box center [414, 311] width 30 height 17
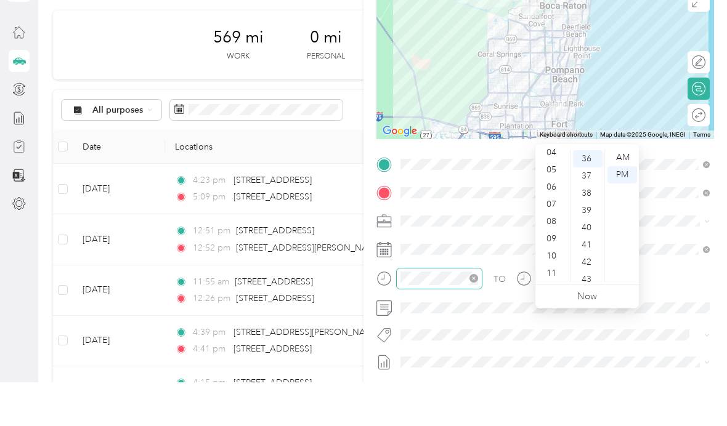
scroll to position [74, 0]
click at [555, 291] on div "10" at bounding box center [553, 299] width 30 height 17
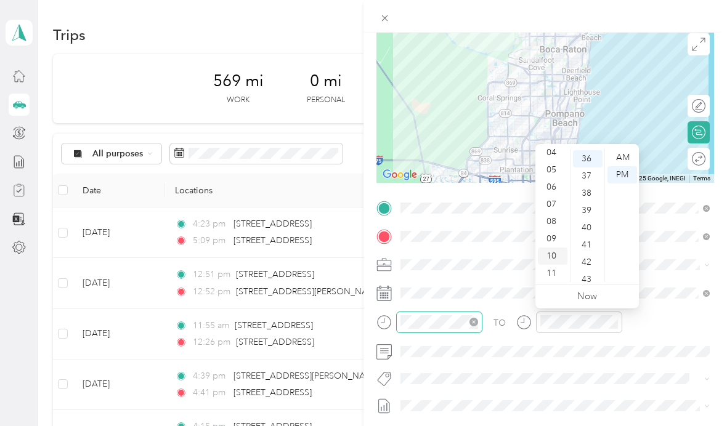
scroll to position [0, 0]
click at [592, 226] on div "20" at bounding box center [588, 224] width 30 height 17
click at [625, 155] on div "AM" at bounding box center [622, 157] width 30 height 17
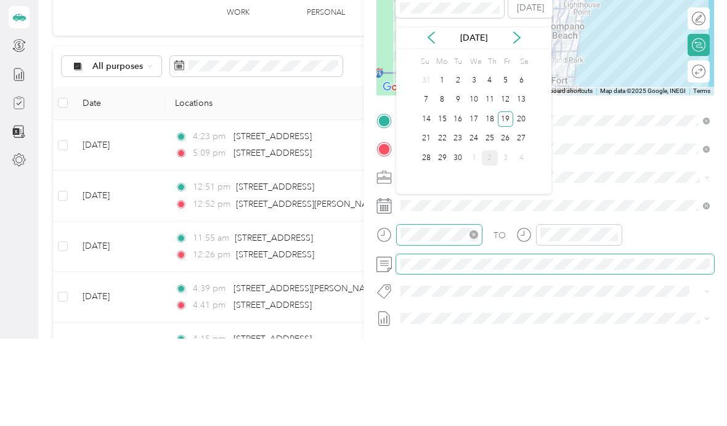
scroll to position [44, 0]
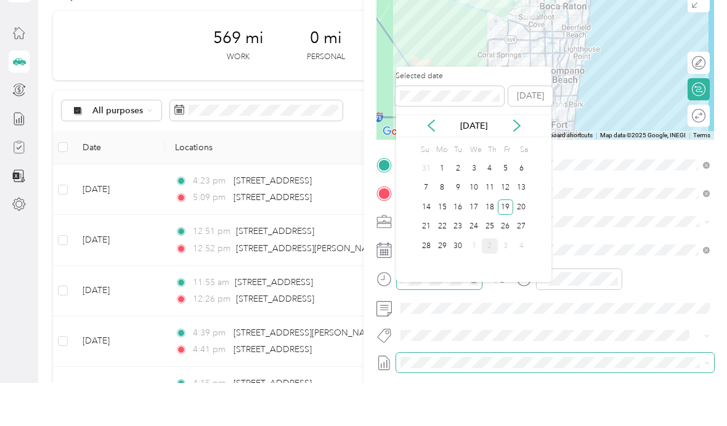
click at [584, 396] on span at bounding box center [555, 406] width 318 height 20
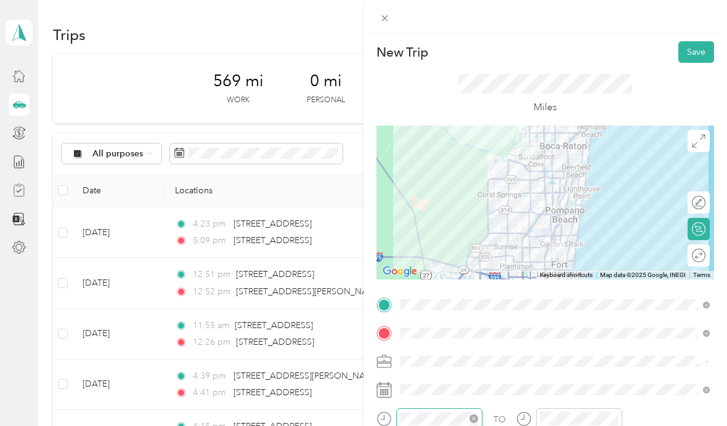
scroll to position [0, 0]
click at [703, 58] on button "Save" at bounding box center [696, 52] width 36 height 22
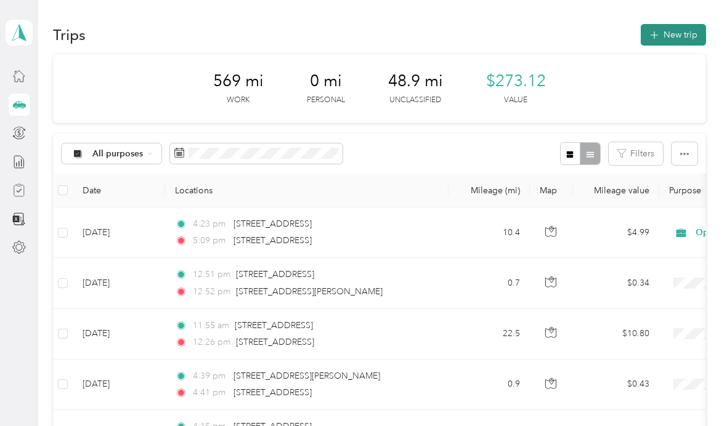
click at [691, 43] on button "New trip" at bounding box center [673, 35] width 65 height 22
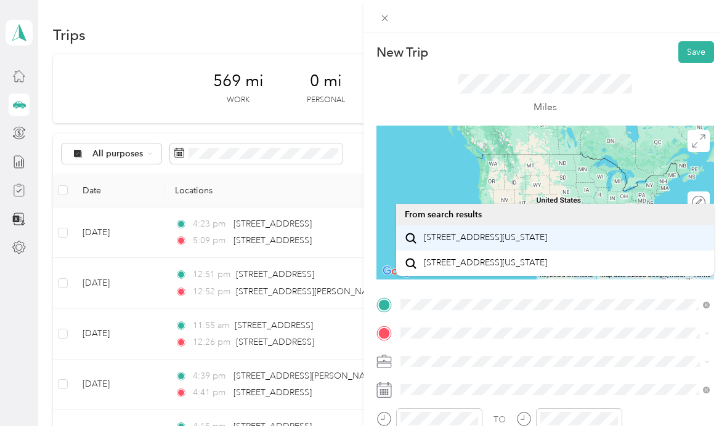
click at [504, 243] on span "[STREET_ADDRESS][US_STATE]" at bounding box center [485, 237] width 123 height 11
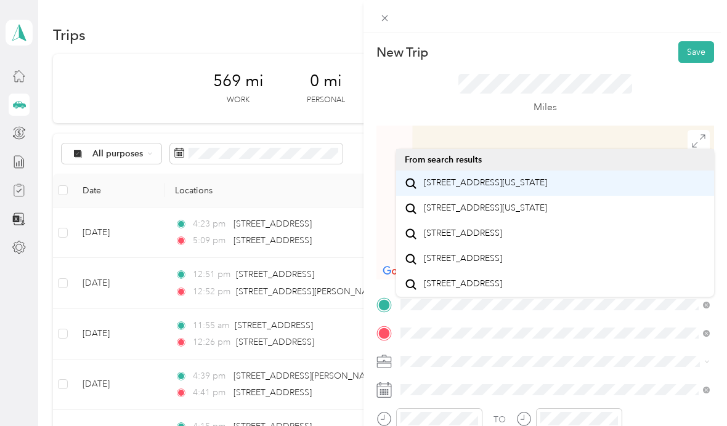
click at [530, 188] on span "[STREET_ADDRESS][US_STATE]" at bounding box center [485, 182] width 123 height 11
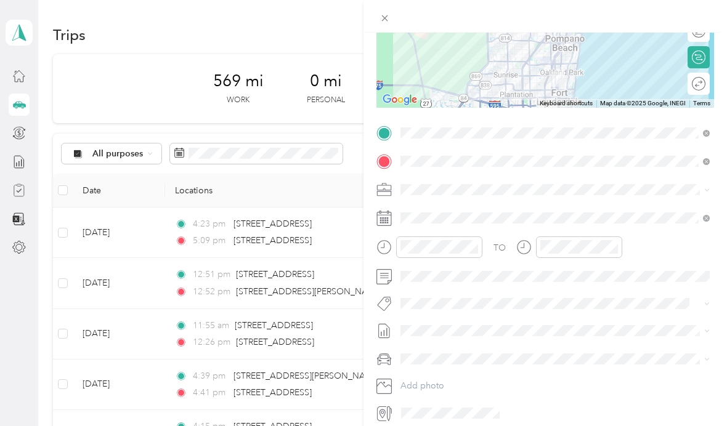
scroll to position [171, 0]
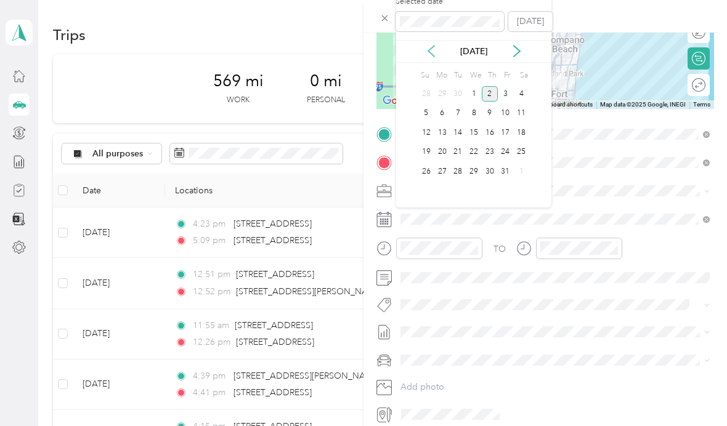
click at [431, 52] on icon at bounding box center [431, 51] width 12 height 12
click at [508, 135] on div "19" at bounding box center [506, 132] width 16 height 15
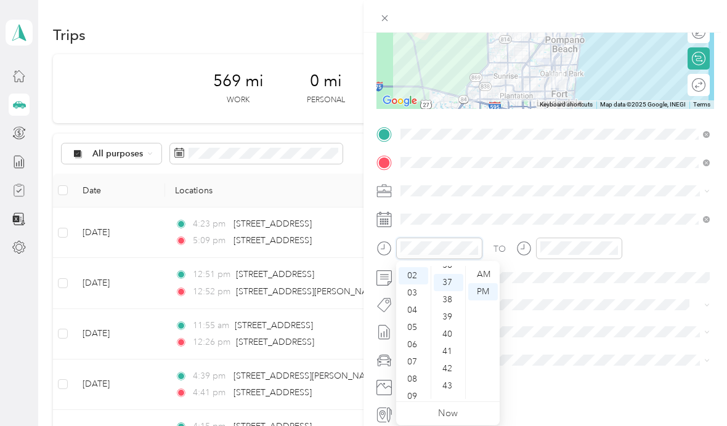
scroll to position [637, 0]
click at [413, 298] on div "03" at bounding box center [414, 293] width 30 height 17
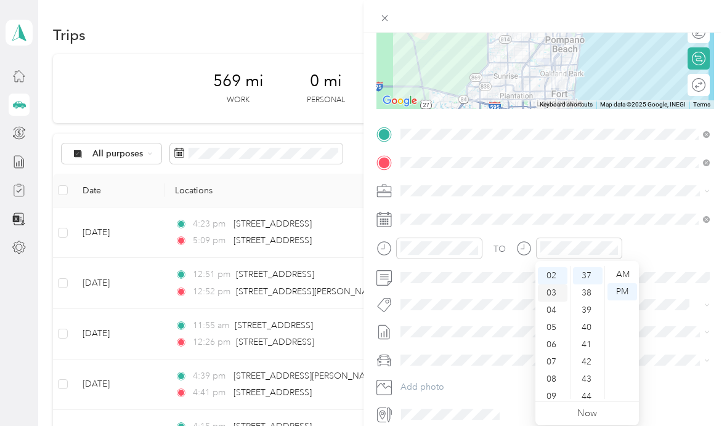
click at [549, 294] on div "03" at bounding box center [553, 293] width 30 height 17
click at [552, 293] on div "04" at bounding box center [553, 293] width 30 height 17
click at [597, 323] on div "19" at bounding box center [588, 322] width 30 height 17
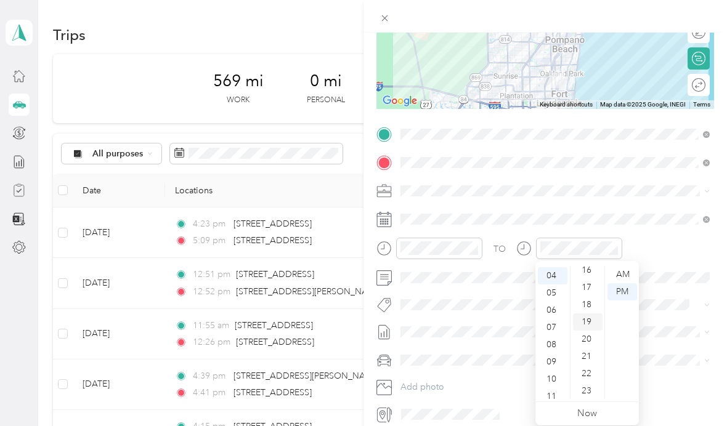
scroll to position [326, 0]
click at [589, 346] on div "23" at bounding box center [588, 344] width 30 height 17
click at [668, 253] on div "TO" at bounding box center [545, 253] width 338 height 30
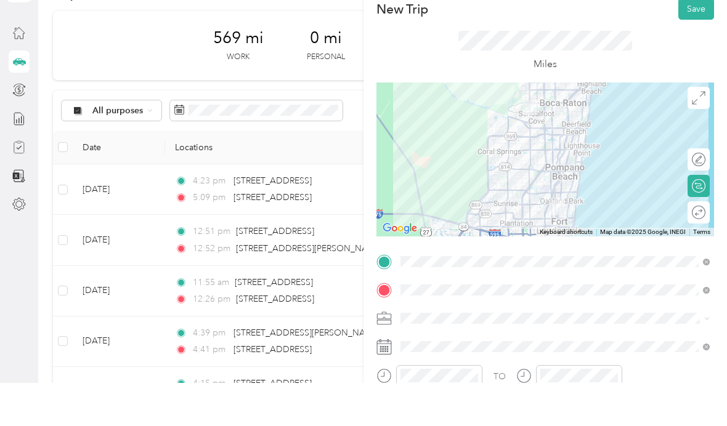
scroll to position [0, 0]
click at [699, 41] on button "Save" at bounding box center [696, 52] width 36 height 22
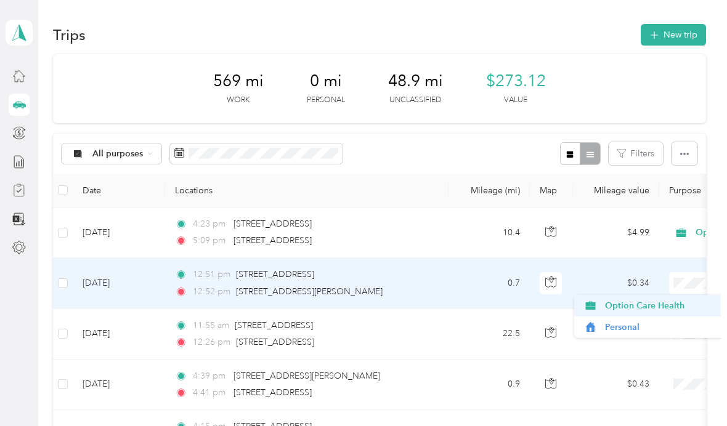
click at [665, 299] on span "Option Care Health" at bounding box center [662, 305] width 114 height 13
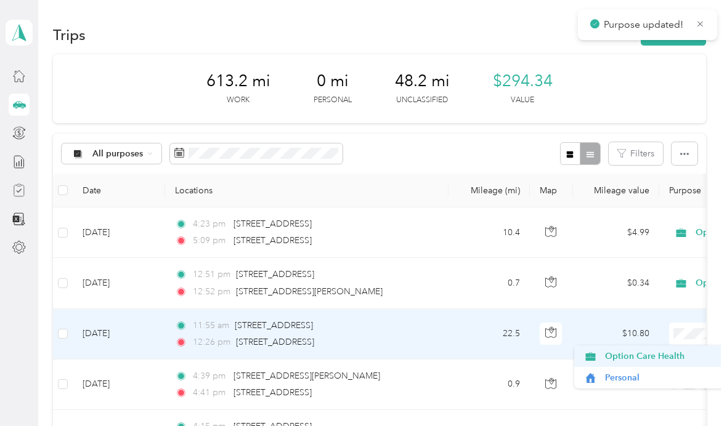
click at [668, 350] on span "Option Care Health" at bounding box center [662, 356] width 114 height 13
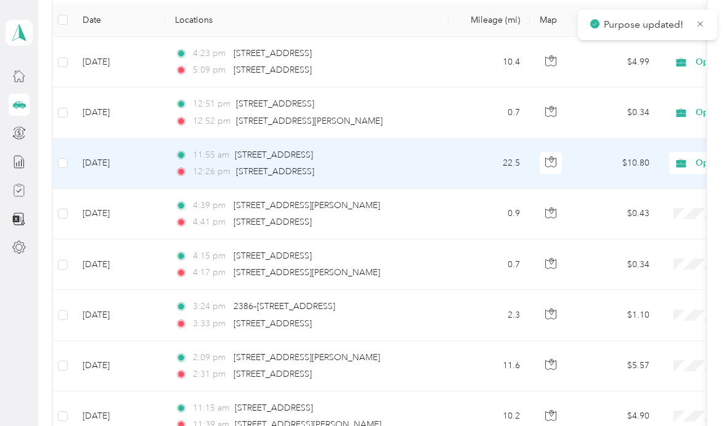
scroll to position [171, 0]
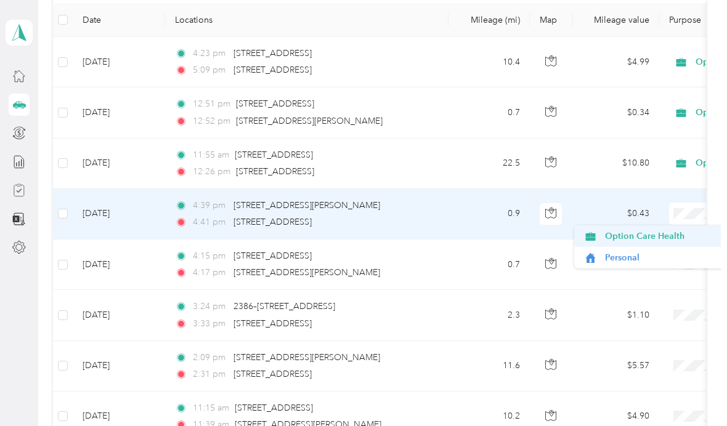
click at [676, 230] on span "Option Care Health" at bounding box center [662, 236] width 114 height 13
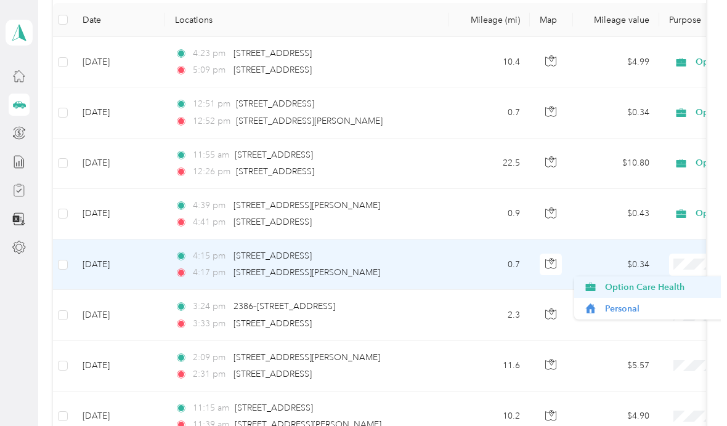
click at [666, 281] on span "Option Care Health" at bounding box center [662, 287] width 114 height 13
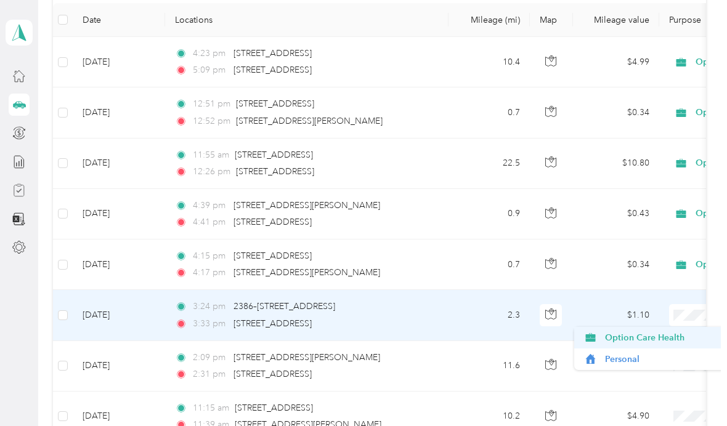
click at [657, 331] on span "Option Care Health" at bounding box center [662, 337] width 114 height 13
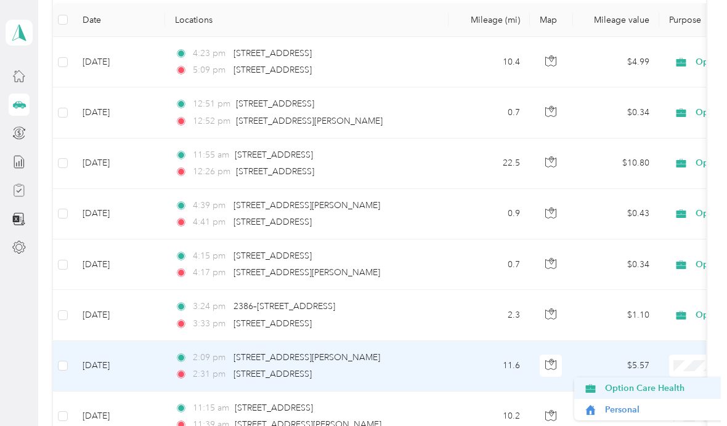
click at [665, 382] on span "Option Care Health" at bounding box center [662, 388] width 114 height 13
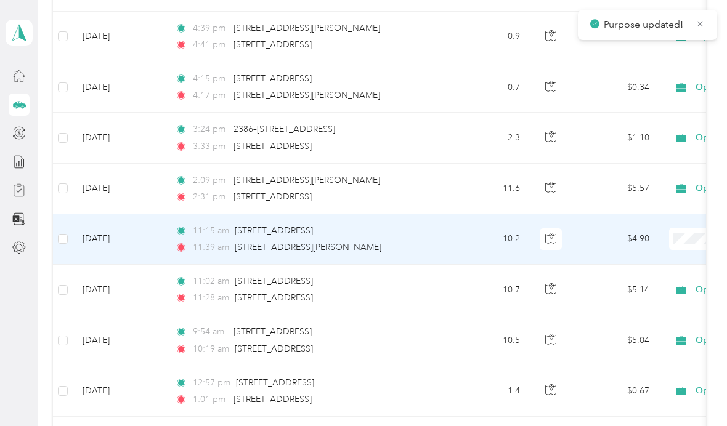
scroll to position [348, 0]
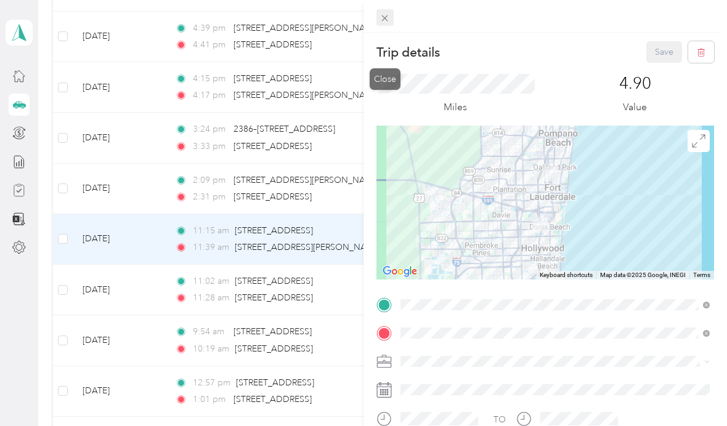
click at [381, 18] on icon at bounding box center [384, 18] width 10 height 10
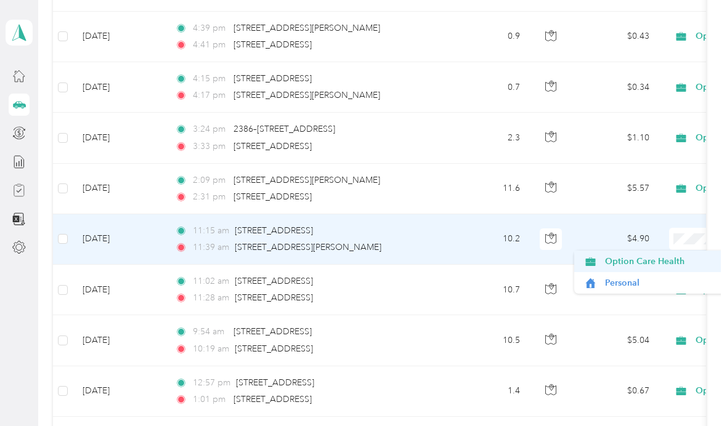
click at [662, 255] on span "Option Care Health" at bounding box center [662, 261] width 114 height 13
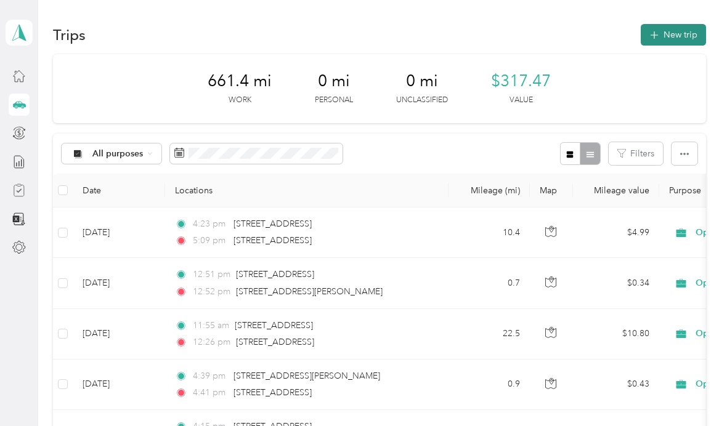
click at [684, 36] on button "New trip" at bounding box center [673, 35] width 65 height 22
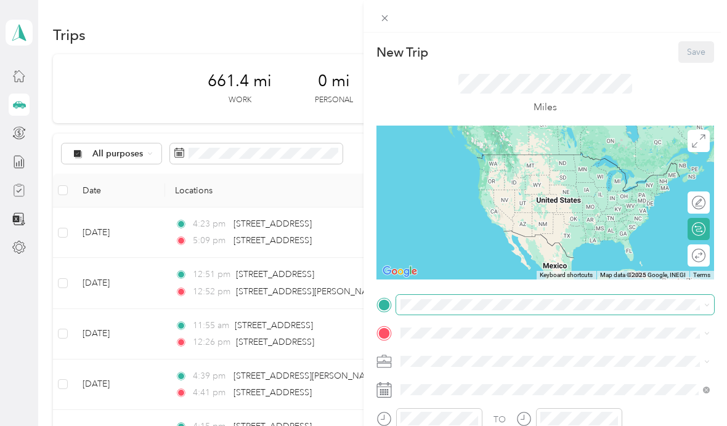
click at [453, 426] on div "New Trip Save This trip cannot be edited because it is either under review, app…" at bounding box center [360, 426] width 721 height 0
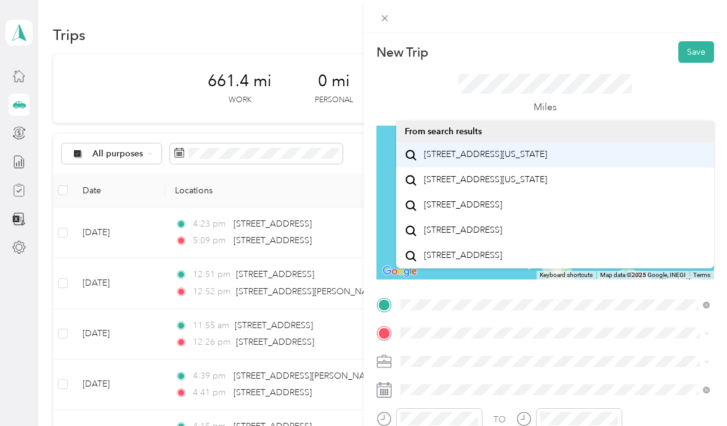
click at [532, 160] on span "[STREET_ADDRESS][US_STATE]" at bounding box center [485, 154] width 123 height 11
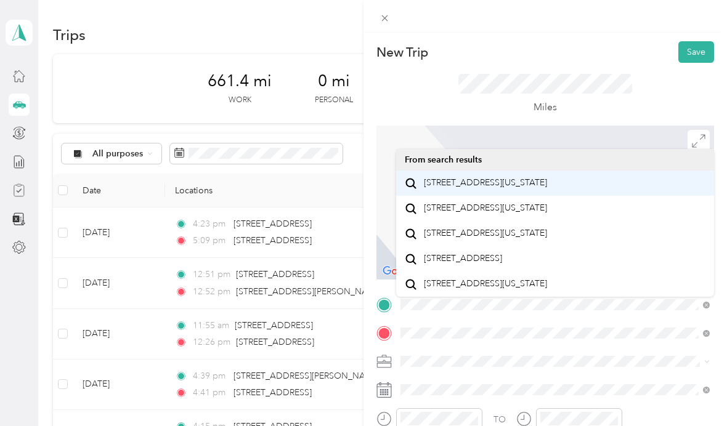
click at [545, 188] on span "[STREET_ADDRESS][US_STATE]" at bounding box center [485, 182] width 123 height 11
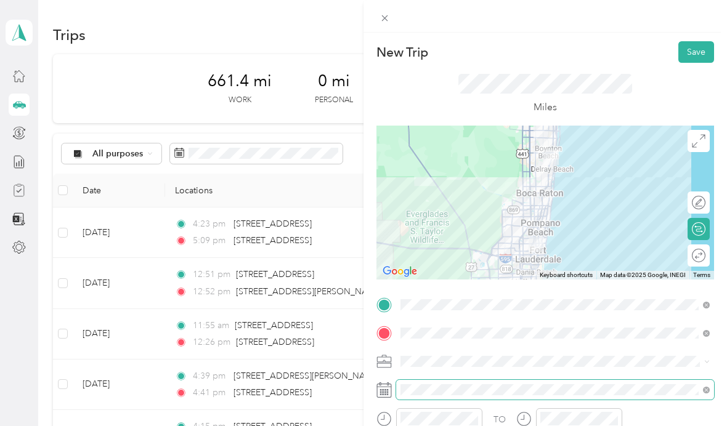
scroll to position [44, 0]
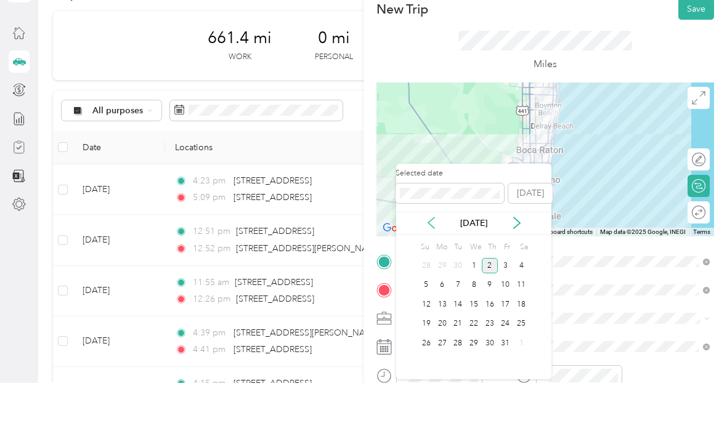
click at [430, 261] on icon at bounding box center [431, 266] width 6 height 11
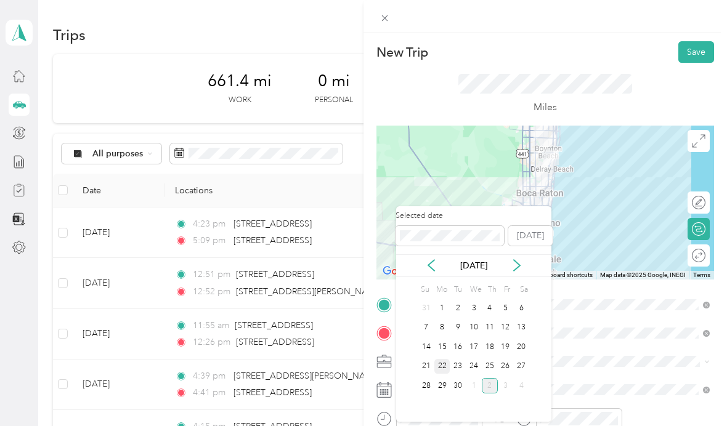
click at [442, 359] on div "22" at bounding box center [442, 366] width 16 height 15
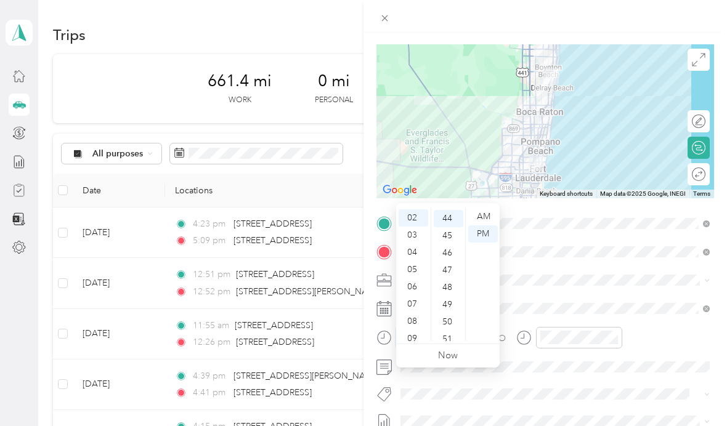
scroll to position [758, 0]
click at [416, 330] on div "09" at bounding box center [414, 338] width 30 height 17
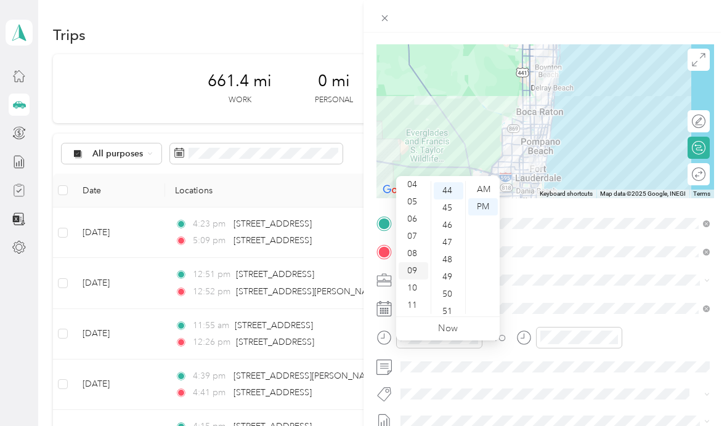
scroll to position [0, 0]
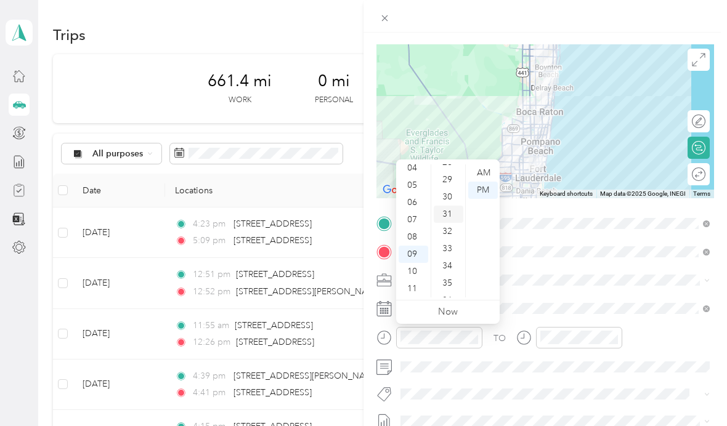
click at [447, 217] on div "31" at bounding box center [449, 214] width 30 height 17
click at [483, 172] on div "AM" at bounding box center [483, 172] width 30 height 17
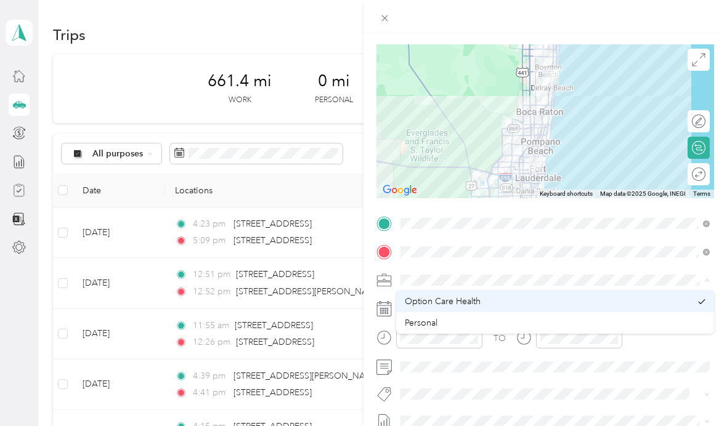
click at [569, 306] on div "Option Care Health" at bounding box center [548, 301] width 286 height 13
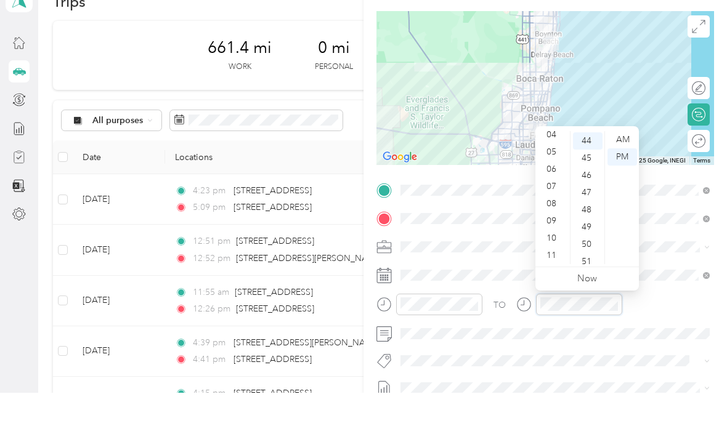
scroll to position [74, 0]
click at [549, 263] on div "10" at bounding box center [553, 271] width 30 height 17
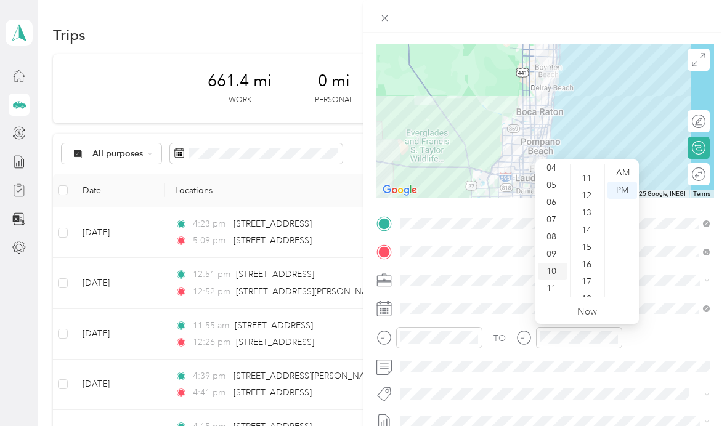
scroll to position [180, 0]
click at [587, 252] on div "15" at bounding box center [588, 251] width 30 height 17
click at [617, 172] on div "AM" at bounding box center [622, 172] width 30 height 17
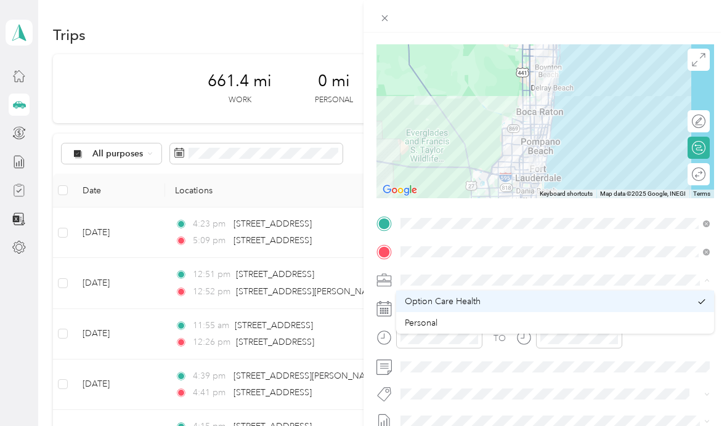
click at [554, 306] on div "Option Care Health" at bounding box center [548, 301] width 286 height 13
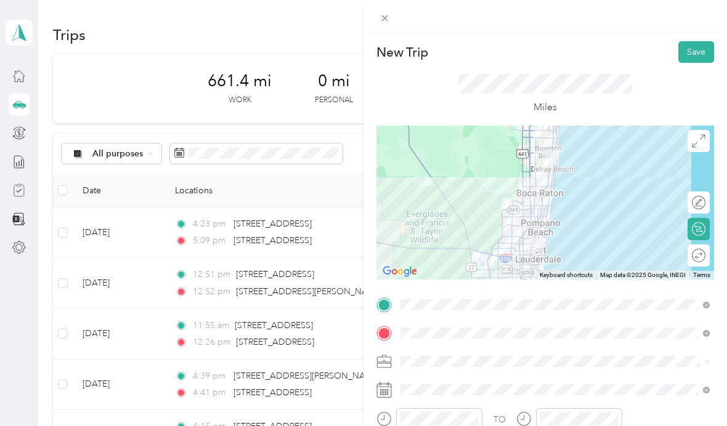
scroll to position [0, 0]
click at [695, 52] on button "Save" at bounding box center [696, 52] width 36 height 22
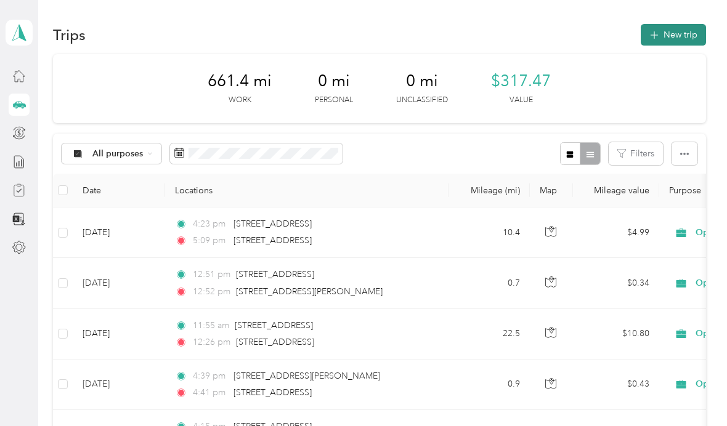
click at [687, 41] on button "New trip" at bounding box center [673, 35] width 65 height 22
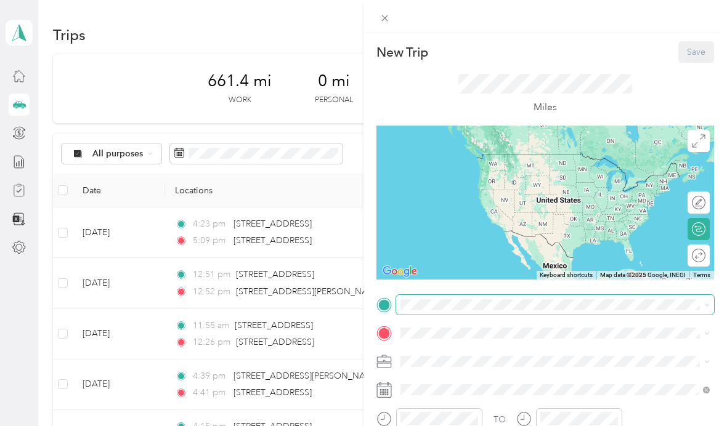
click at [453, 426] on div "New Trip Save This trip cannot be edited because it is either under review, app…" at bounding box center [360, 426] width 721 height 0
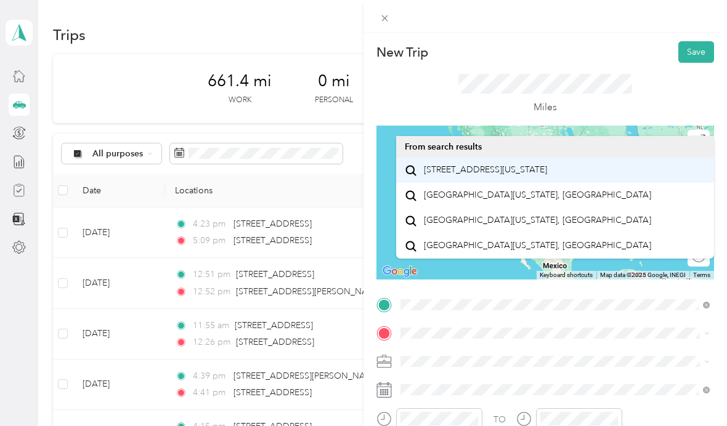
click at [546, 175] on span "[STREET_ADDRESS][US_STATE]" at bounding box center [485, 169] width 123 height 11
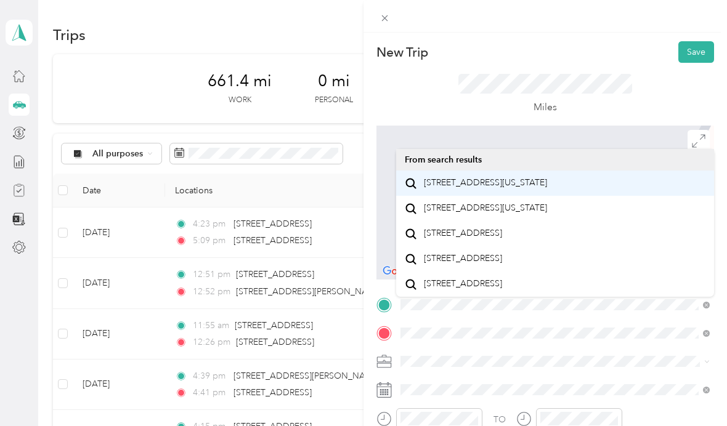
click at [535, 184] on span "[STREET_ADDRESS][US_STATE]" at bounding box center [485, 182] width 123 height 11
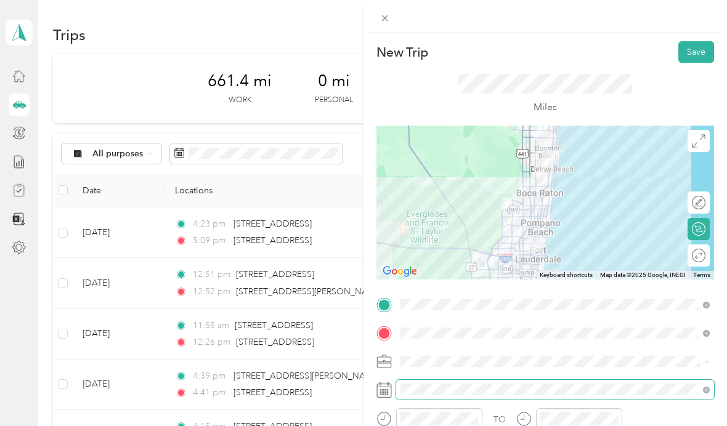
scroll to position [44, 0]
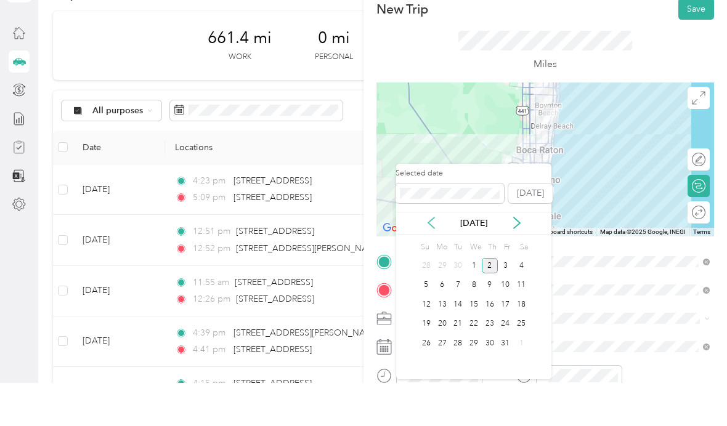
click at [427, 260] on icon at bounding box center [431, 266] width 12 height 12
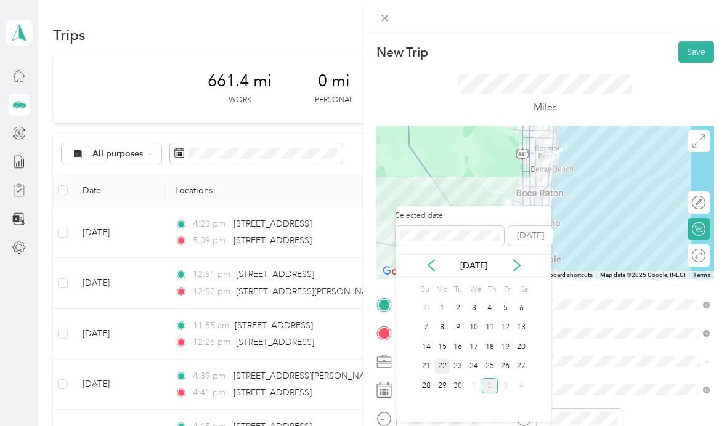
click at [440, 359] on div "22" at bounding box center [442, 366] width 16 height 15
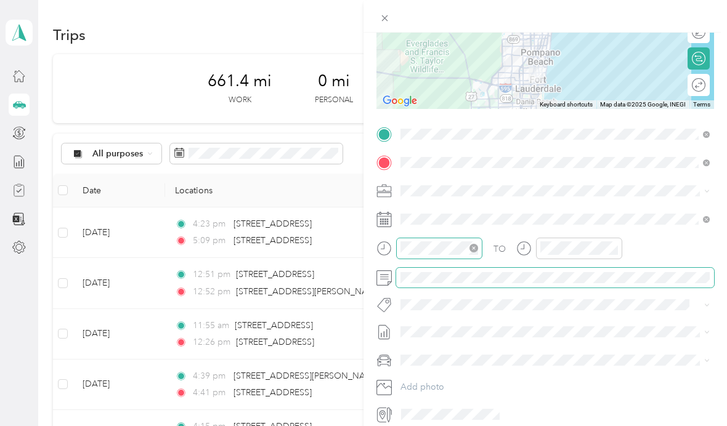
click at [432, 238] on div at bounding box center [439, 249] width 86 height 22
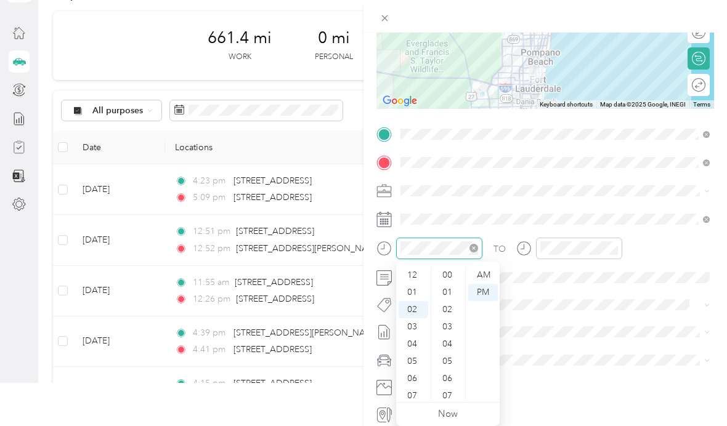
scroll to position [809, 0]
click at [418, 308] on div "04" at bounding box center [414, 310] width 30 height 17
click at [611, 249] on icon "close-circle" at bounding box center [613, 248] width 9 height 9
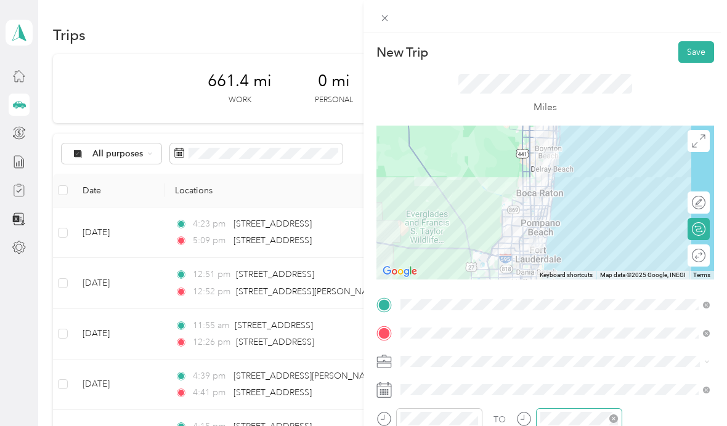
scroll to position [0, 0]
click at [697, 57] on button "Save" at bounding box center [696, 52] width 36 height 22
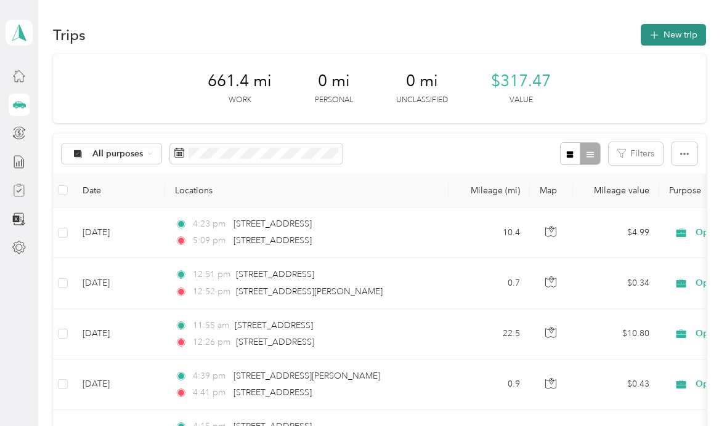
click at [684, 35] on button "New trip" at bounding box center [673, 35] width 65 height 22
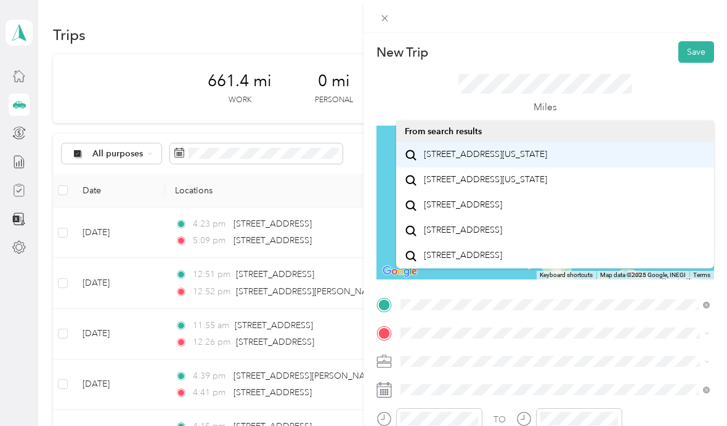
click at [534, 160] on span "[STREET_ADDRESS][US_STATE]" at bounding box center [485, 154] width 123 height 11
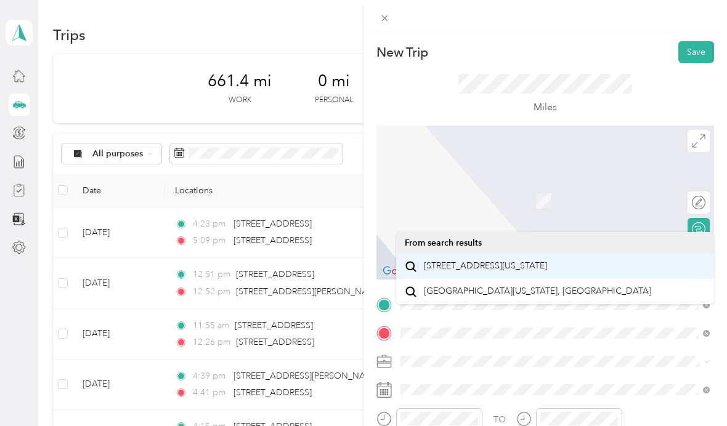
click at [547, 272] on span "[STREET_ADDRESS][US_STATE]" at bounding box center [485, 266] width 123 height 11
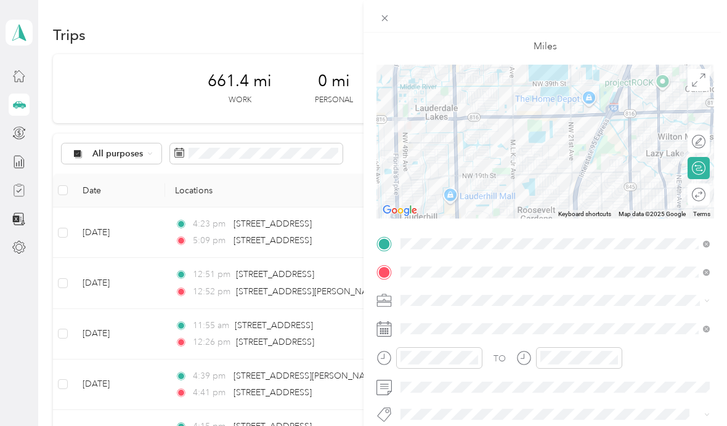
scroll to position [70, 0]
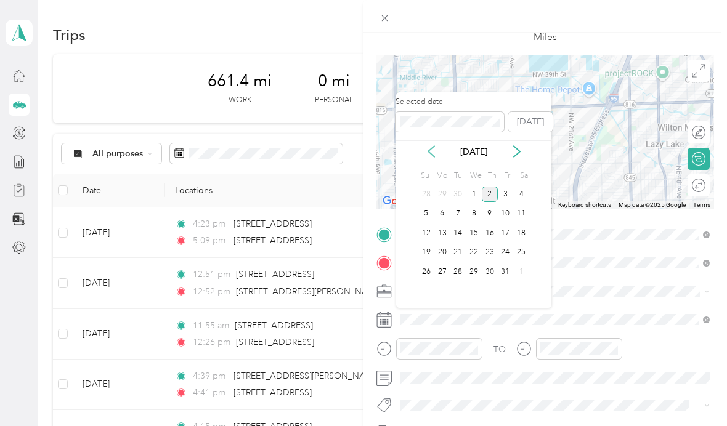
click at [430, 155] on icon at bounding box center [431, 151] width 12 height 12
click at [456, 249] on div "23" at bounding box center [458, 252] width 16 height 15
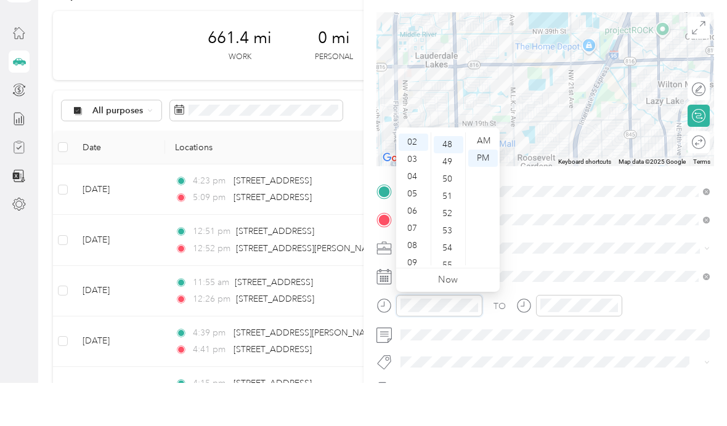
scroll to position [827, 0]
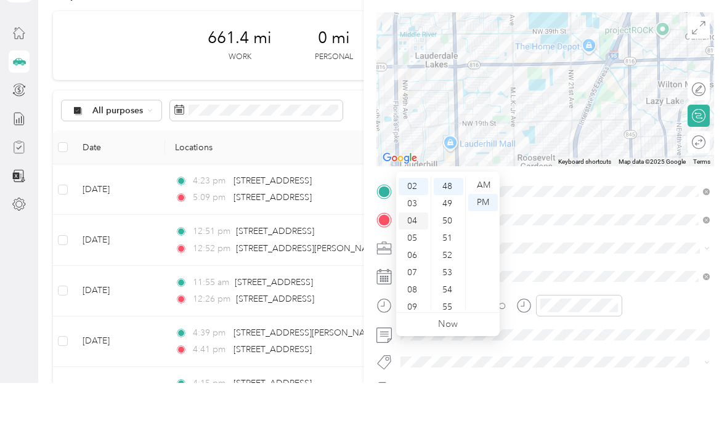
click at [415, 256] on div "04" at bounding box center [414, 264] width 30 height 17
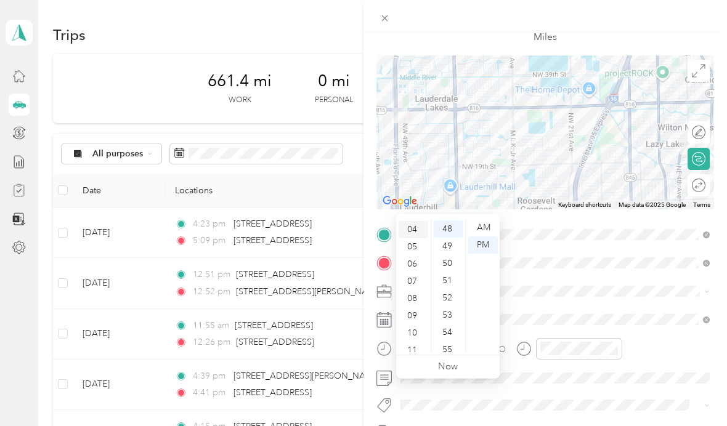
scroll to position [68, 0]
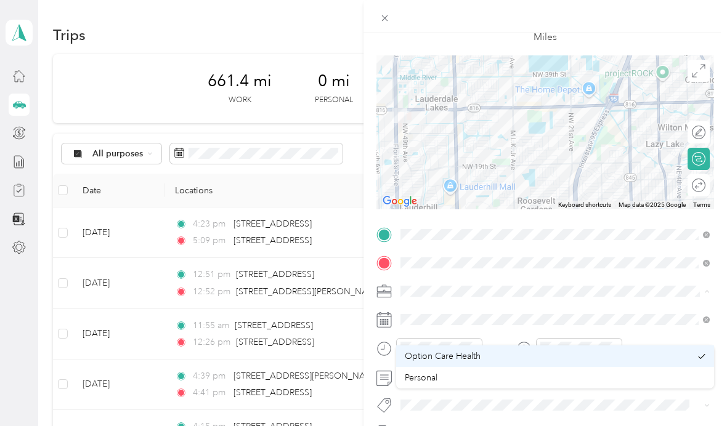
click at [601, 350] on div "Option Care Health" at bounding box center [548, 356] width 286 height 13
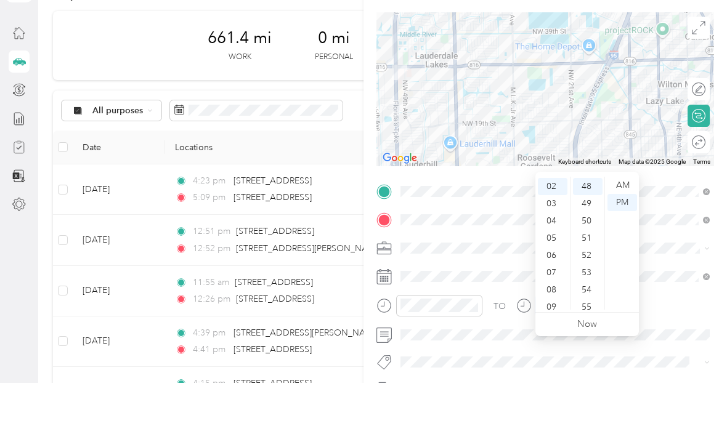
scroll to position [827, 0]
click at [552, 273] on div "05" at bounding box center [553, 281] width 30 height 17
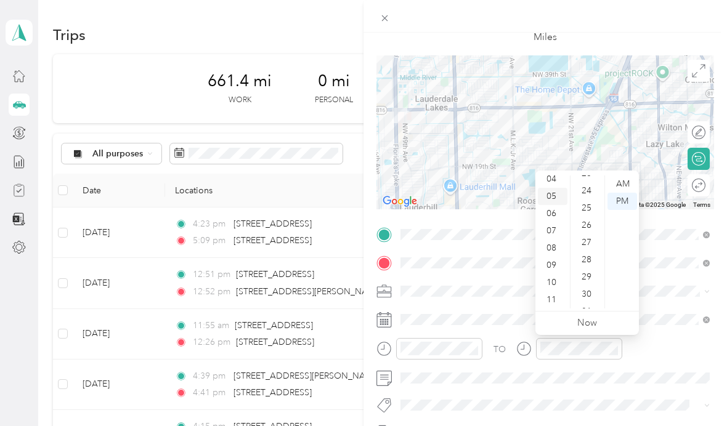
scroll to position [400, 0]
click at [584, 218] on div "25" at bounding box center [588, 215] width 30 height 17
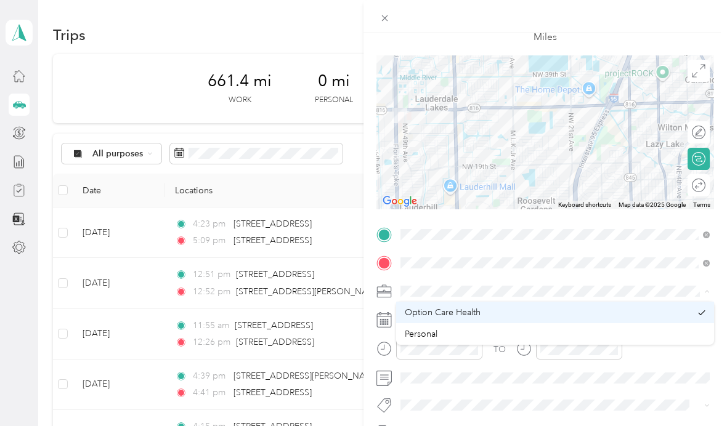
click at [502, 315] on div "Option Care Health" at bounding box center [548, 312] width 286 height 13
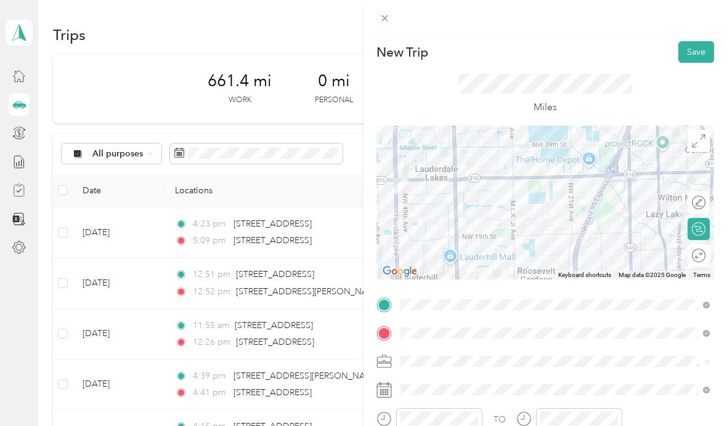
scroll to position [0, 0]
click at [695, 55] on button "Save" at bounding box center [696, 52] width 36 height 22
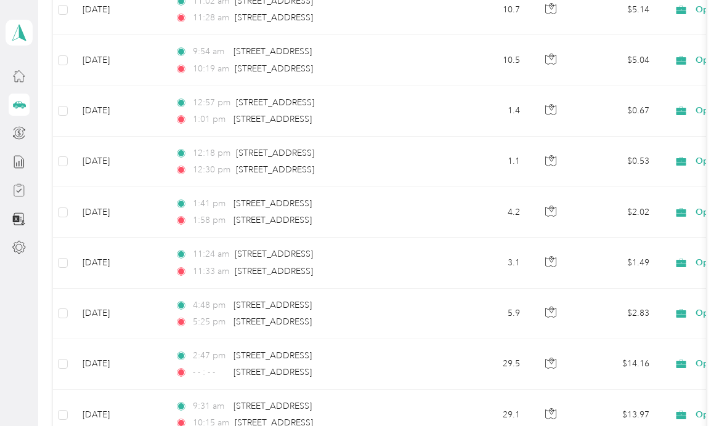
scroll to position [628, 0]
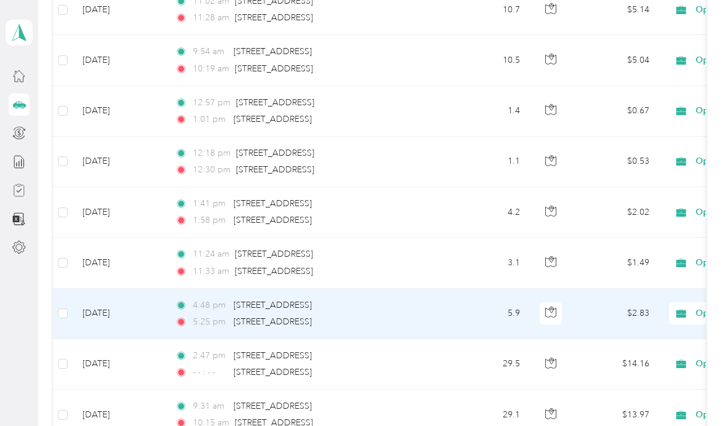
click at [131, 307] on td "[DATE]" at bounding box center [119, 314] width 92 height 51
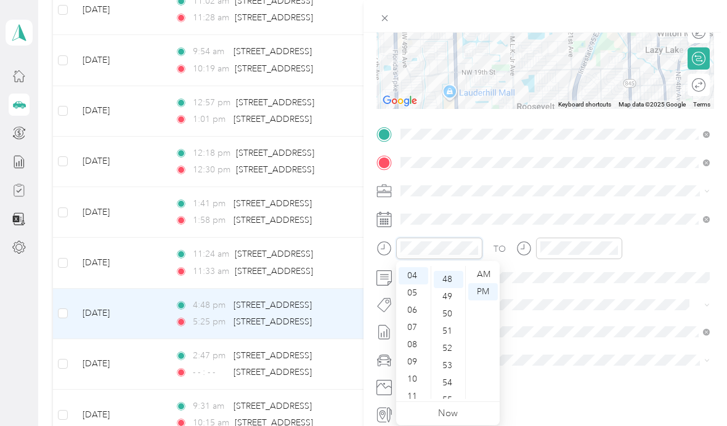
scroll to position [827, 0]
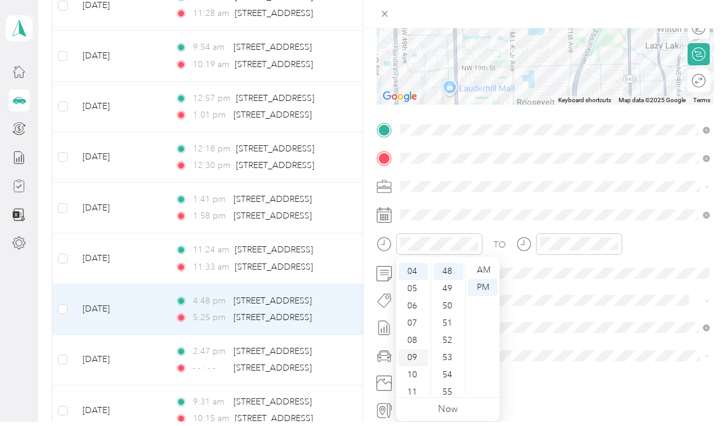
click at [419, 362] on div "09" at bounding box center [414, 362] width 30 height 17
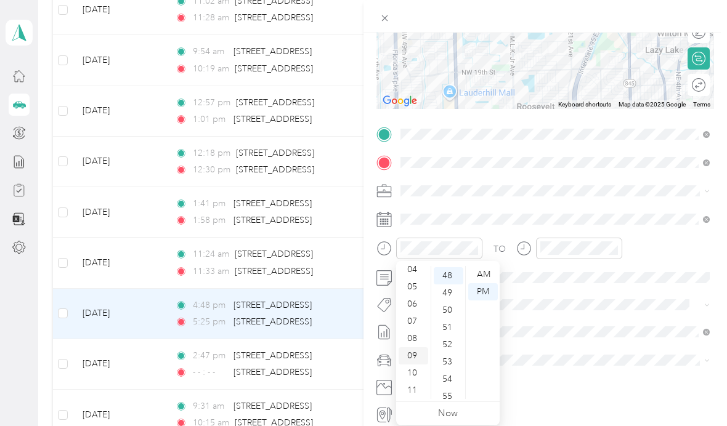
scroll to position [69, 0]
click at [487, 269] on div "AM" at bounding box center [483, 274] width 30 height 17
click at [416, 354] on div "09" at bounding box center [414, 360] width 30 height 17
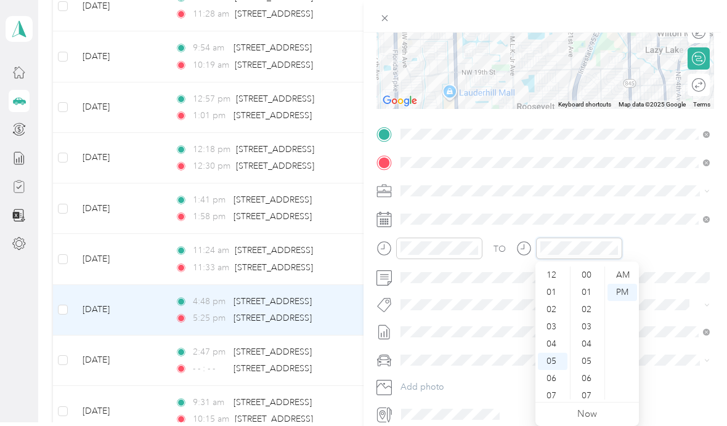
scroll to position [74, 0]
click at [557, 376] on div "10" at bounding box center [553, 373] width 30 height 17
click at [626, 278] on div "AM" at bounding box center [622, 275] width 30 height 17
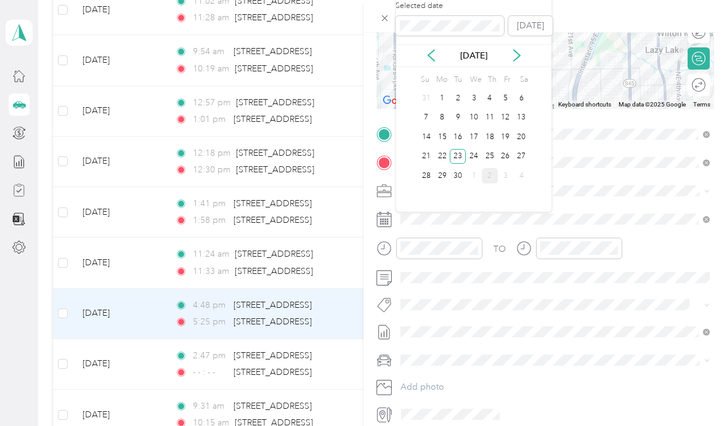
click at [636, 426] on div "Trip details Save This trip cannot be edited because it is either under review,…" at bounding box center [360, 426] width 721 height 0
click at [534, 290] on div "TO Add photo" at bounding box center [545, 274] width 338 height 301
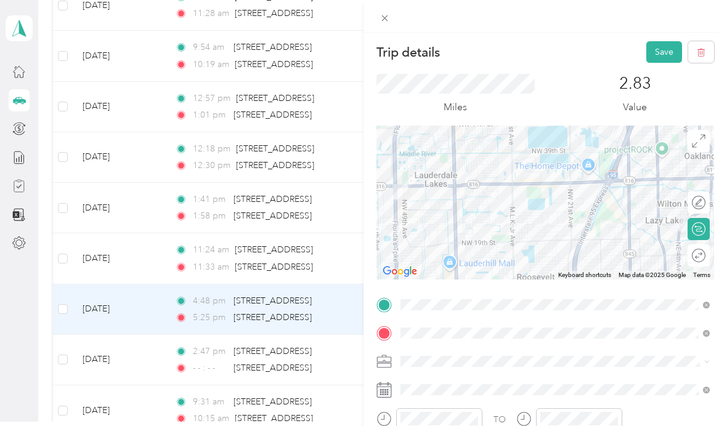
scroll to position [0, 0]
click at [662, 53] on button "Save" at bounding box center [664, 52] width 36 height 22
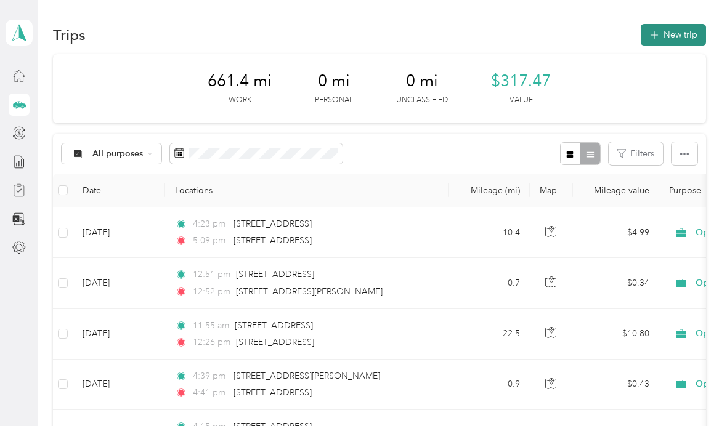
click at [684, 37] on button "New trip" at bounding box center [673, 35] width 65 height 22
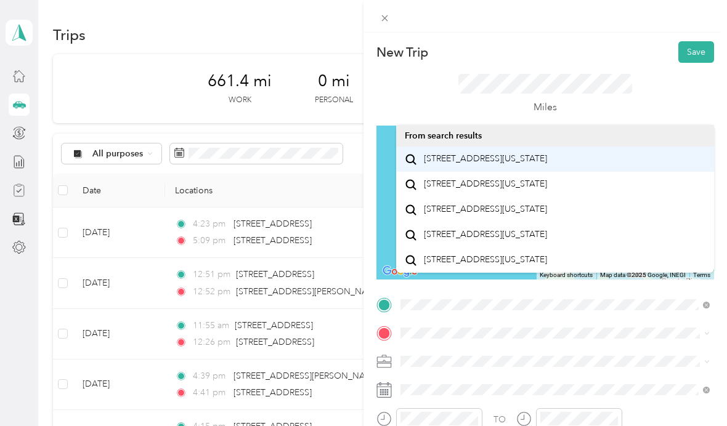
click at [547, 164] on span "[STREET_ADDRESS][US_STATE]" at bounding box center [485, 158] width 123 height 11
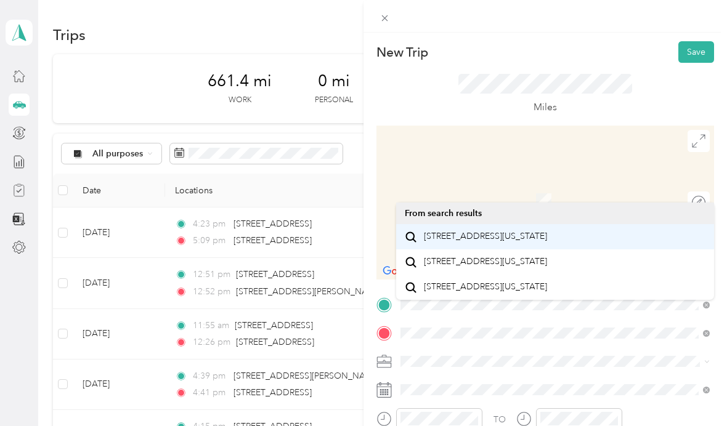
click at [547, 242] on span "[STREET_ADDRESS][US_STATE]" at bounding box center [485, 236] width 123 height 11
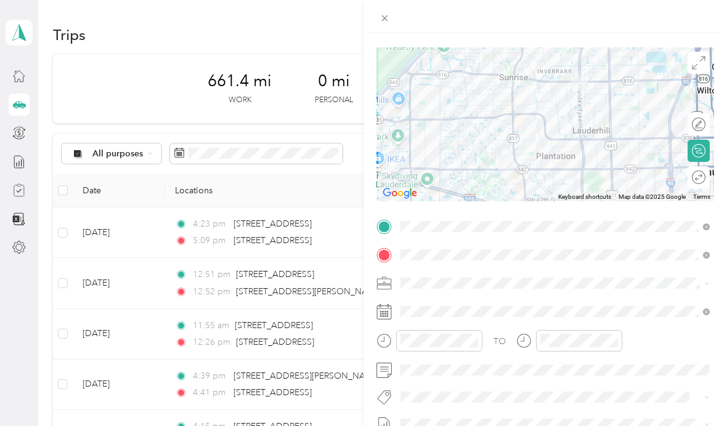
scroll to position [87, 0]
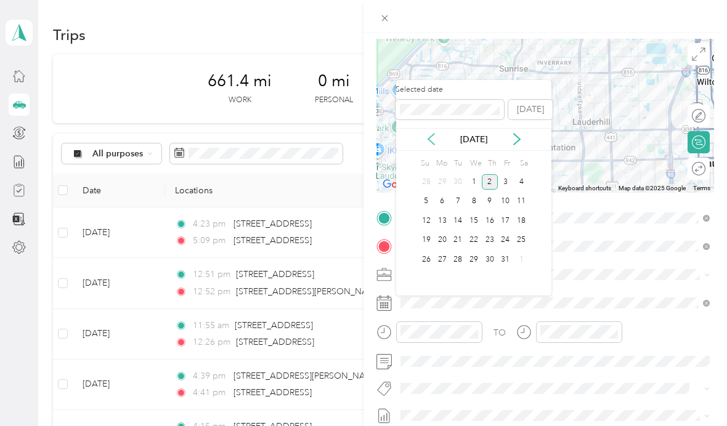
click at [430, 134] on icon at bounding box center [431, 139] width 12 height 12
click at [463, 236] on div "23" at bounding box center [458, 240] width 16 height 15
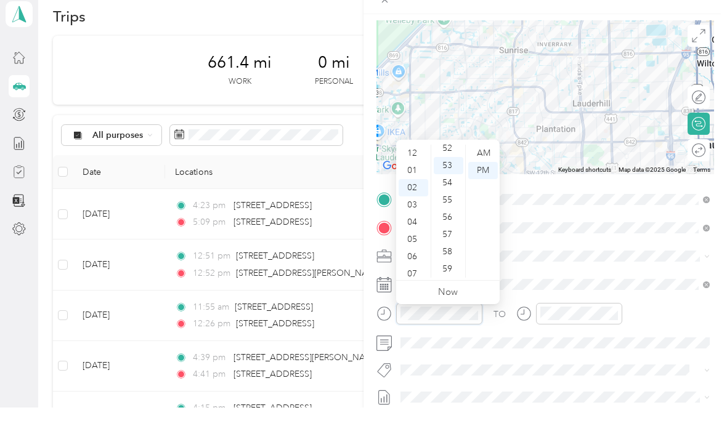
scroll to position [0, 0]
click at [419, 180] on div "01" at bounding box center [414, 188] width 30 height 17
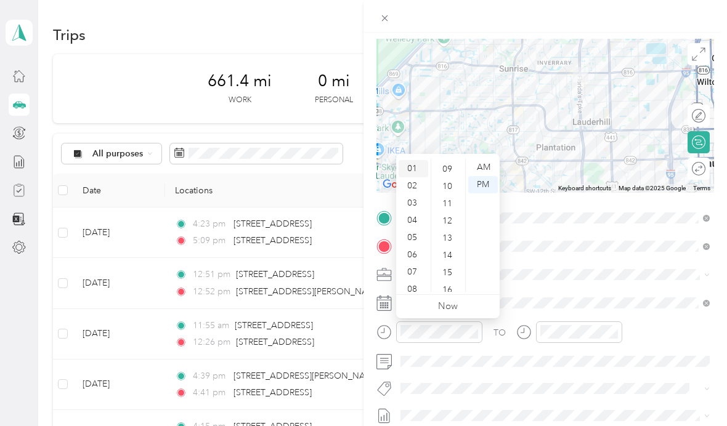
scroll to position [152, 0]
click at [450, 187] on div "10" at bounding box center [449, 187] width 30 height 17
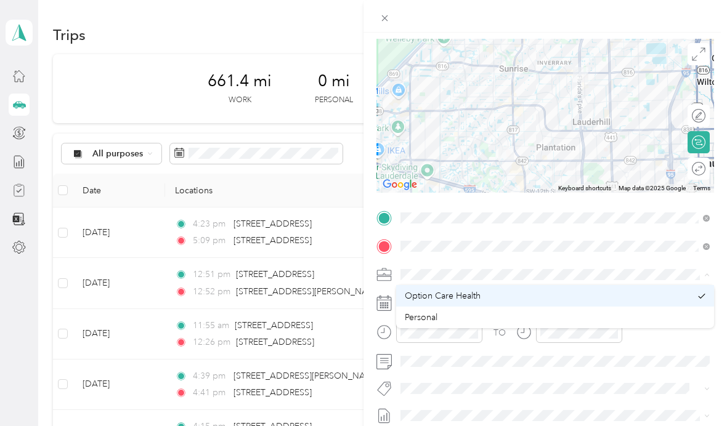
click at [528, 294] on div "Option Care Health" at bounding box center [548, 296] width 286 height 13
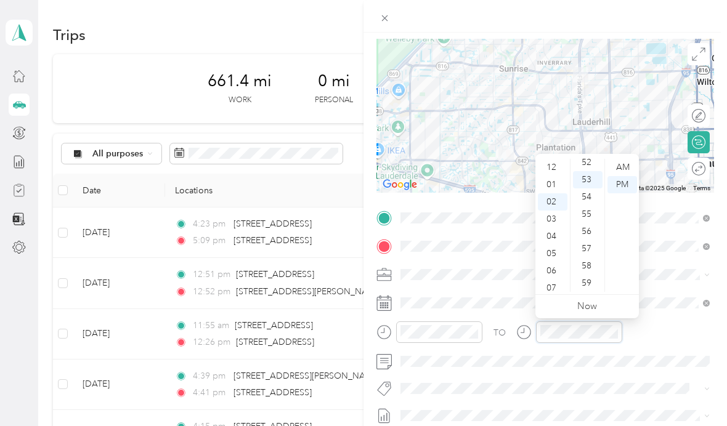
scroll to position [0, 0]
click at [549, 187] on div "01" at bounding box center [553, 184] width 30 height 17
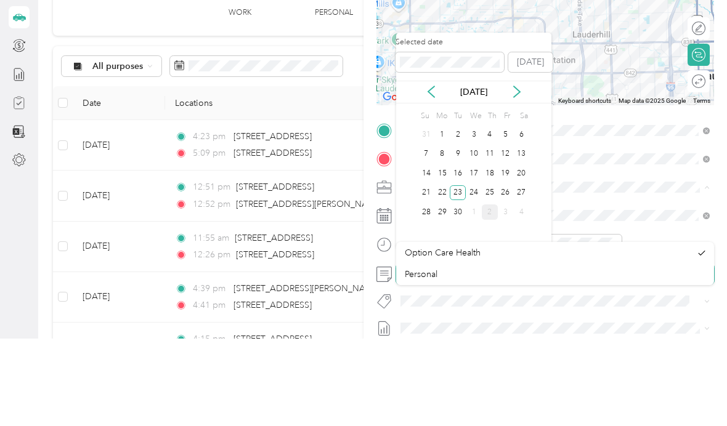
scroll to position [44, 0]
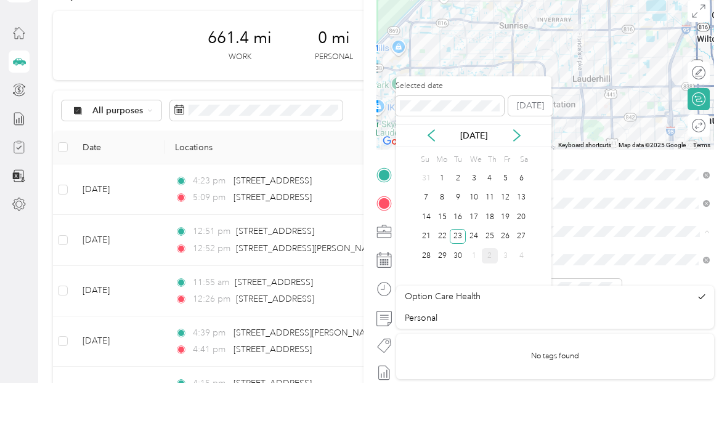
click at [646, 265] on span at bounding box center [555, 275] width 318 height 20
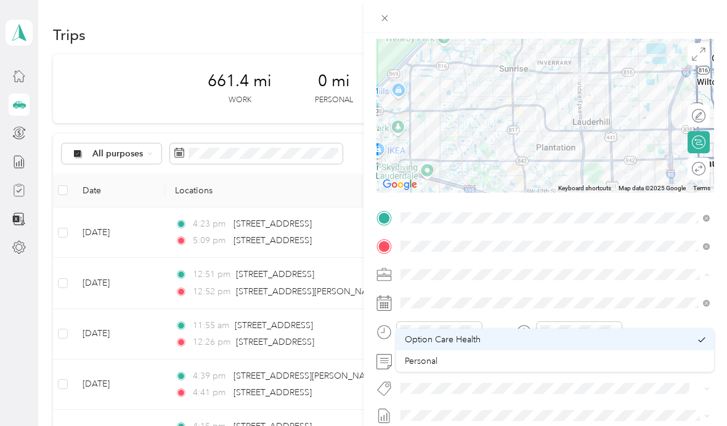
click at [513, 333] on div "Option Care Health" at bounding box center [548, 339] width 286 height 13
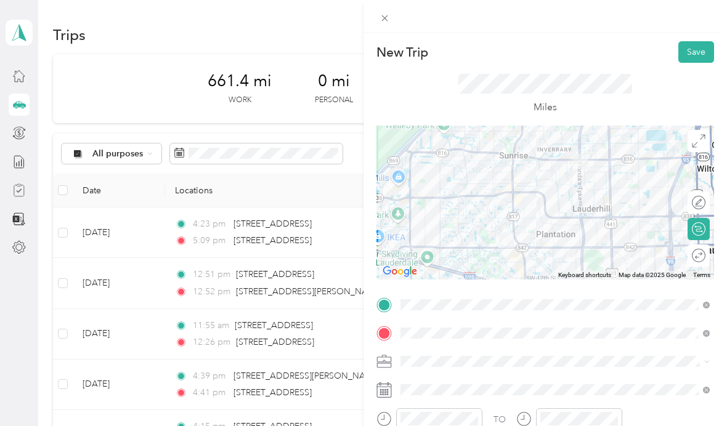
scroll to position [0, 0]
click at [695, 51] on button "Save" at bounding box center [696, 52] width 36 height 22
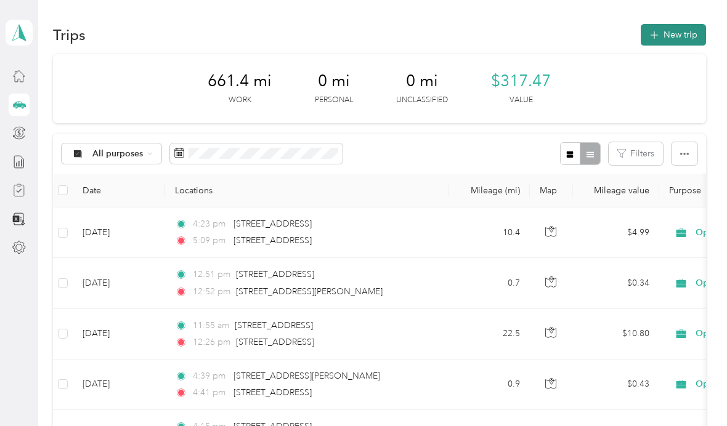
click at [691, 38] on button "New trip" at bounding box center [673, 35] width 65 height 22
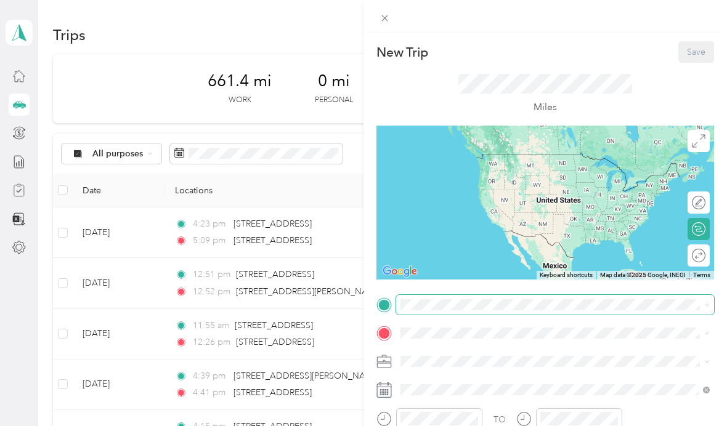
click at [440, 426] on div "New Trip Save This trip cannot be edited because it is either under review, app…" at bounding box center [360, 426] width 721 height 0
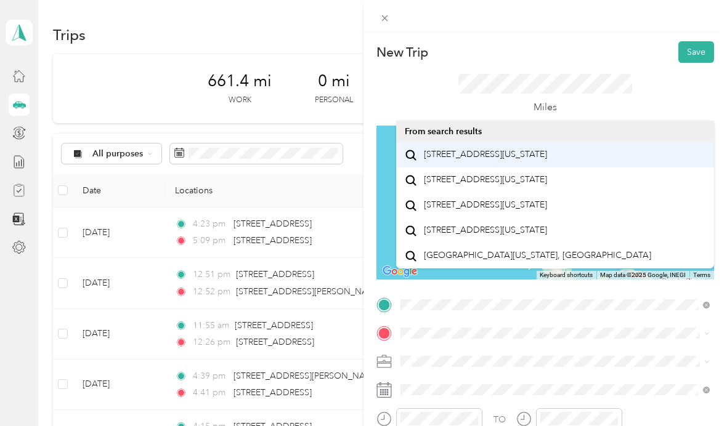
click at [531, 160] on span "[STREET_ADDRESS][US_STATE]" at bounding box center [485, 154] width 123 height 11
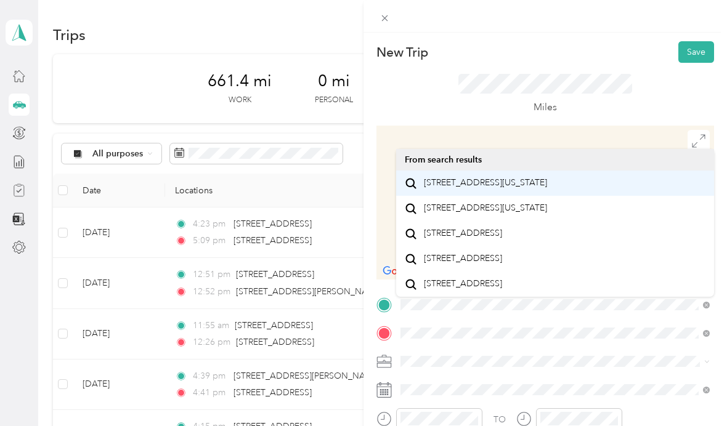
click at [531, 188] on span "[STREET_ADDRESS][US_STATE]" at bounding box center [485, 182] width 123 height 11
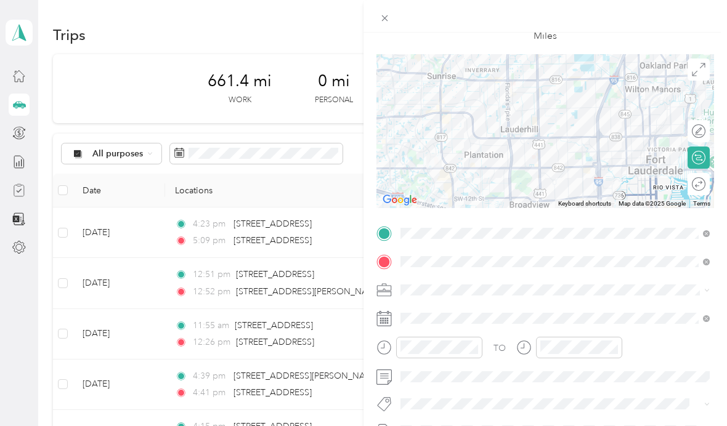
scroll to position [76, 0]
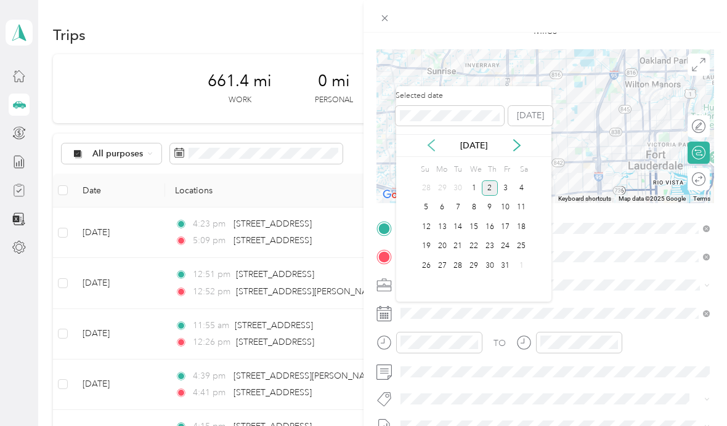
click at [433, 143] on icon at bounding box center [431, 145] width 12 height 12
click at [460, 245] on div "23" at bounding box center [458, 246] width 16 height 15
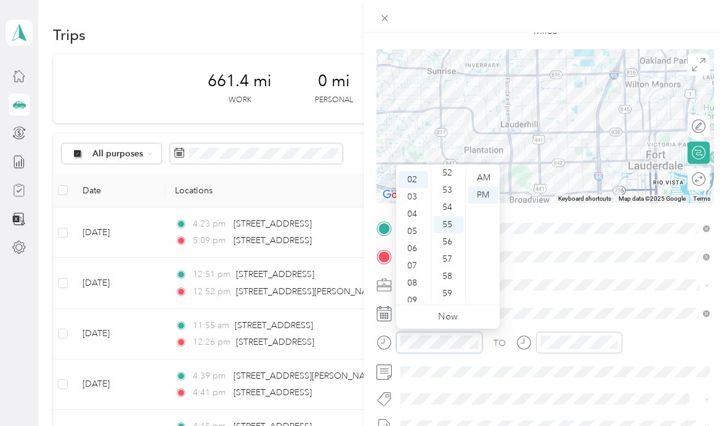
scroll to position [902, 0]
click at [411, 212] on div "04" at bounding box center [414, 213] width 30 height 17
click at [453, 181] on div "25" at bounding box center [449, 182] width 30 height 17
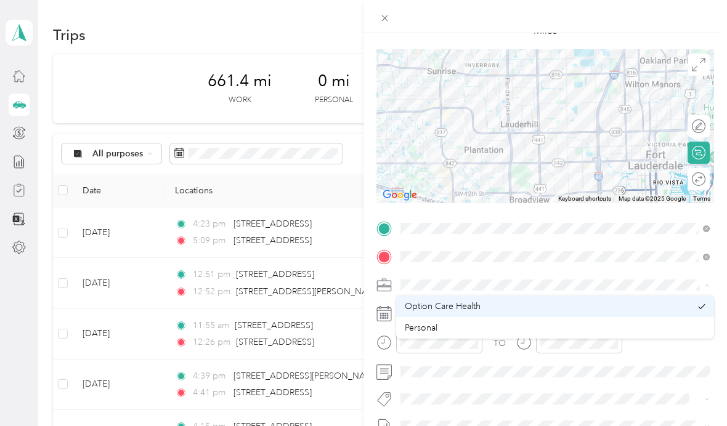
click at [542, 310] on div "Option Care Health" at bounding box center [548, 306] width 286 height 13
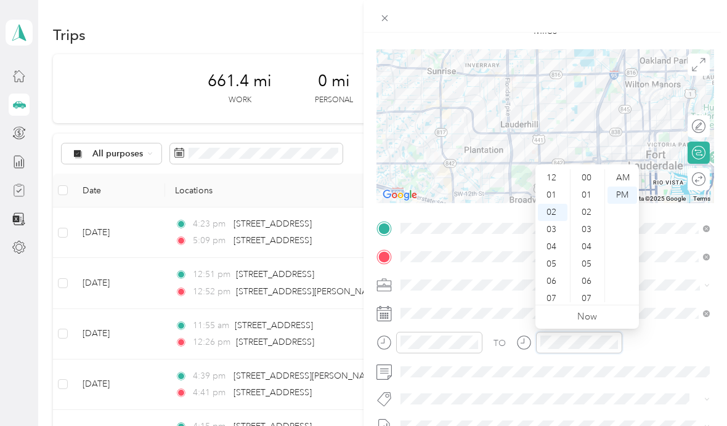
scroll to position [902, 0]
click at [551, 236] on div "05" at bounding box center [553, 230] width 30 height 17
click at [591, 236] on div "10" at bounding box center [588, 237] width 30 height 17
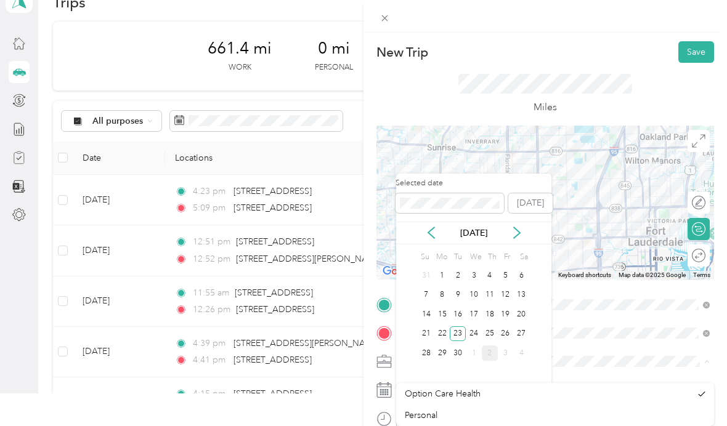
scroll to position [0, 0]
click at [692, 55] on button "Save" at bounding box center [696, 52] width 36 height 22
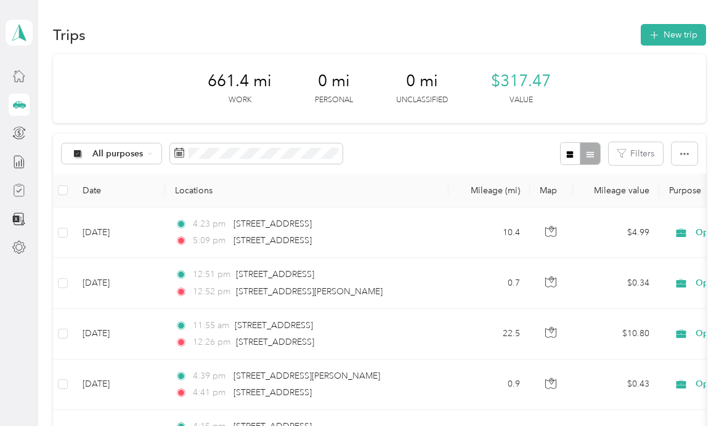
click at [684, 229] on icon at bounding box center [681, 233] width 10 height 9
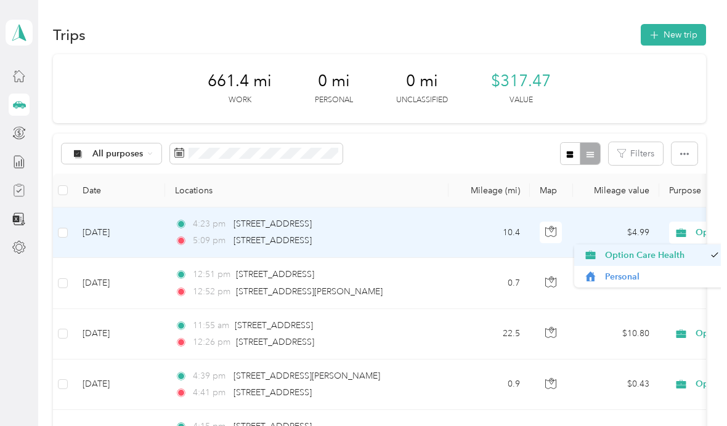
click at [658, 249] on span "Option Care Health" at bounding box center [655, 255] width 100 height 13
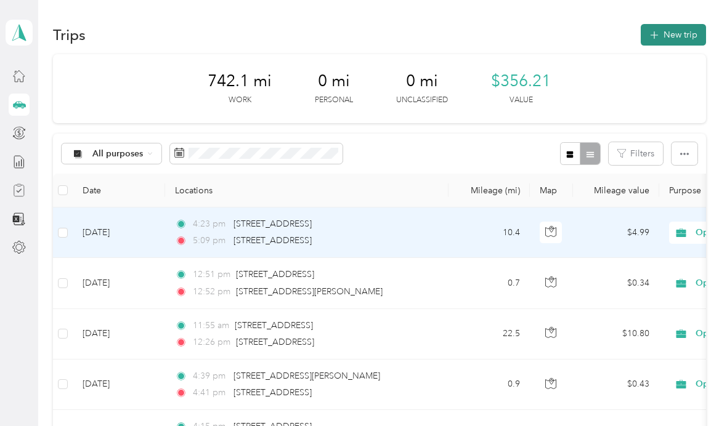
click at [678, 34] on button "New trip" at bounding box center [673, 35] width 65 height 22
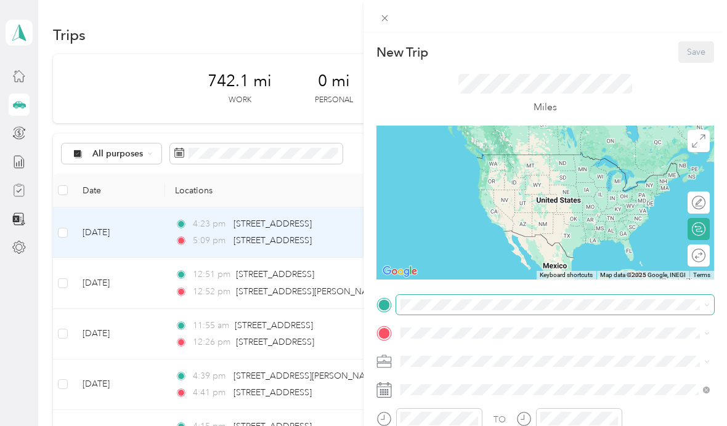
click at [496, 426] on div "New Trip Save This trip cannot be edited because it is either under review, app…" at bounding box center [360, 426] width 721 height 0
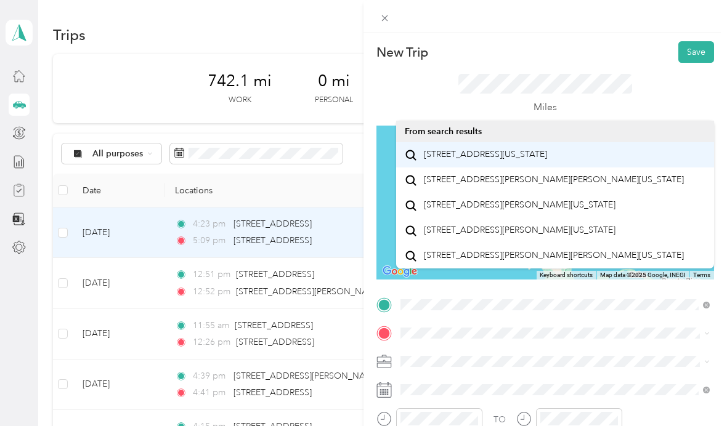
click at [545, 156] on span "[STREET_ADDRESS][US_STATE]" at bounding box center [485, 154] width 123 height 11
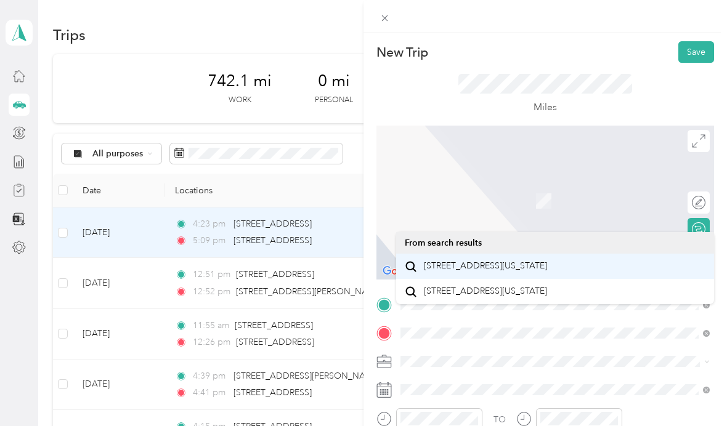
click at [572, 275] on div "[STREET_ADDRESS][US_STATE]" at bounding box center [555, 266] width 301 height 17
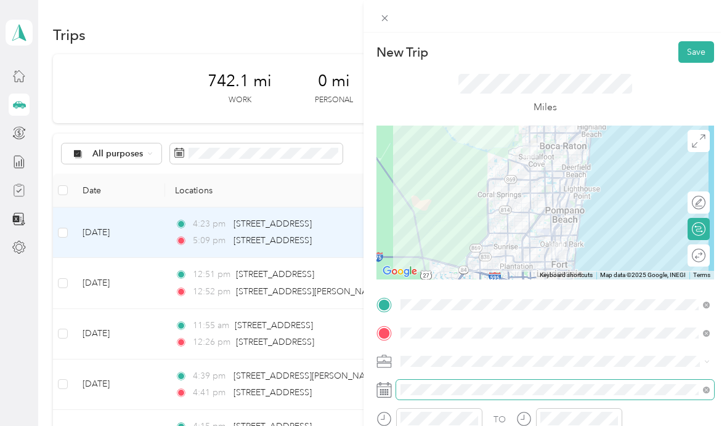
scroll to position [44, 0]
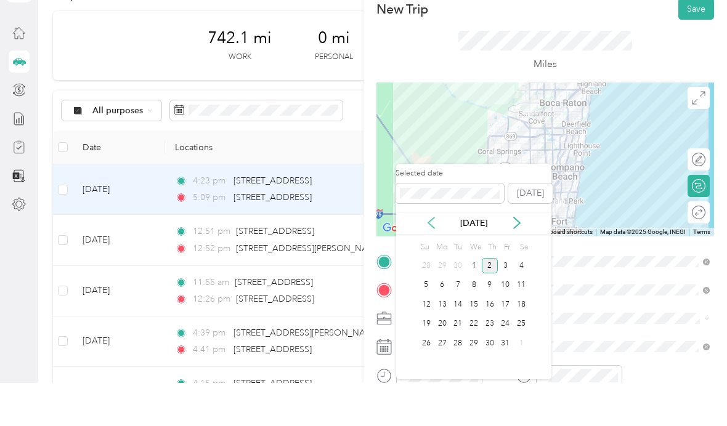
click at [429, 261] on icon at bounding box center [431, 266] width 6 height 11
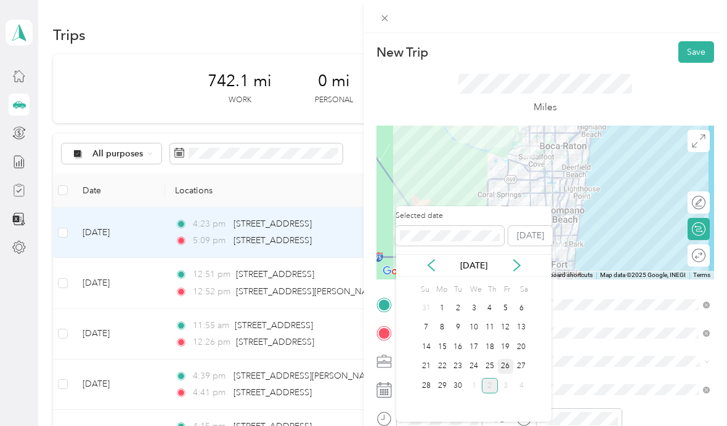
click at [509, 359] on div "26" at bounding box center [506, 366] width 16 height 15
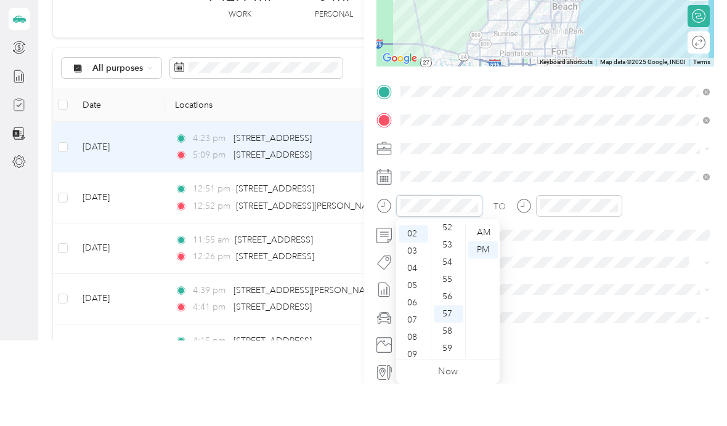
scroll to position [44, 0]
click at [418, 389] on div "09" at bounding box center [414, 397] width 30 height 17
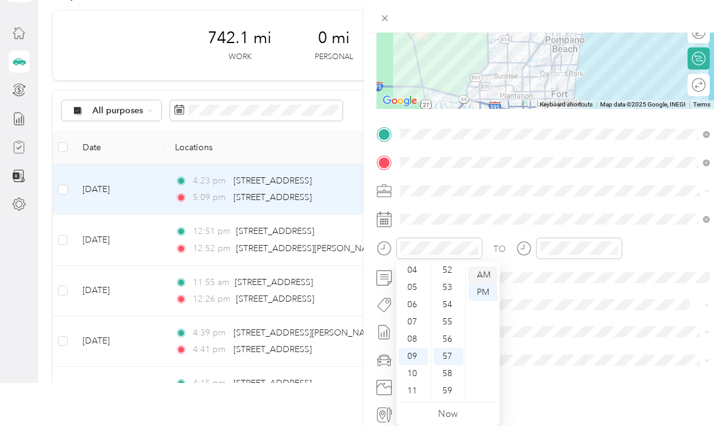
click at [483, 279] on div "AM" at bounding box center [483, 275] width 30 height 17
click at [615, 244] on icon "close-circle" at bounding box center [613, 248] width 9 height 9
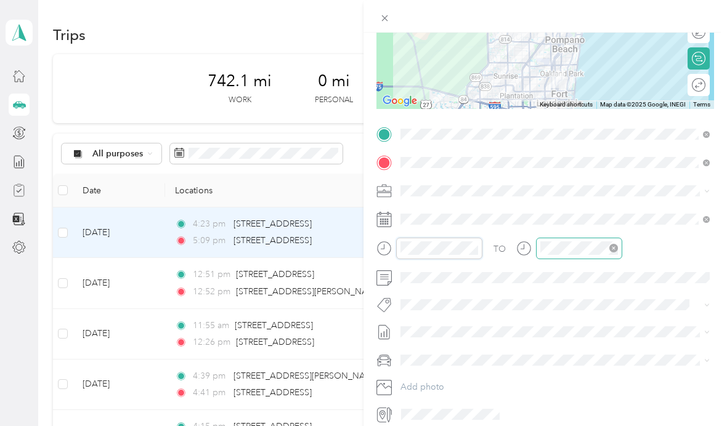
scroll to position [34, 0]
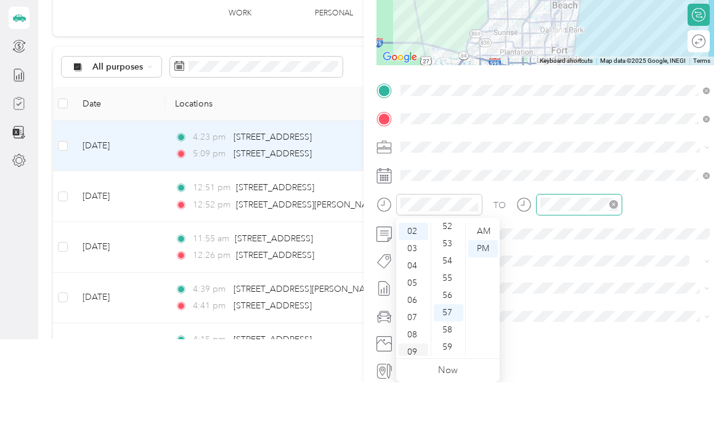
click at [418, 387] on div "09" at bounding box center [414, 395] width 30 height 17
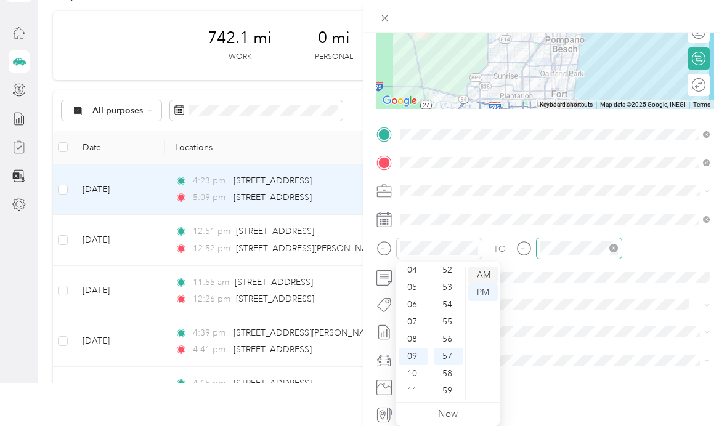
click at [490, 273] on div "AM" at bounding box center [483, 275] width 30 height 17
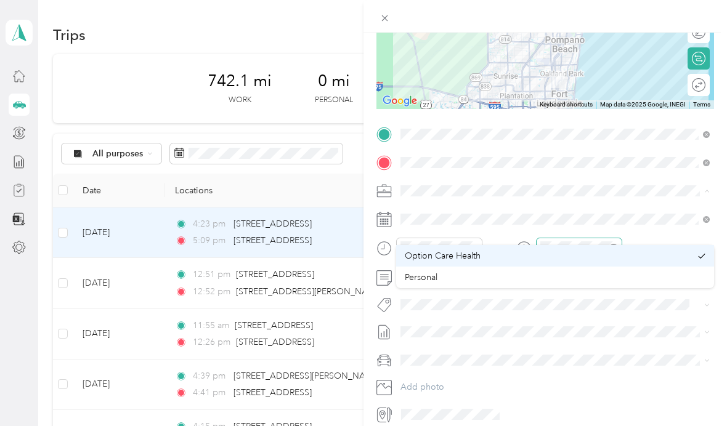
click at [493, 249] on div "Option Care Health" at bounding box center [548, 255] width 286 height 13
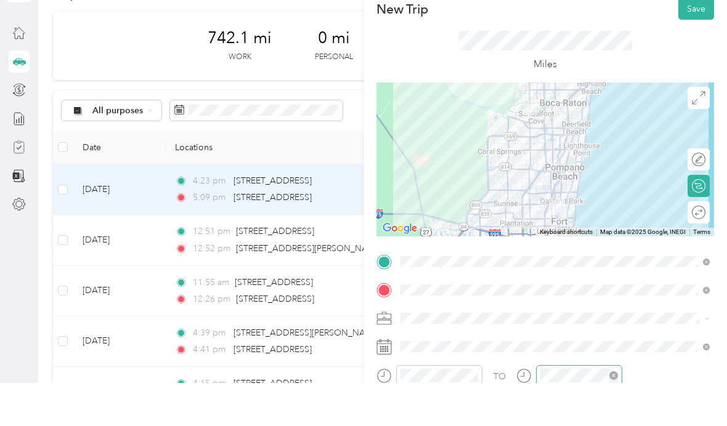
scroll to position [0, 0]
click at [689, 41] on button "Save" at bounding box center [696, 52] width 36 height 22
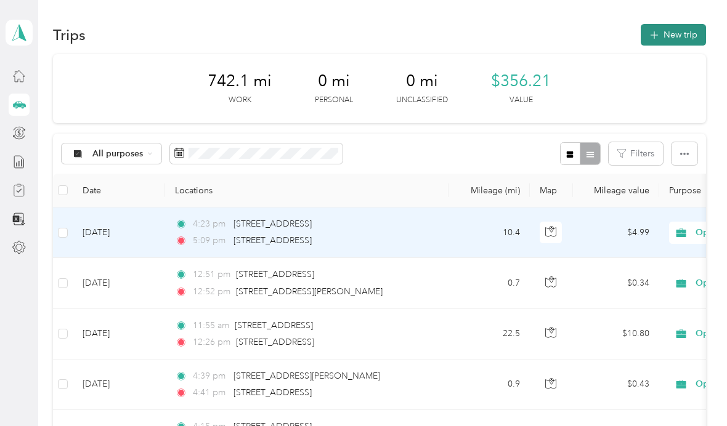
click at [689, 39] on button "New trip" at bounding box center [673, 35] width 65 height 22
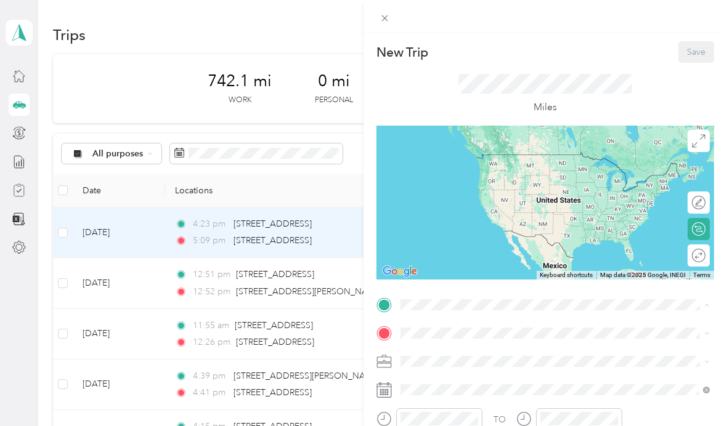
click at [0, 74] on html "[PERSON_NAME] Personal dashboard Trips New trip 742.1 mi Work 0 mi Personal 0 m…" at bounding box center [360, 213] width 721 height 426
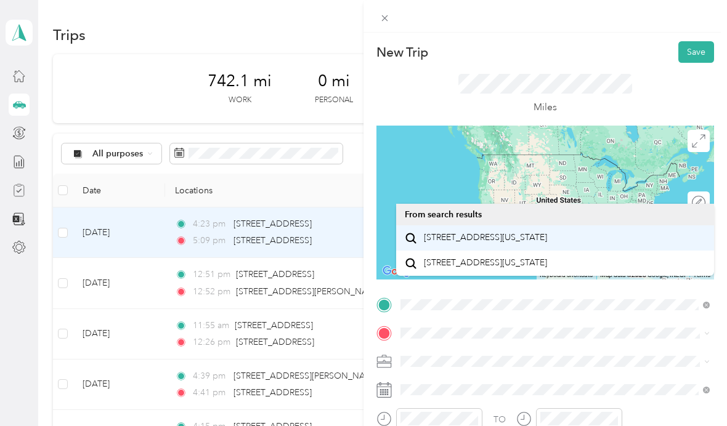
click at [547, 243] on span "[STREET_ADDRESS][US_STATE]" at bounding box center [485, 237] width 123 height 11
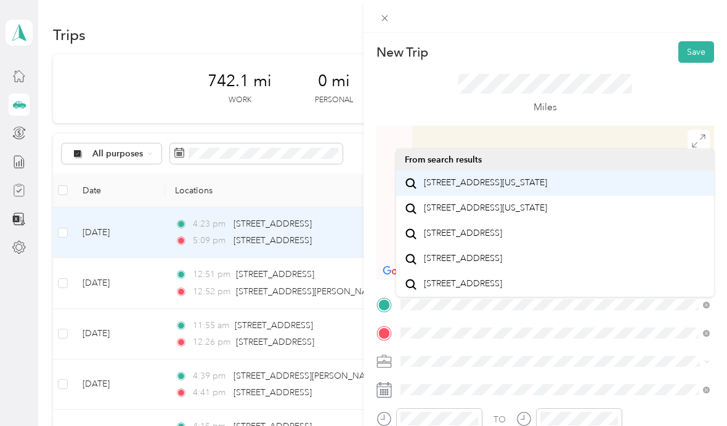
click at [518, 179] on span "[STREET_ADDRESS][US_STATE]" at bounding box center [485, 182] width 123 height 11
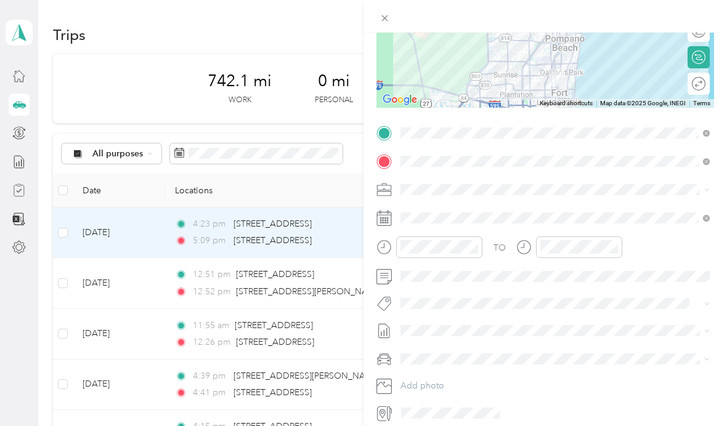
scroll to position [171, 0]
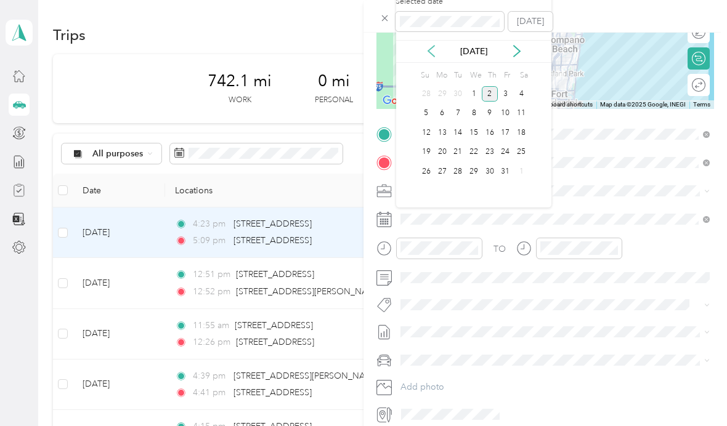
click at [432, 51] on icon at bounding box center [431, 51] width 12 height 12
click at [505, 157] on div "26" at bounding box center [506, 152] width 16 height 15
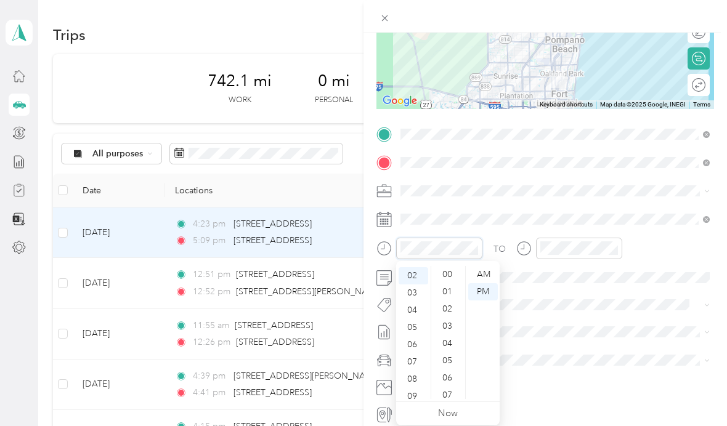
scroll to position [902, 0]
click at [419, 294] on div "03" at bounding box center [414, 293] width 30 height 17
click at [449, 304] on div "54" at bounding box center [449, 304] width 30 height 17
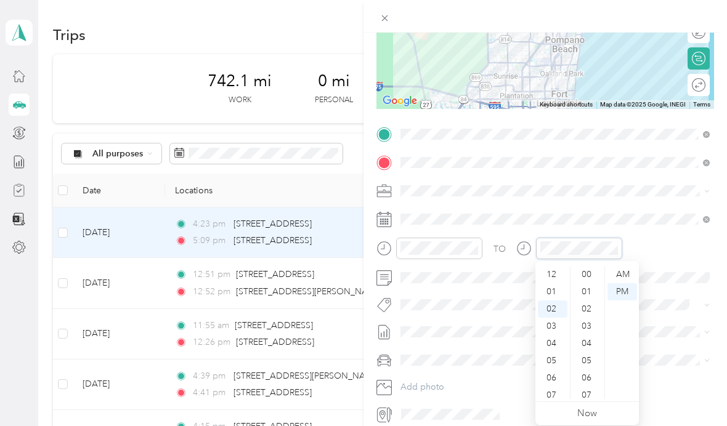
scroll to position [902, 0]
click at [550, 313] on div "04" at bounding box center [553, 310] width 30 height 17
click at [591, 291] on div "36" at bounding box center [588, 294] width 30 height 17
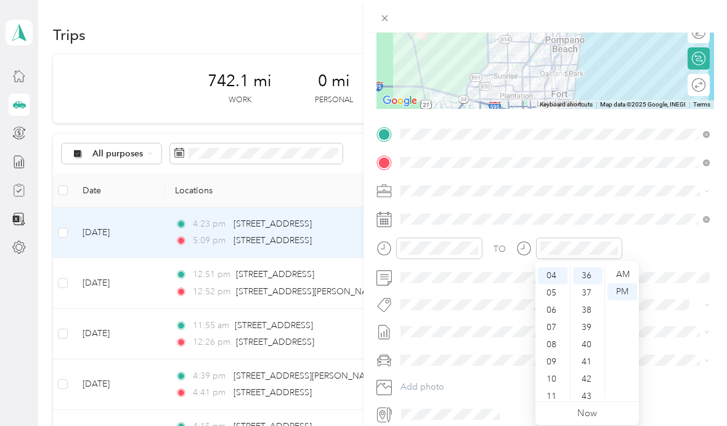
click at [674, 249] on div "TO" at bounding box center [545, 253] width 338 height 30
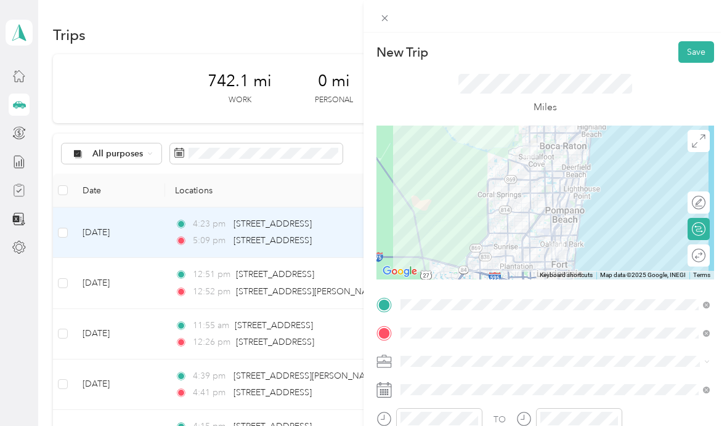
scroll to position [0, 0]
click at [694, 49] on button "Save" at bounding box center [696, 52] width 36 height 22
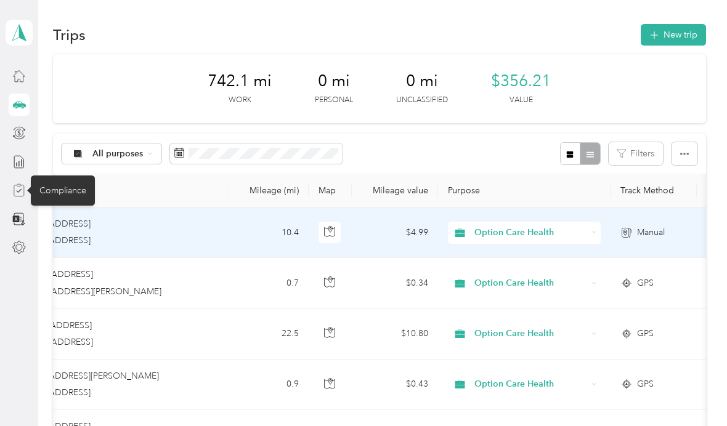
click at [76, 176] on div "Compliance" at bounding box center [63, 191] width 64 height 30
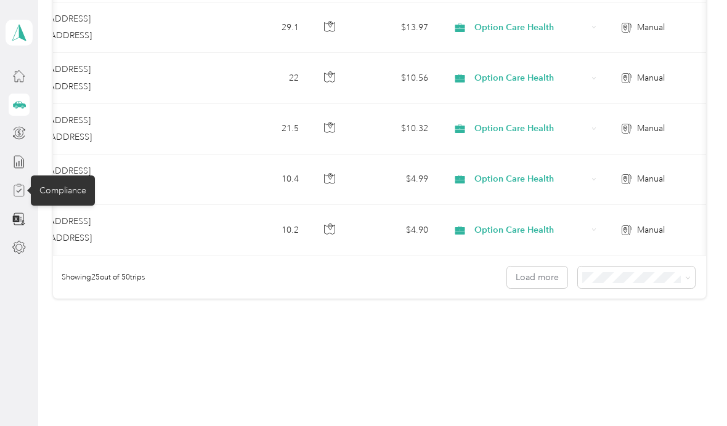
scroll to position [1217, 0]
click at [79, 176] on div "Compliance" at bounding box center [63, 191] width 64 height 30
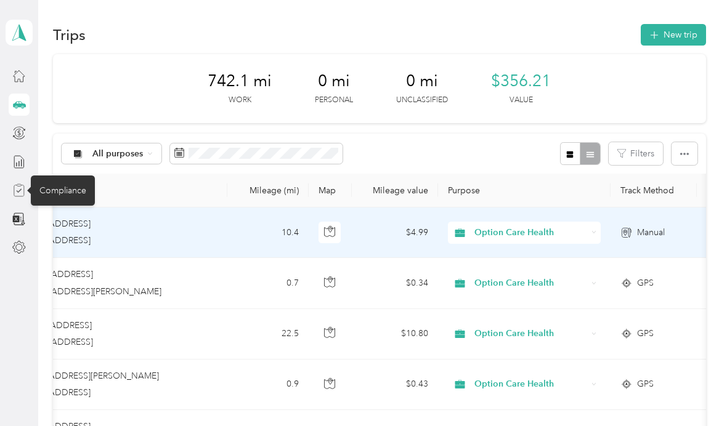
scroll to position [-1, 0]
click at [70, 176] on div "Compliance" at bounding box center [63, 191] width 64 height 30
click at [71, 176] on div "Compliance" at bounding box center [63, 191] width 64 height 30
click at [74, 176] on div "Compliance" at bounding box center [63, 191] width 64 height 30
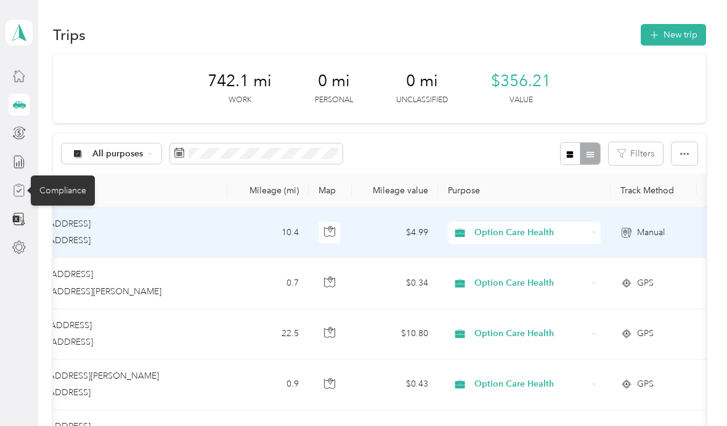
click at [79, 176] on div "Compliance" at bounding box center [63, 191] width 64 height 30
click at [68, 176] on div "Compliance" at bounding box center [63, 191] width 64 height 30
click at [12, 184] on icon at bounding box center [19, 191] width 14 height 14
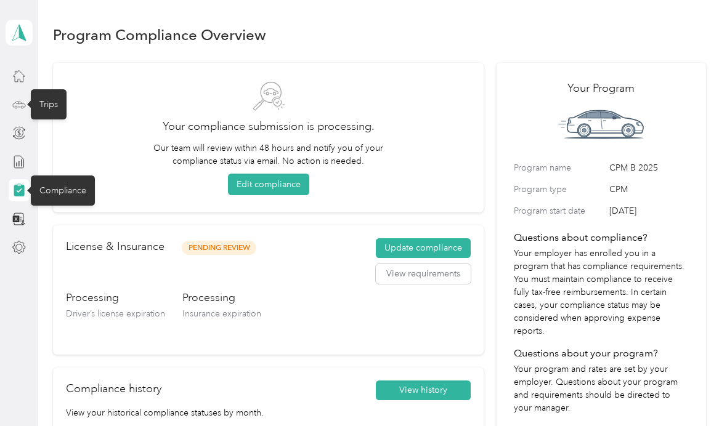
click at [57, 89] on div "Trips" at bounding box center [49, 104] width 36 height 30
click at [31, 82] on div "Home" at bounding box center [51, 76] width 41 height 30
click at [23, 79] on icon at bounding box center [19, 76] width 11 height 11
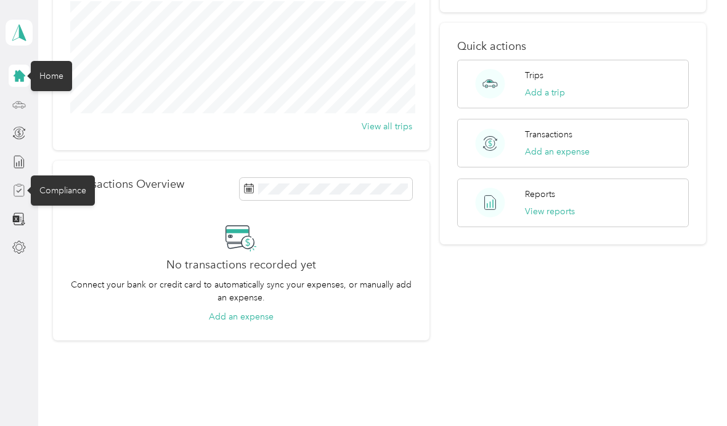
scroll to position [156, 0]
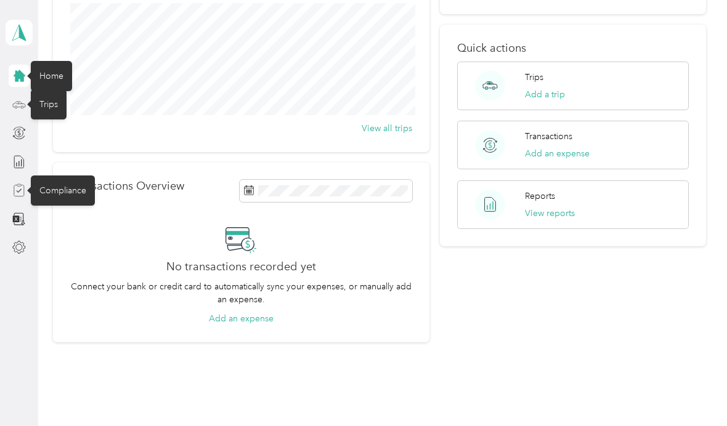
click at [18, 110] on icon at bounding box center [19, 105] width 14 height 14
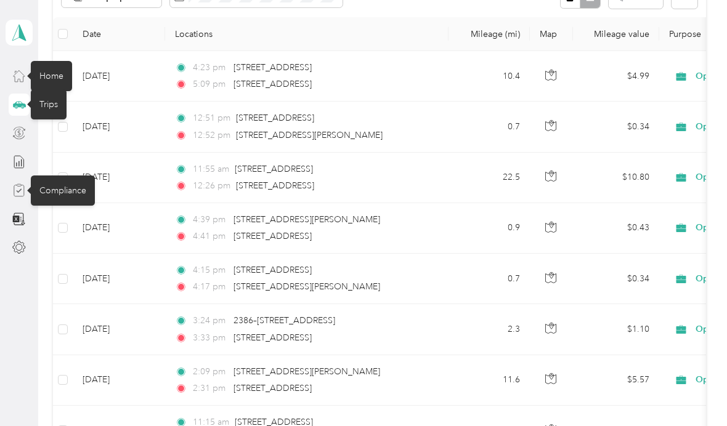
click at [20, 138] on icon at bounding box center [19, 133] width 14 height 14
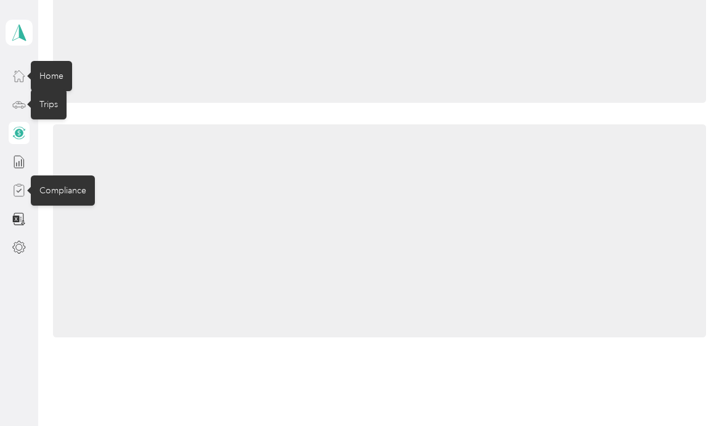
scroll to position [91, 0]
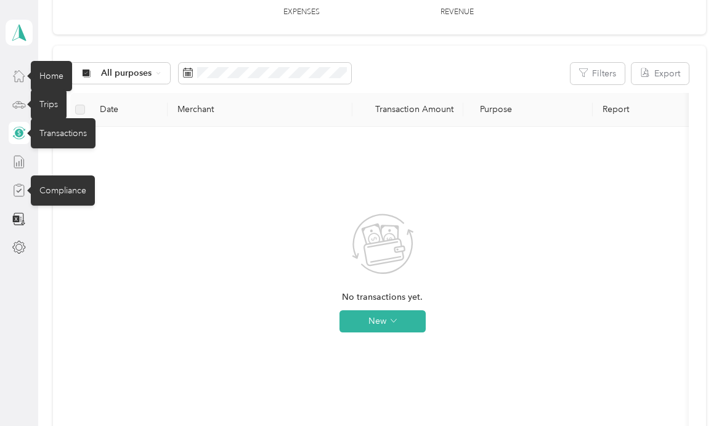
click at [20, 160] on icon at bounding box center [19, 162] width 14 height 14
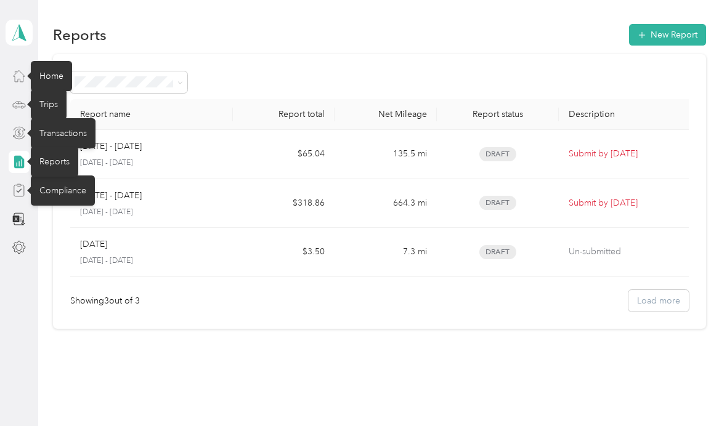
scroll to position [44, 0]
click at [95, 342] on div "Reports New Report Report name Report total Net Mileage Report status Descripti…" at bounding box center [379, 197] width 682 height 395
